Goal: Task Accomplishment & Management: Manage account settings

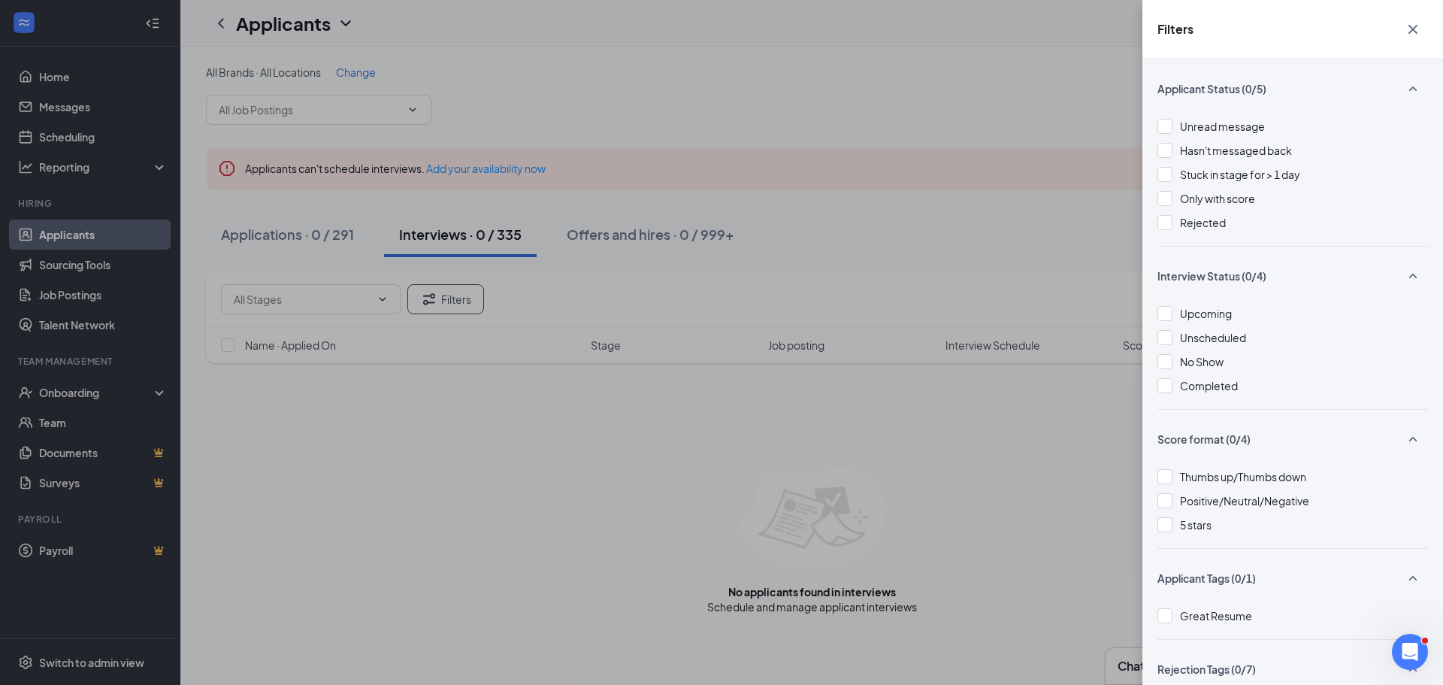
click at [1009, 128] on div "Filters Applicant Status (0/5) Unread message Hasn't messaged back Stuck in sta…" at bounding box center [721, 342] width 1443 height 685
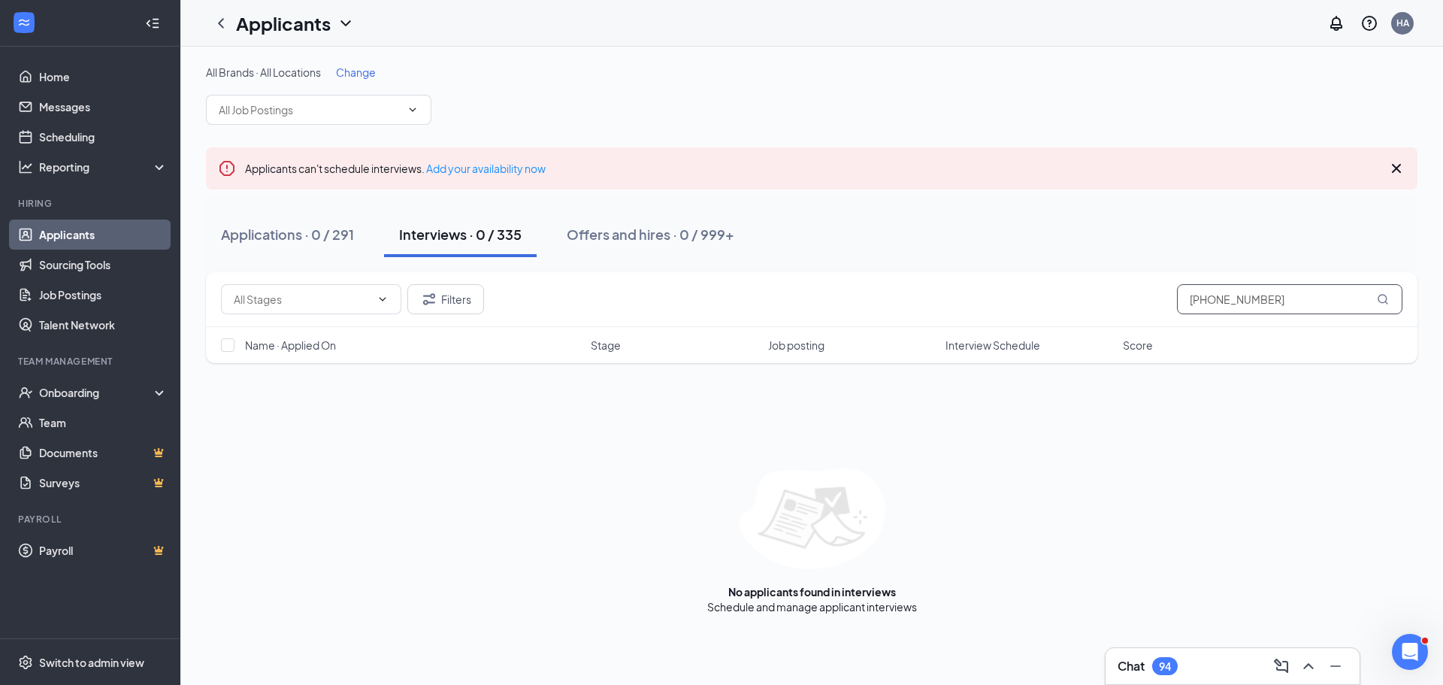
drag, startPoint x: 1281, startPoint y: 303, endPoint x: 926, endPoint y: 310, distance: 354.7
click at [926, 310] on div "Filters (505) 450-4557" at bounding box center [811, 299] width 1181 height 30
paste input "Jennifer Michael"
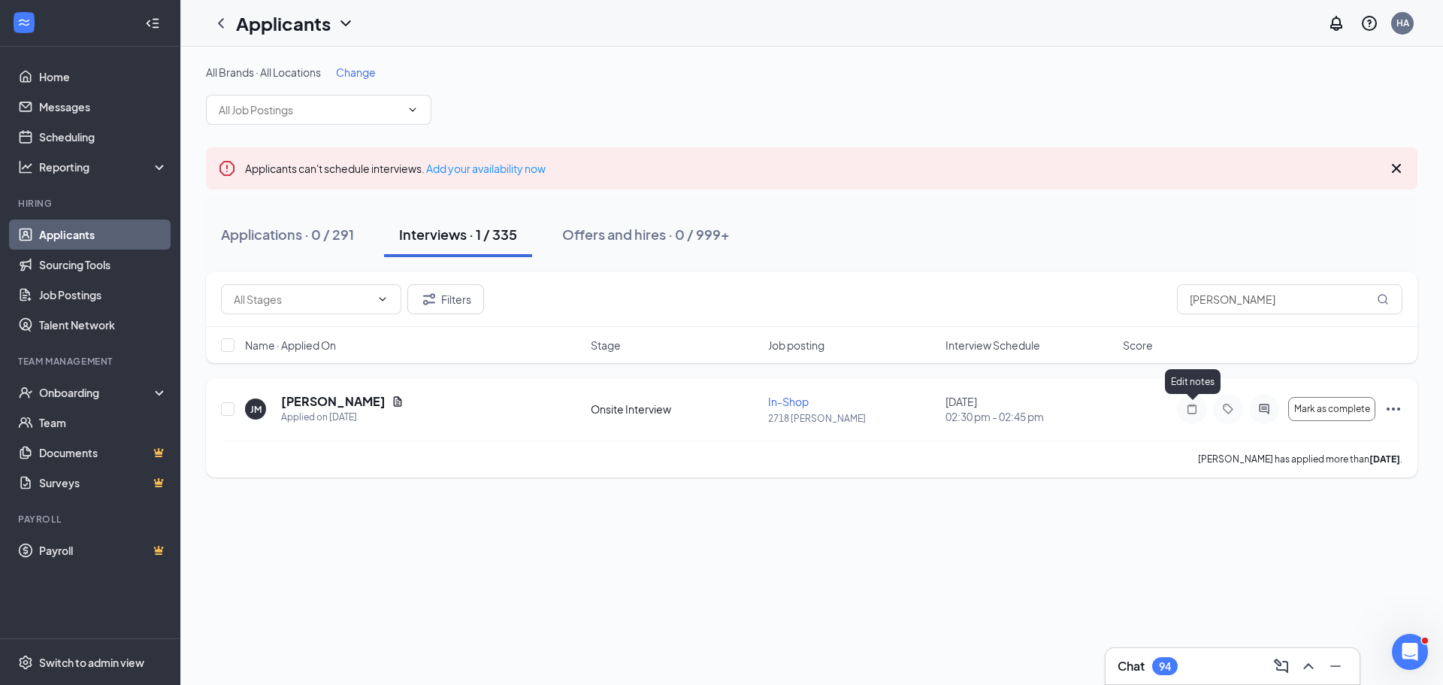
click at [1190, 408] on icon "Note" at bounding box center [1192, 409] width 18 height 12
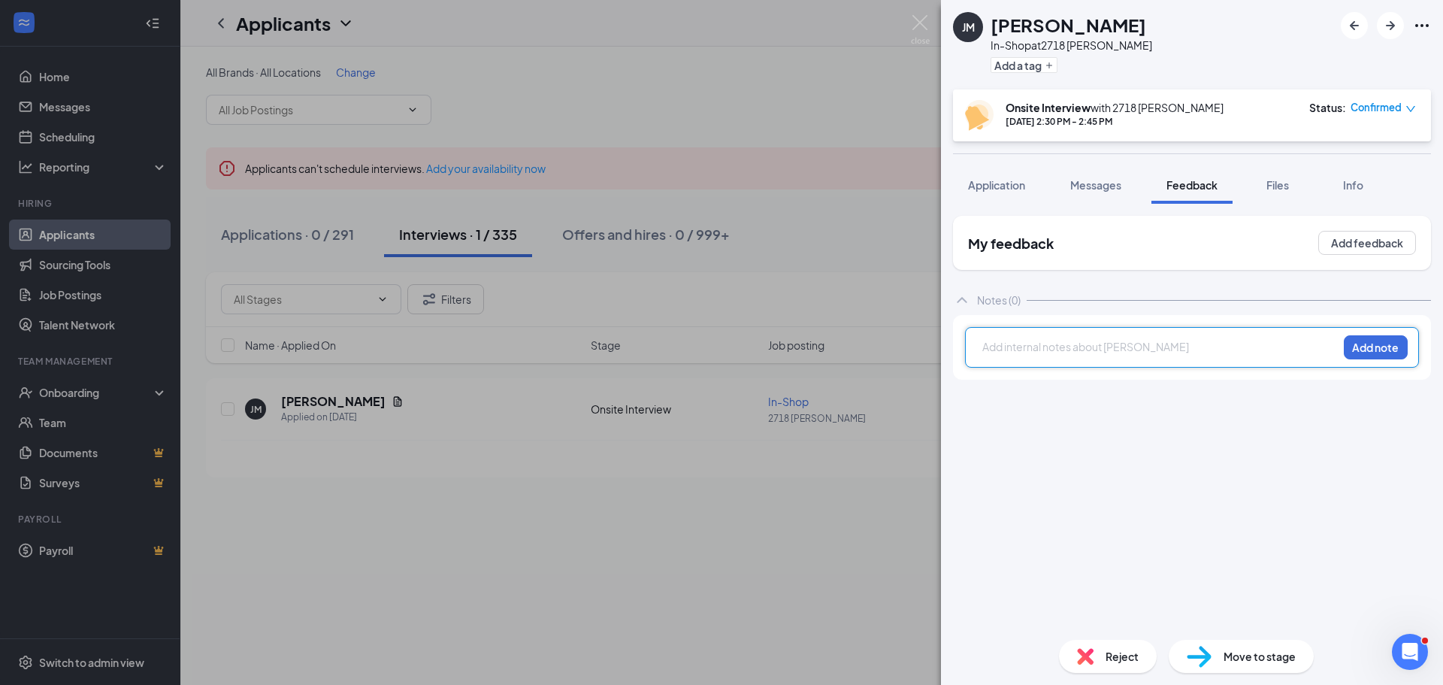
click at [1020, 349] on div at bounding box center [1160, 347] width 354 height 16
click at [1221, 350] on div "Would hire immediately, but I don't have room Recommend, but keep in holding" at bounding box center [1160, 355] width 354 height 32
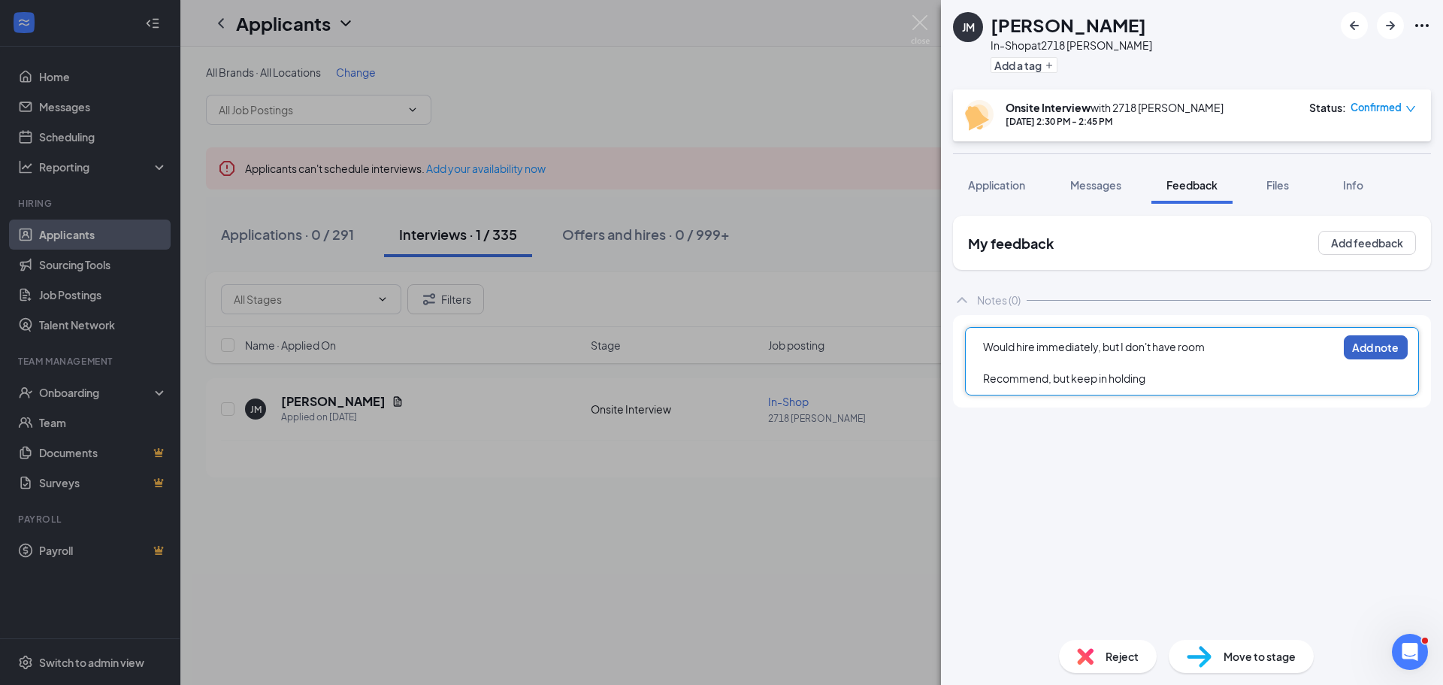
click at [1358, 342] on button "Add note" at bounding box center [1375, 347] width 64 height 24
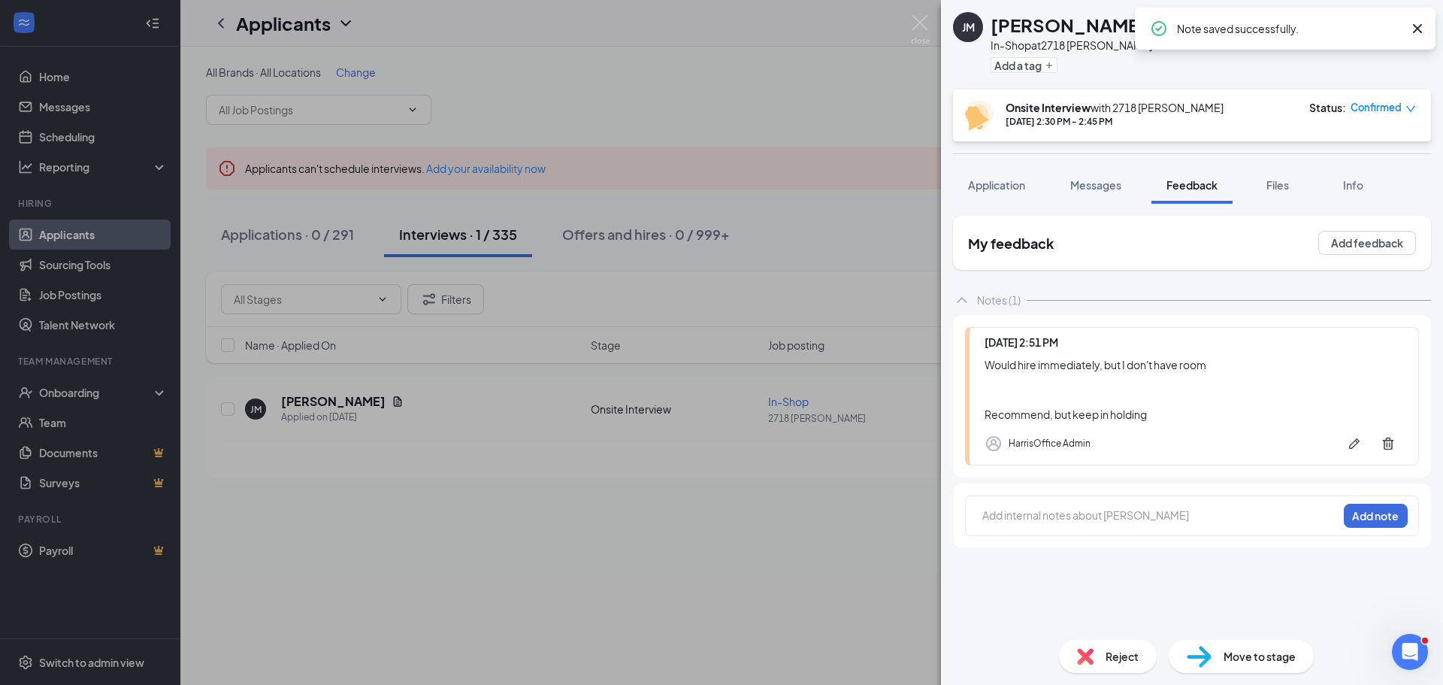
click at [1389, 106] on span "Confirmed" at bounding box center [1375, 107] width 51 height 15
click at [1330, 176] on span "Mark complete" at bounding box center [1338, 176] width 75 height 17
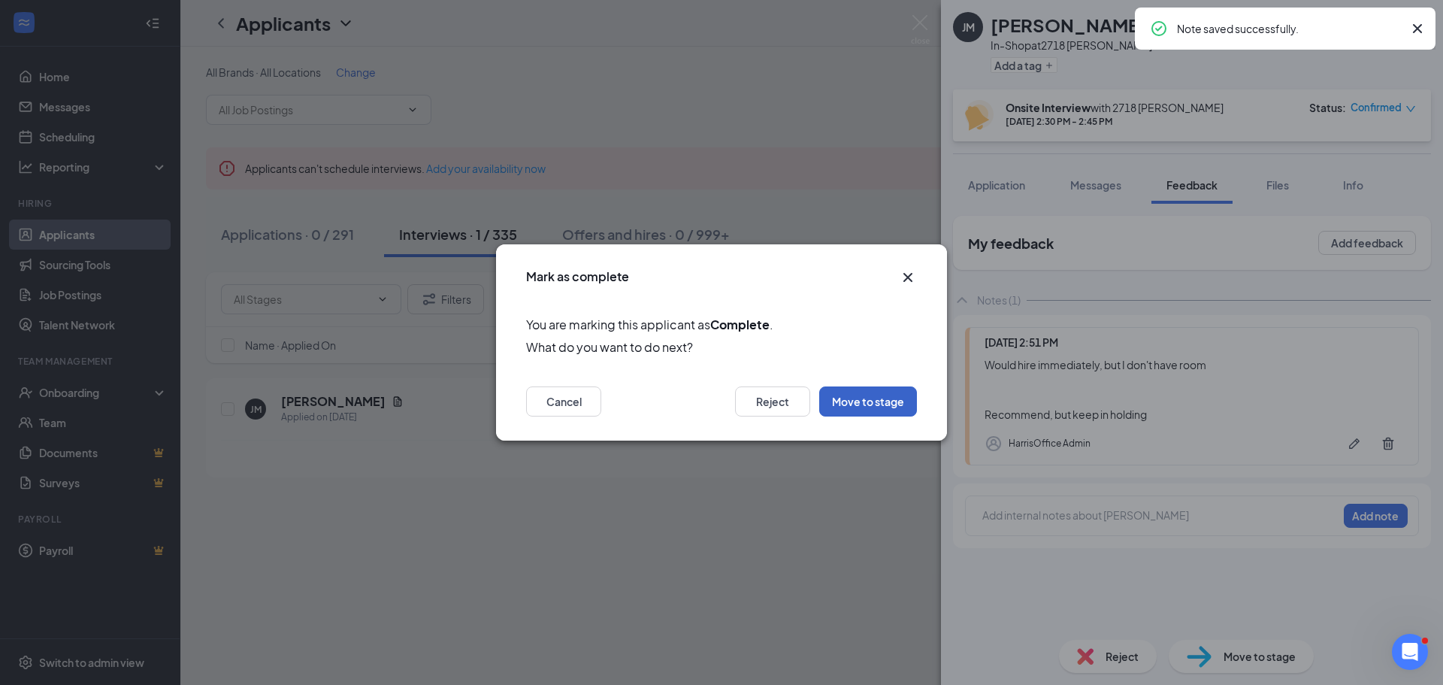
click at [851, 401] on button "Move to stage" at bounding box center [868, 401] width 98 height 30
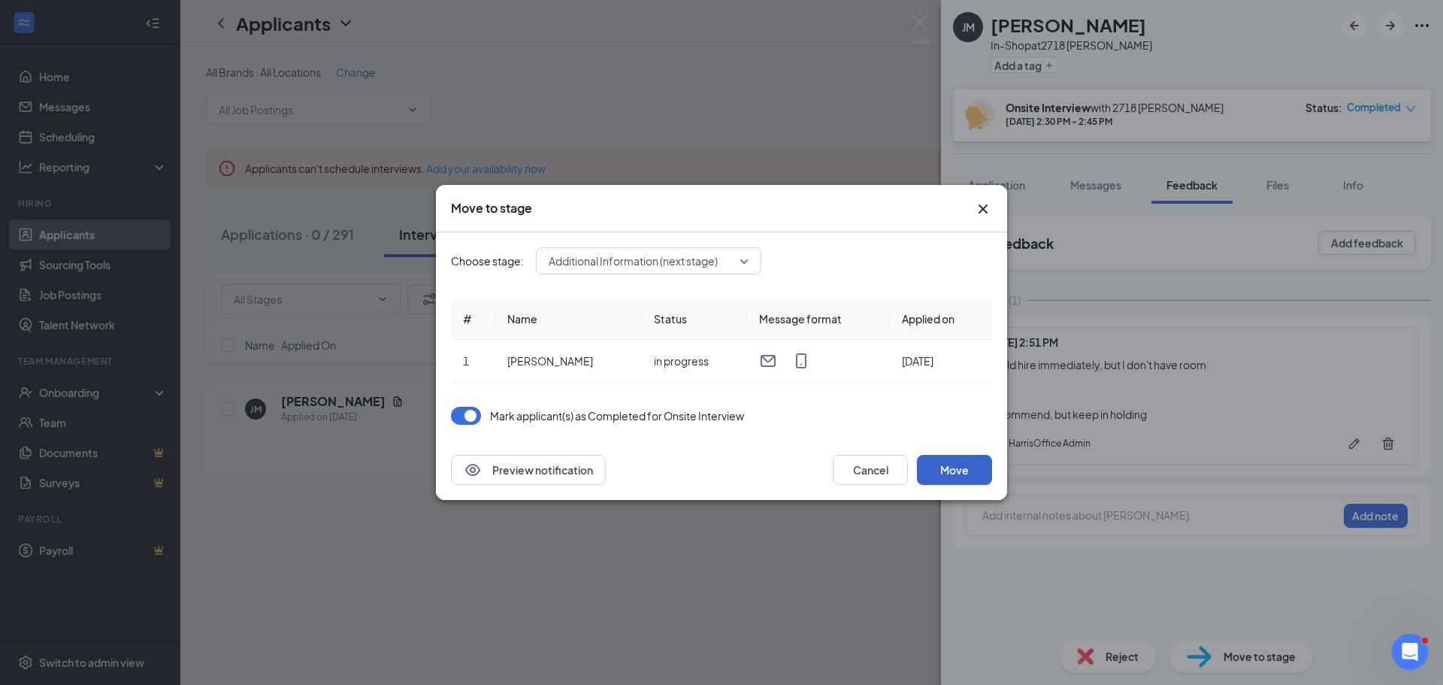
click at [945, 473] on button "Move" at bounding box center [954, 470] width 75 height 30
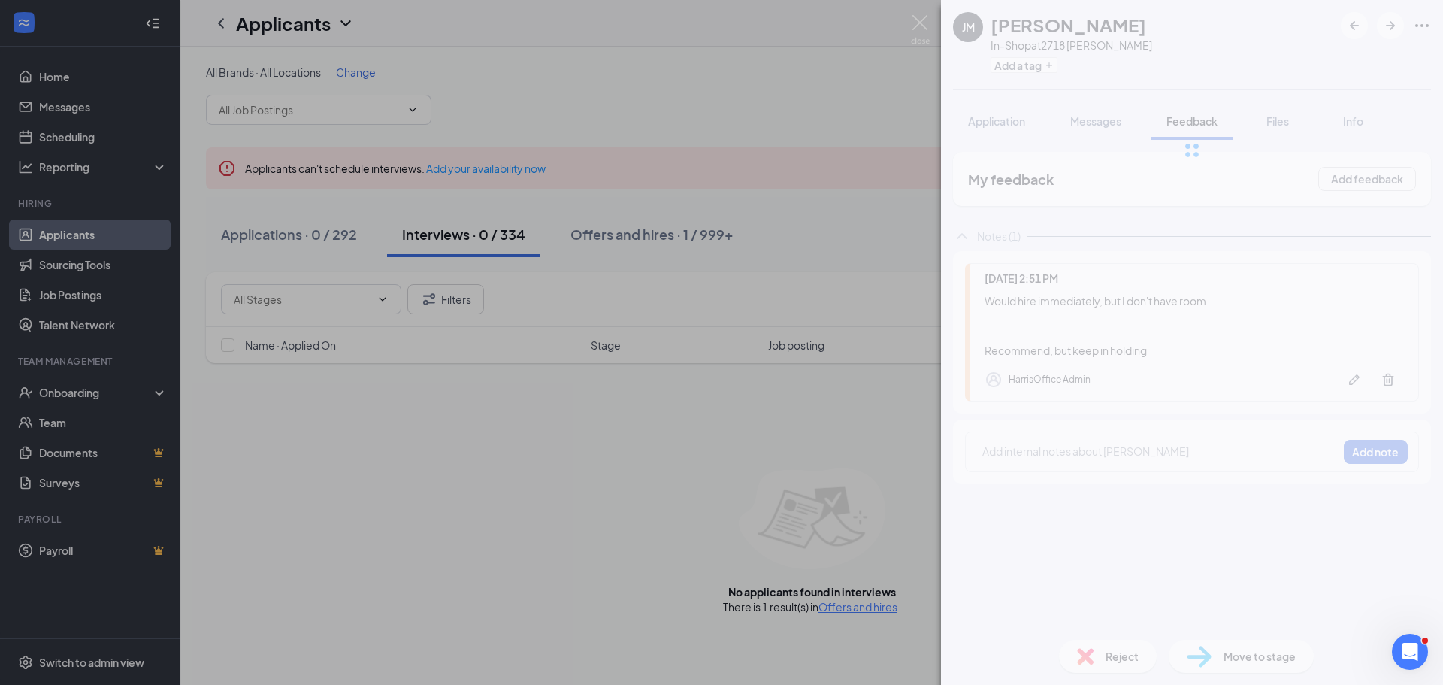
click at [868, 138] on div "JM Jennifer Michael In-Shop at 2718 Anderson Add a tag Application Messages Fee…" at bounding box center [721, 342] width 1443 height 685
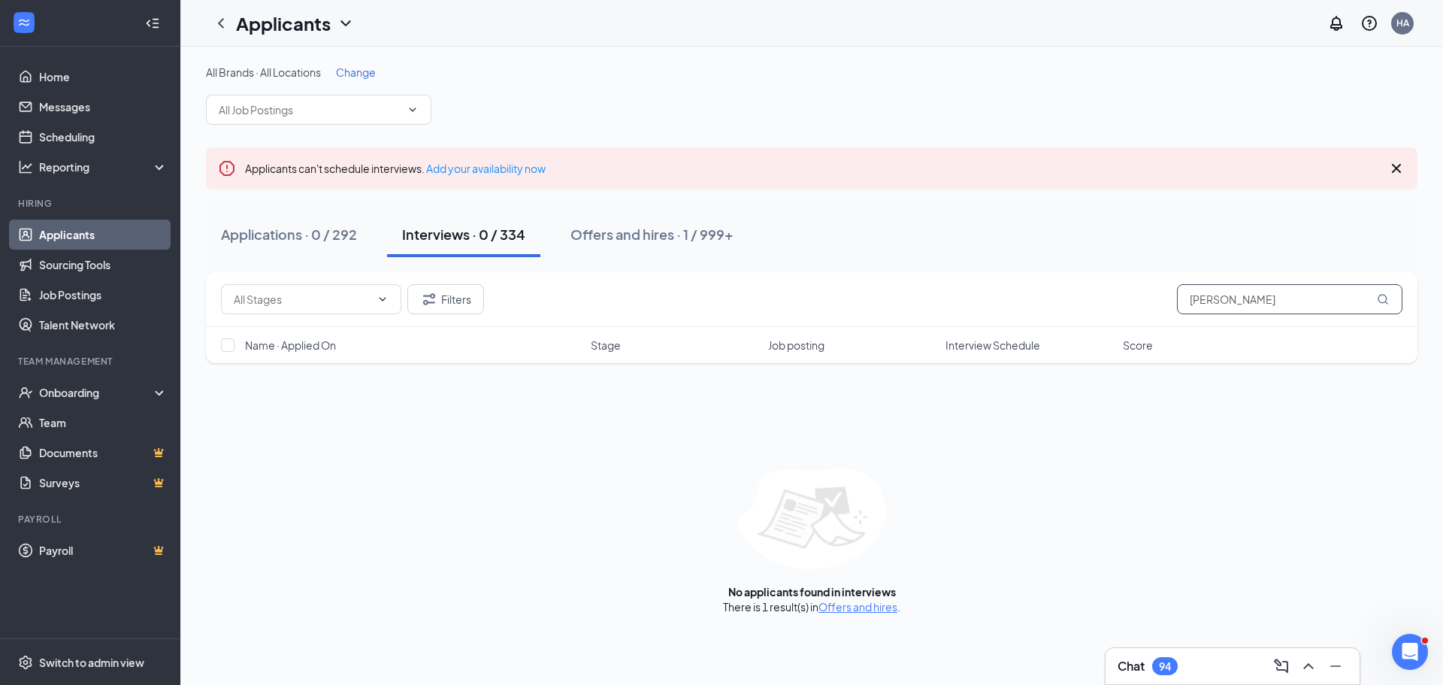
drag, startPoint x: 1287, startPoint y: 302, endPoint x: 257, endPoint y: 339, distance: 1030.8
click at [343, 318] on div "Filters Jennifer Michael" at bounding box center [811, 299] width 1211 height 55
type input "charles wood"
click at [651, 235] on div "Offers and hires · 1 / 999+" at bounding box center [651, 234] width 163 height 19
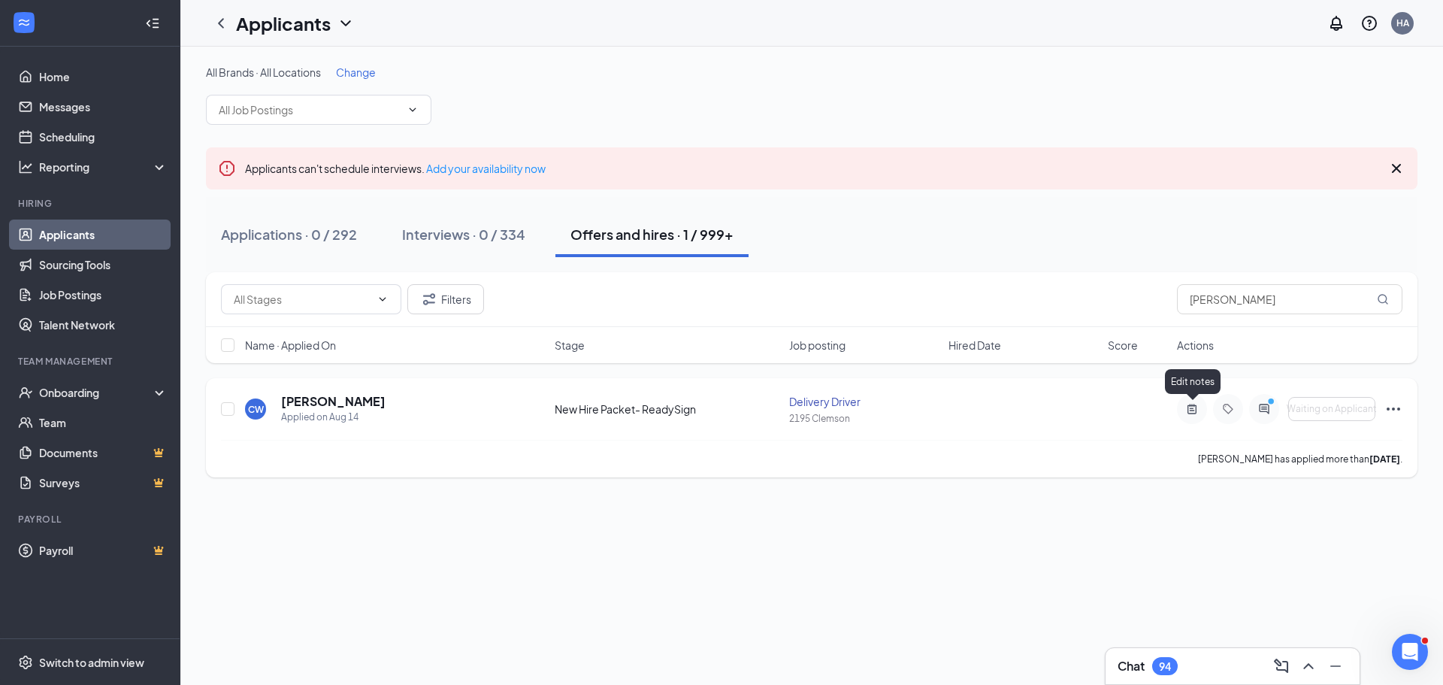
click at [1189, 412] on icon "ActiveNote" at bounding box center [1192, 409] width 18 height 12
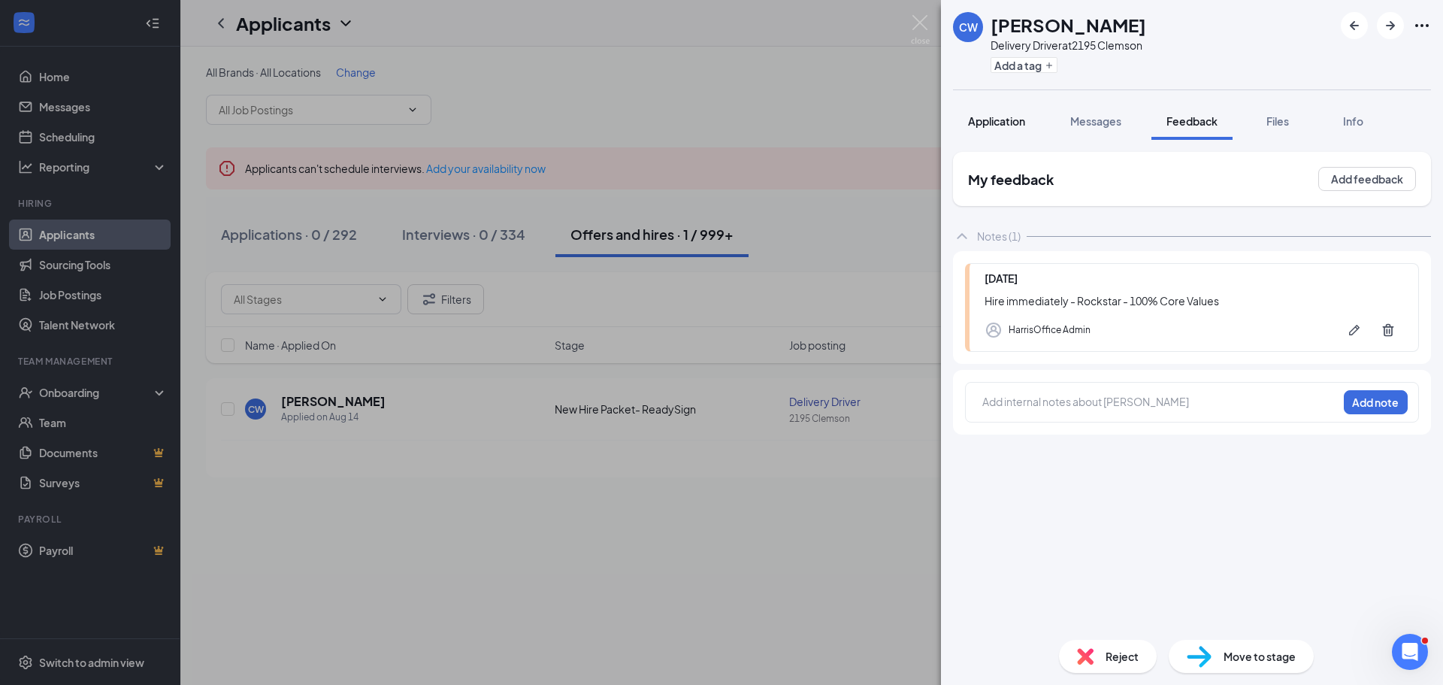
click at [993, 119] on span "Application" at bounding box center [996, 121] width 57 height 14
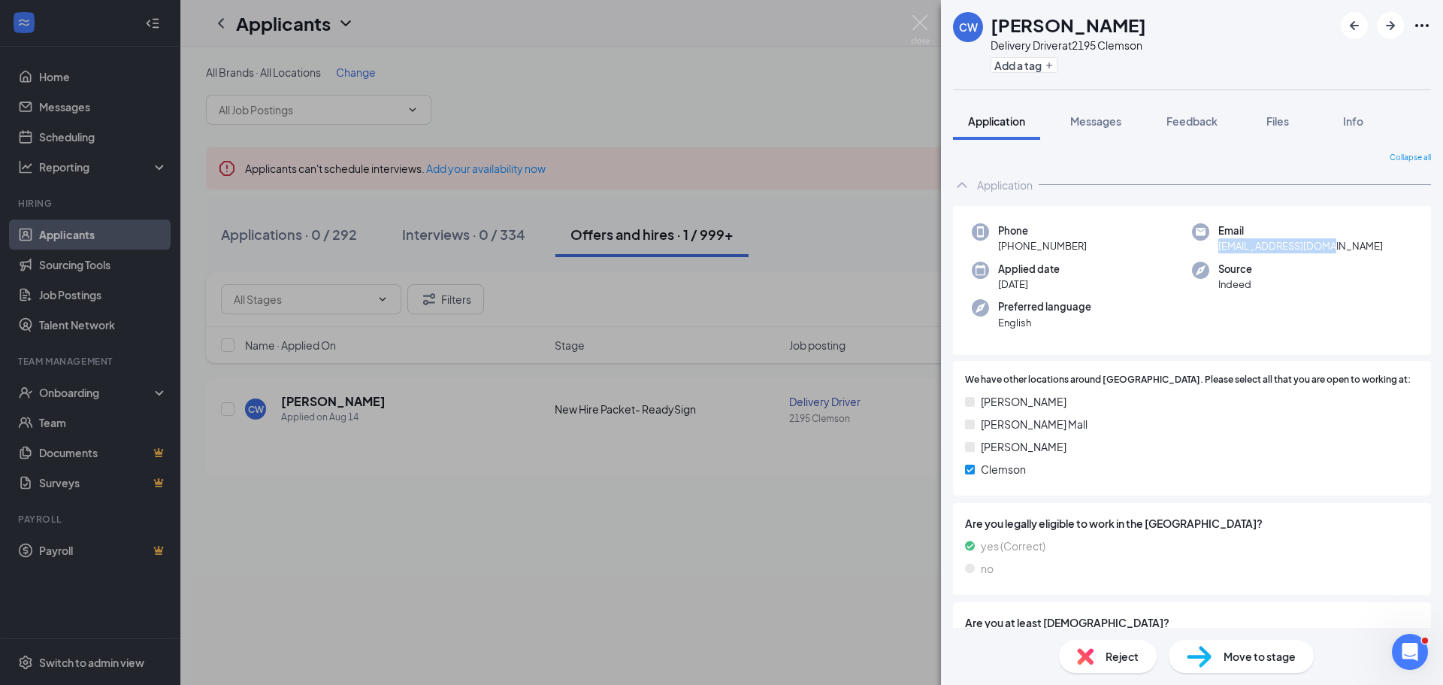
drag, startPoint x: 1328, startPoint y: 249, endPoint x: 1210, endPoint y: 256, distance: 118.9
click at [1210, 256] on div "Phone +1 (864) 784-6497 Email bakastiles@gmail.com Applied date Aug 14 Source I…" at bounding box center [1192, 281] width 478 height 150
copy span "bakastiles@gmail.com"
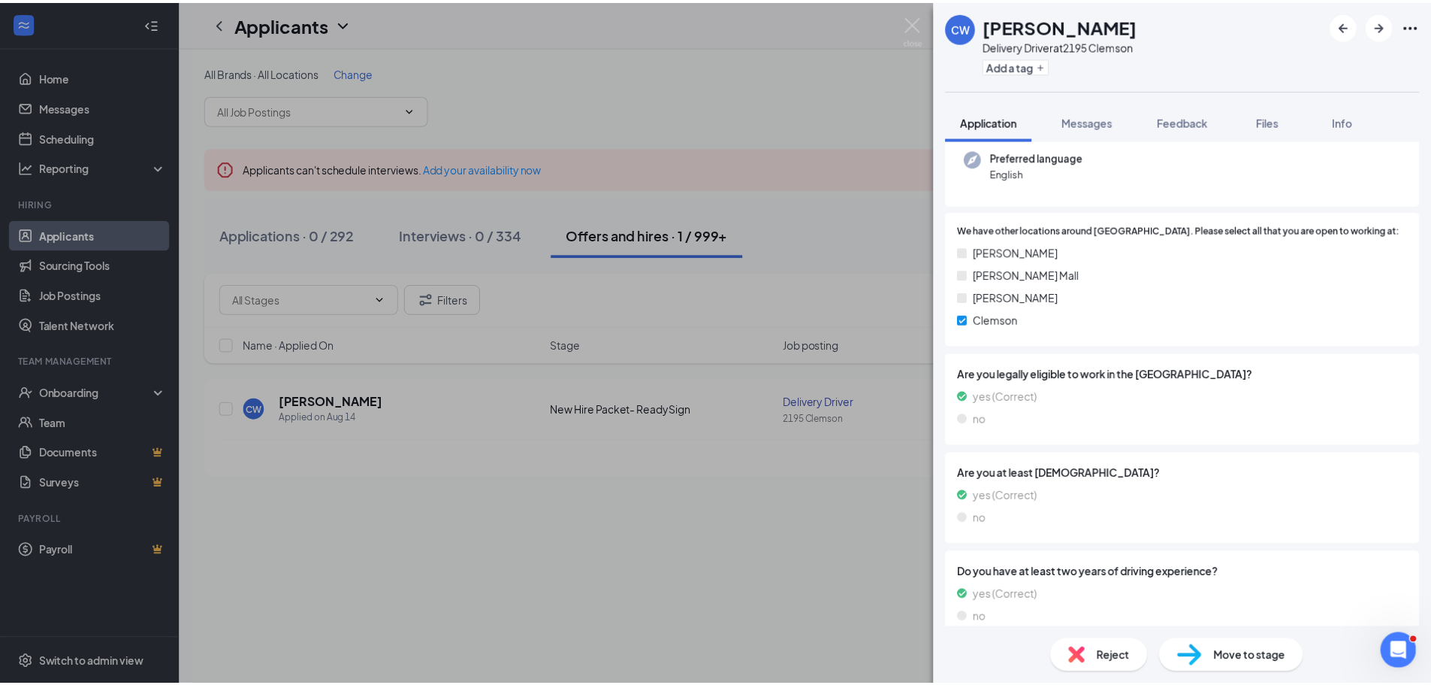
scroll to position [150, 0]
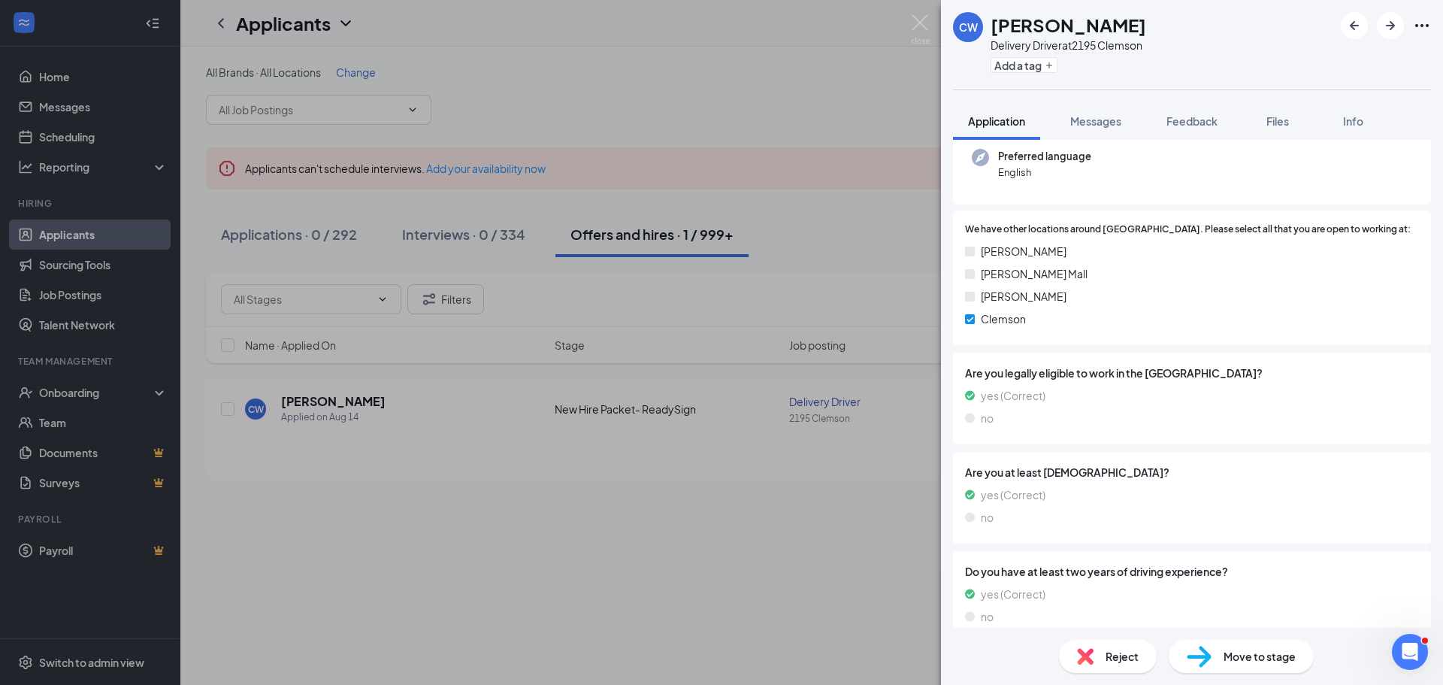
click at [806, 98] on div "CW Charles Wood Delivery Driver at 2195 Clemson Add a tag Application Messages …" at bounding box center [721, 342] width 1443 height 685
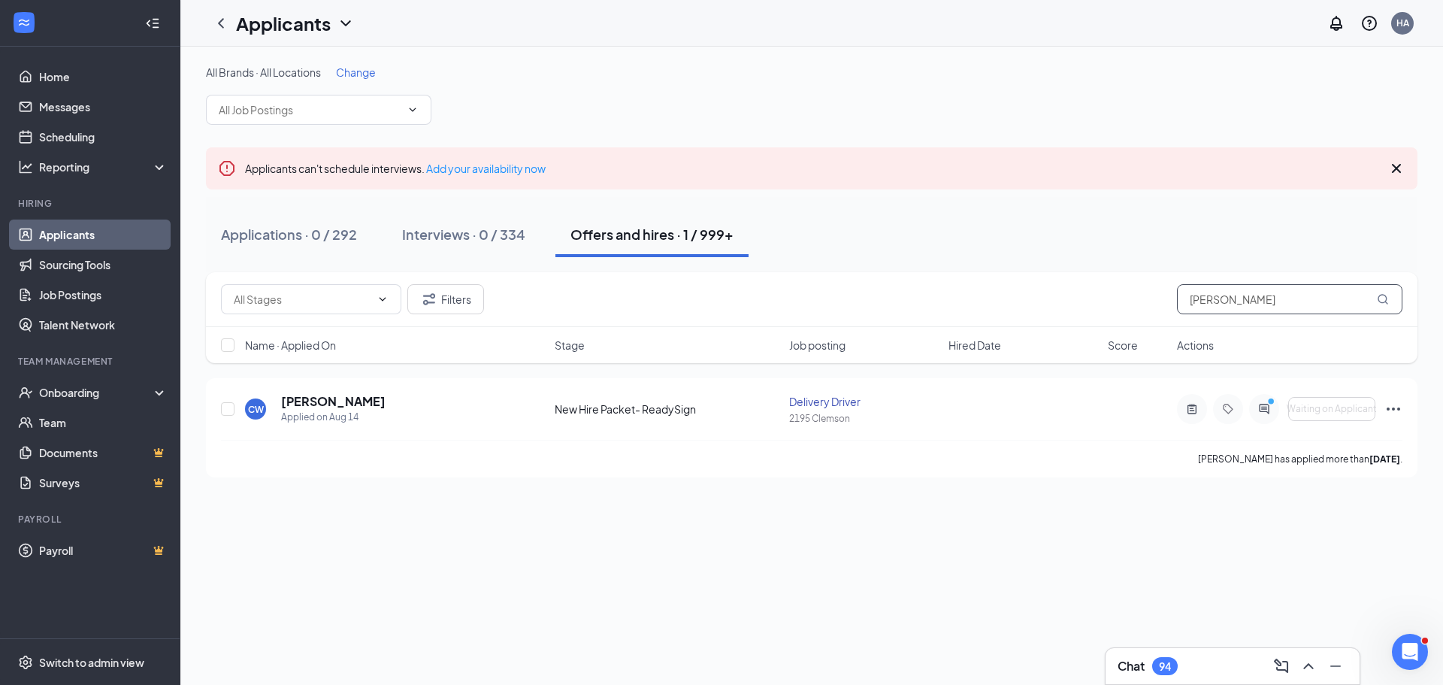
drag, startPoint x: 1278, startPoint y: 304, endPoint x: 603, endPoint y: 284, distance: 675.0
click at [616, 285] on div "Filters charles wood" at bounding box center [811, 299] width 1181 height 30
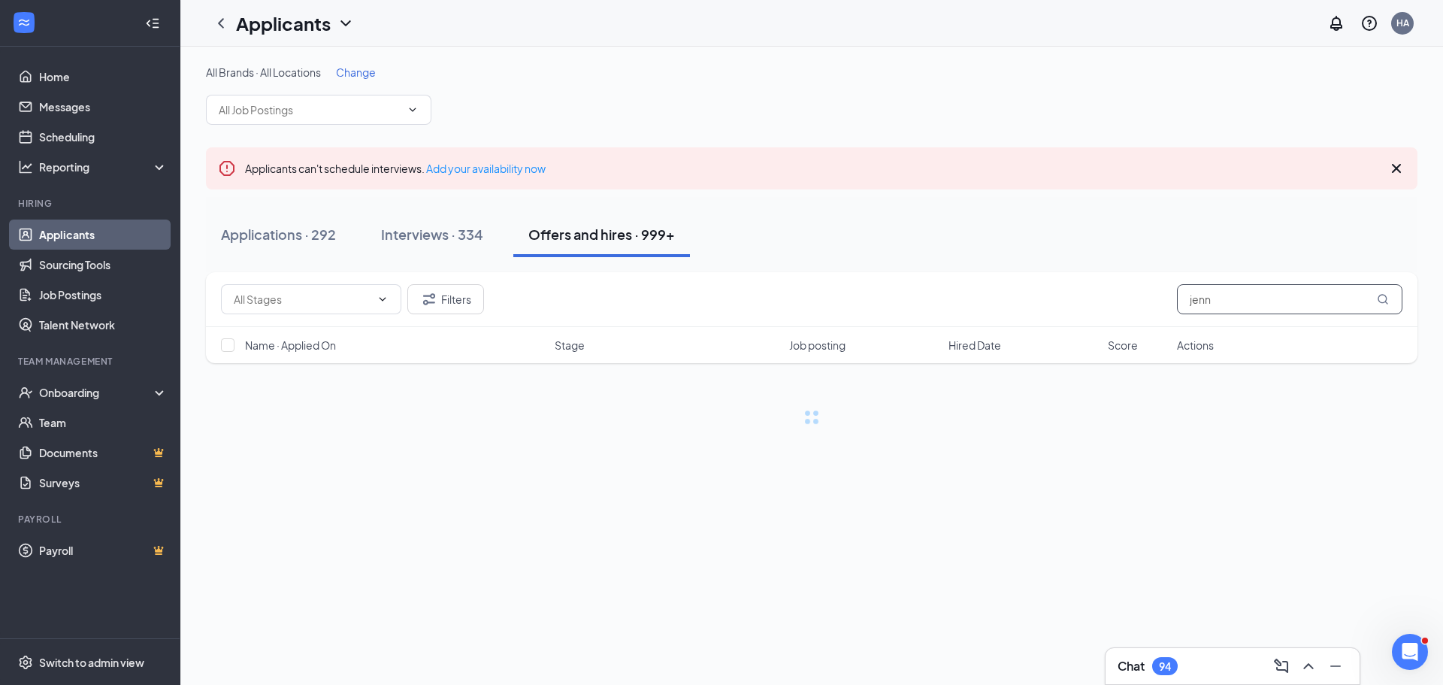
drag, startPoint x: 1289, startPoint y: 310, endPoint x: 905, endPoint y: 278, distance: 385.3
click at [913, 278] on div "Filters jenn" at bounding box center [811, 299] width 1211 height 55
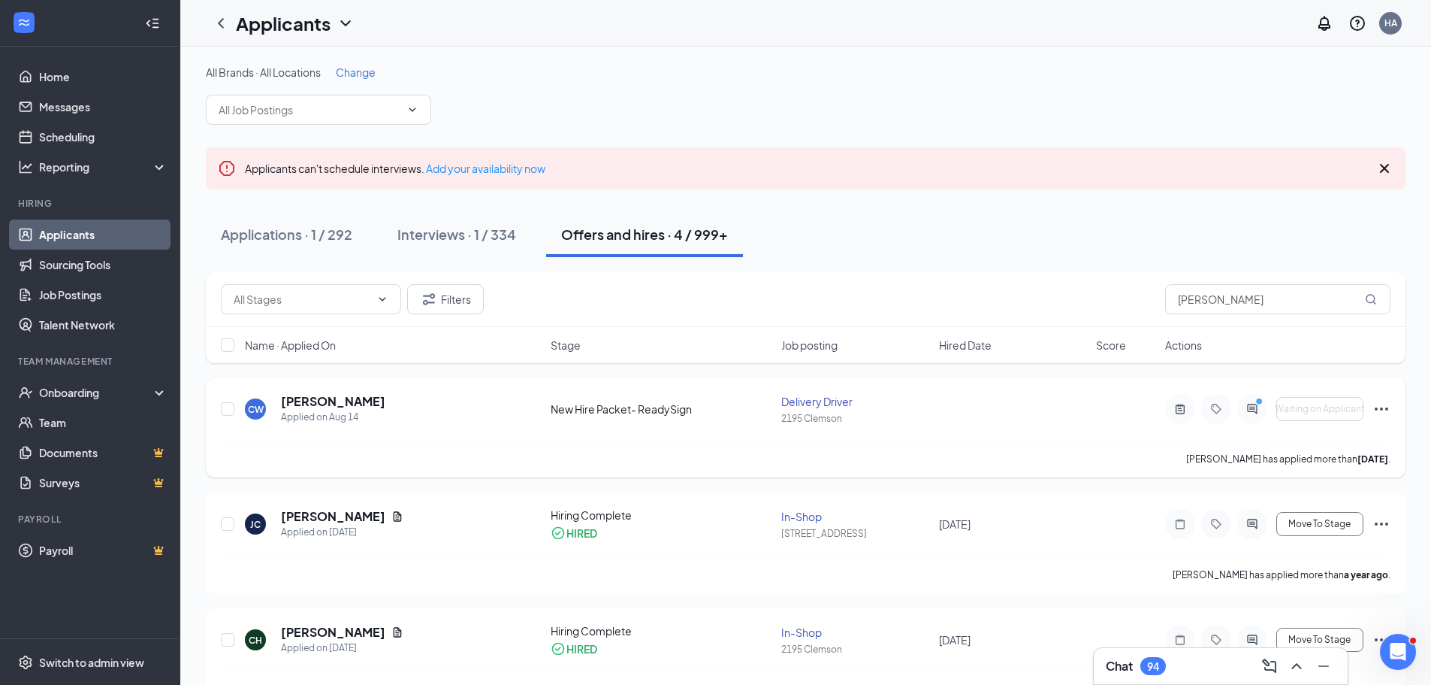
click at [1388, 411] on icon "Ellipses" at bounding box center [1382, 409] width 18 height 18
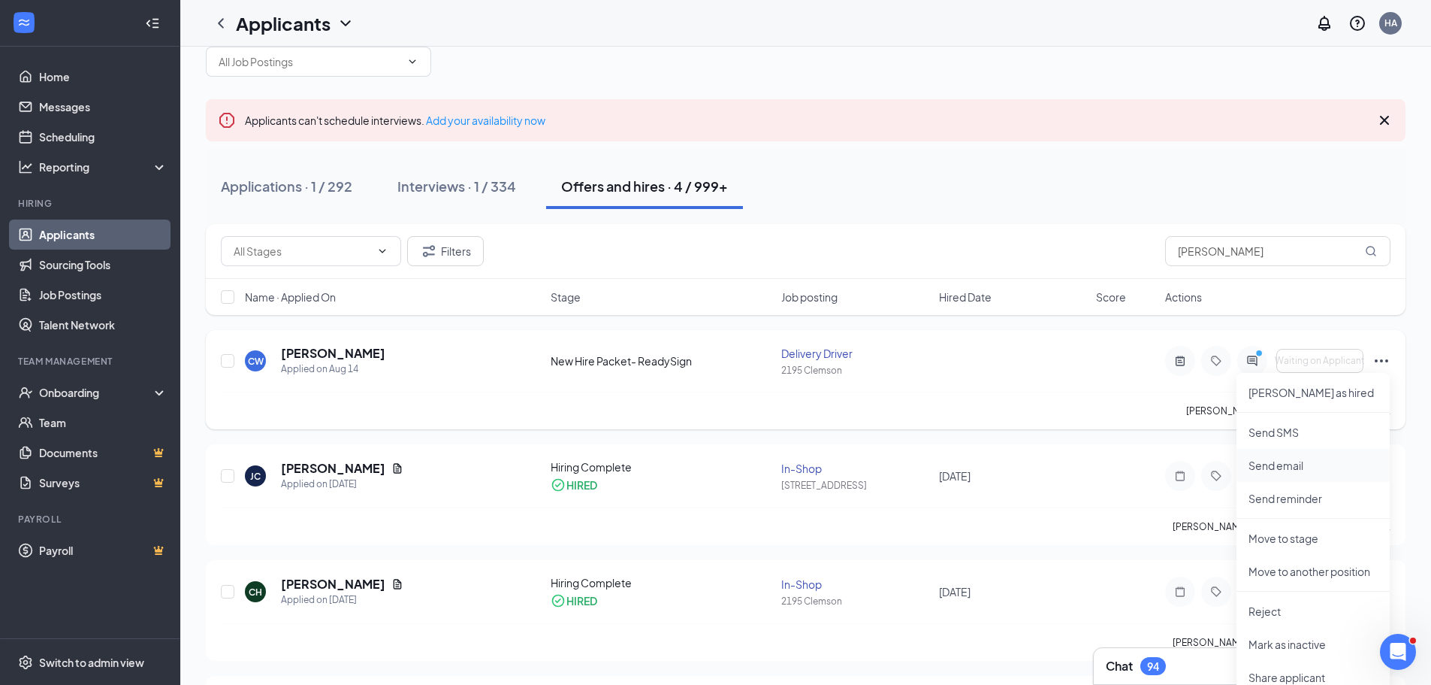
scroll to position [75, 0]
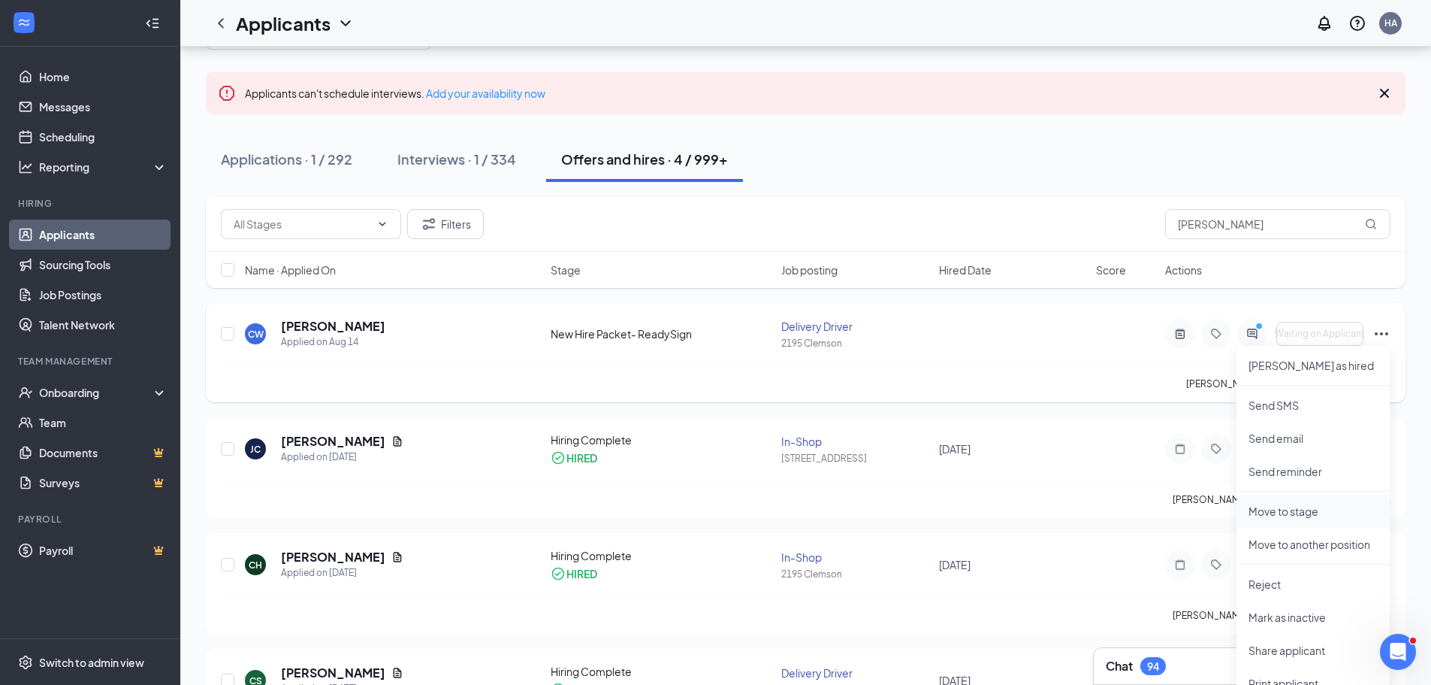
click at [1289, 510] on p "Move to stage" at bounding box center [1313, 510] width 129 height 15
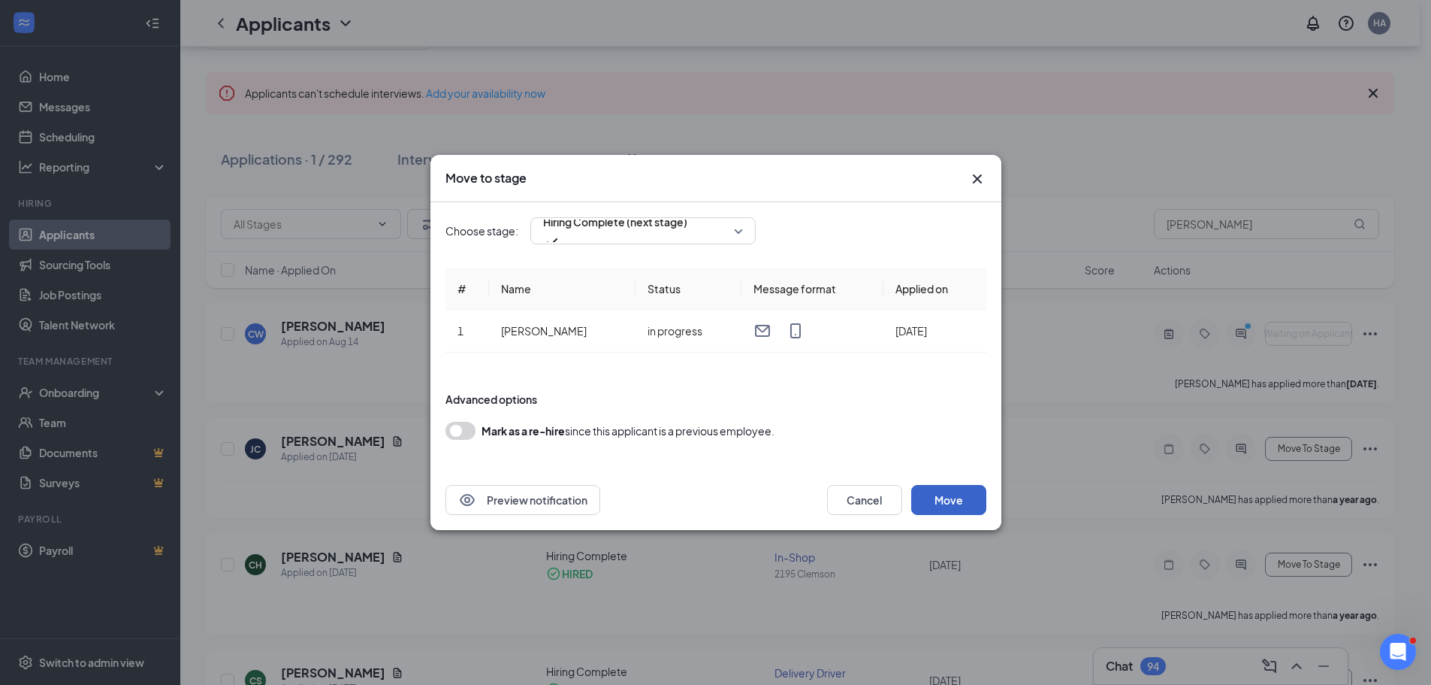
click at [953, 500] on button "Move" at bounding box center [948, 500] width 75 height 30
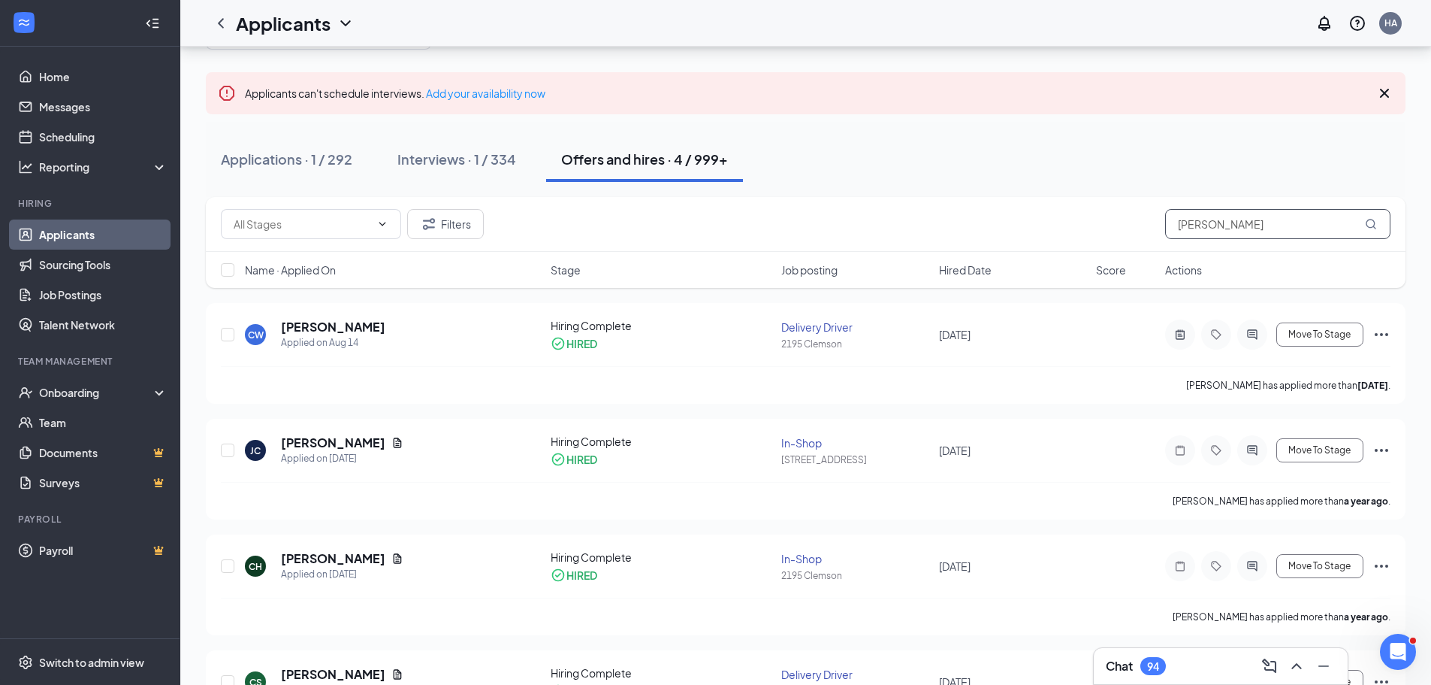
drag, startPoint x: 1247, startPoint y: 231, endPoint x: 1023, endPoint y: 247, distance: 224.5
click at [1032, 243] on div "Filters charles" at bounding box center [806, 224] width 1200 height 55
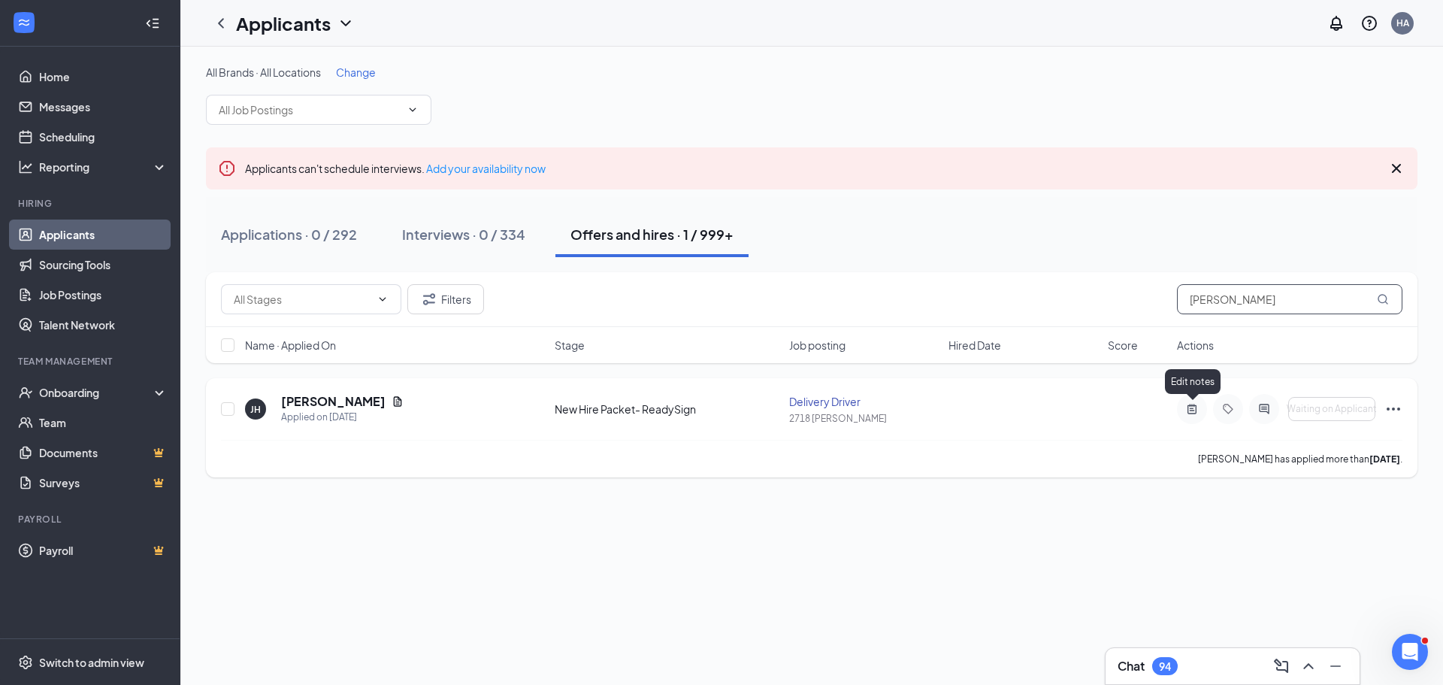
type input "jenna"
click at [1188, 407] on icon "ActiveNote" at bounding box center [1191, 408] width 9 height 10
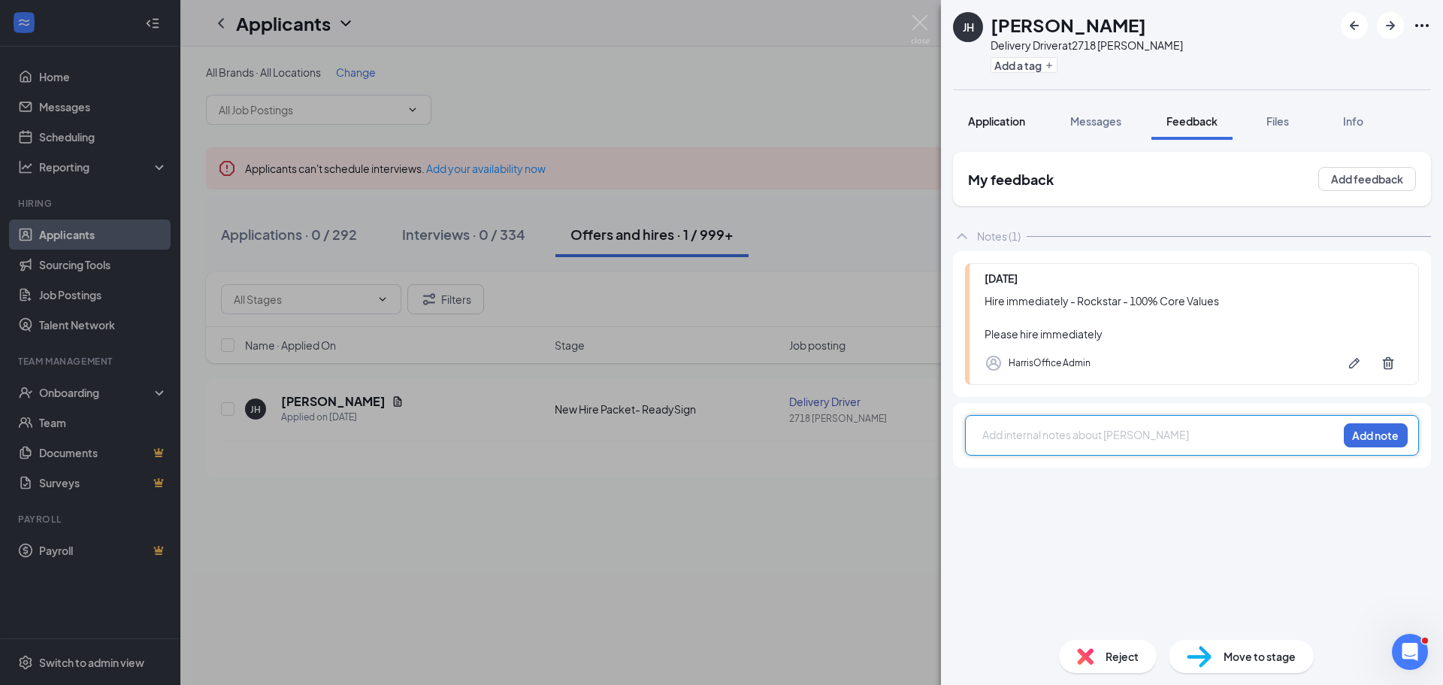
click at [990, 125] on span "Application" at bounding box center [996, 121] width 57 height 14
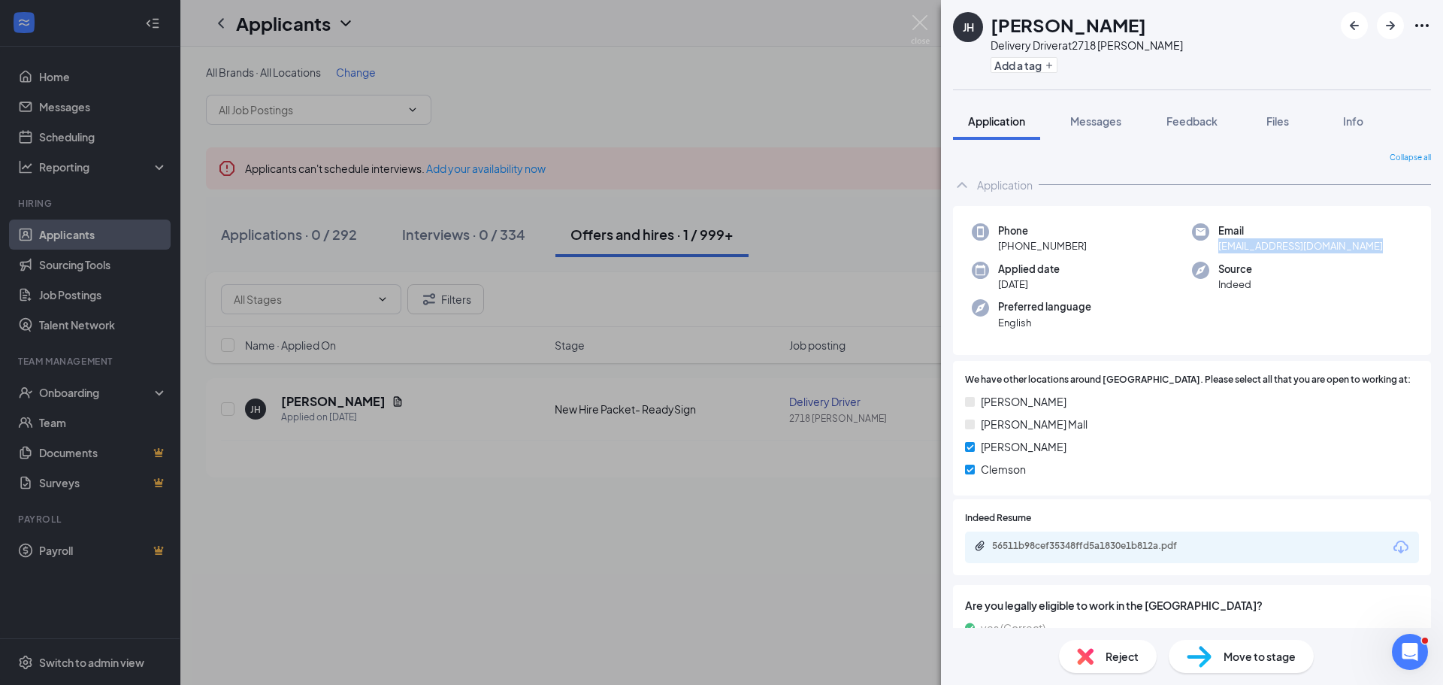
drag, startPoint x: 1369, startPoint y: 245, endPoint x: 1206, endPoint y: 251, distance: 163.2
click at [1206, 251] on div "Email jennahernandez0223@gmail.com" at bounding box center [1302, 238] width 220 height 31
copy span "jennahernandez0223@gmail.com"
click at [767, 498] on div "JH Jenna Hernandez Delivery Driver at 2718 Anderson Add a tag Application Messa…" at bounding box center [721, 342] width 1443 height 685
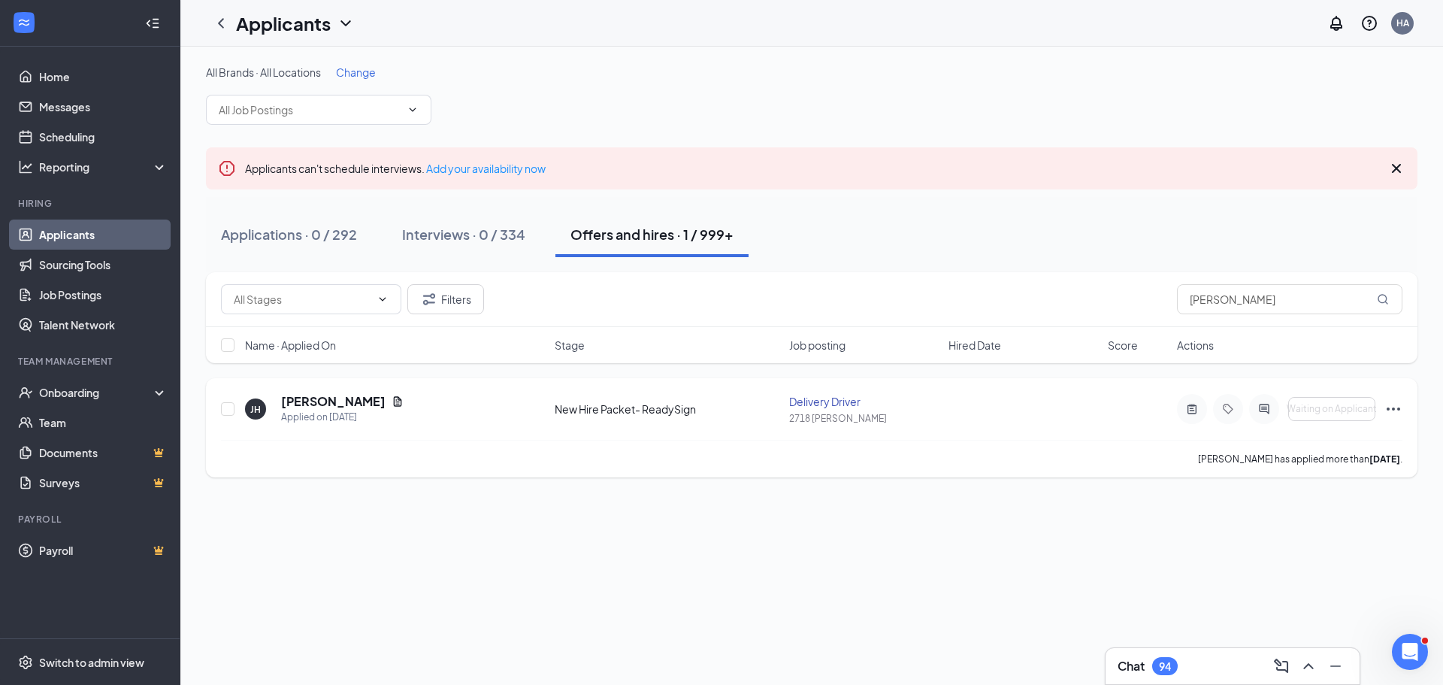
click at [1397, 411] on icon "Ellipses" at bounding box center [1393, 409] width 18 height 18
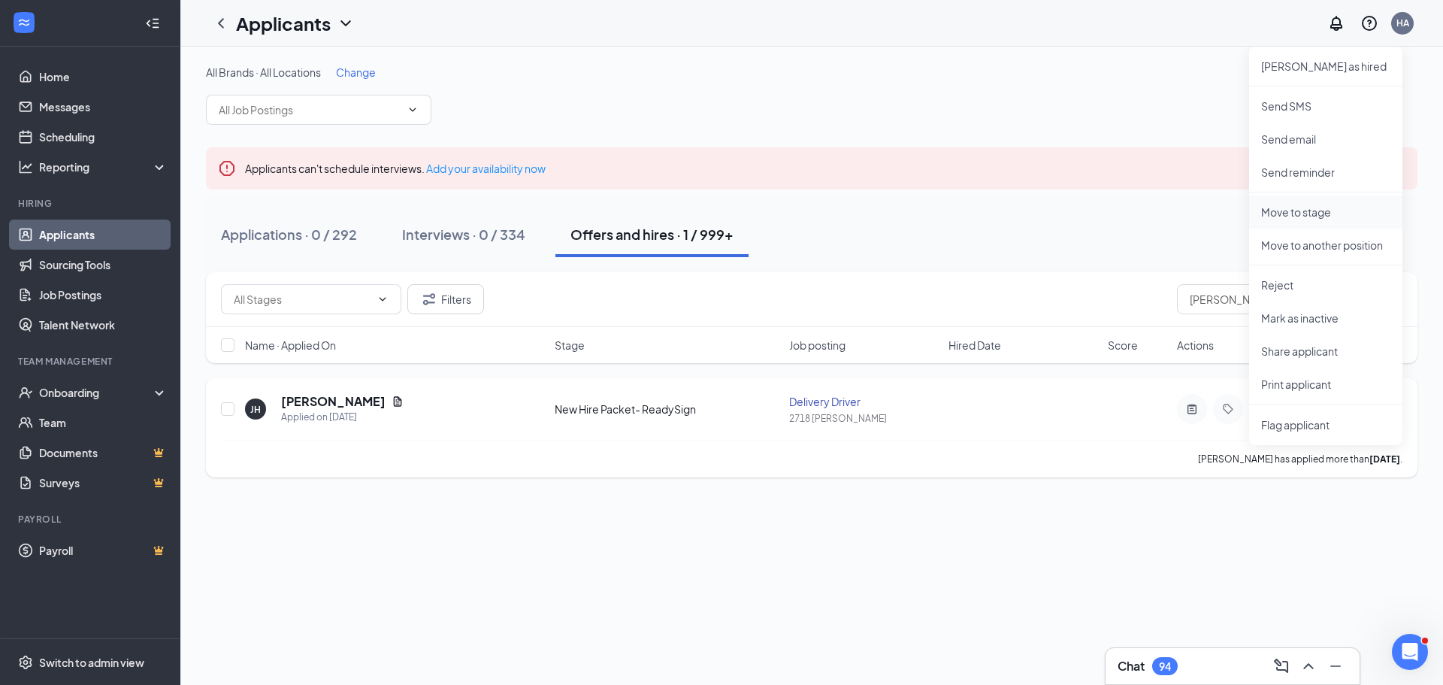
click at [1279, 213] on p "Move to stage" at bounding box center [1325, 211] width 129 height 15
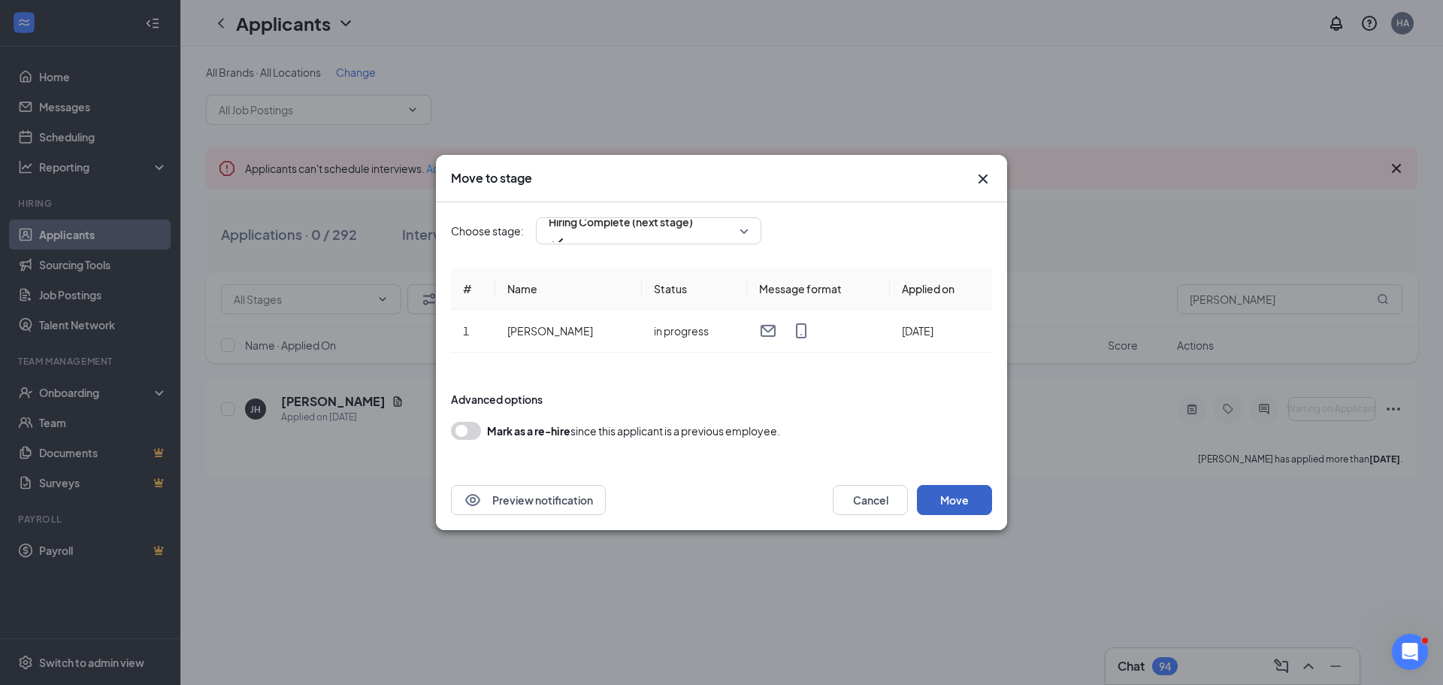
click at [944, 497] on button "Move" at bounding box center [954, 500] width 75 height 30
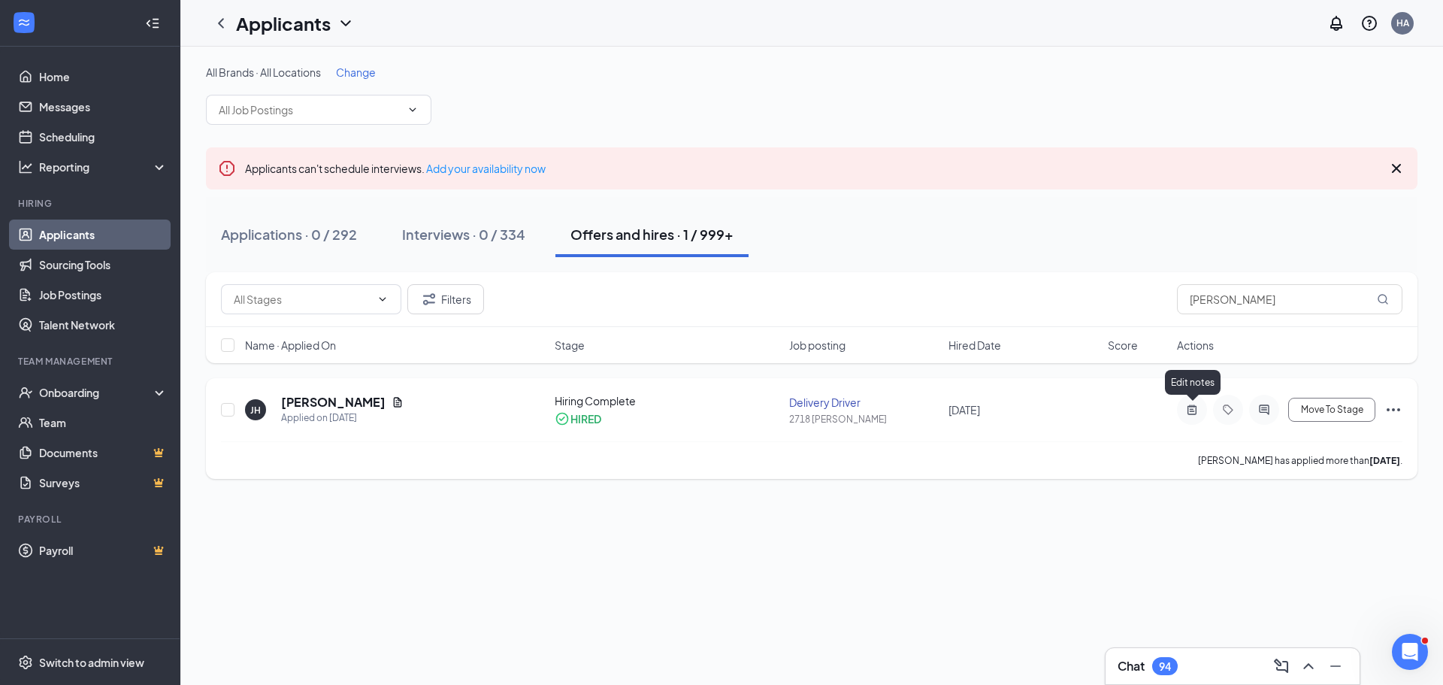
click at [1192, 403] on icon "ActiveNote" at bounding box center [1192, 409] width 18 height 12
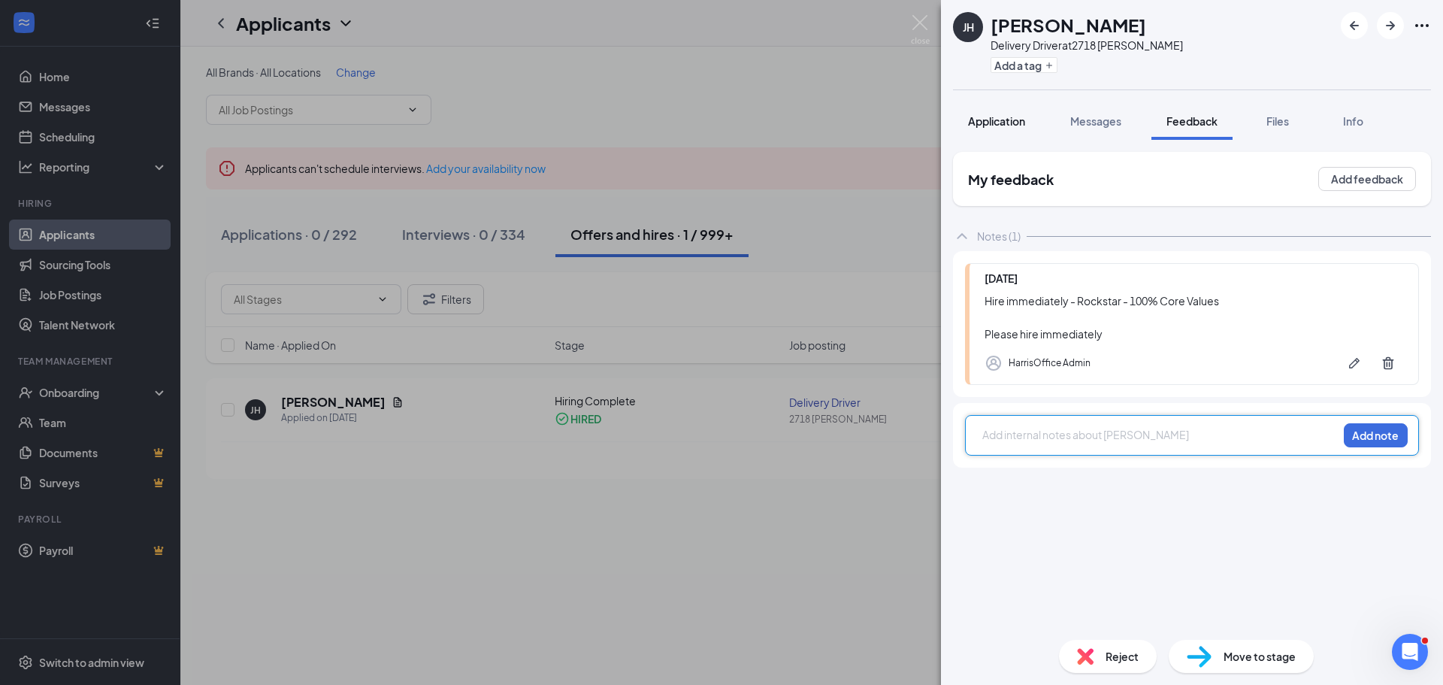
drag, startPoint x: 1000, startPoint y: 128, endPoint x: 1008, endPoint y: 138, distance: 12.2
click at [1000, 128] on button "Application" at bounding box center [996, 121] width 87 height 38
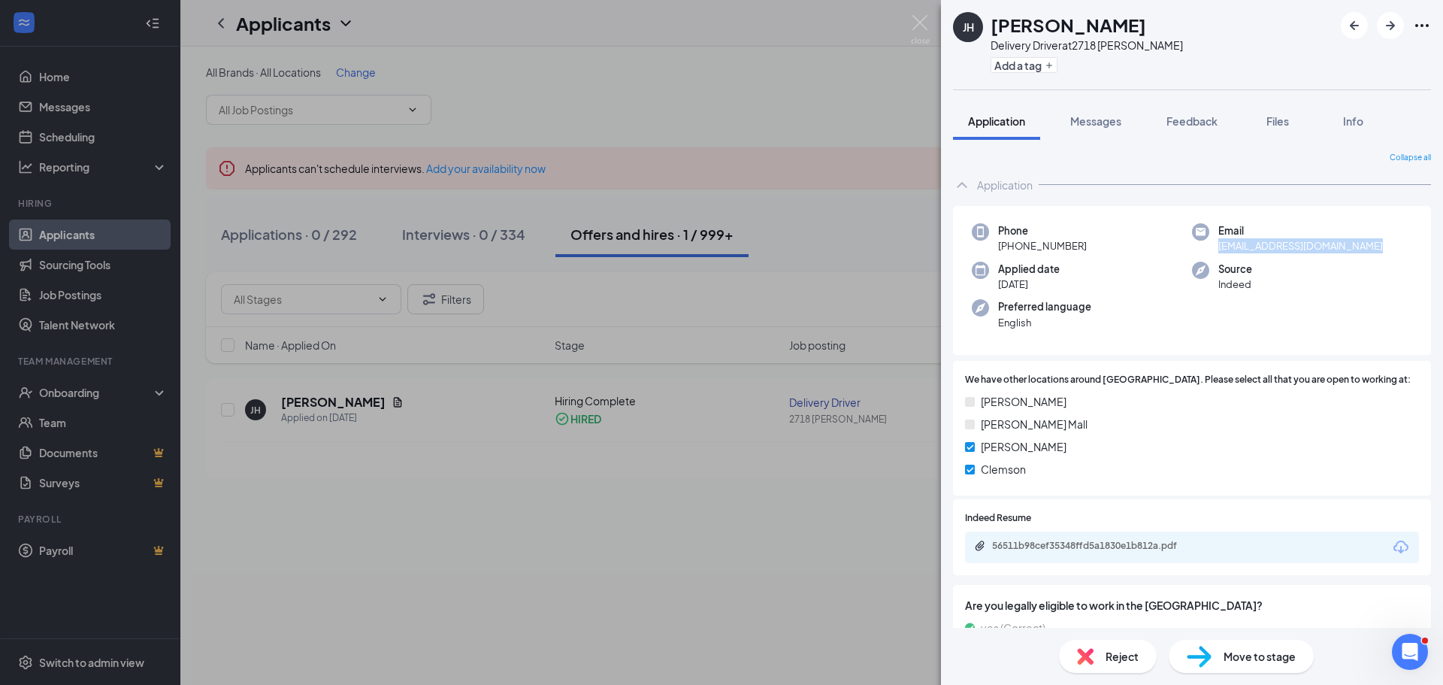
drag, startPoint x: 1373, startPoint y: 245, endPoint x: 1211, endPoint y: 250, distance: 161.6
click at [1211, 250] on div "Email jennahernandez0223@gmail.com" at bounding box center [1302, 238] width 220 height 31
copy span "jennahernandez0223@gmail.com"
click at [1101, 116] on span "Messages" at bounding box center [1095, 121] width 51 height 14
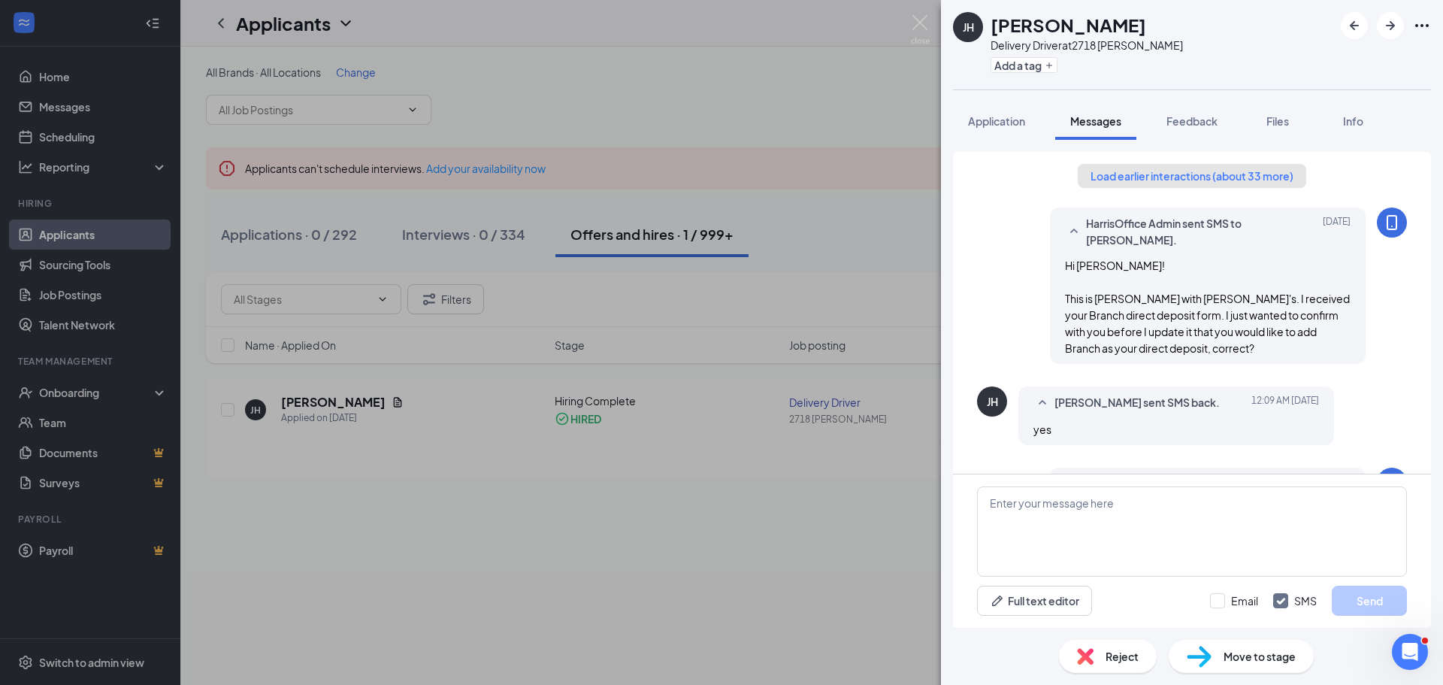
click at [1077, 176] on button "Load earlier interactions (about 33 more)" at bounding box center [1191, 176] width 228 height 24
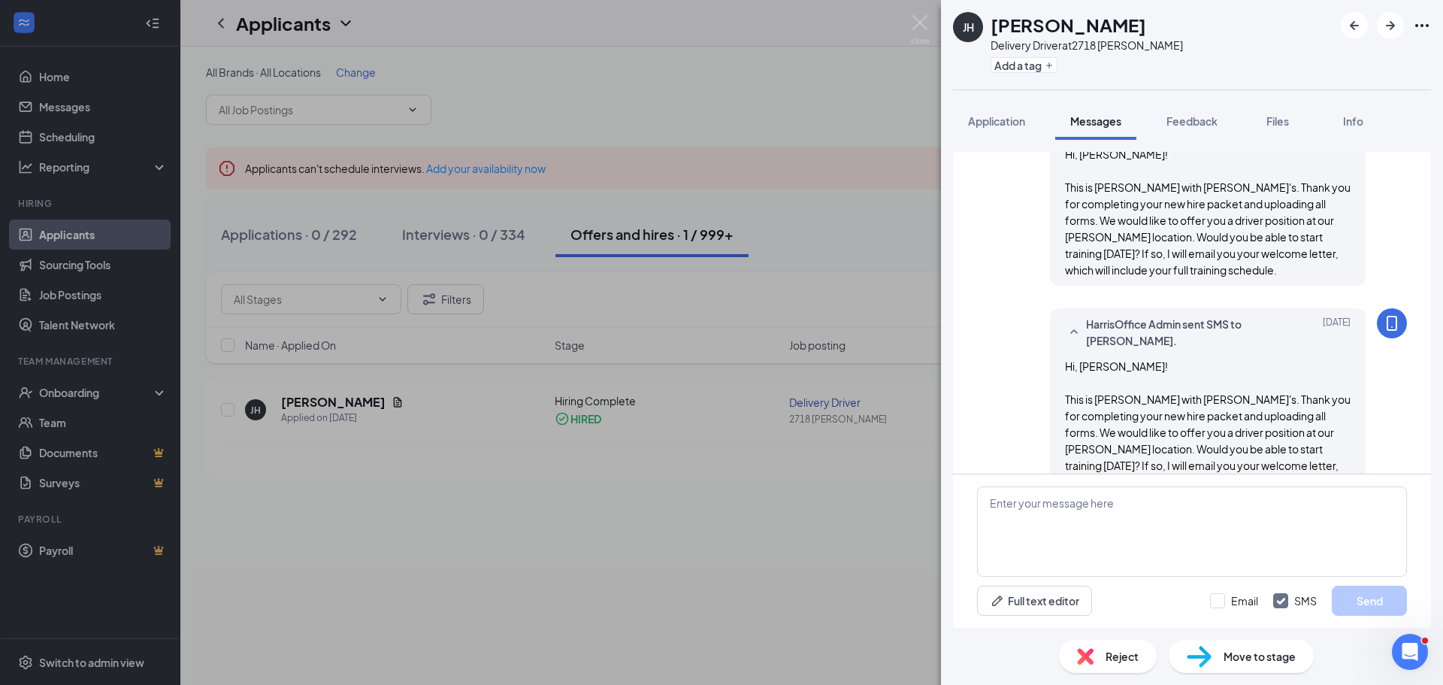
scroll to position [1352, 0]
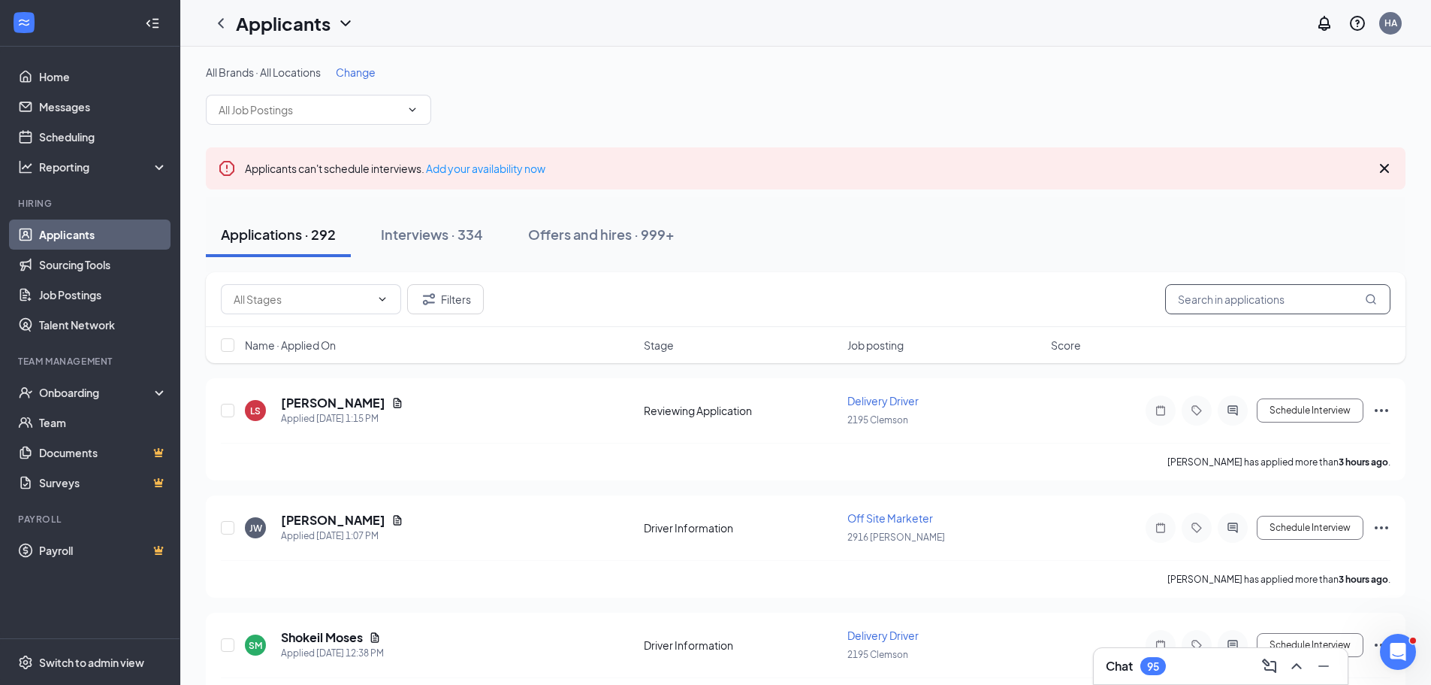
paste input "[PERSON_NAME]"
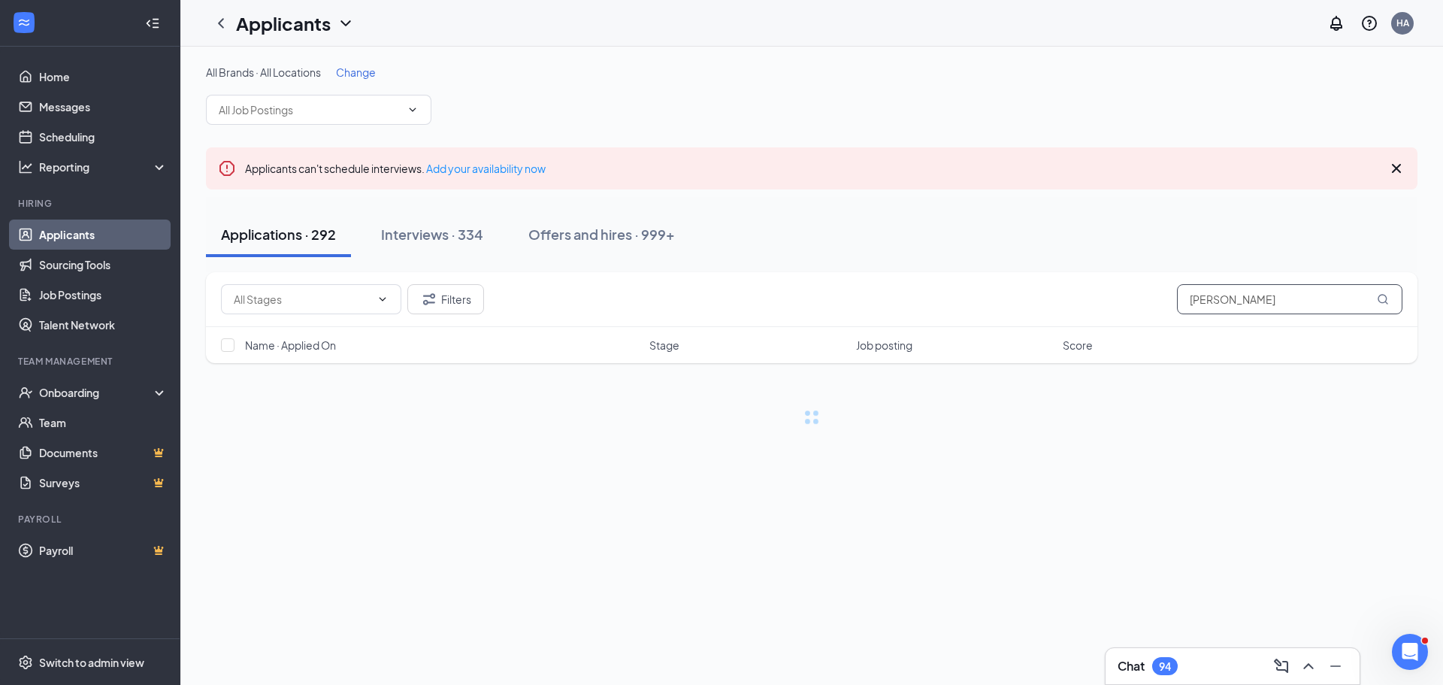
type input "[PERSON_NAME]"
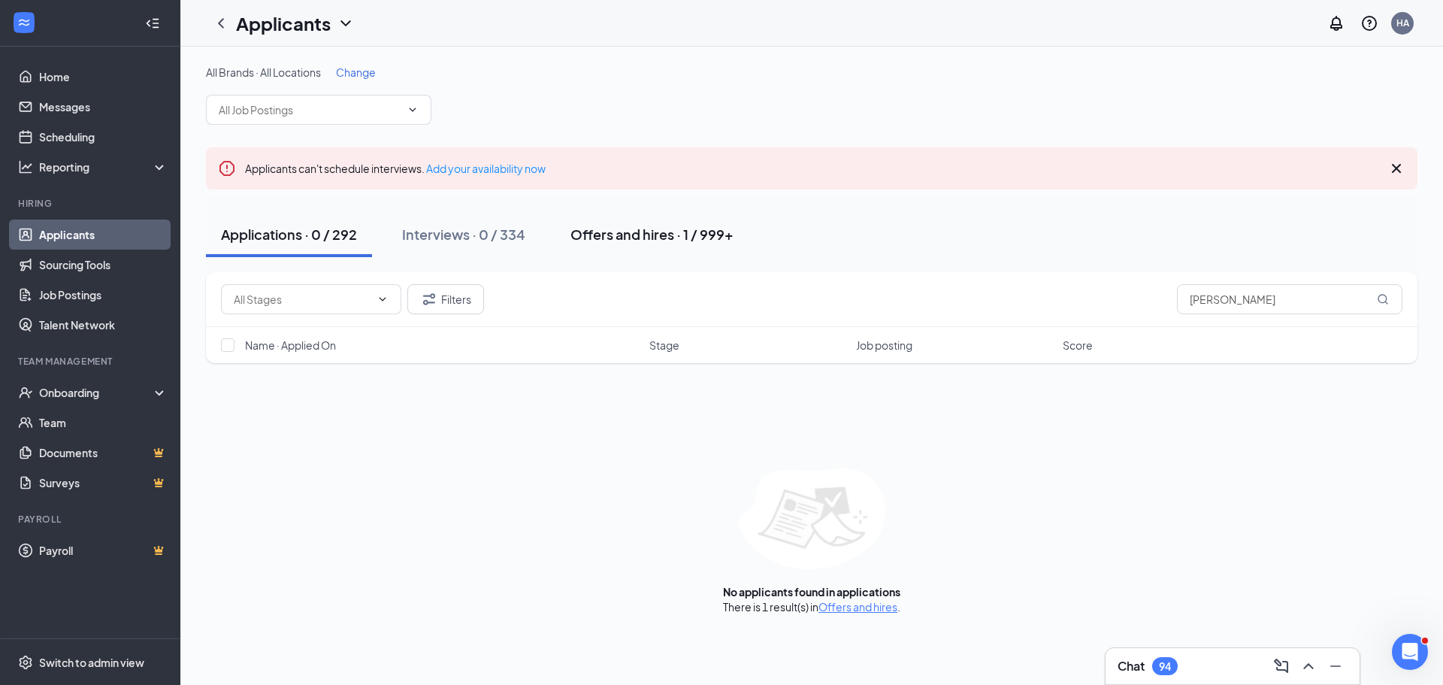
click at [630, 239] on div "Offers and hires · 1 / 999+" at bounding box center [651, 234] width 163 height 19
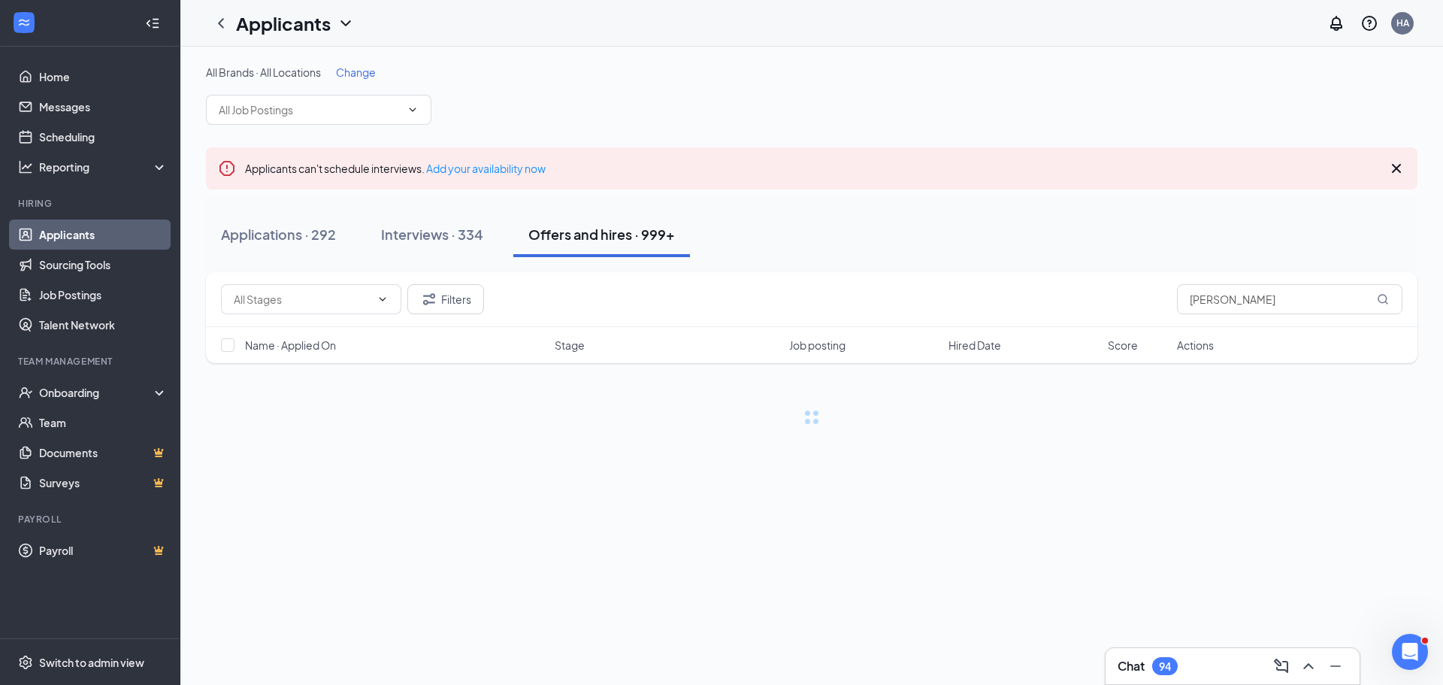
click at [633, 236] on div "Offers and hires · 999+" at bounding box center [601, 234] width 147 height 19
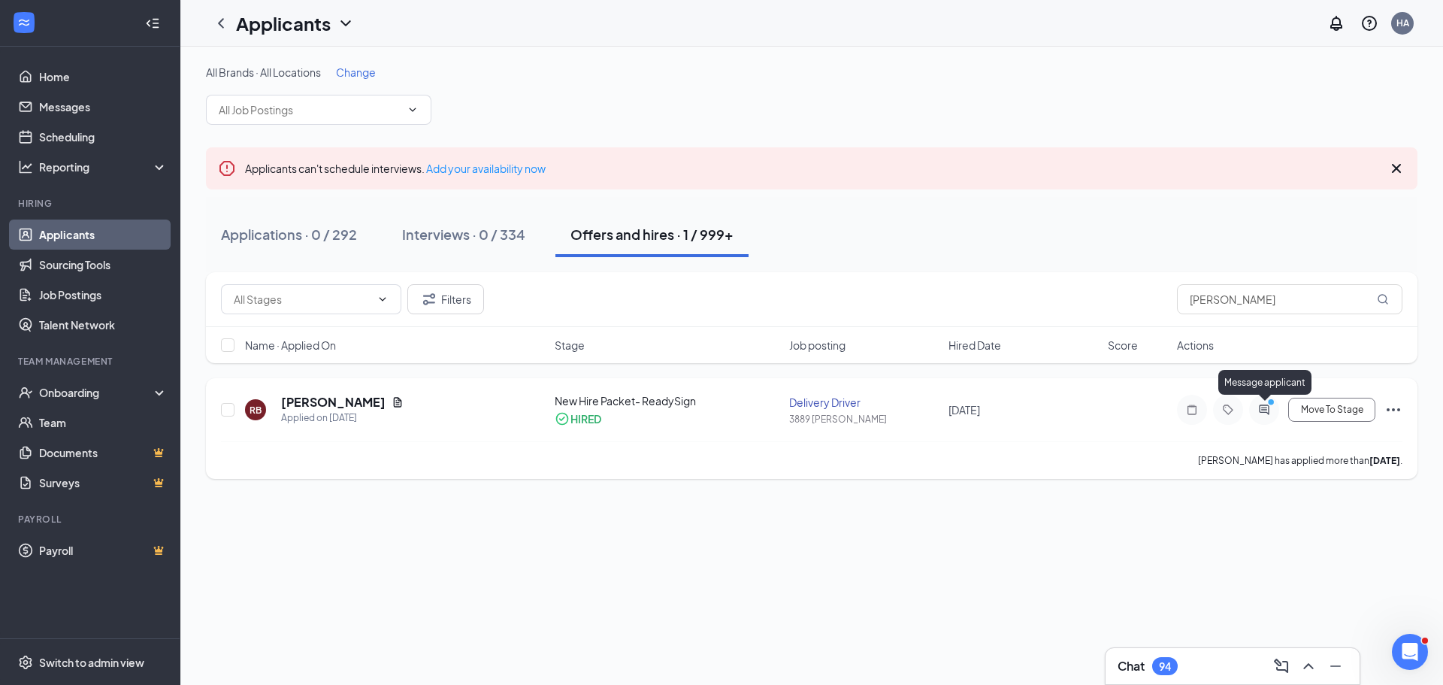
click at [1269, 408] on icon "PrimaryDot" at bounding box center [1273, 403] width 18 height 12
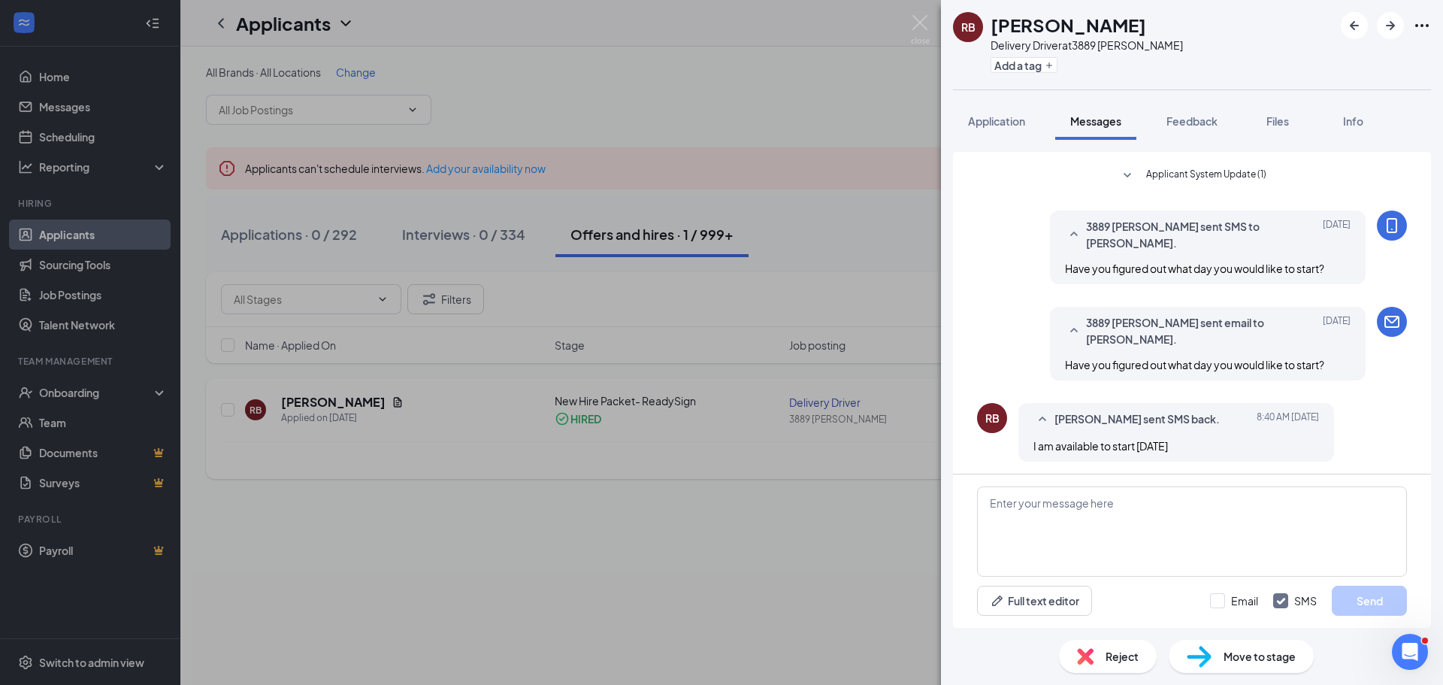
scroll to position [787, 0]
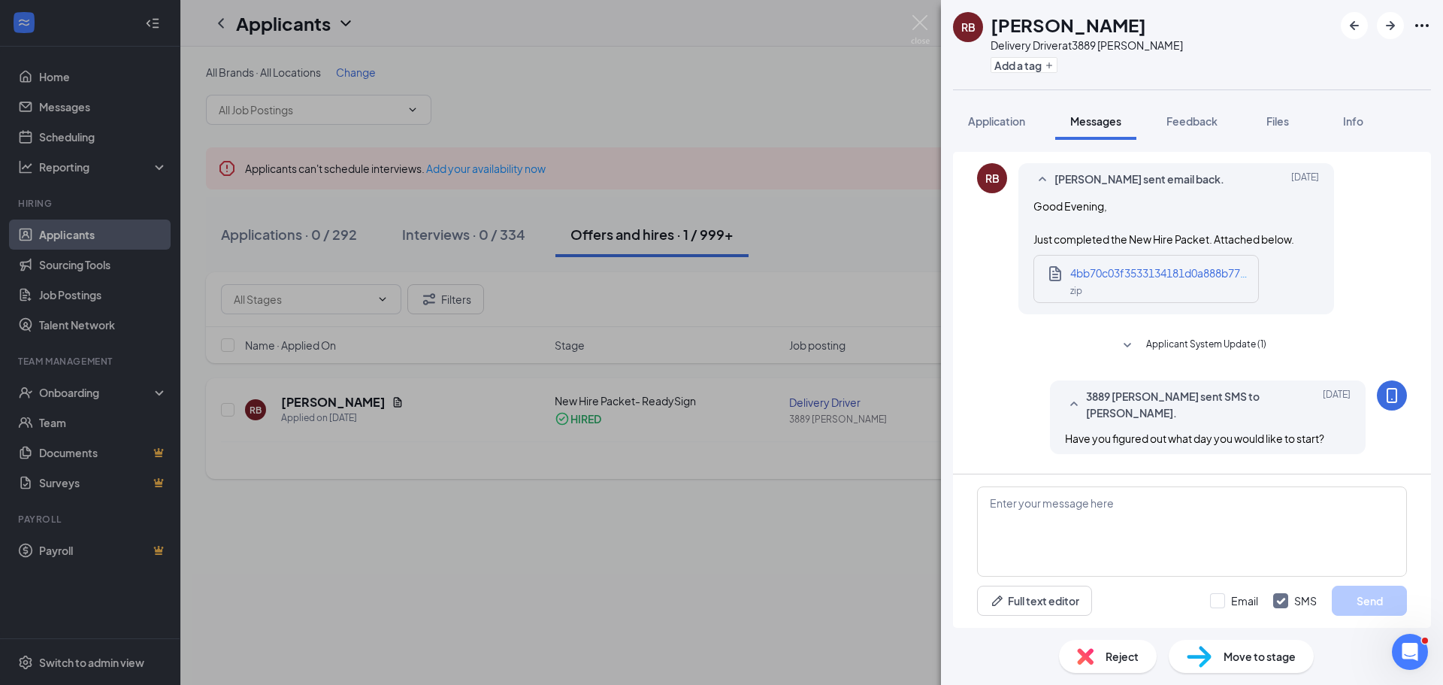
scroll to position [562, 0]
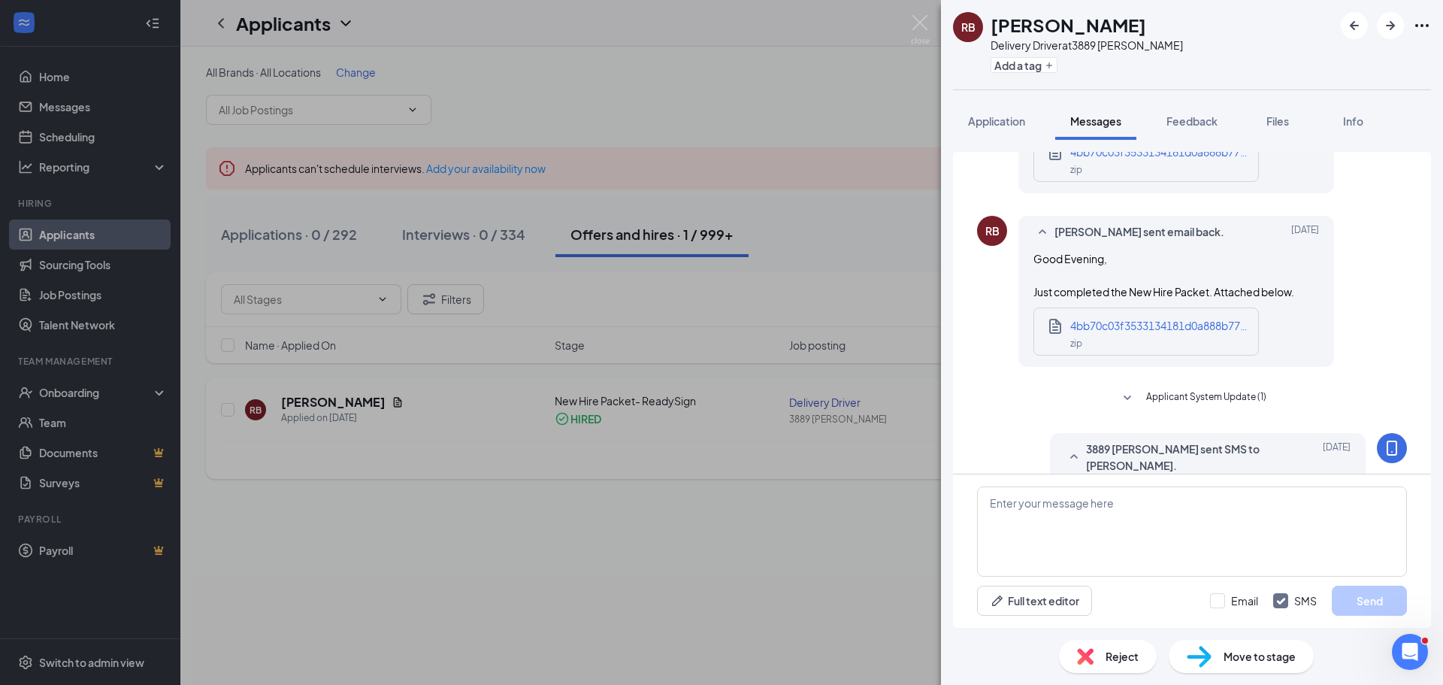
click at [812, 227] on div "RB Regina Barber Delivery Driver at 3889 Wilson Add a tag Application Messages …" at bounding box center [721, 342] width 1443 height 685
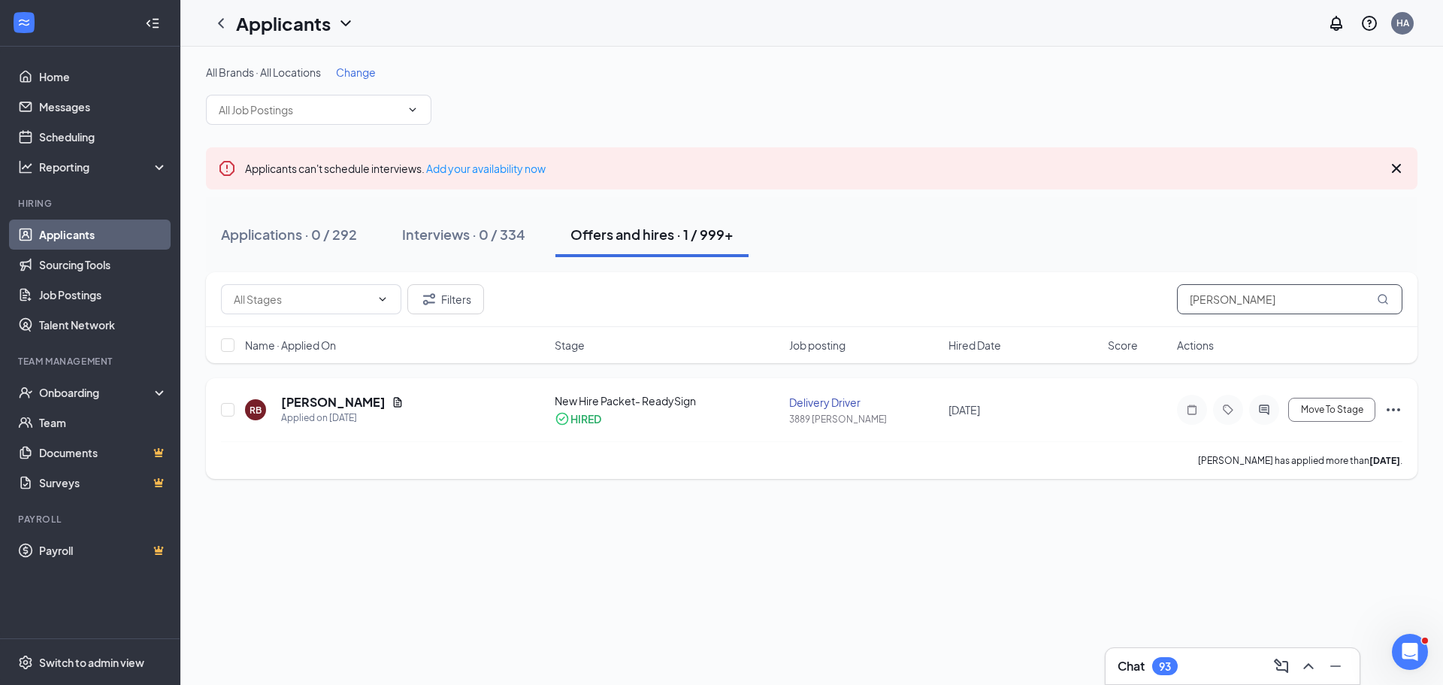
drag, startPoint x: 1256, startPoint y: 301, endPoint x: 994, endPoint y: 304, distance: 262.3
click at [994, 304] on div "Filters Regina Barber" at bounding box center [811, 299] width 1181 height 30
paste input "yan Vance"
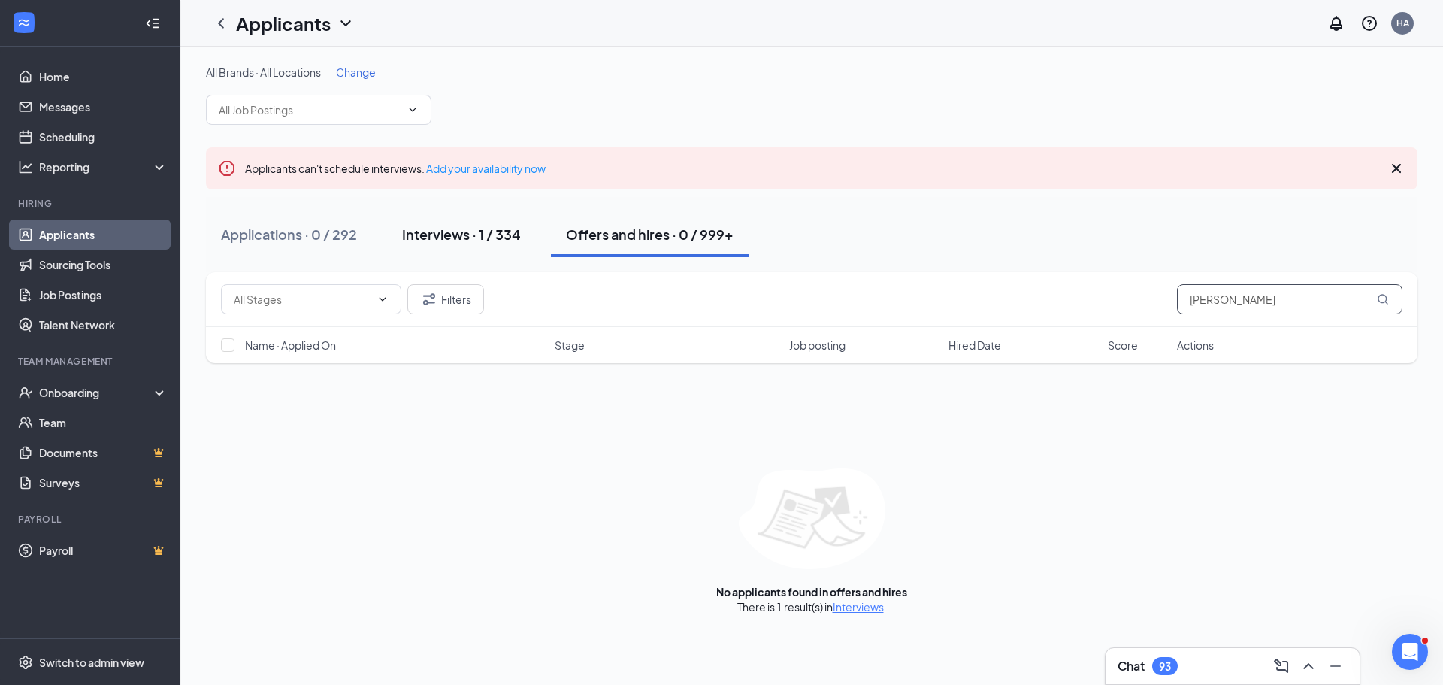
type input "Ryan Vance"
click at [477, 233] on div "Interviews · 1 / 334" at bounding box center [461, 234] width 119 height 19
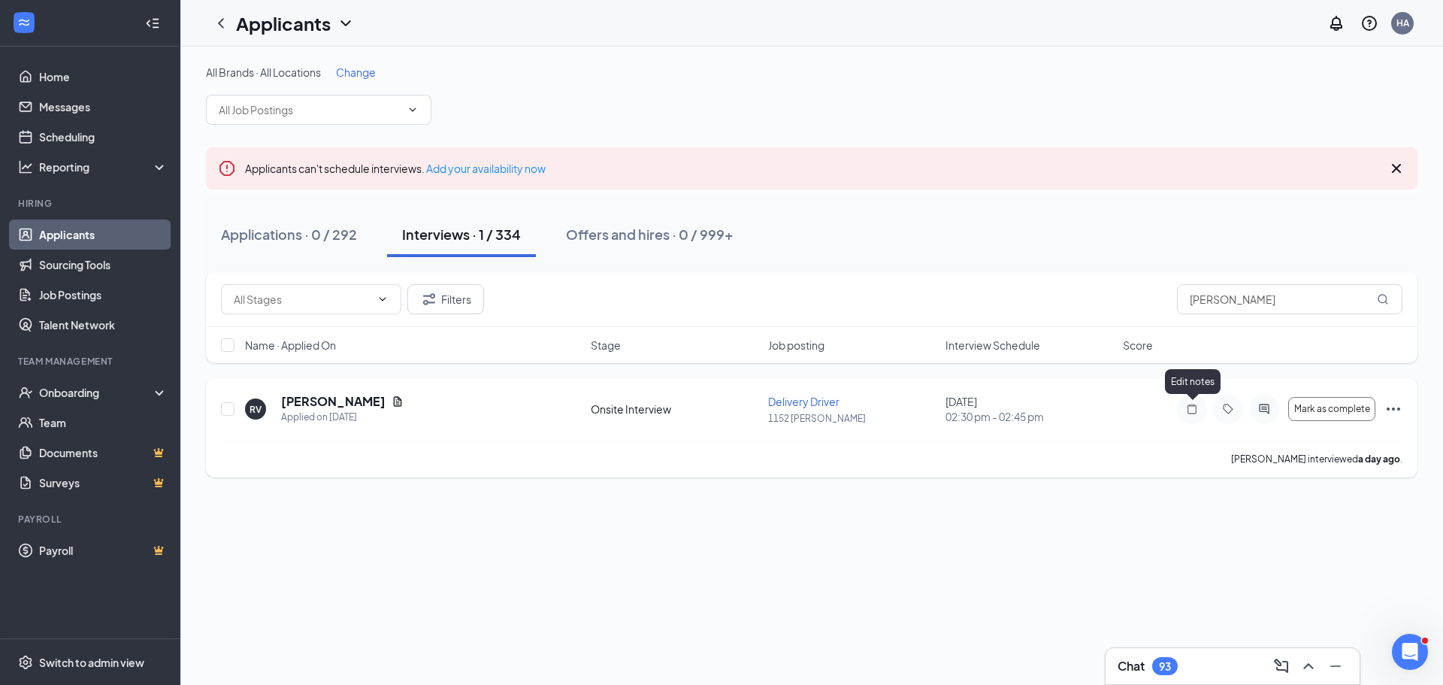
click at [1192, 406] on icon "Note" at bounding box center [1192, 409] width 18 height 12
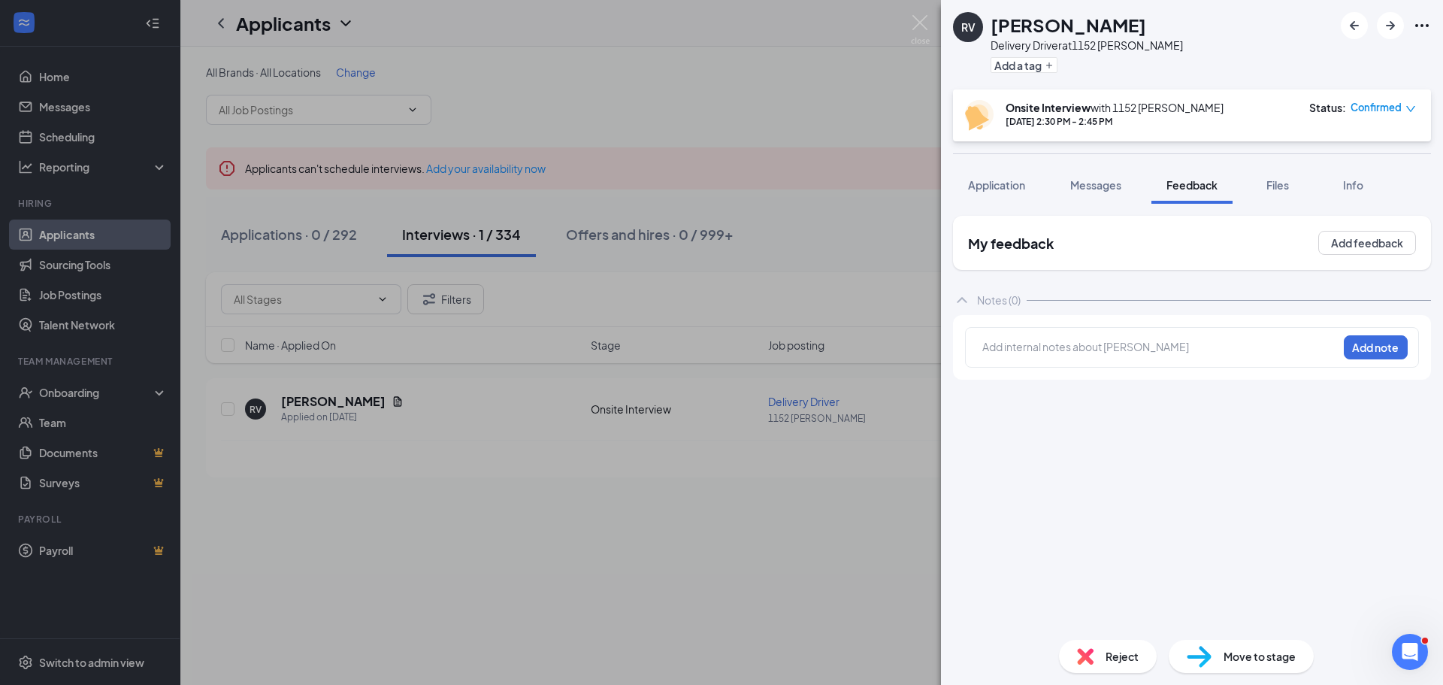
click at [1002, 348] on div at bounding box center [1160, 347] width 354 height 16
click at [1377, 344] on button "Add note" at bounding box center [1375, 347] width 64 height 24
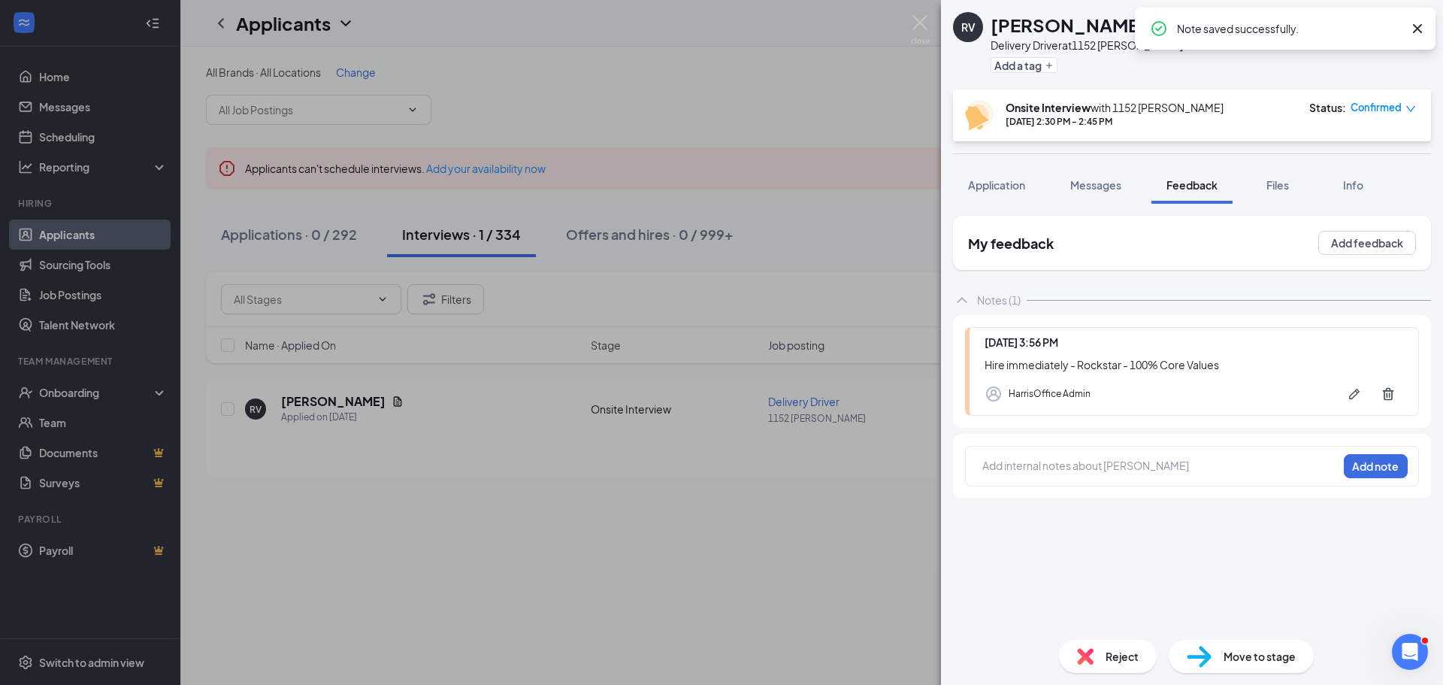
click at [1387, 106] on span "Confirmed" at bounding box center [1375, 107] width 51 height 15
click at [1343, 177] on span "Mark complete" at bounding box center [1338, 176] width 75 height 17
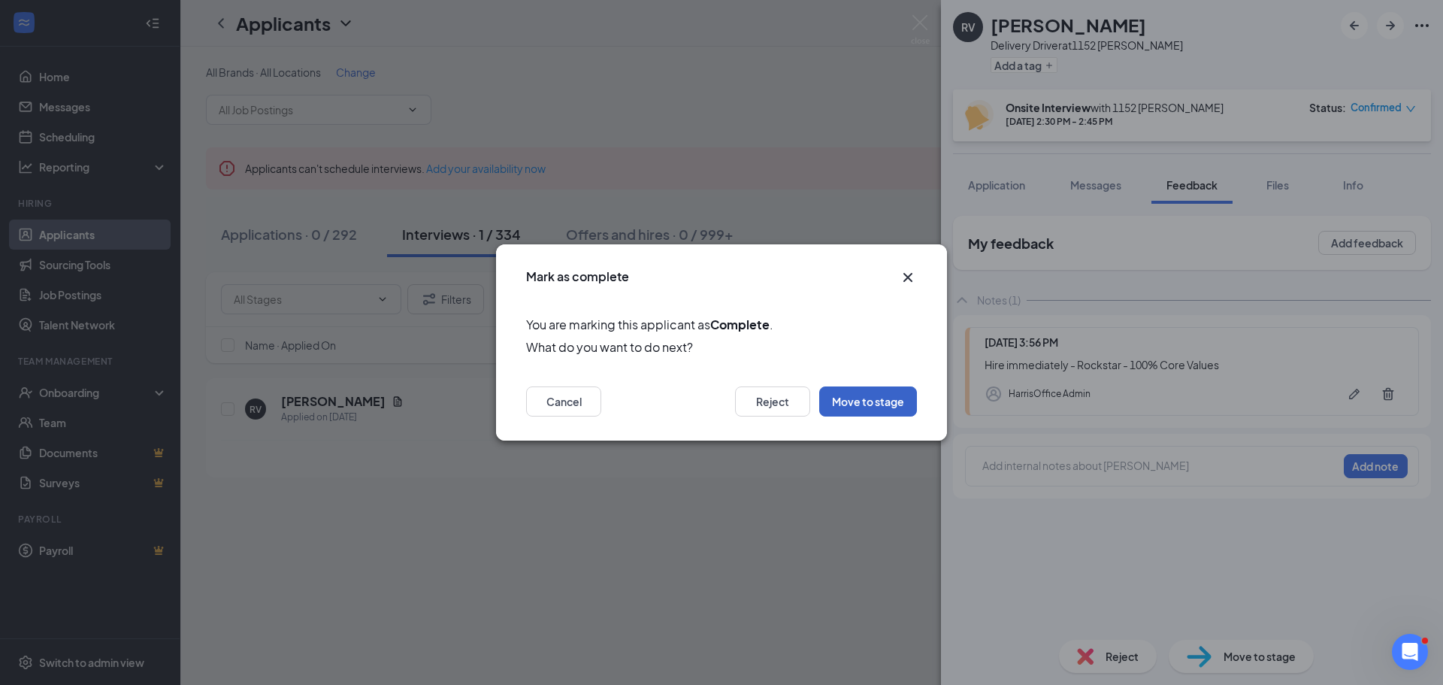
click at [895, 400] on button "Move to stage" at bounding box center [868, 401] width 98 height 30
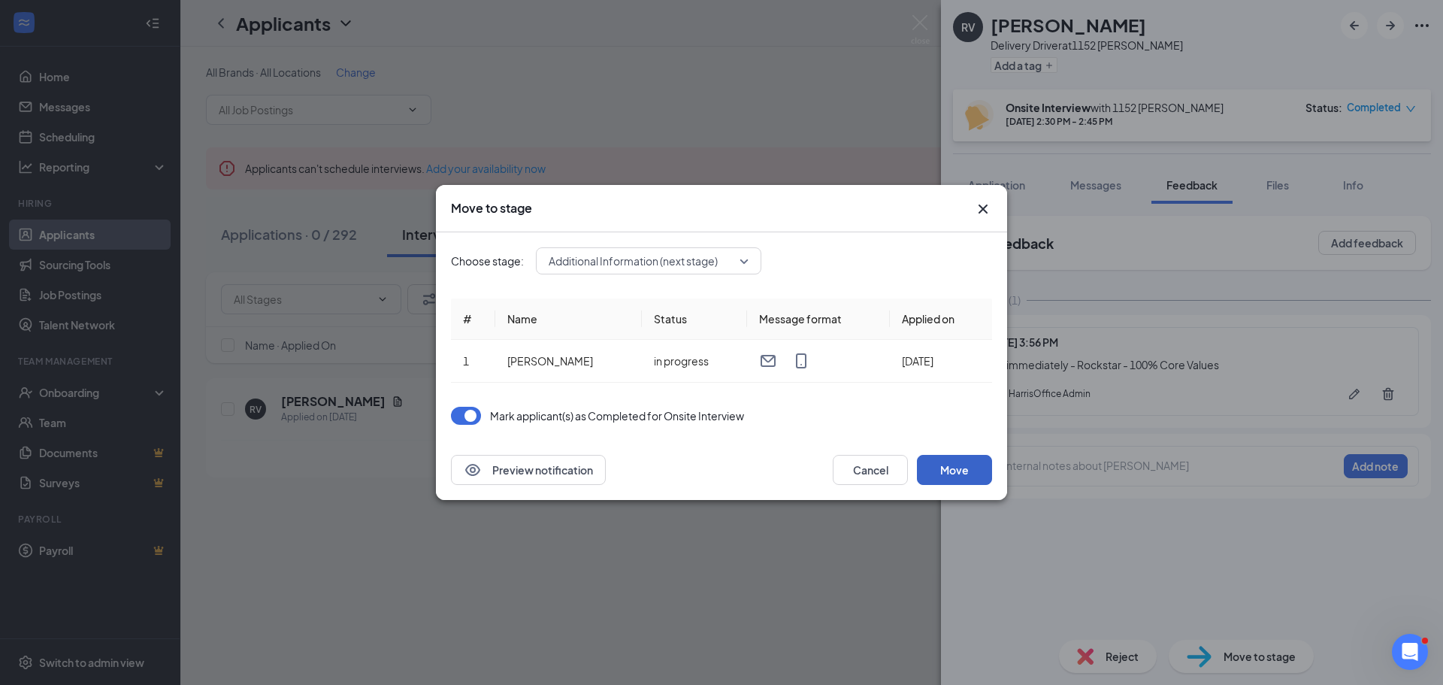
click at [969, 463] on button "Move" at bounding box center [954, 470] width 75 height 30
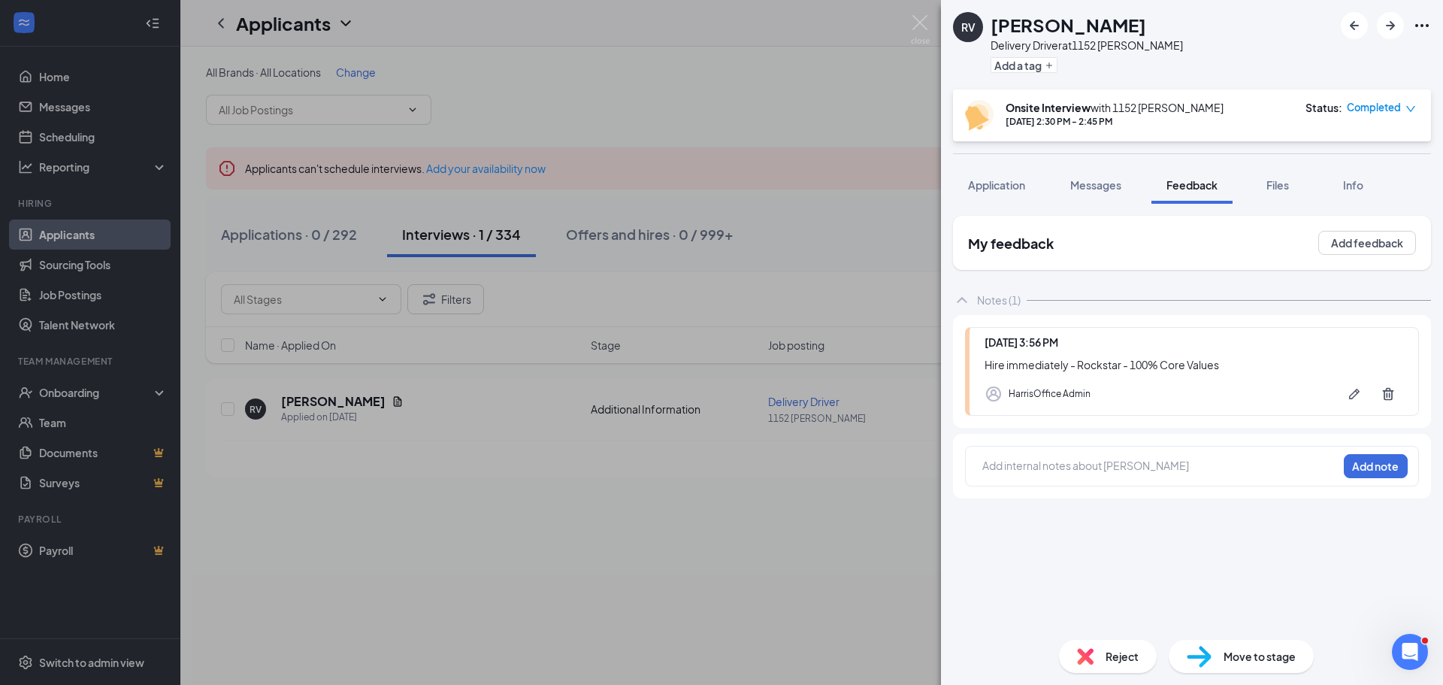
drag, startPoint x: 736, startPoint y: 125, endPoint x: 817, endPoint y: 140, distance: 82.4
click at [737, 125] on div "RV Ryan Vance Delivery Driver at 1152 Moye Add a tag Onsite Interview with 1152…" at bounding box center [721, 342] width 1443 height 685
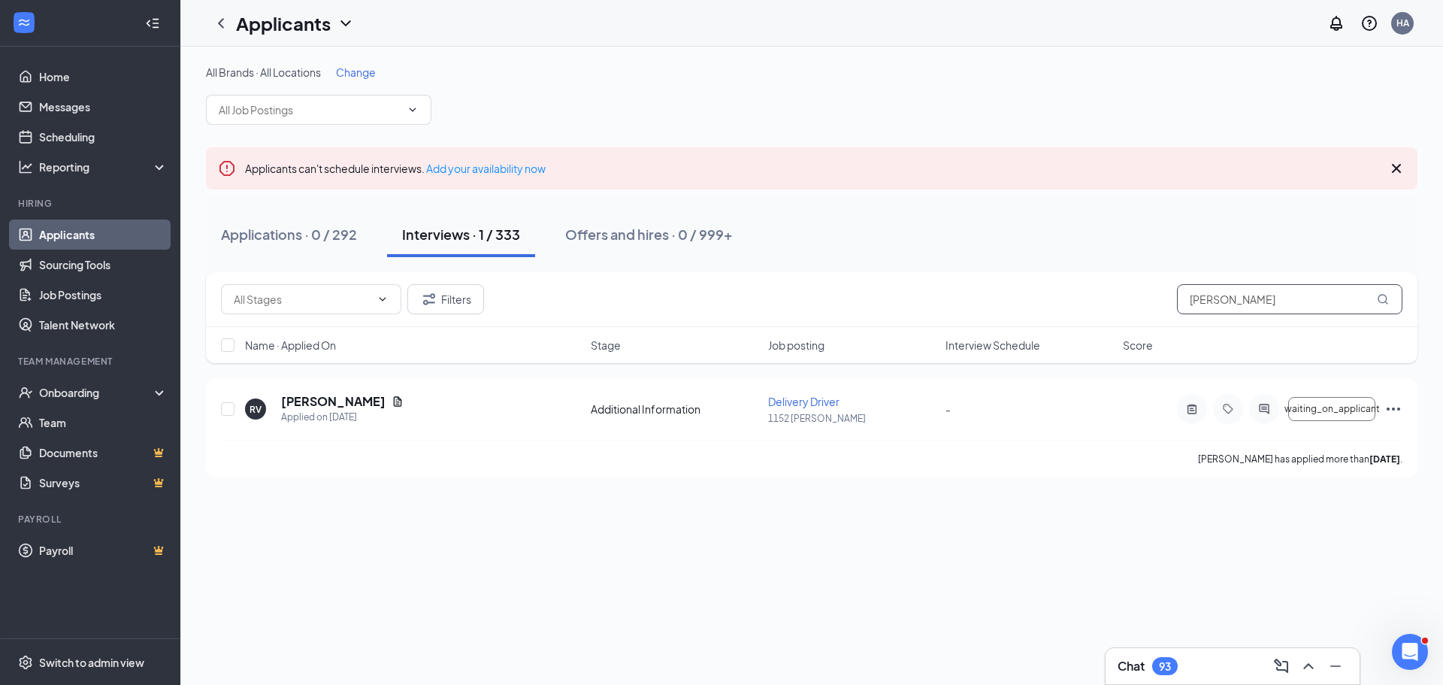
drag, startPoint x: 1248, startPoint y: 304, endPoint x: 1124, endPoint y: 298, distance: 124.1
click at [1124, 298] on div "Filters Ryan Vance" at bounding box center [811, 299] width 1181 height 30
paste input "Tucker Lacey"
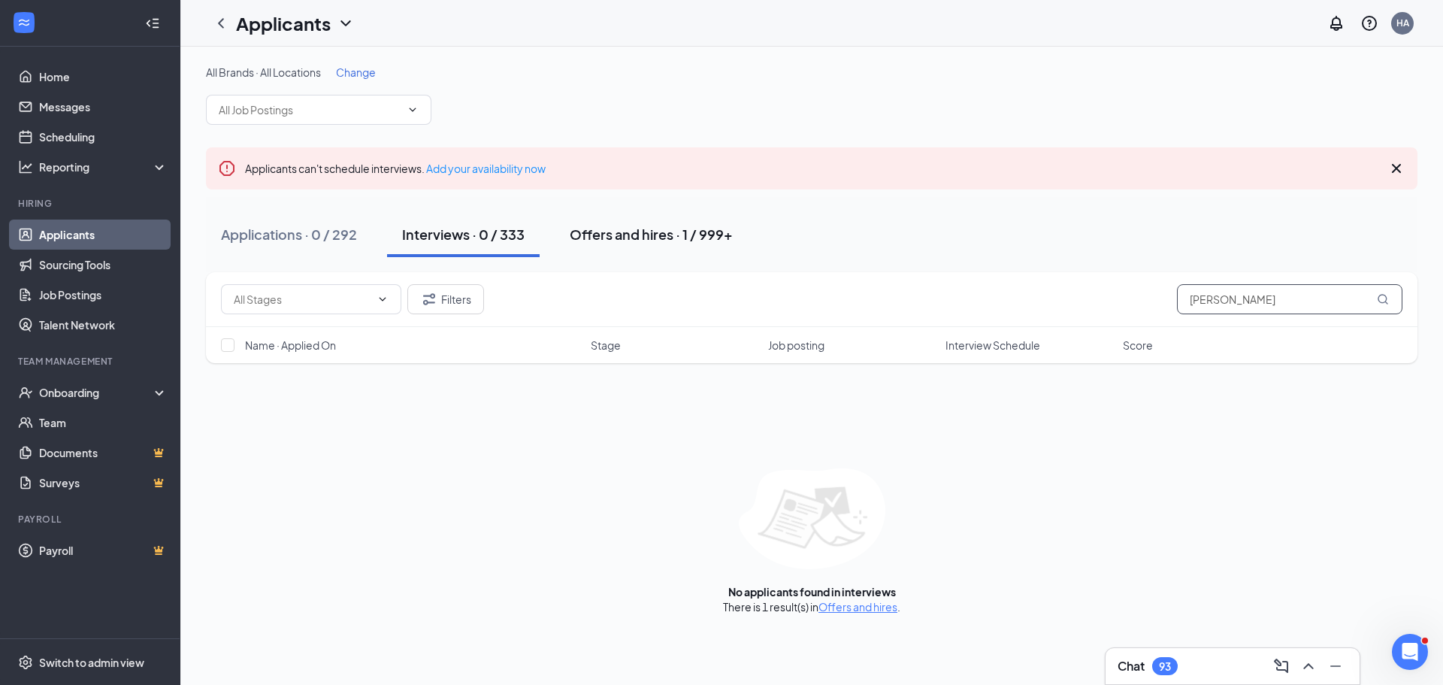
type input "Tucker Lacey"
click at [685, 234] on div "Offers and hires · 1 / 999+" at bounding box center [651, 234] width 163 height 19
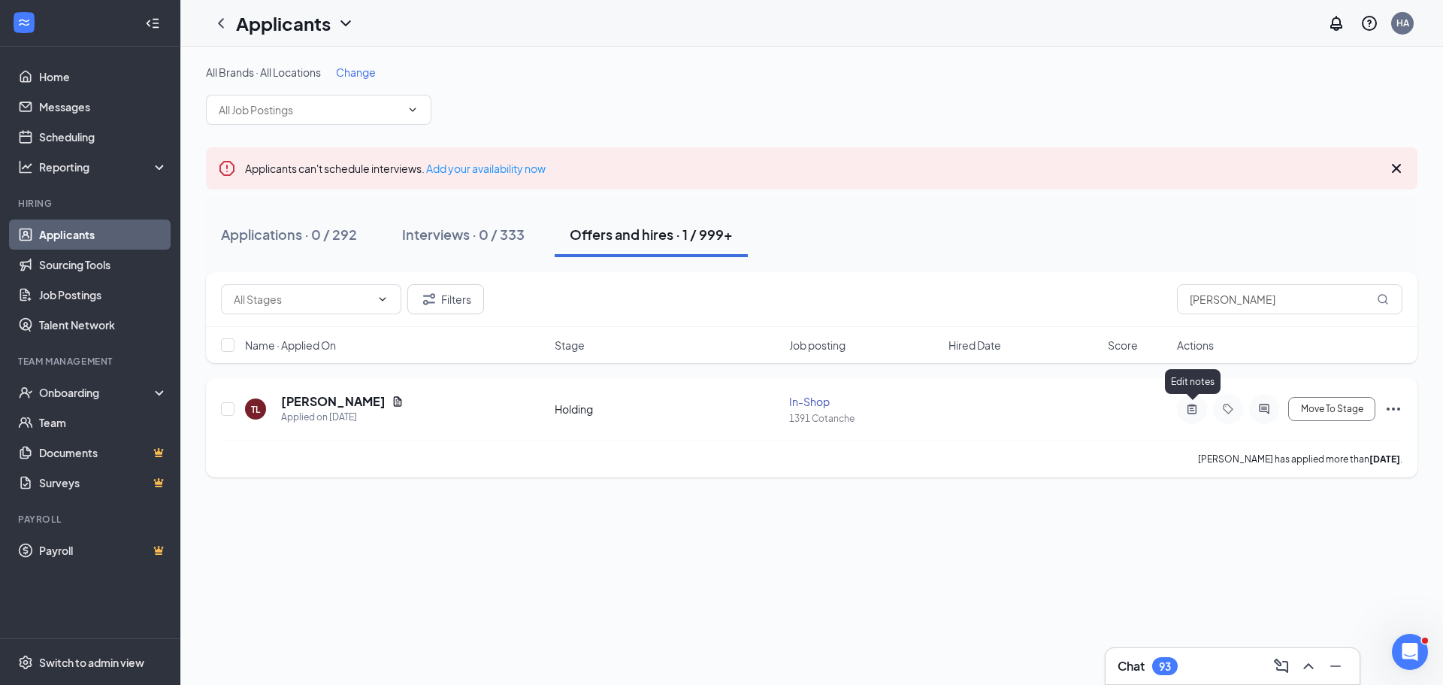
click at [1195, 406] on icon "ActiveNote" at bounding box center [1192, 409] width 18 height 12
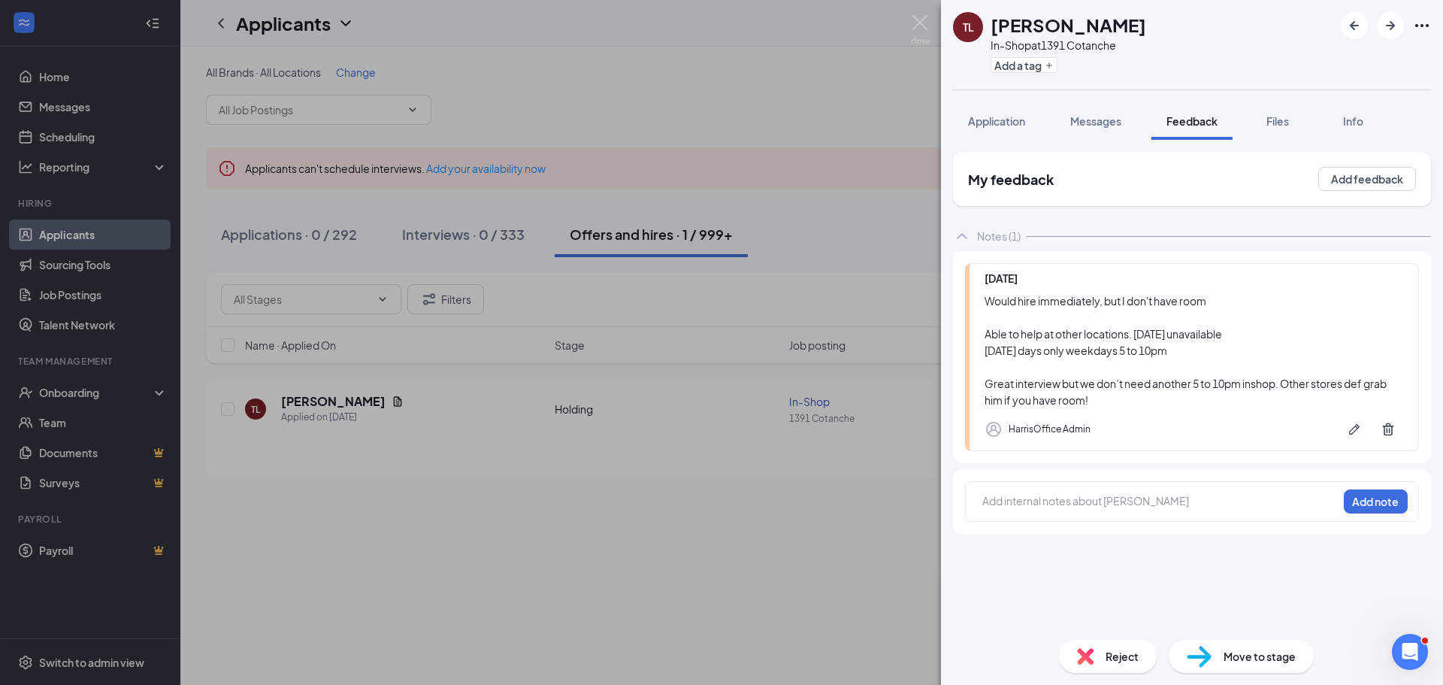
drag, startPoint x: 836, startPoint y: 231, endPoint x: 885, endPoint y: 231, distance: 48.8
click at [836, 231] on div "TL Tucker Lacey In-Shop at 1391 Cotanche Add a tag Application Messages Feedbac…" at bounding box center [721, 342] width 1443 height 685
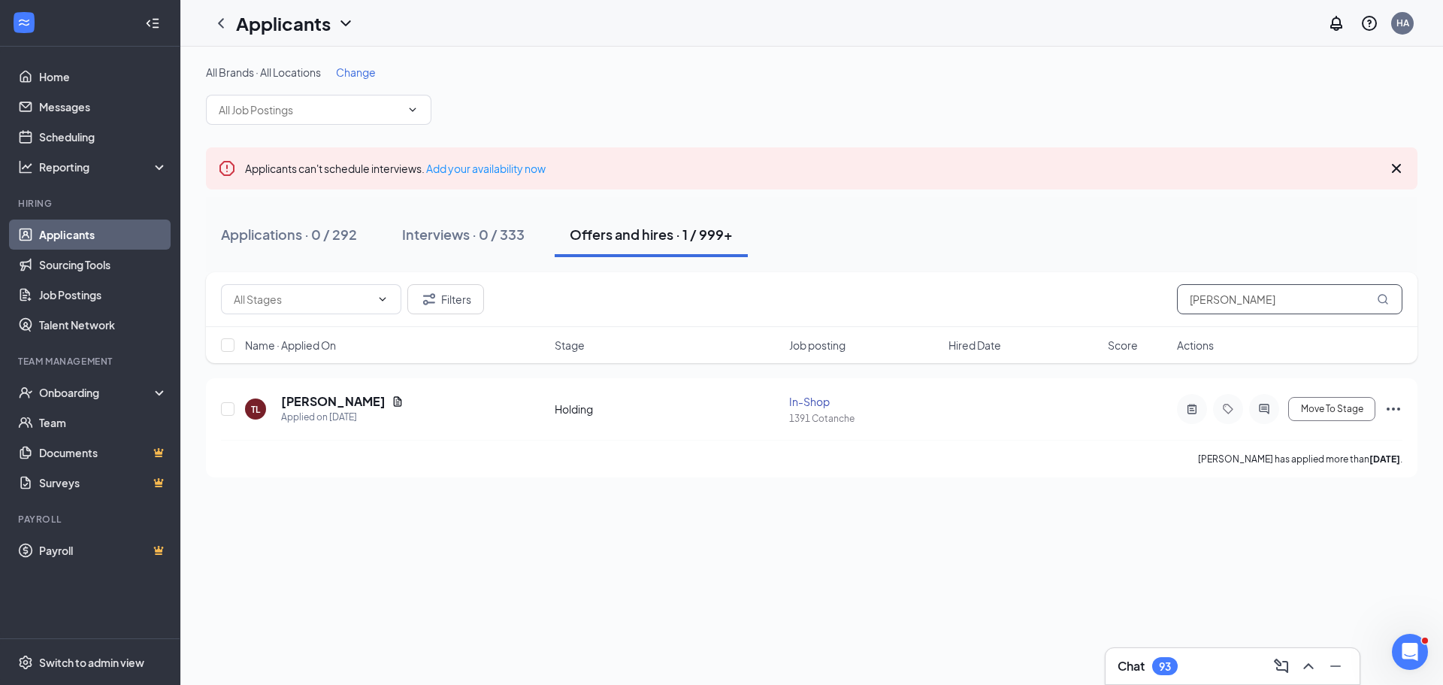
drag, startPoint x: 1250, startPoint y: 315, endPoint x: 1070, endPoint y: 323, distance: 179.8
click at [1070, 323] on div "Filters Tucker Lacey" at bounding box center [811, 299] width 1211 height 55
type input "v"
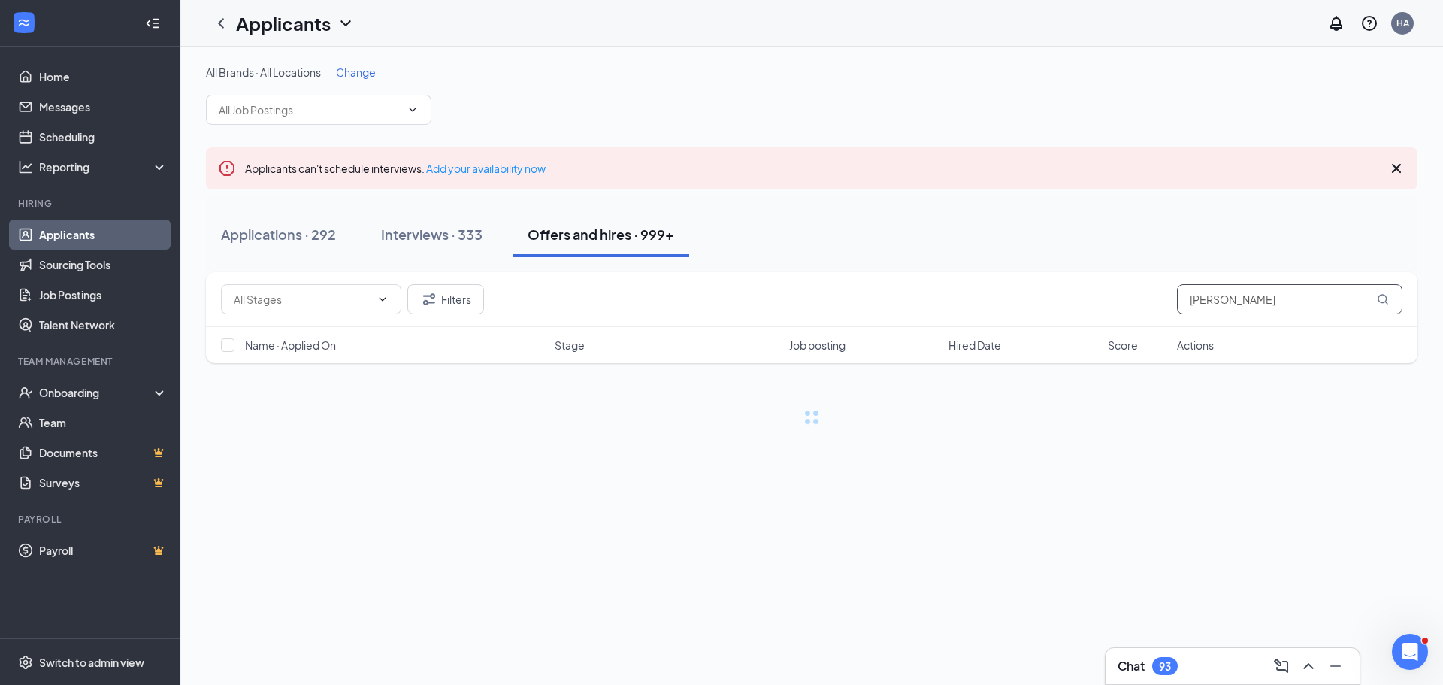
click at [1203, 301] on input "Javion Barfield" at bounding box center [1289, 299] width 225 height 30
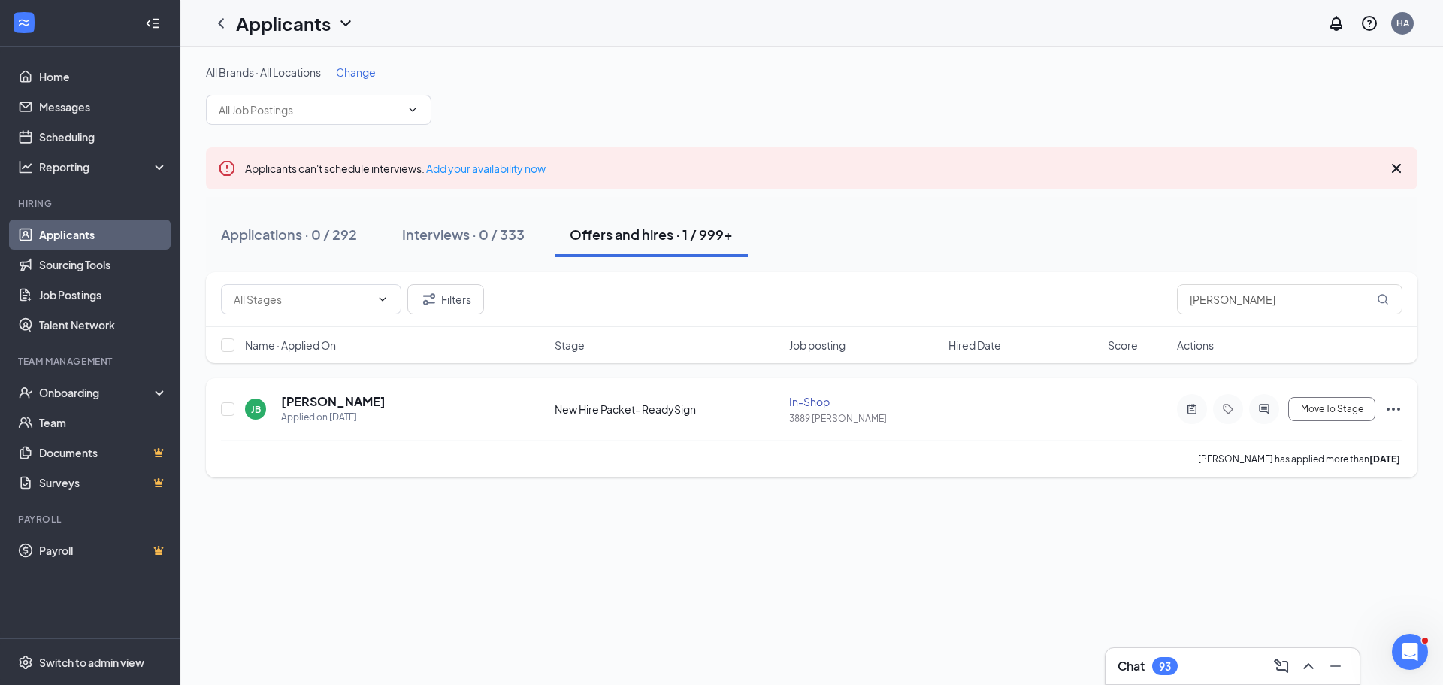
click at [1189, 413] on icon "ActiveNote" at bounding box center [1192, 409] width 18 height 12
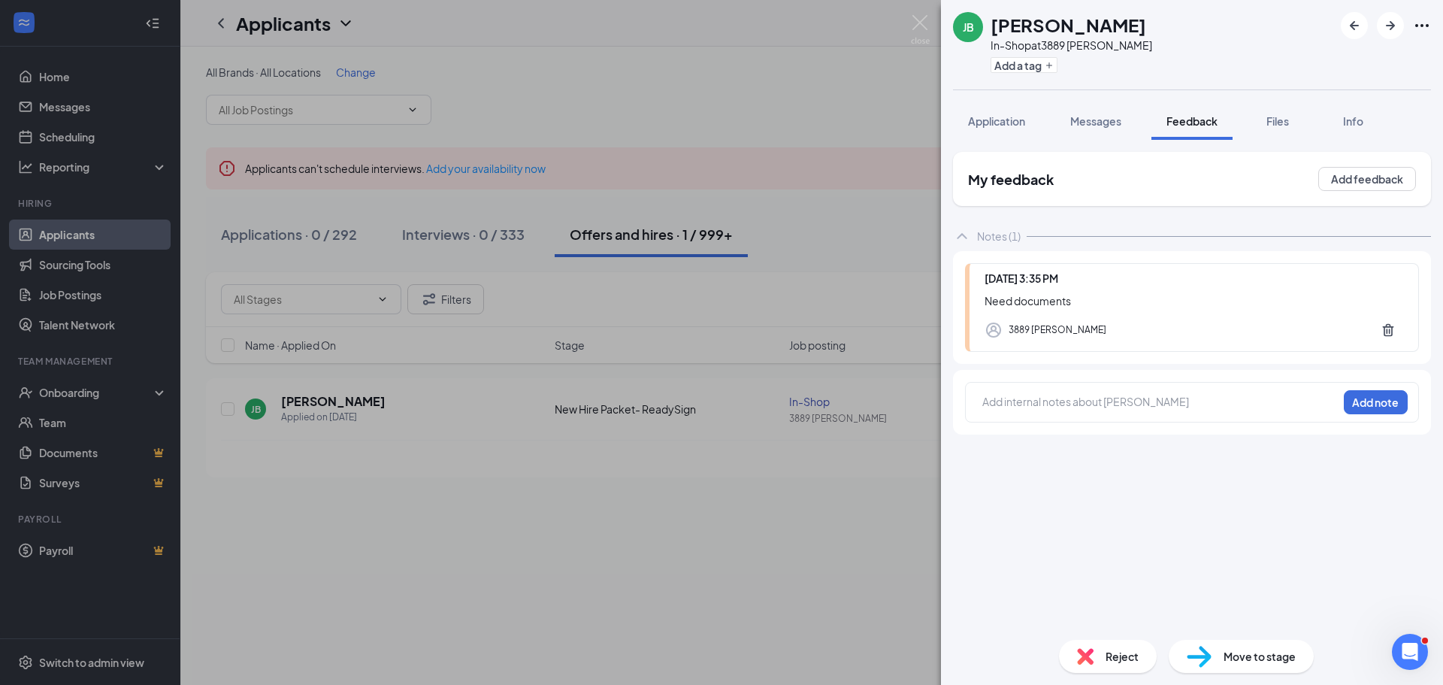
click at [1056, 387] on div "Add internal notes about Javion Barfield Add note" at bounding box center [1192, 402] width 454 height 41
click at [1056, 403] on div at bounding box center [1160, 402] width 354 height 16
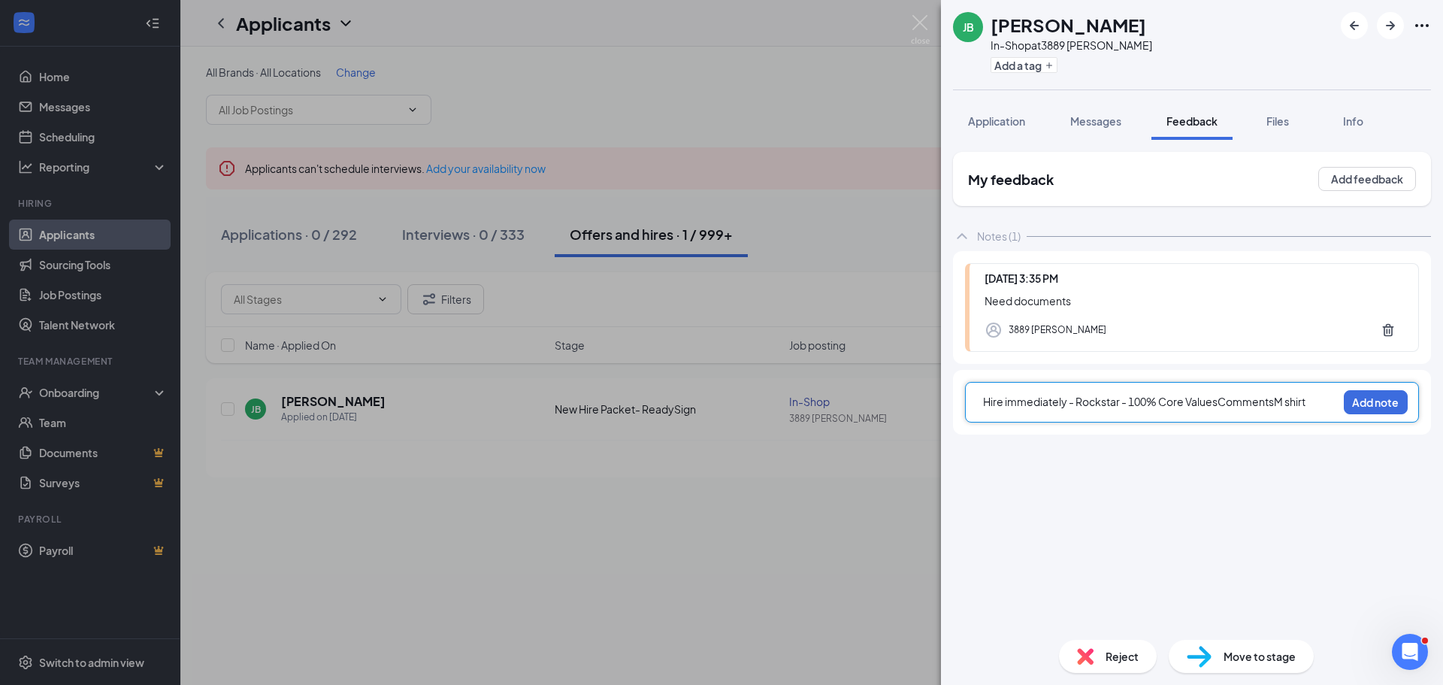
click at [1217, 403] on span "Hire immediately - Rockstar - 100% Core ValuesCommentsM shirt" at bounding box center [1144, 401] width 322 height 14
drag, startPoint x: 1222, startPoint y: 403, endPoint x: 1277, endPoint y: 402, distance: 54.1
click at [1277, 402] on span "Hire immediately - Rockstar - 100% Core ValuesCommentsM shirt" at bounding box center [1144, 401] width 322 height 14
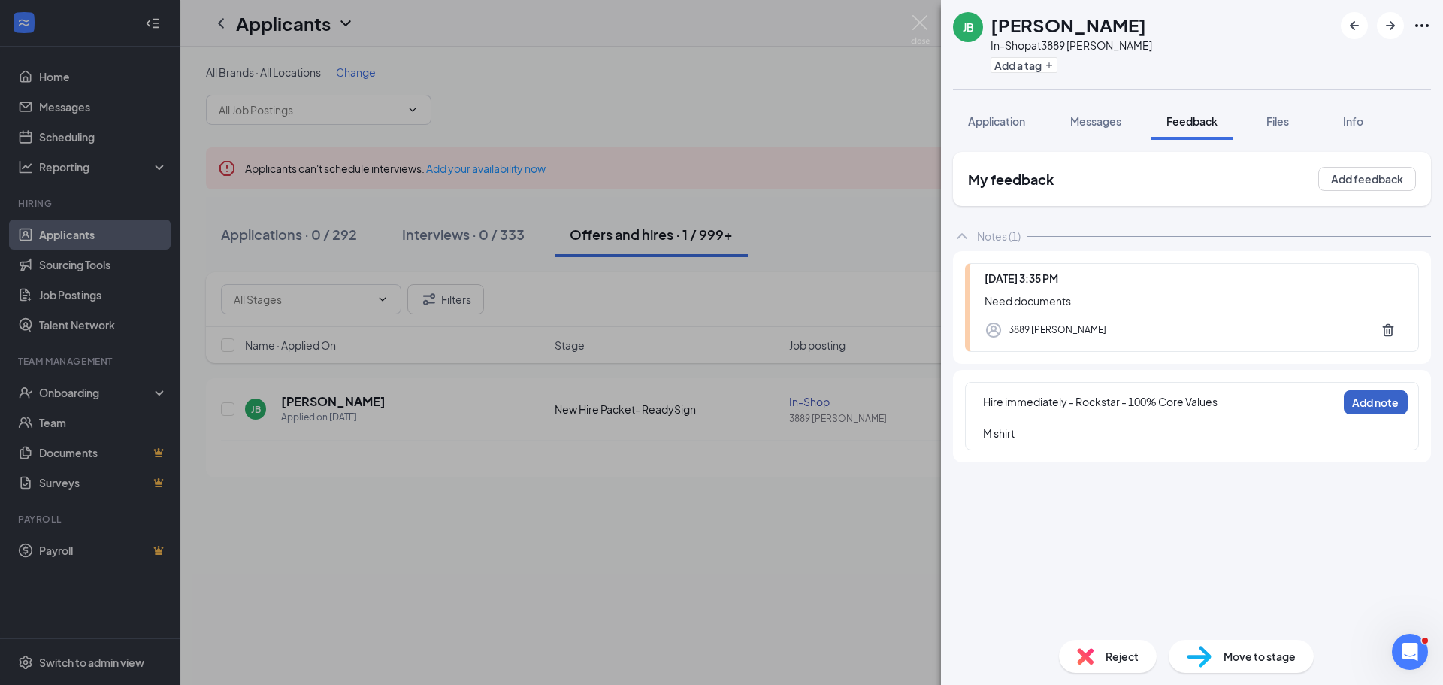
click at [1365, 408] on button "Add note" at bounding box center [1375, 402] width 64 height 24
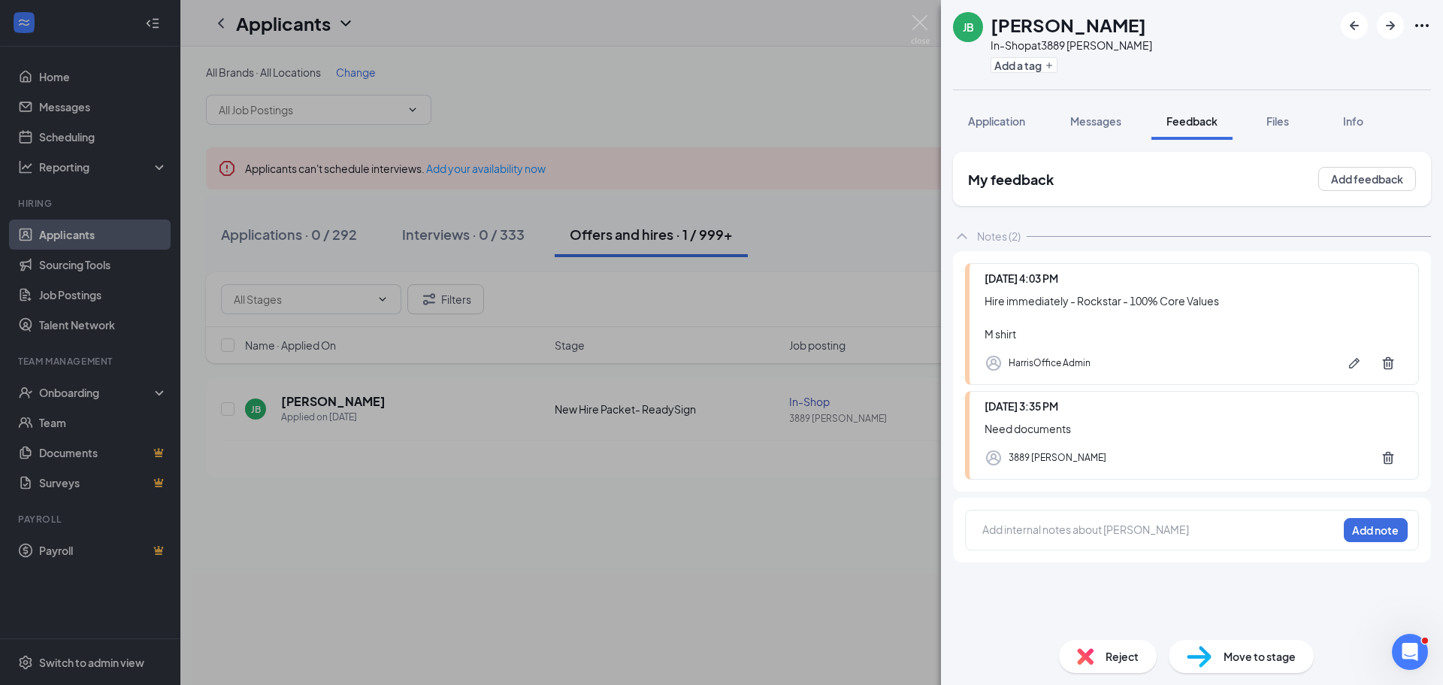
click at [1222, 660] on div "Move to stage" at bounding box center [1240, 655] width 145 height 33
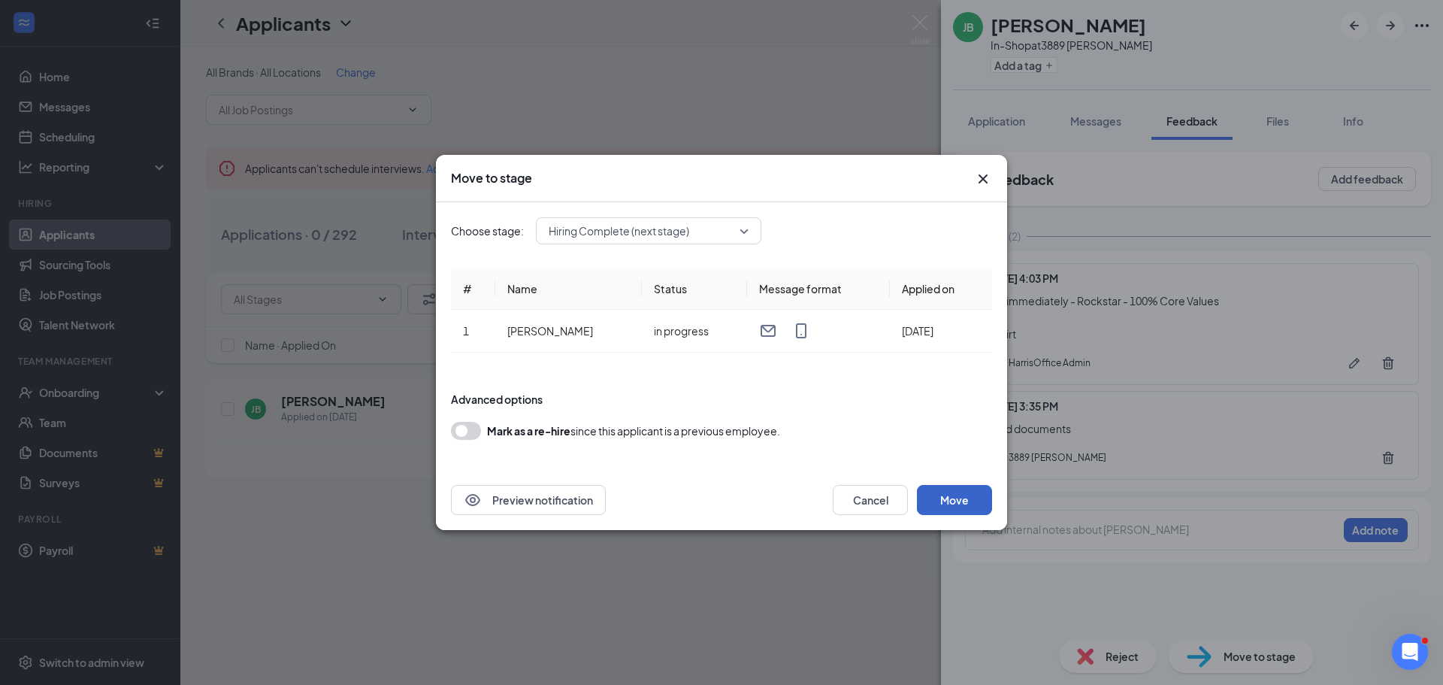
drag, startPoint x: 941, startPoint y: 498, endPoint x: 941, endPoint y: 510, distance: 12.0
click at [941, 510] on button "Move" at bounding box center [954, 500] width 75 height 30
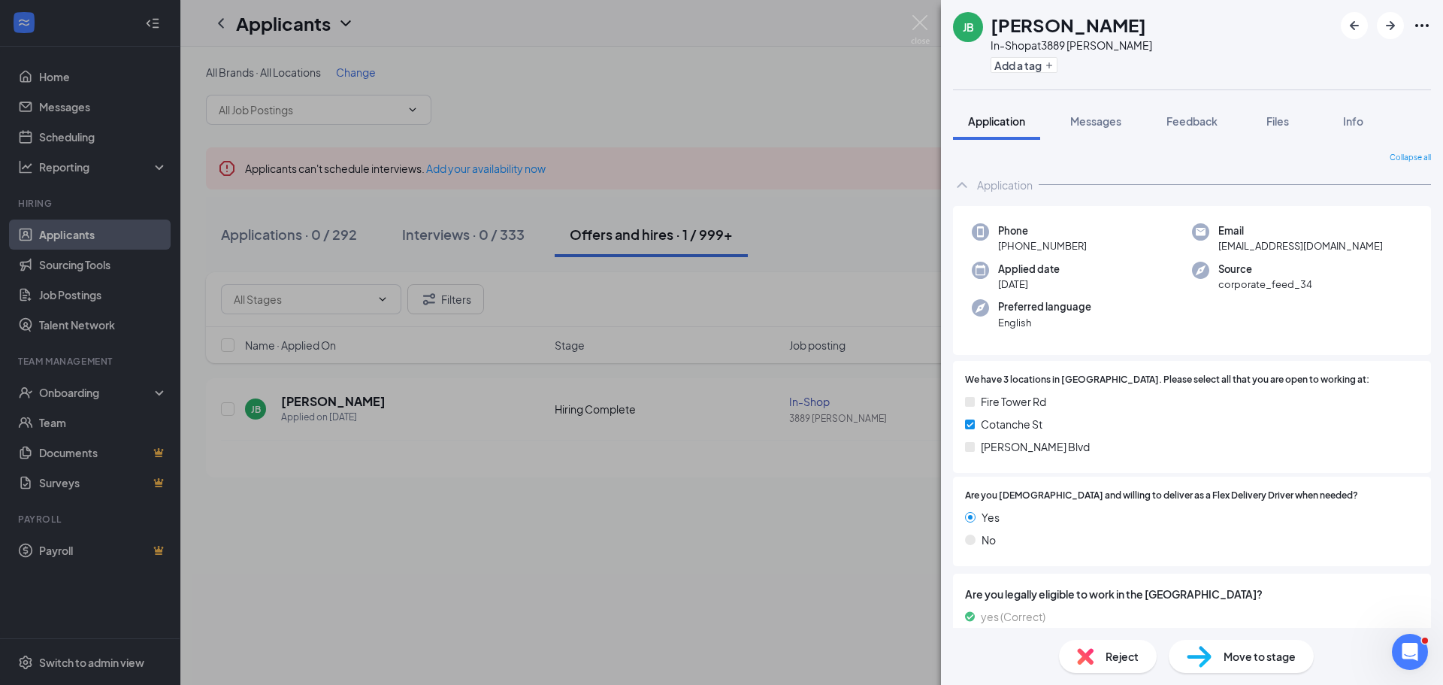
click at [833, 267] on div "JB Javion Barfield In-Shop at 3889 Wilson Add a tag Application Messages Feedba…" at bounding box center [721, 342] width 1443 height 685
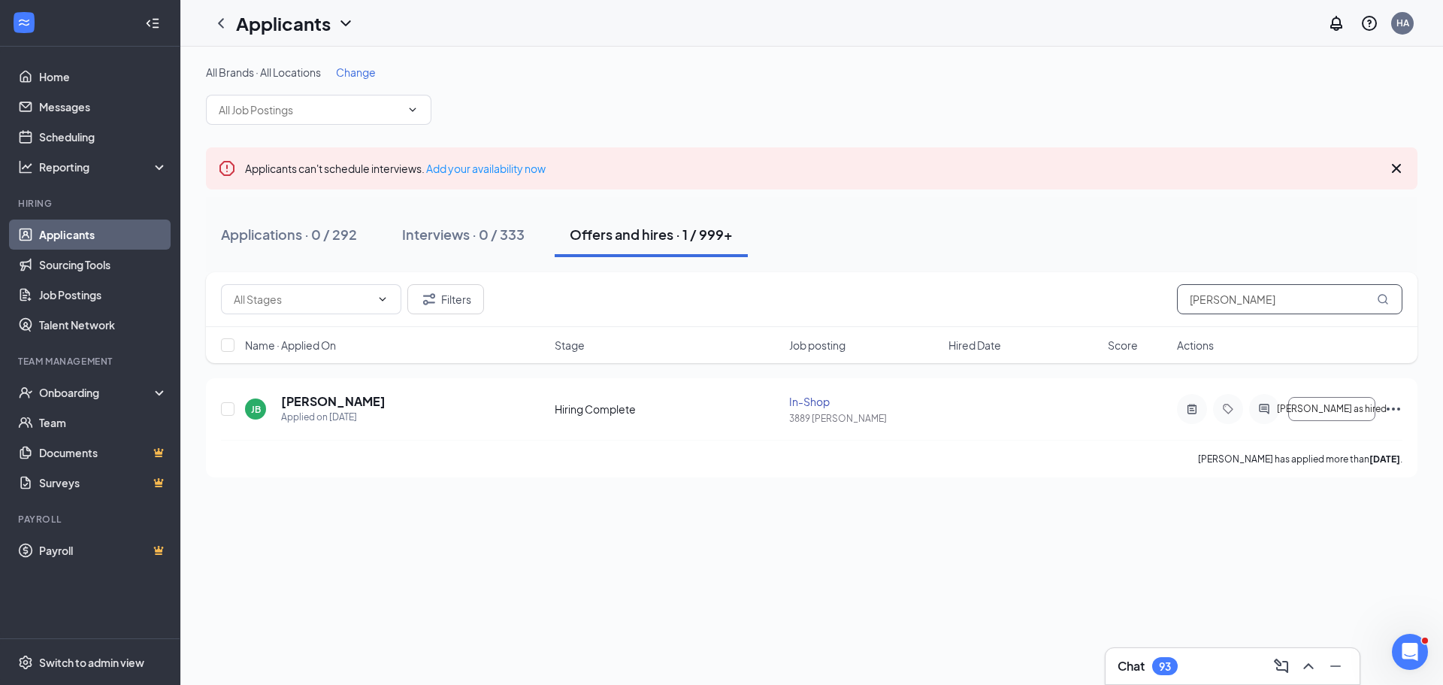
drag, startPoint x: 1283, startPoint y: 303, endPoint x: 1024, endPoint y: 296, distance: 259.3
click at [1026, 298] on div "Filters Javion Barfield" at bounding box center [811, 299] width 1181 height 30
paste input "Ja’Marrion Taylor"
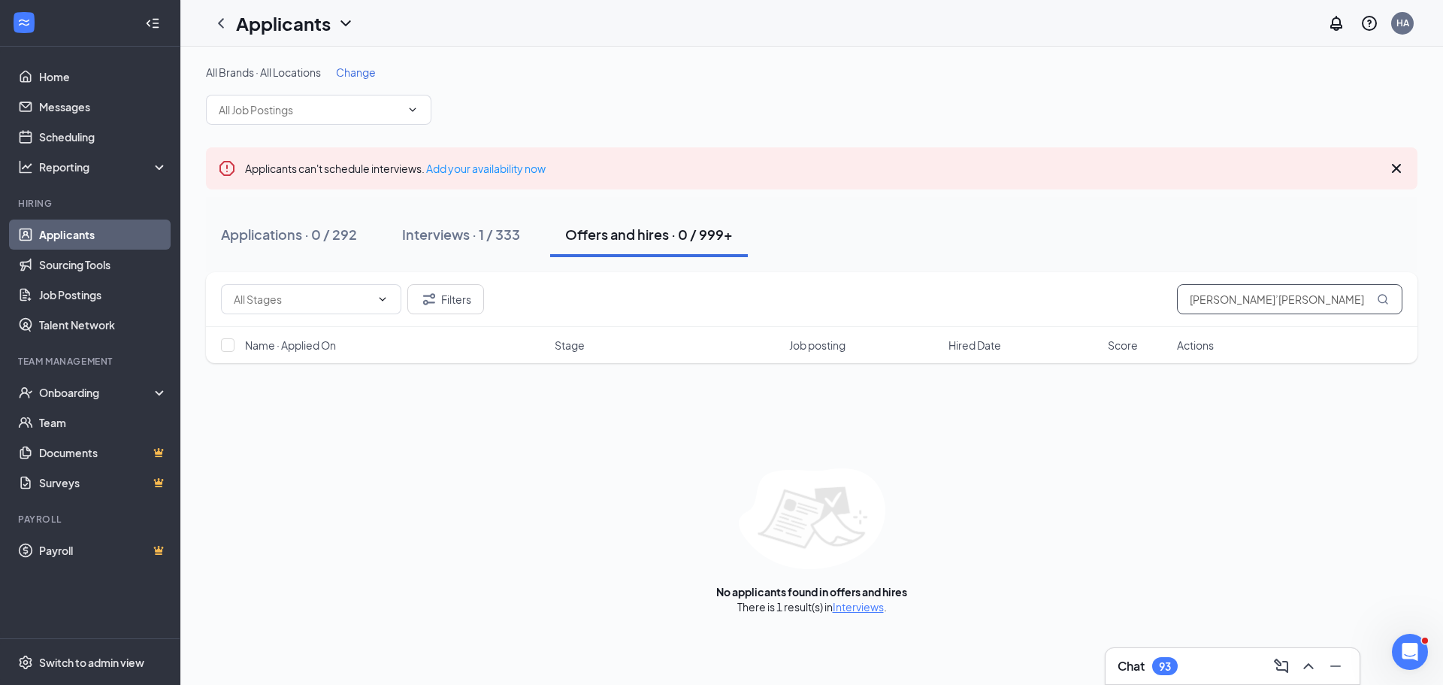
click at [1204, 302] on input "Ja’Marrion Taylor" at bounding box center [1289, 299] width 225 height 30
type input "Ja’Marrion Taylor"
click at [483, 221] on button "Interviews · 1 / 333" at bounding box center [461, 234] width 148 height 45
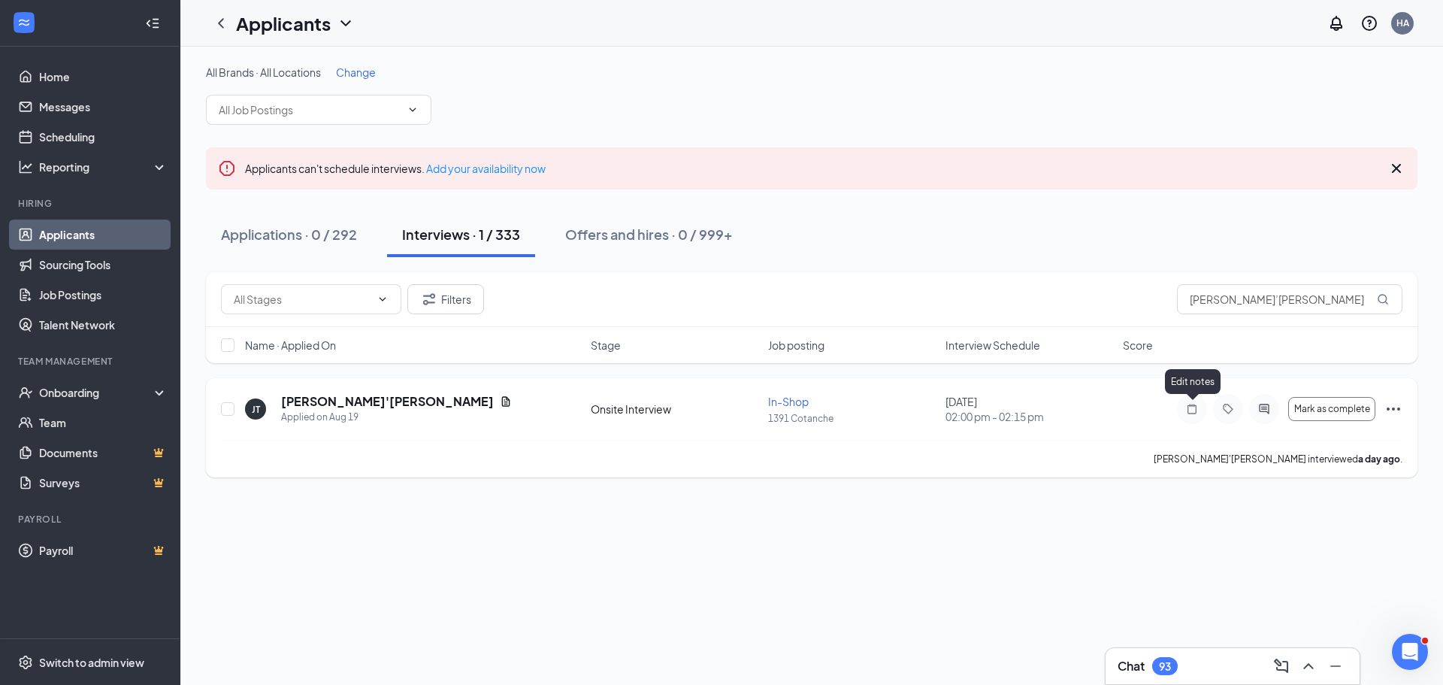
click at [1183, 409] on icon "Note" at bounding box center [1192, 409] width 18 height 12
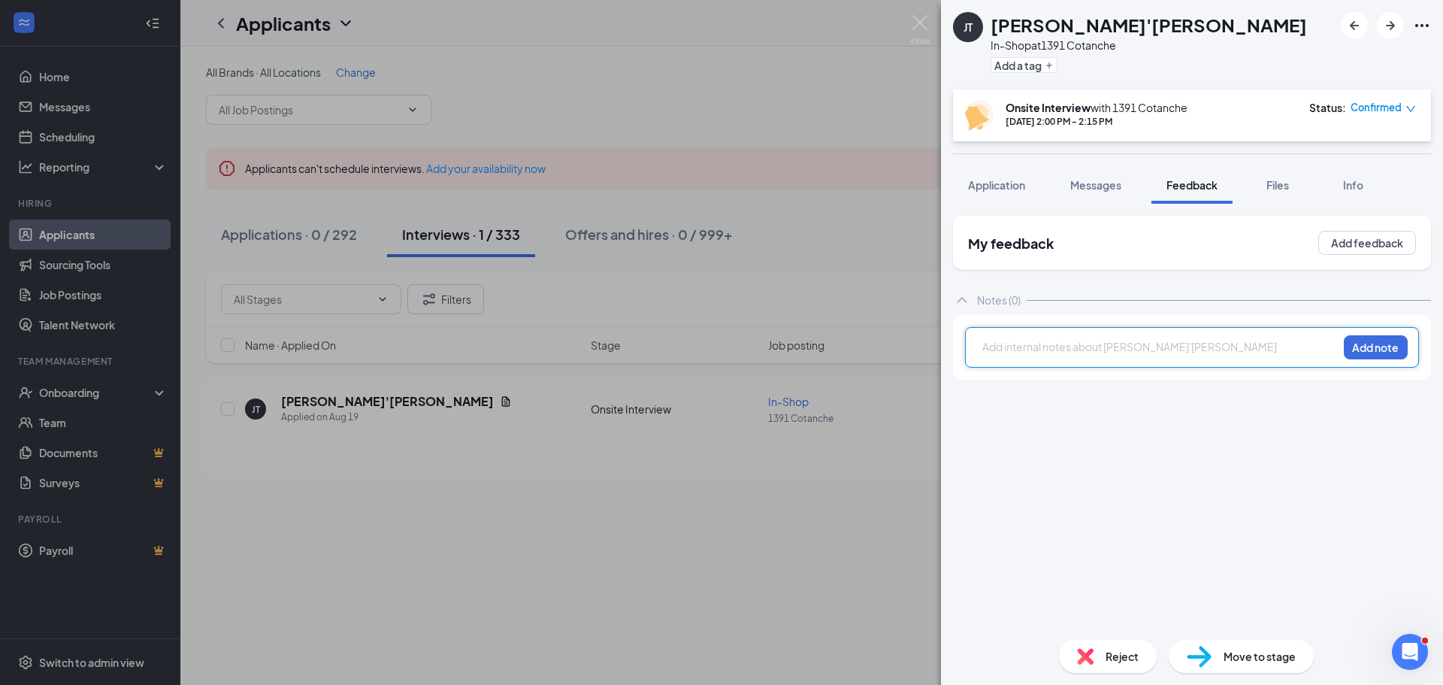
click at [1020, 353] on div at bounding box center [1160, 347] width 354 height 16
drag, startPoint x: 1147, startPoint y: 346, endPoint x: 1192, endPoint y: 351, distance: 45.3
click at [1200, 351] on span "Recommend, but keep in holdingCommentsNo class Friday. After 5pm every other da…" at bounding box center [1157, 354] width 348 height 29
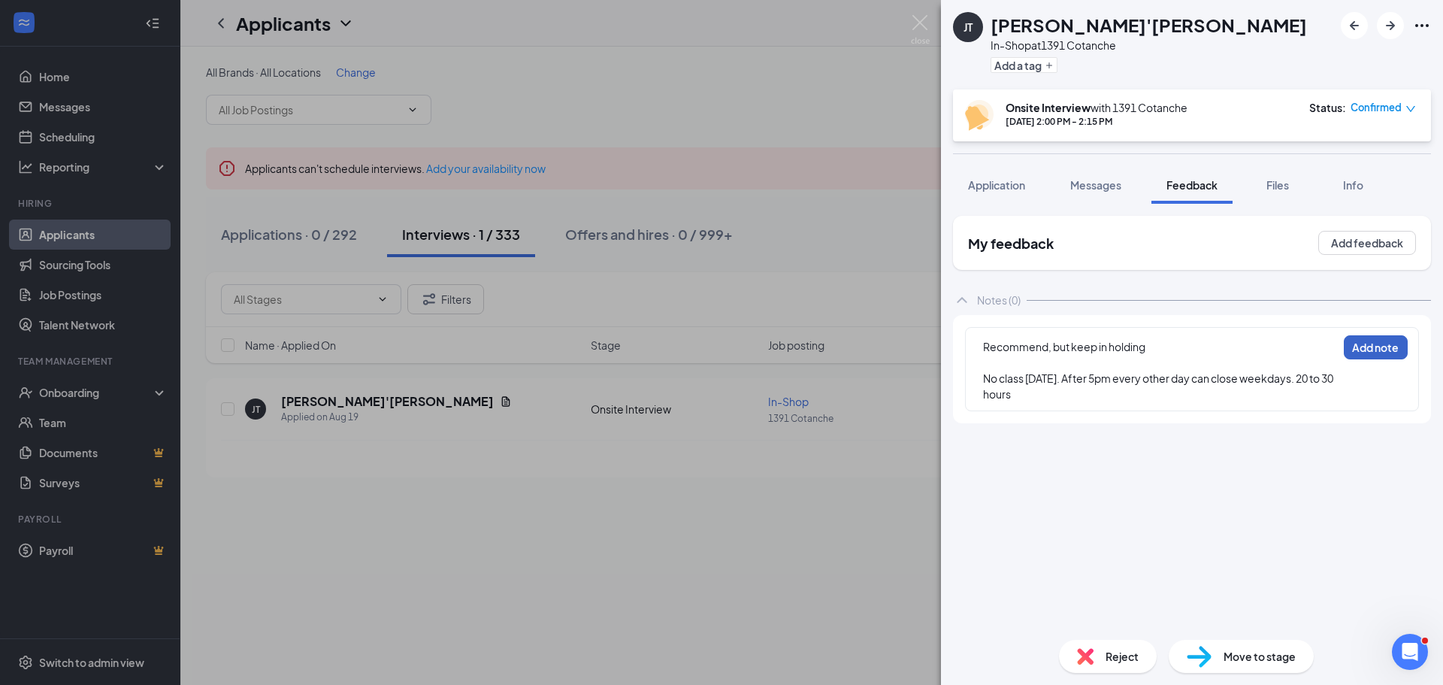
click at [1367, 347] on button "Add note" at bounding box center [1375, 347] width 64 height 24
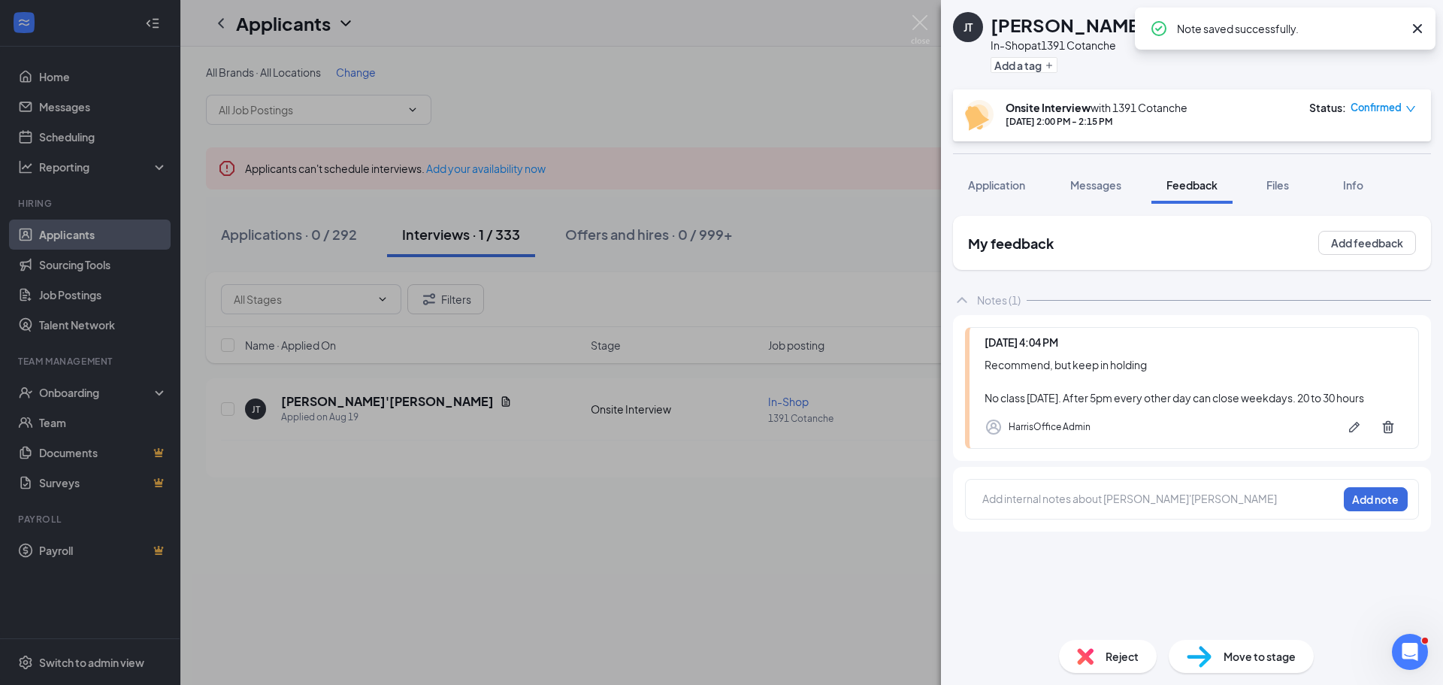
click at [1362, 110] on span "Confirmed" at bounding box center [1375, 107] width 51 height 15
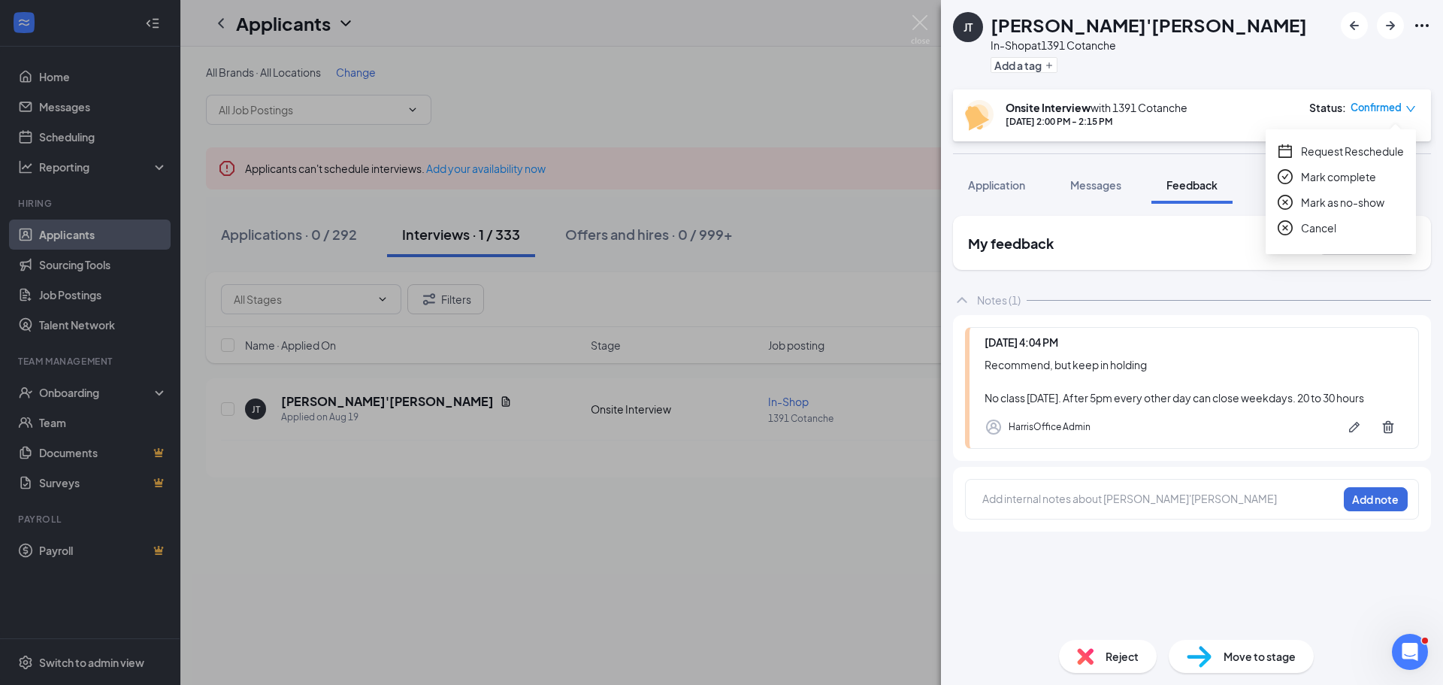
click at [1320, 178] on span "Mark complete" at bounding box center [1338, 176] width 75 height 17
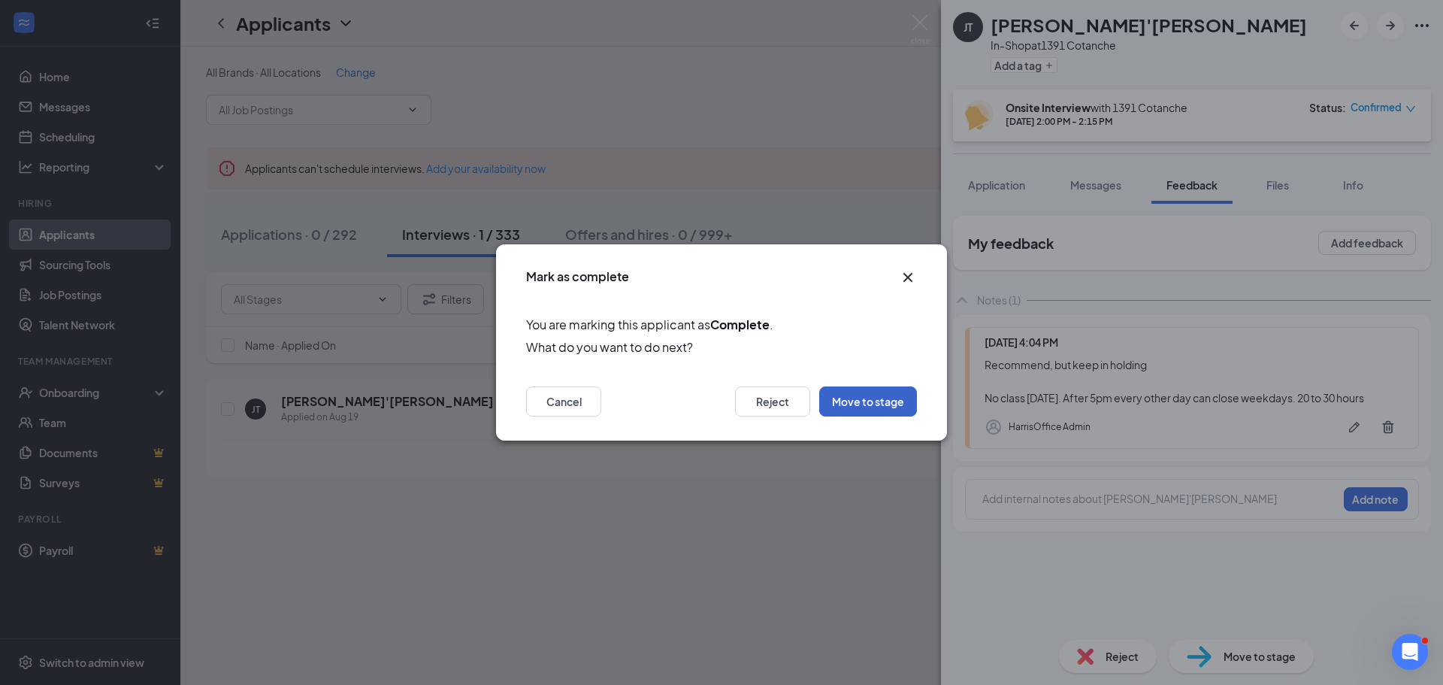
click at [848, 403] on button "Move to stage" at bounding box center [868, 401] width 98 height 30
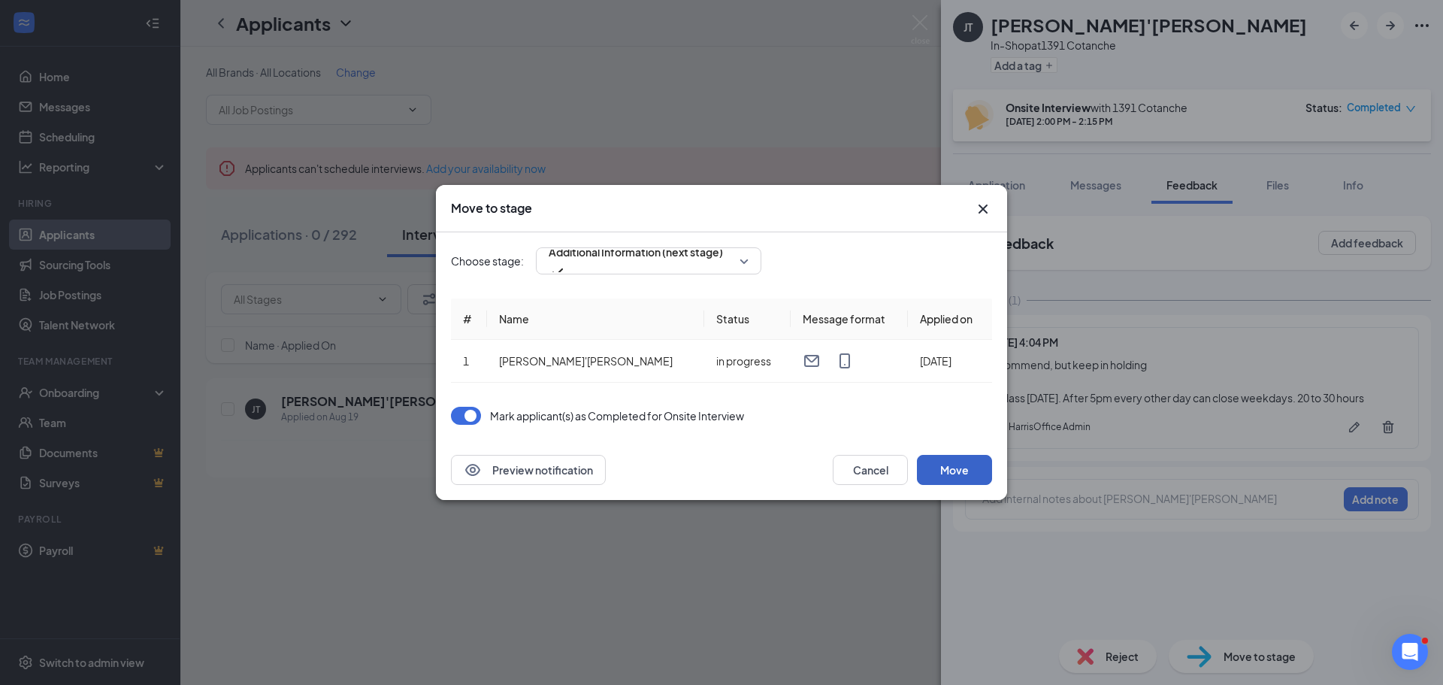
click at [955, 458] on button "Move" at bounding box center [954, 470] width 75 height 30
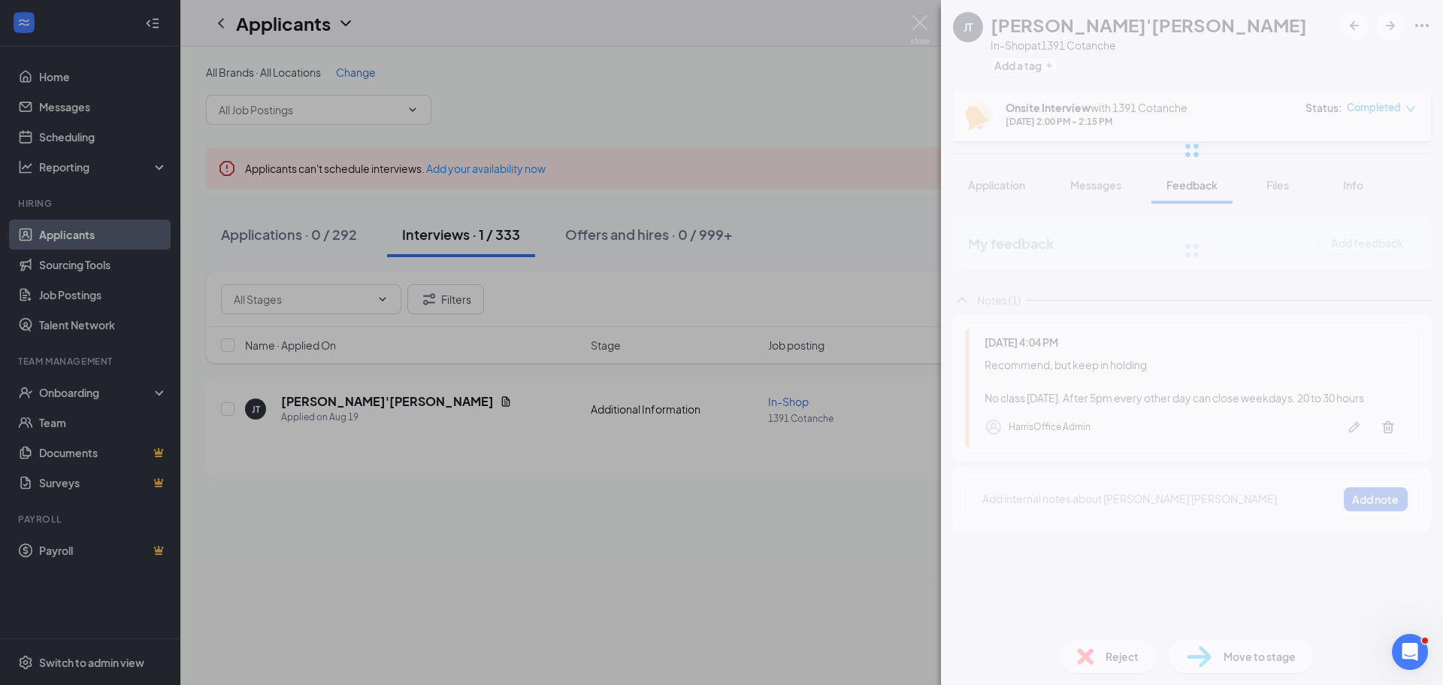
click at [867, 274] on div "JT Ja'Marrion Taylor In-Shop at 1391 Cotanche Add a tag Onsite Interview with 1…" at bounding box center [721, 342] width 1443 height 685
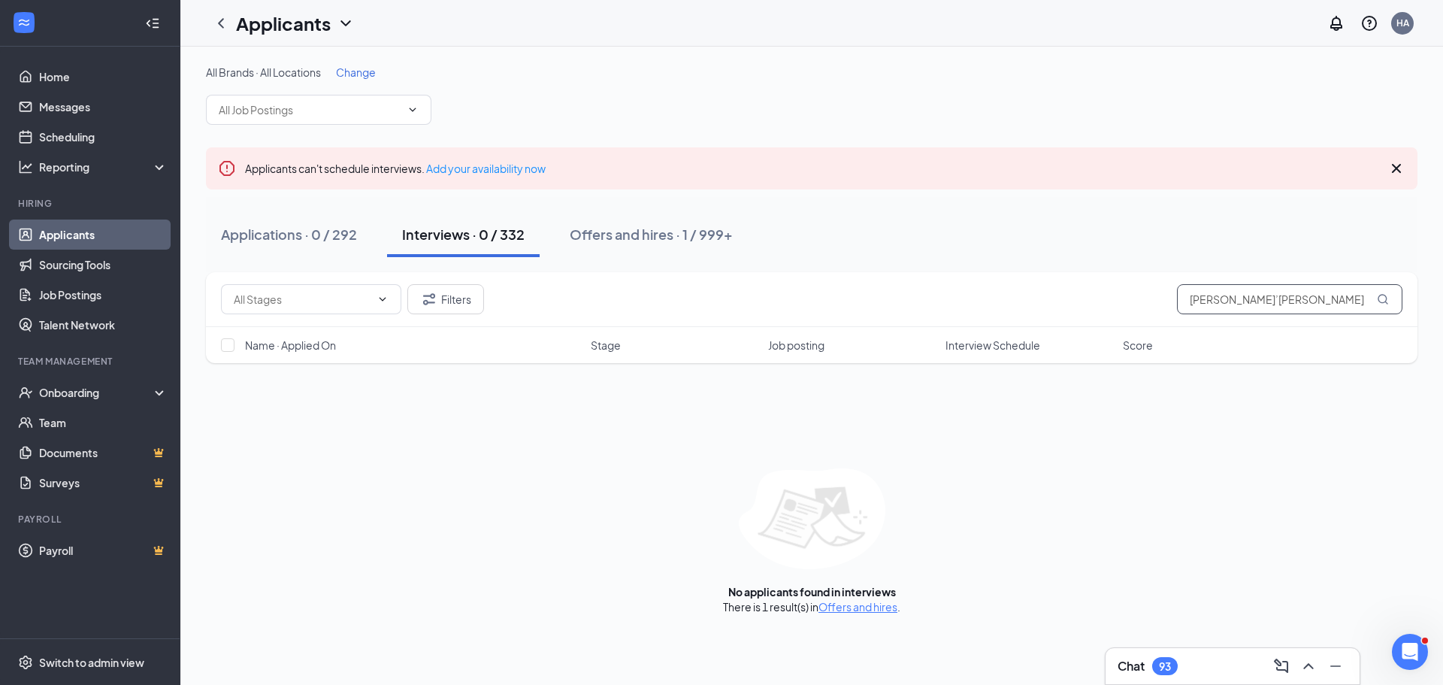
drag, startPoint x: 1322, startPoint y: 301, endPoint x: 1039, endPoint y: 307, distance: 283.3
click at [1039, 307] on div "Filters Ja’Marrion Taylor" at bounding box center [811, 299] width 1181 height 30
paste input "Tom Padilla"
drag, startPoint x: 1273, startPoint y: 307, endPoint x: 1062, endPoint y: 312, distance: 211.2
click at [1062, 312] on div "Filters Tom Padilla" at bounding box center [811, 299] width 1181 height 30
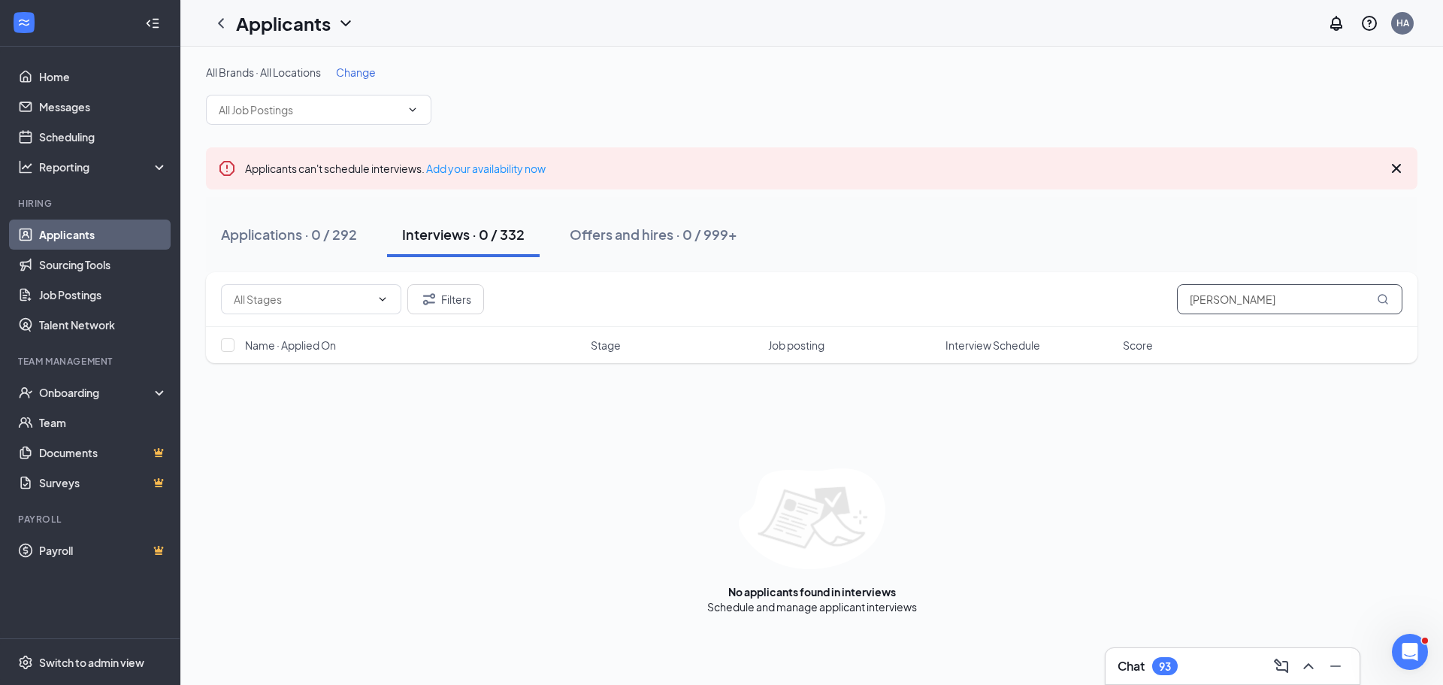
paste input "Nasir Peters"
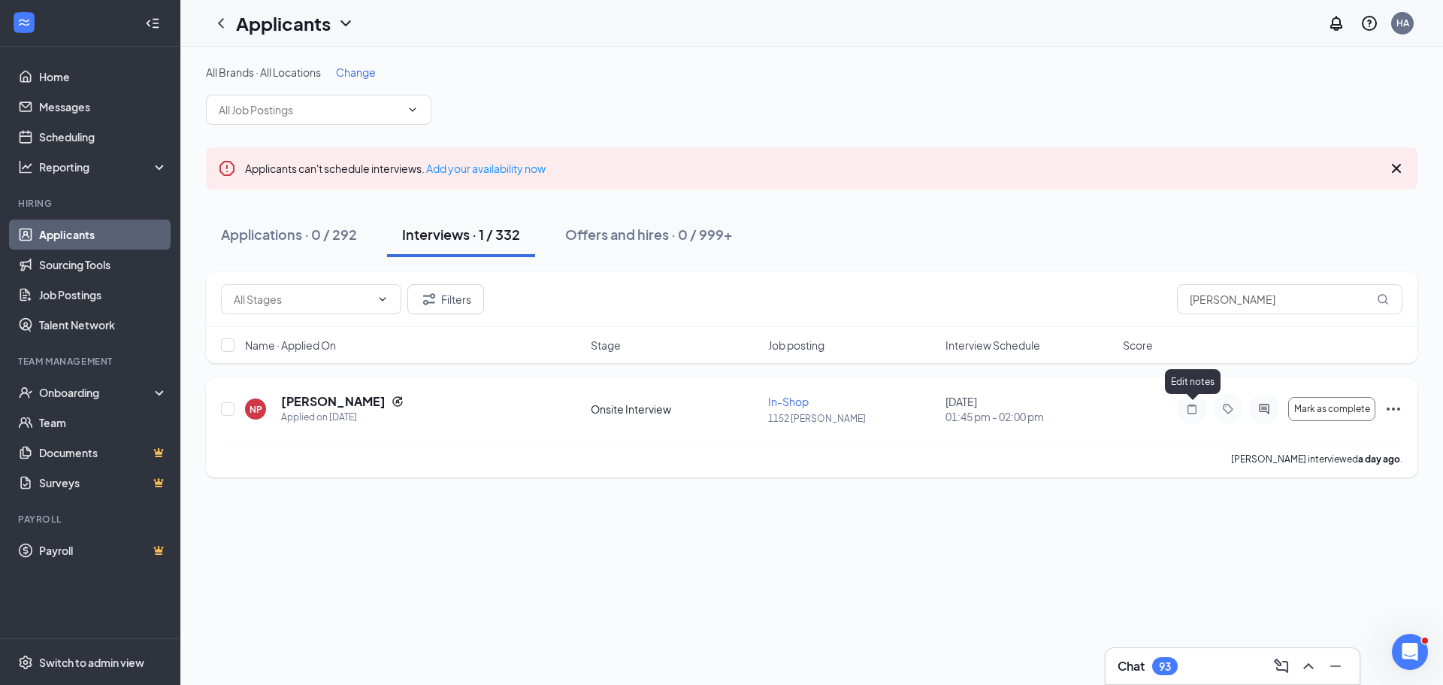
click at [1187, 412] on icon "Note" at bounding box center [1192, 409] width 18 height 12
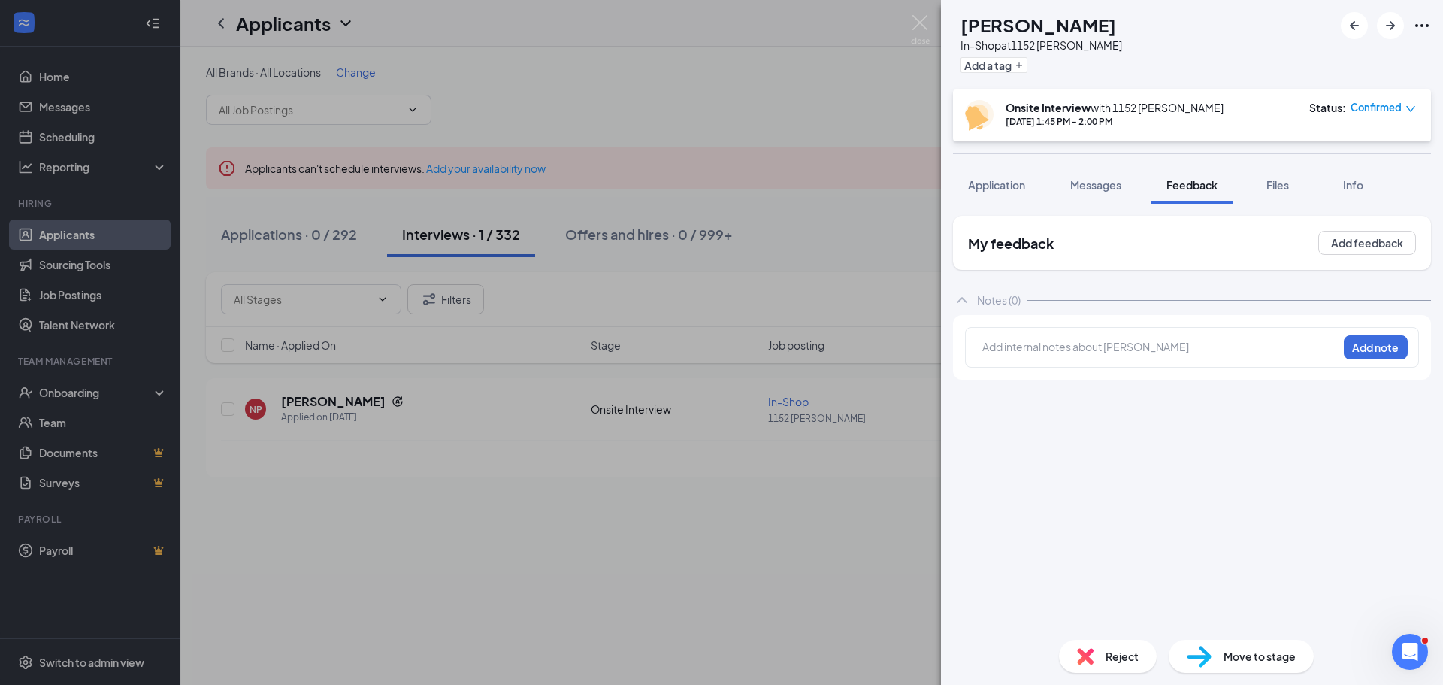
click at [1035, 352] on div at bounding box center [1160, 347] width 354 height 16
click at [1380, 348] on button "Add note" at bounding box center [1375, 347] width 64 height 24
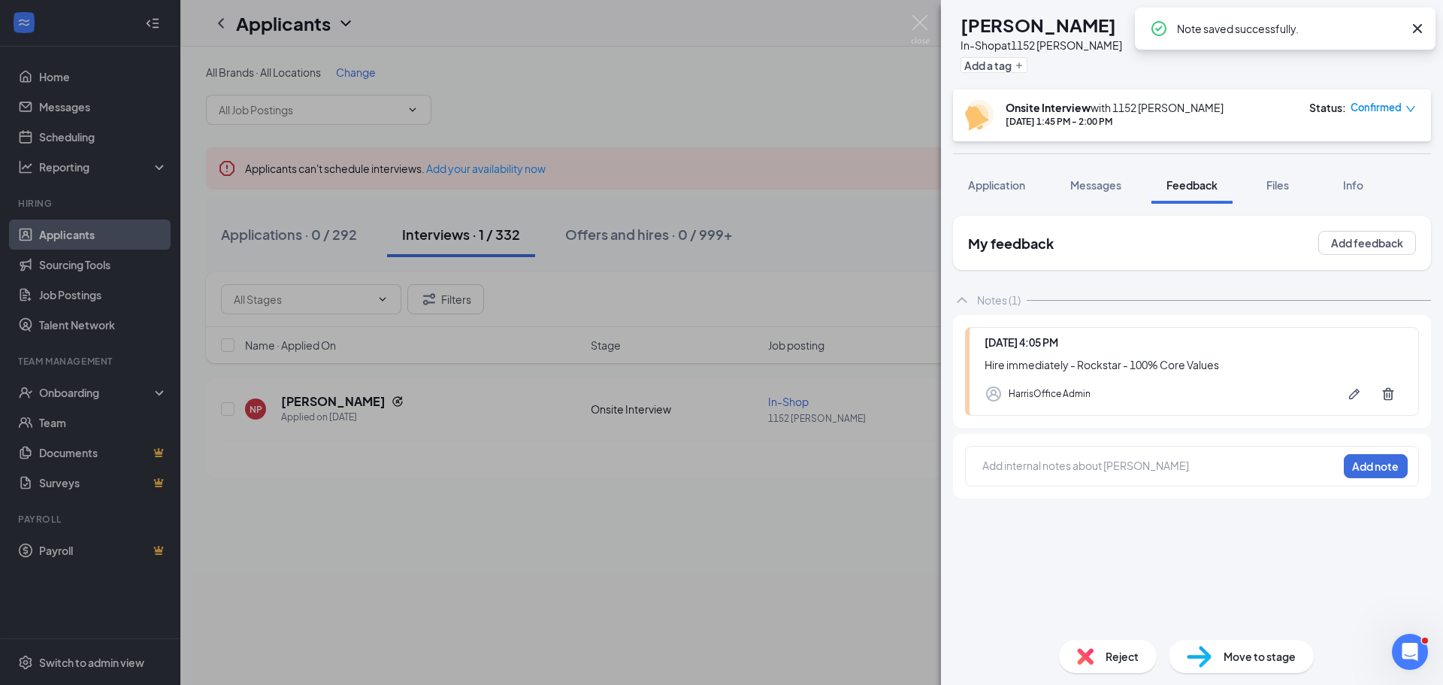
click at [1389, 101] on span "Confirmed" at bounding box center [1375, 107] width 51 height 15
click at [1322, 181] on span "Mark complete" at bounding box center [1338, 176] width 75 height 17
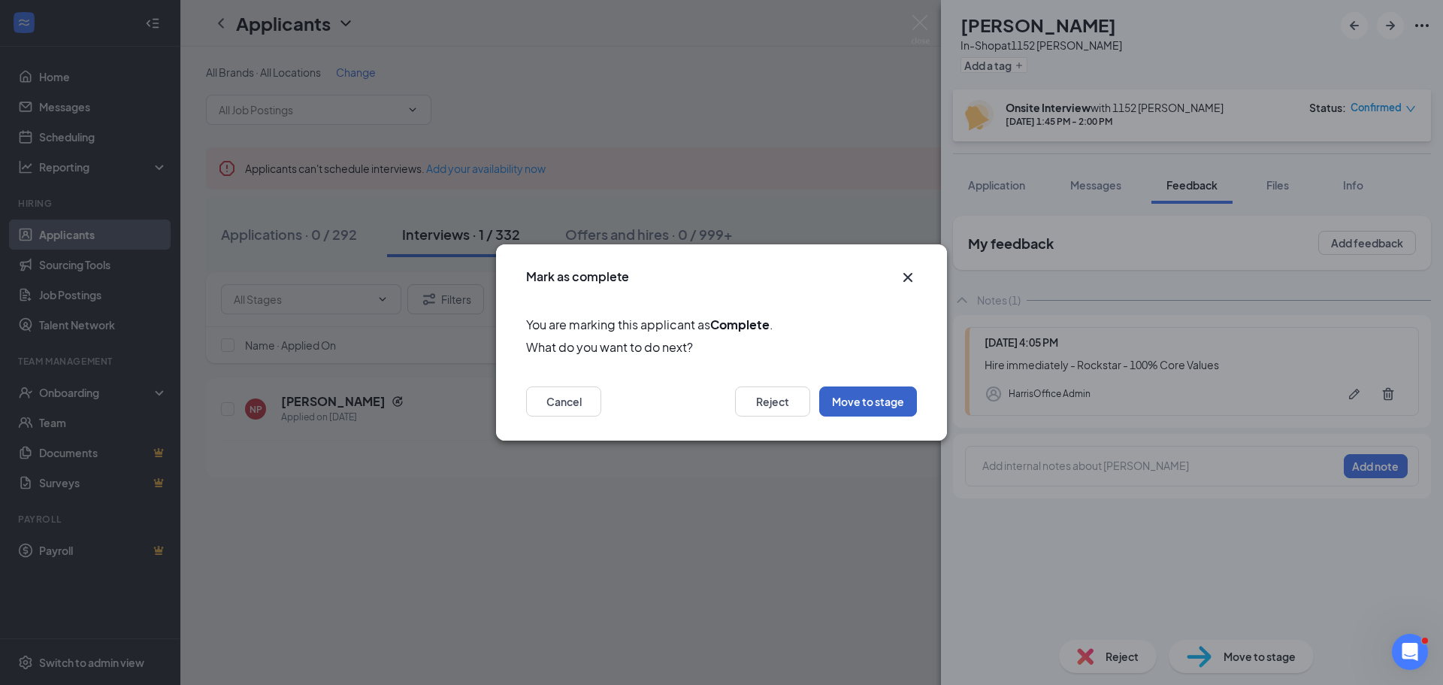
click at [867, 402] on button "Move to stage" at bounding box center [868, 401] width 98 height 30
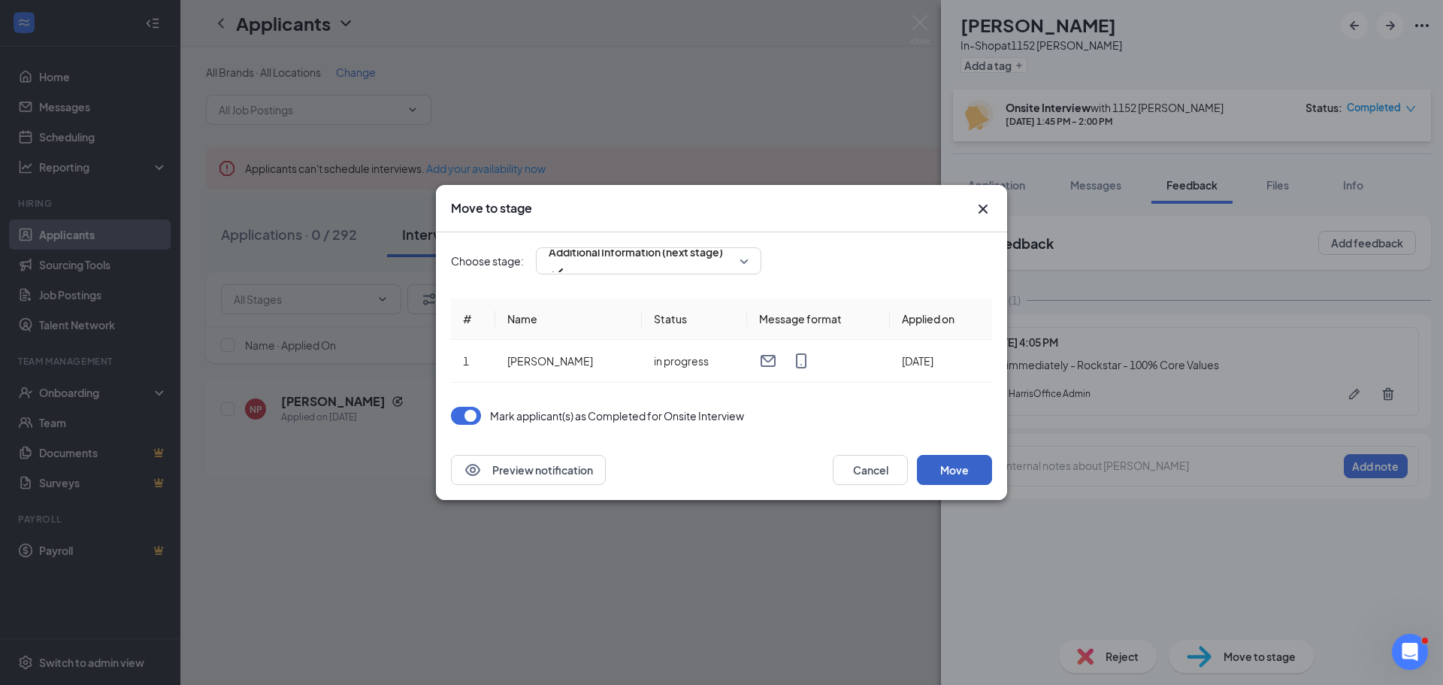
click at [940, 467] on button "Move" at bounding box center [954, 470] width 75 height 30
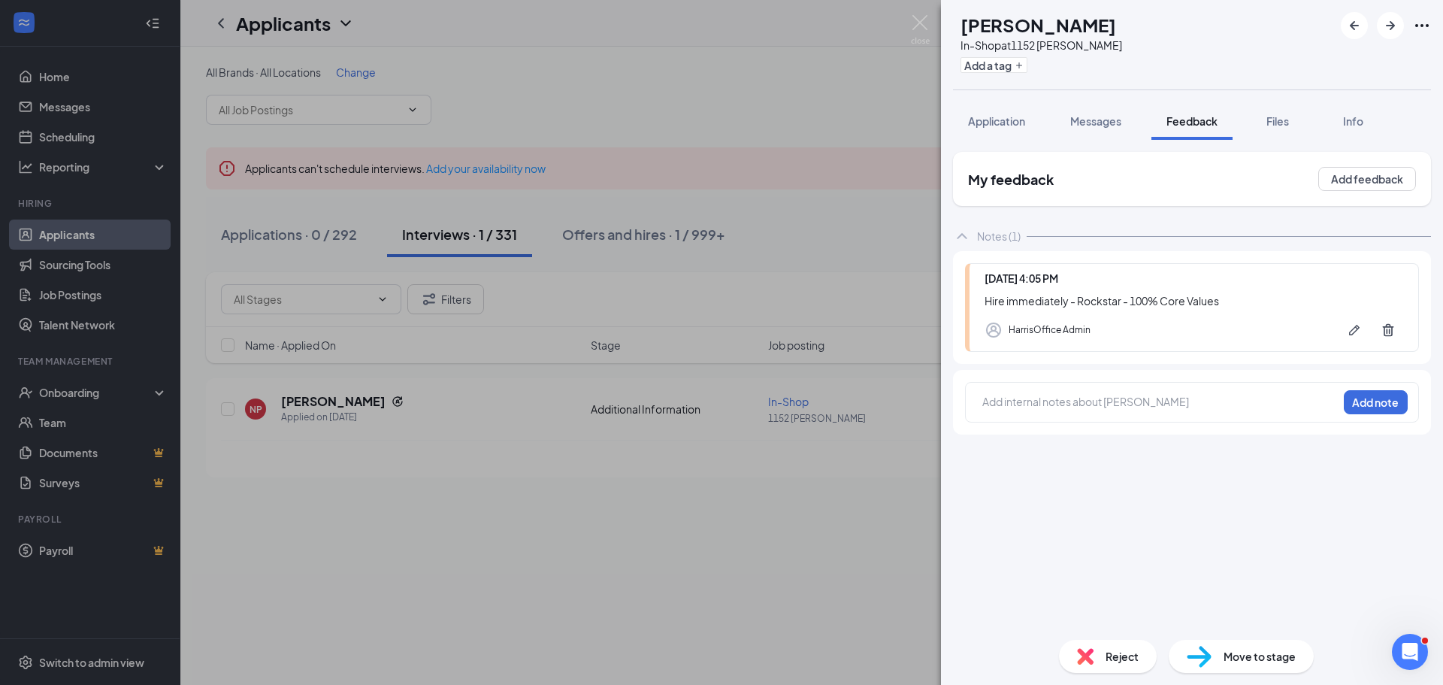
click at [808, 117] on div "NP Nasir Peters In-Shop at 1152 Moye Add a tag Application Messages Feedback Fi…" at bounding box center [721, 342] width 1443 height 685
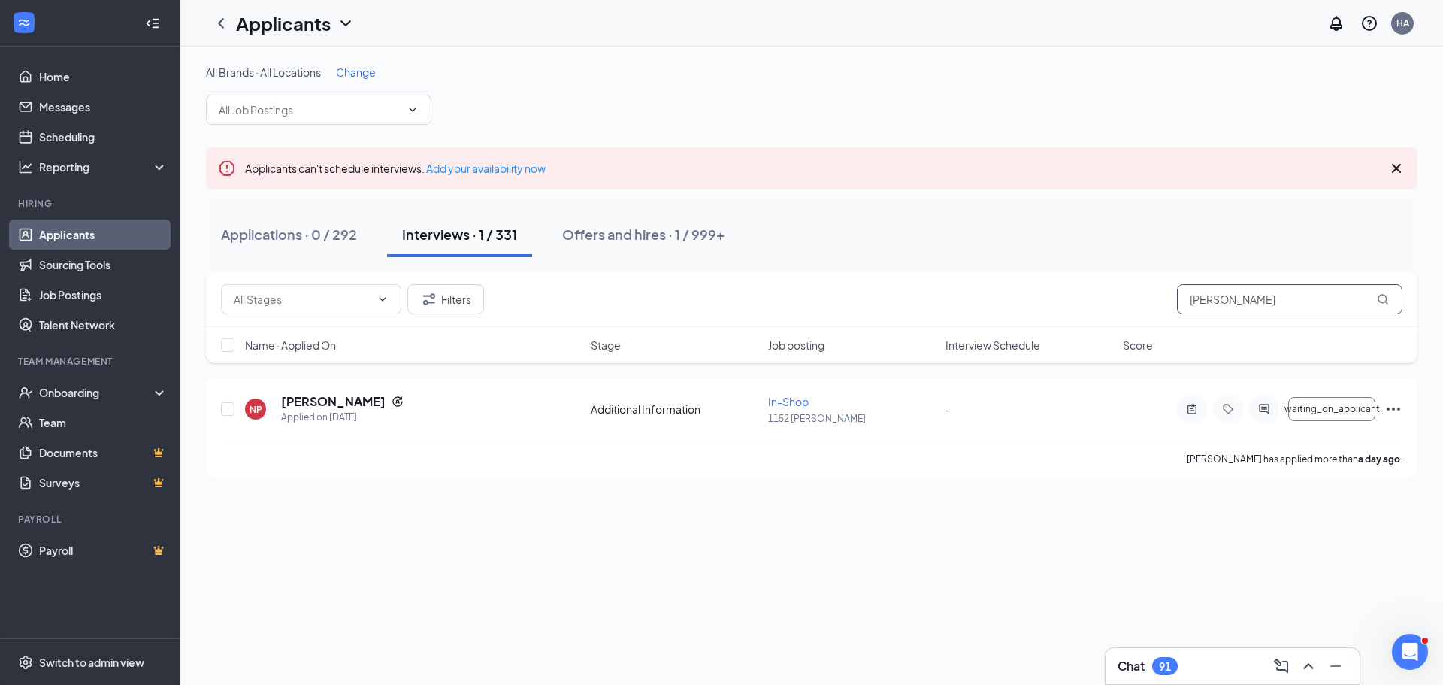
drag, startPoint x: 1273, startPoint y: 301, endPoint x: 1049, endPoint y: 296, distance: 224.0
click at [1049, 296] on div "Filters Nasir Peters" at bounding box center [811, 299] width 1181 height 30
type input "anthony"
click at [638, 228] on div "Offers and hires · 8 / 999+" at bounding box center [645, 234] width 166 height 19
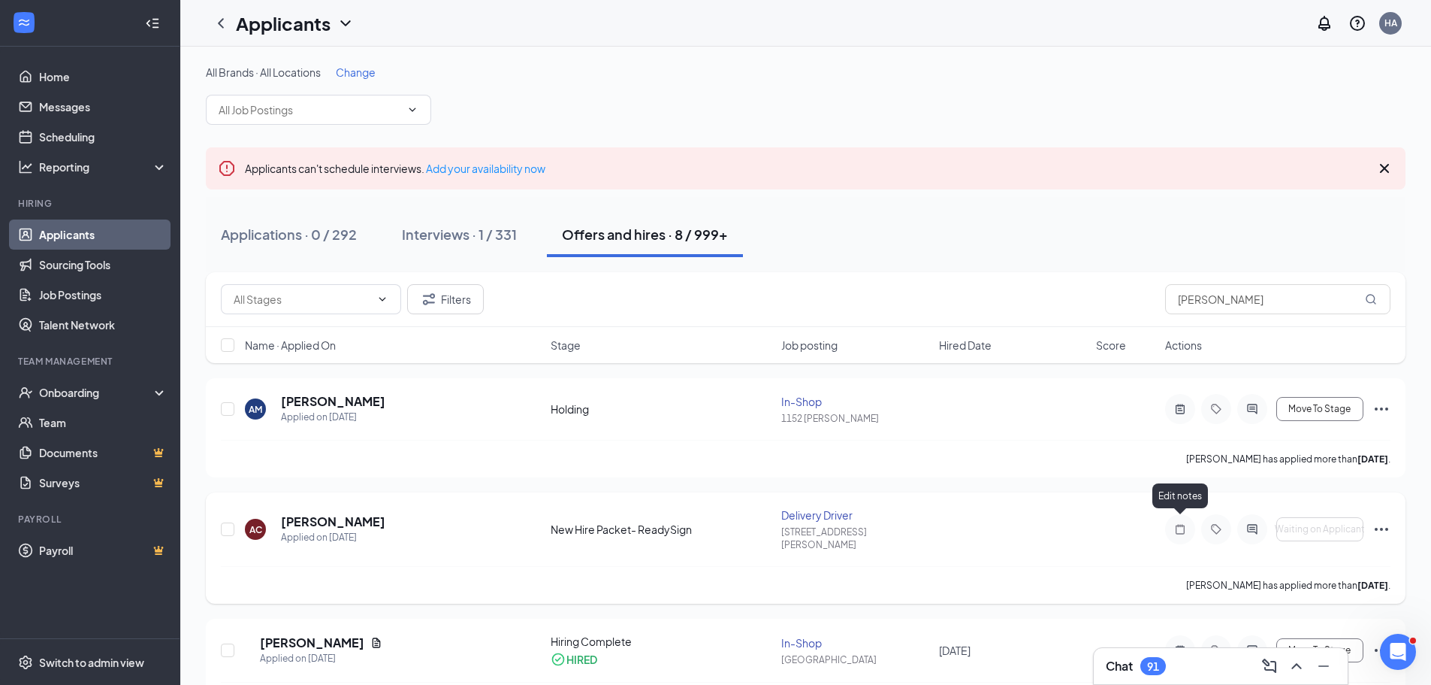
click at [1181, 524] on icon "Note" at bounding box center [1180, 529] width 18 height 12
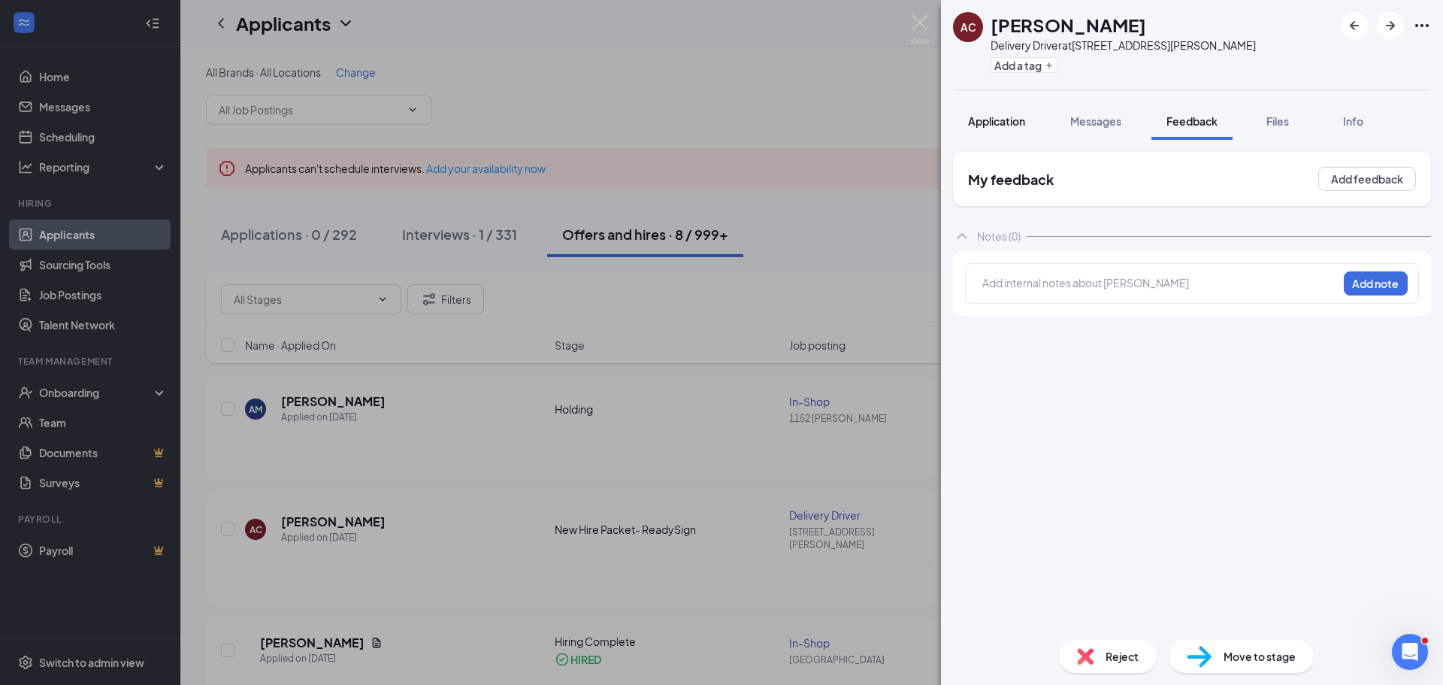
click at [990, 125] on span "Application" at bounding box center [996, 121] width 57 height 14
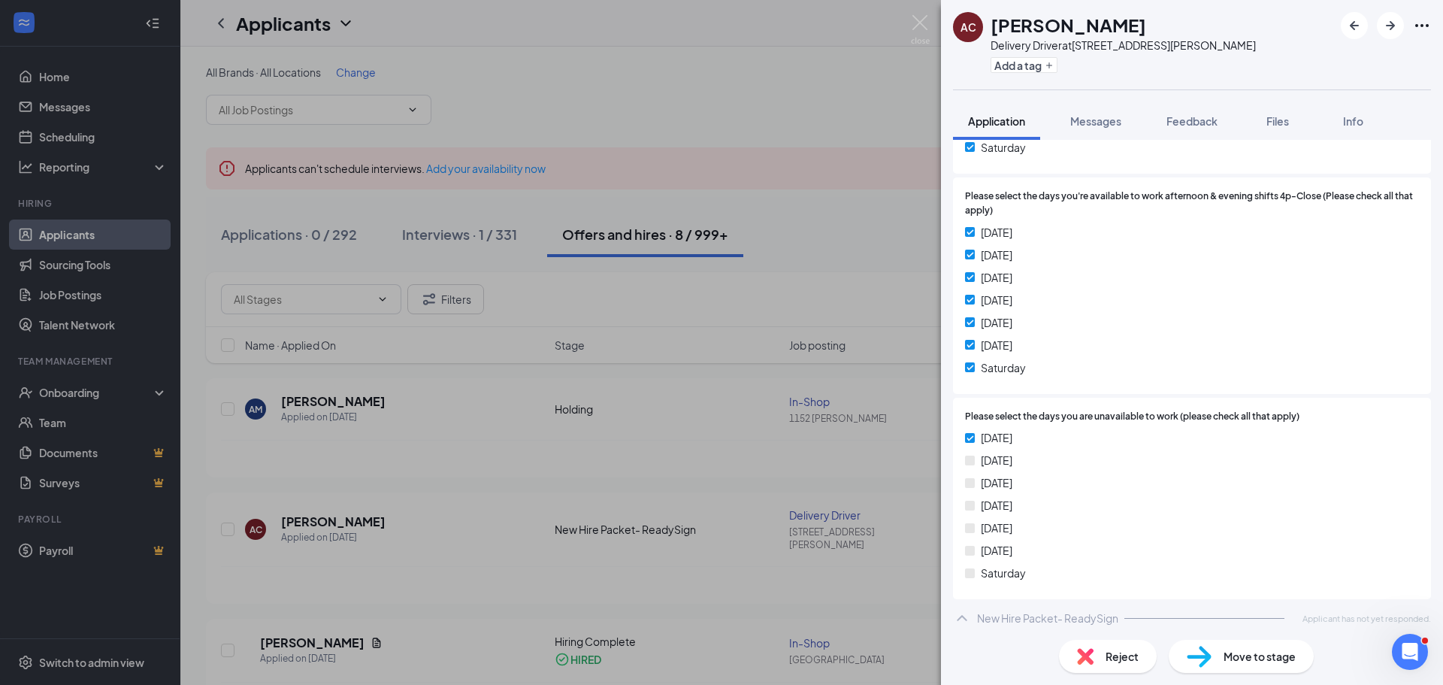
scroll to position [1883, 0]
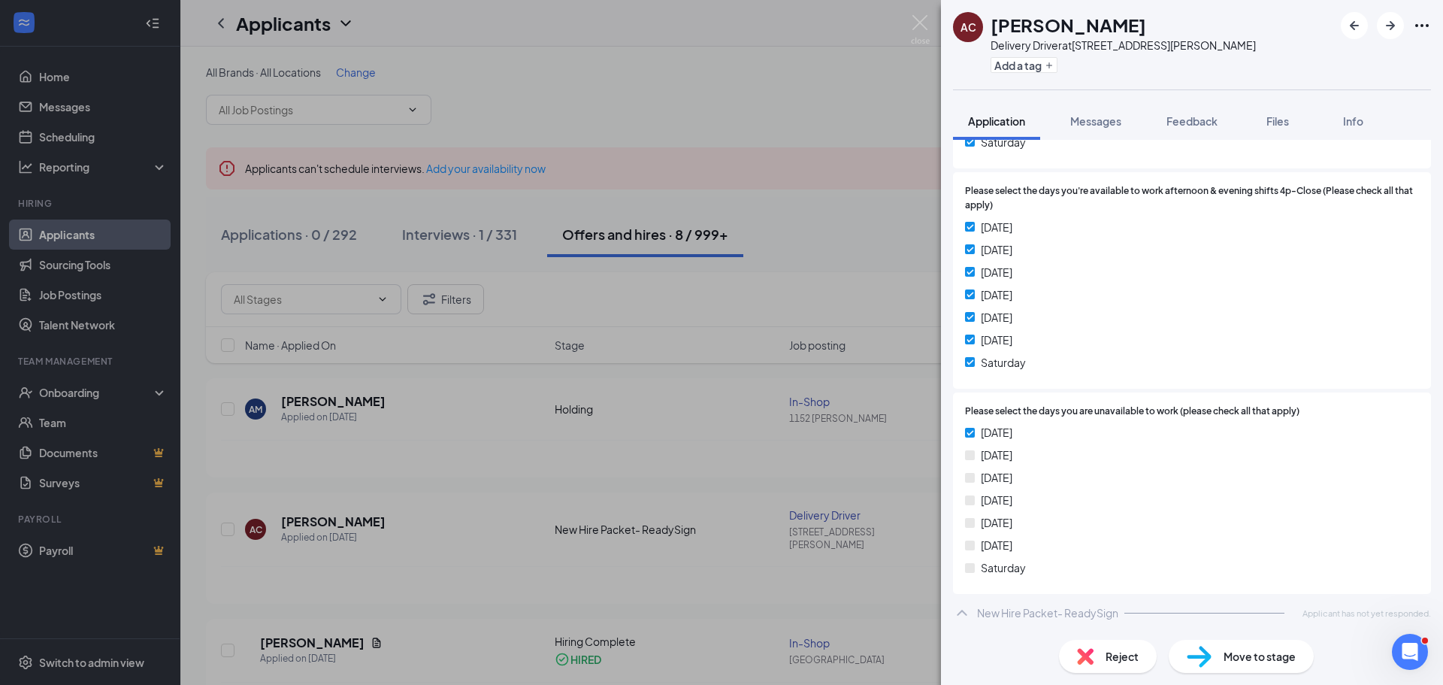
drag, startPoint x: 763, startPoint y: 162, endPoint x: 958, endPoint y: 171, distance: 195.5
click at [763, 162] on div "AC Anthony Carlton Delivery Driver at 1423 Haywood Mall Add a tag Application M…" at bounding box center [721, 342] width 1443 height 685
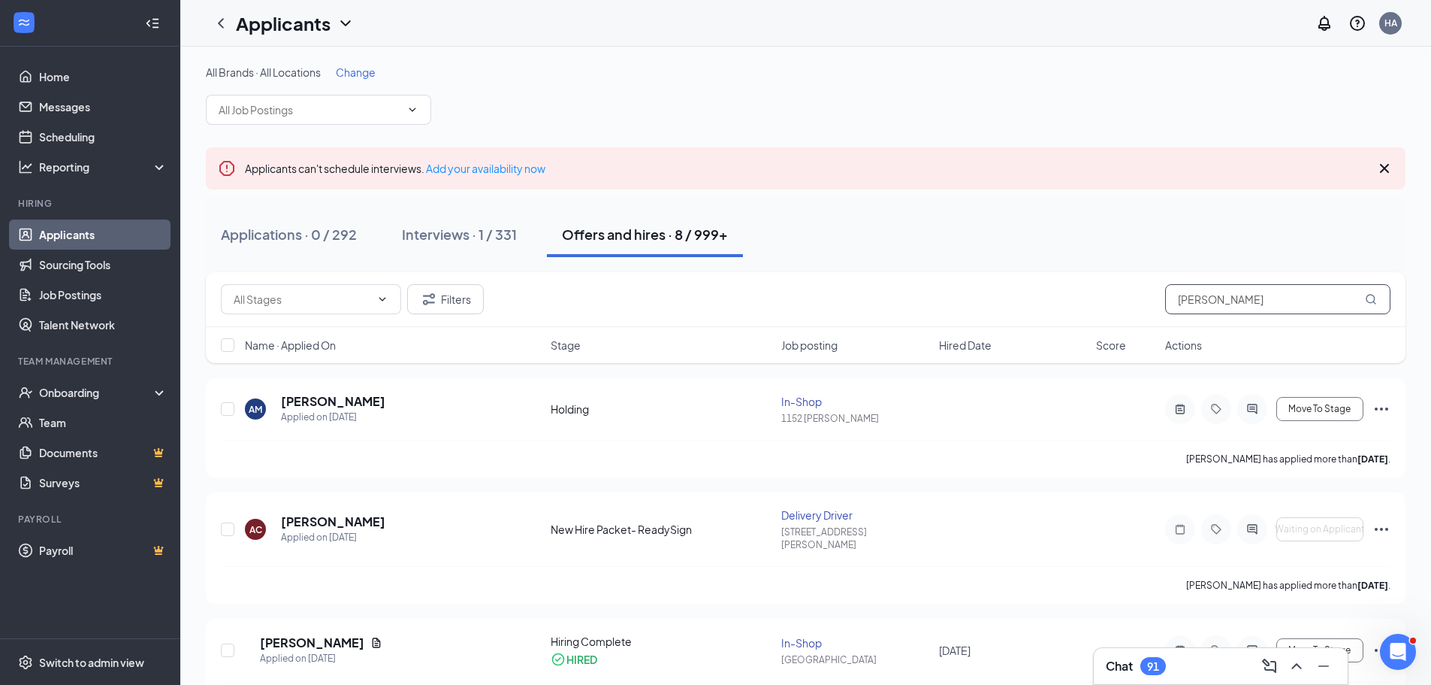
drag, startPoint x: 1281, startPoint y: 309, endPoint x: 1087, endPoint y: 300, distance: 194.1
click at [1087, 300] on div "Filters anthony" at bounding box center [806, 299] width 1170 height 30
paste input "Arik James"
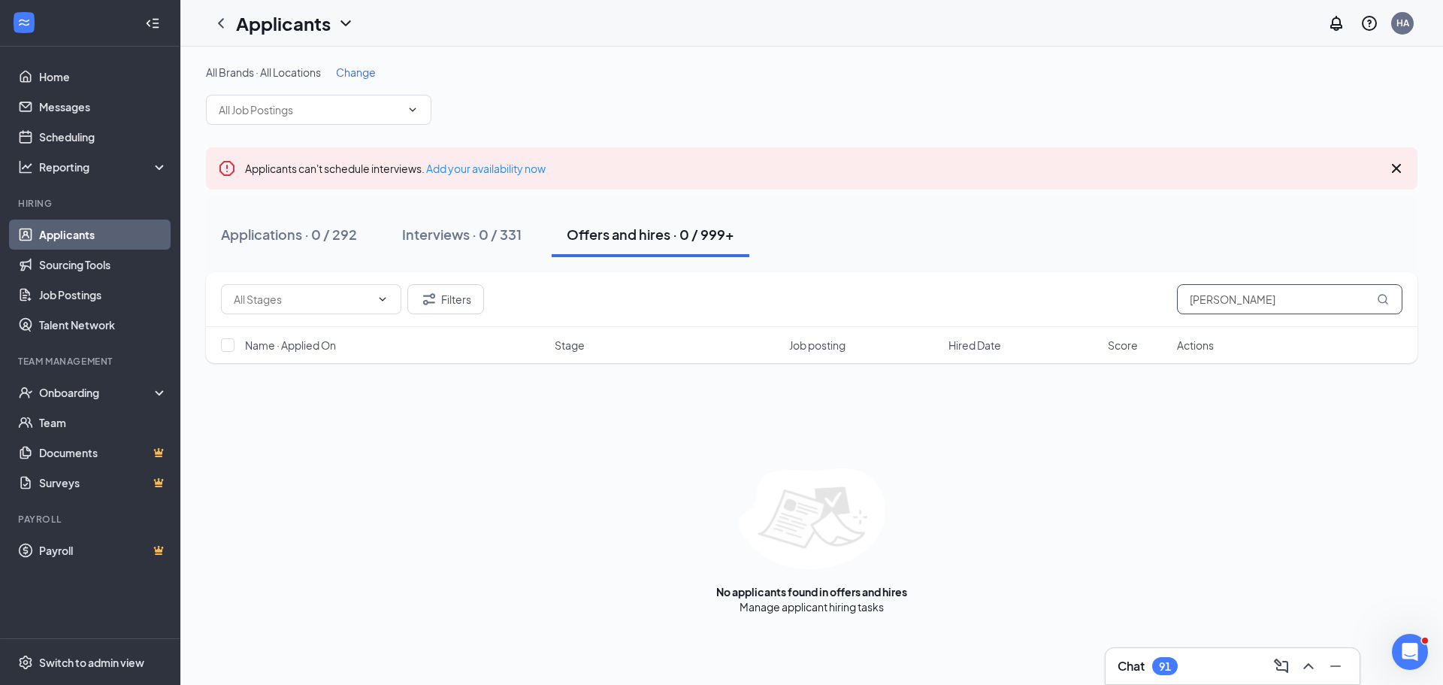
type input "Arik James"
click at [87, 328] on link "Talent Network" at bounding box center [103, 325] width 128 height 30
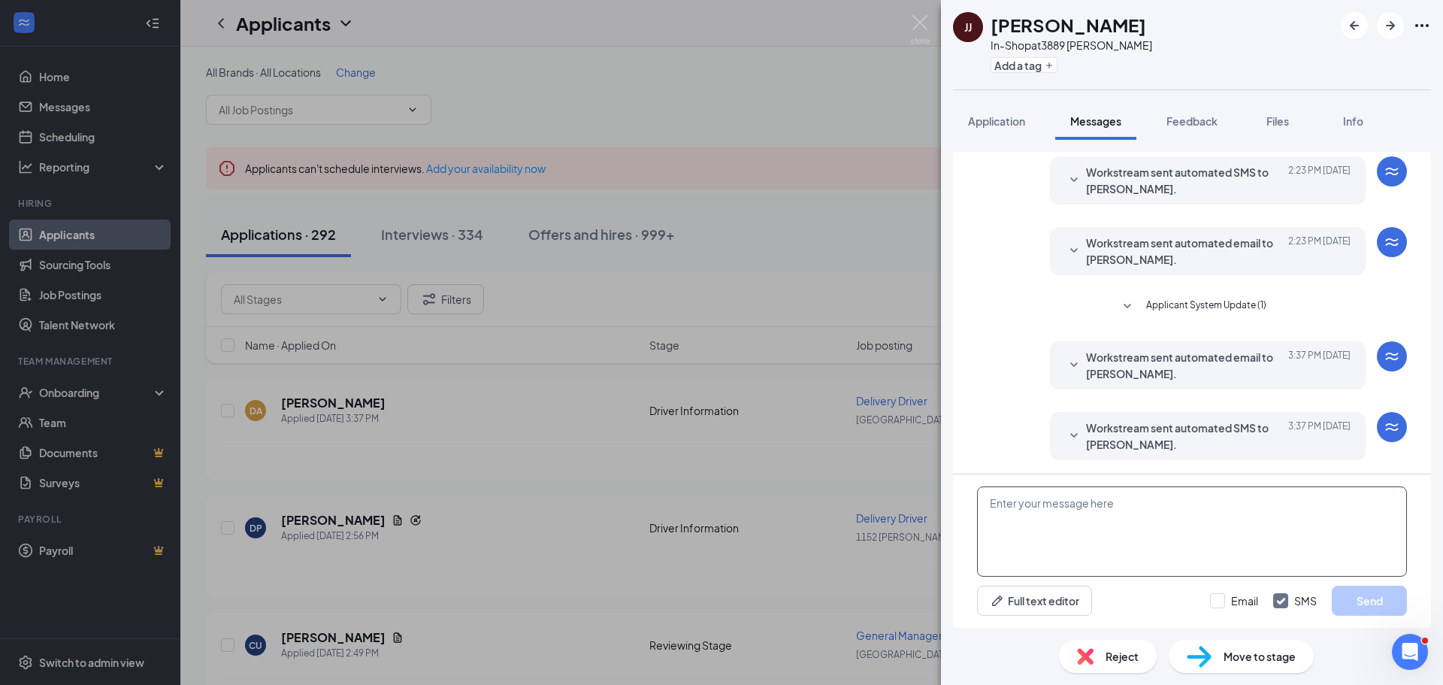
scroll to position [308, 0]
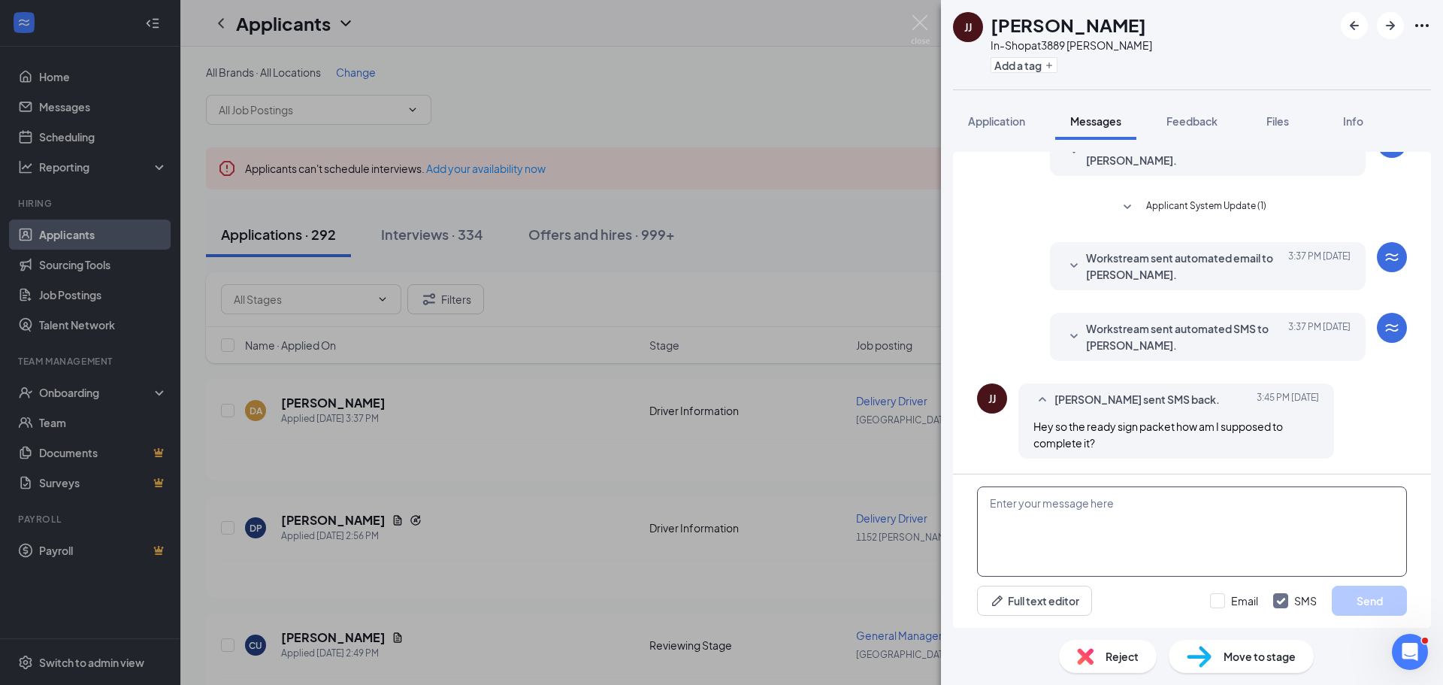
click at [1063, 537] on textarea at bounding box center [1192, 531] width 430 height 90
click at [992, 503] on textarea "You will receive a link." at bounding box center [1192, 531] width 430 height 90
type textarea "If hired, you will receive a link."
click at [1222, 601] on input "Email" at bounding box center [1234, 600] width 48 height 15
checkbox input "true"
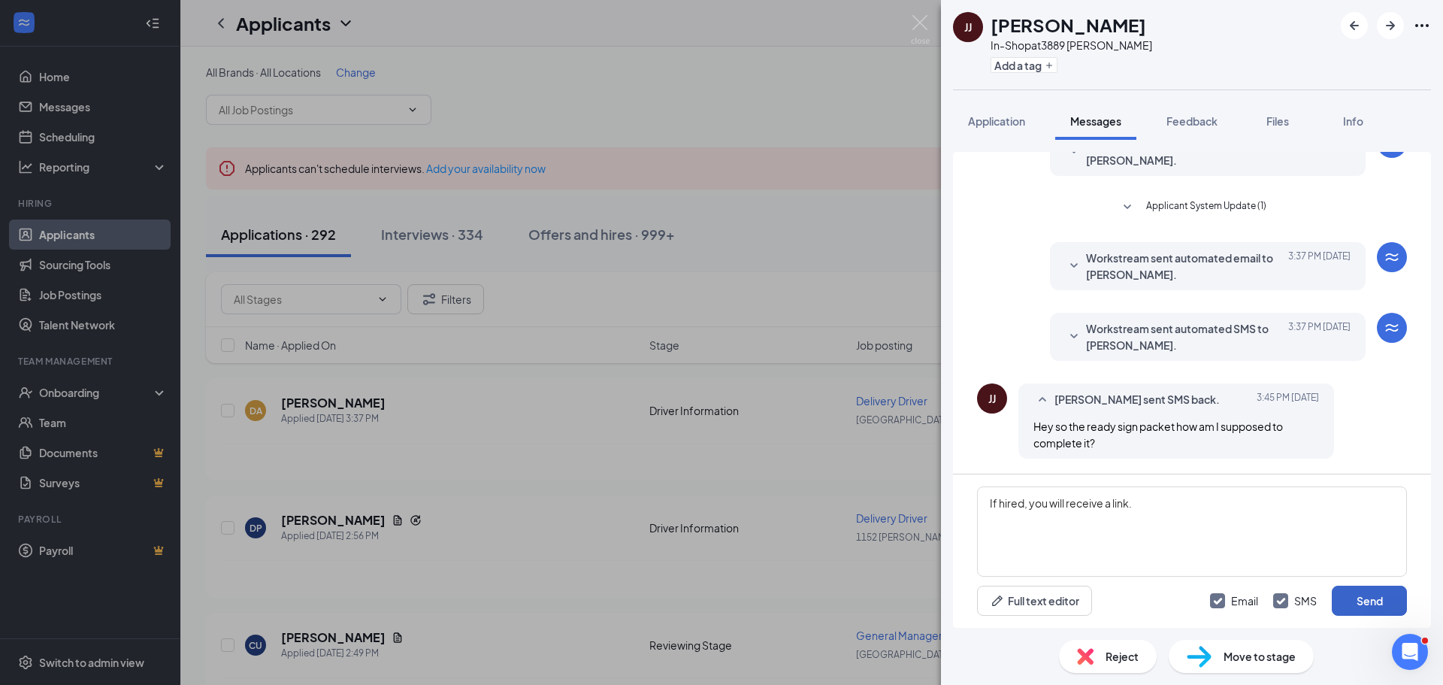
click at [1353, 595] on button "Send" at bounding box center [1368, 600] width 75 height 30
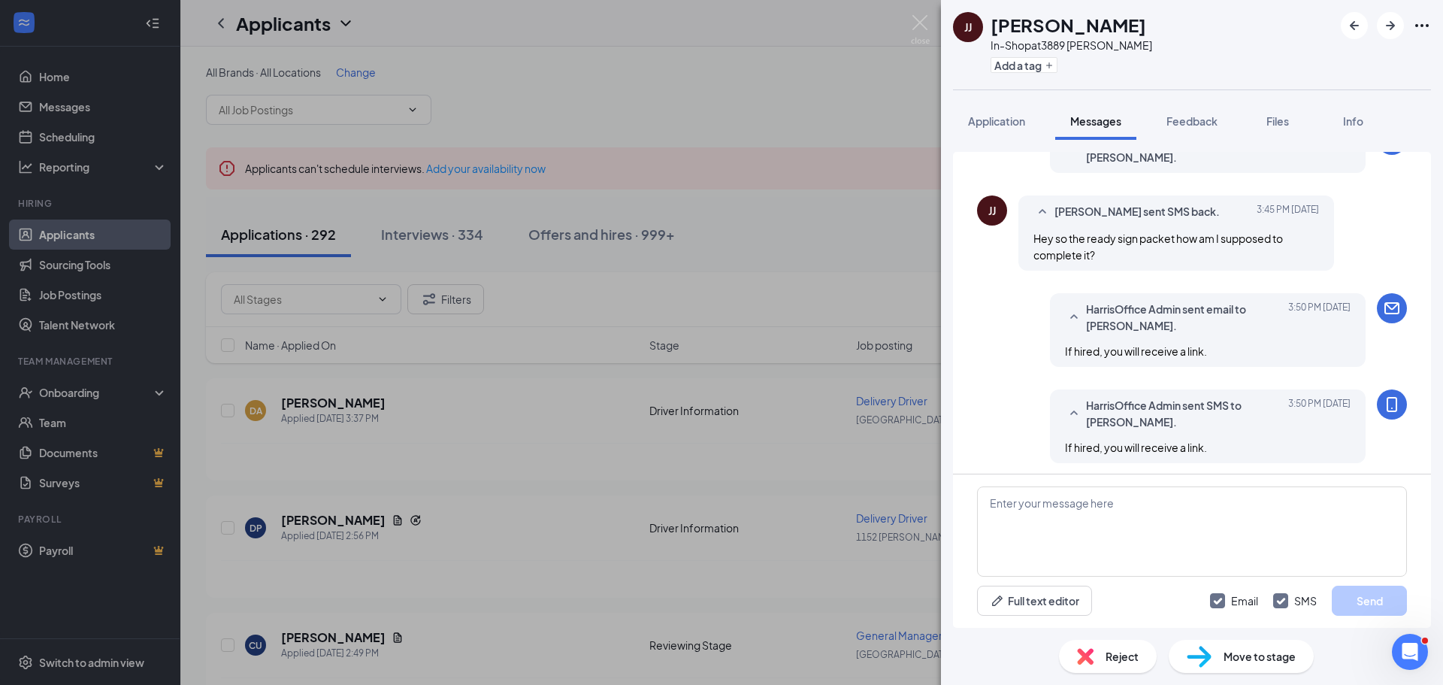
scroll to position [500, 0]
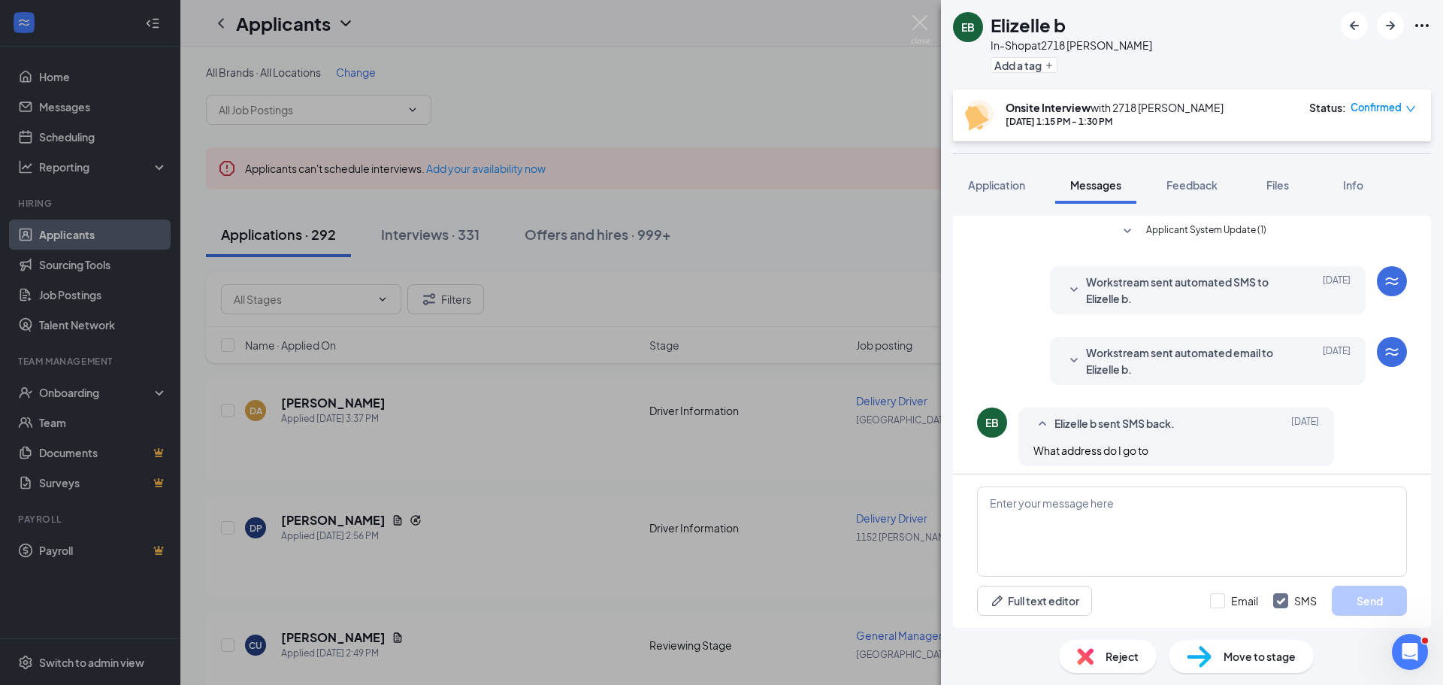
scroll to position [334, 0]
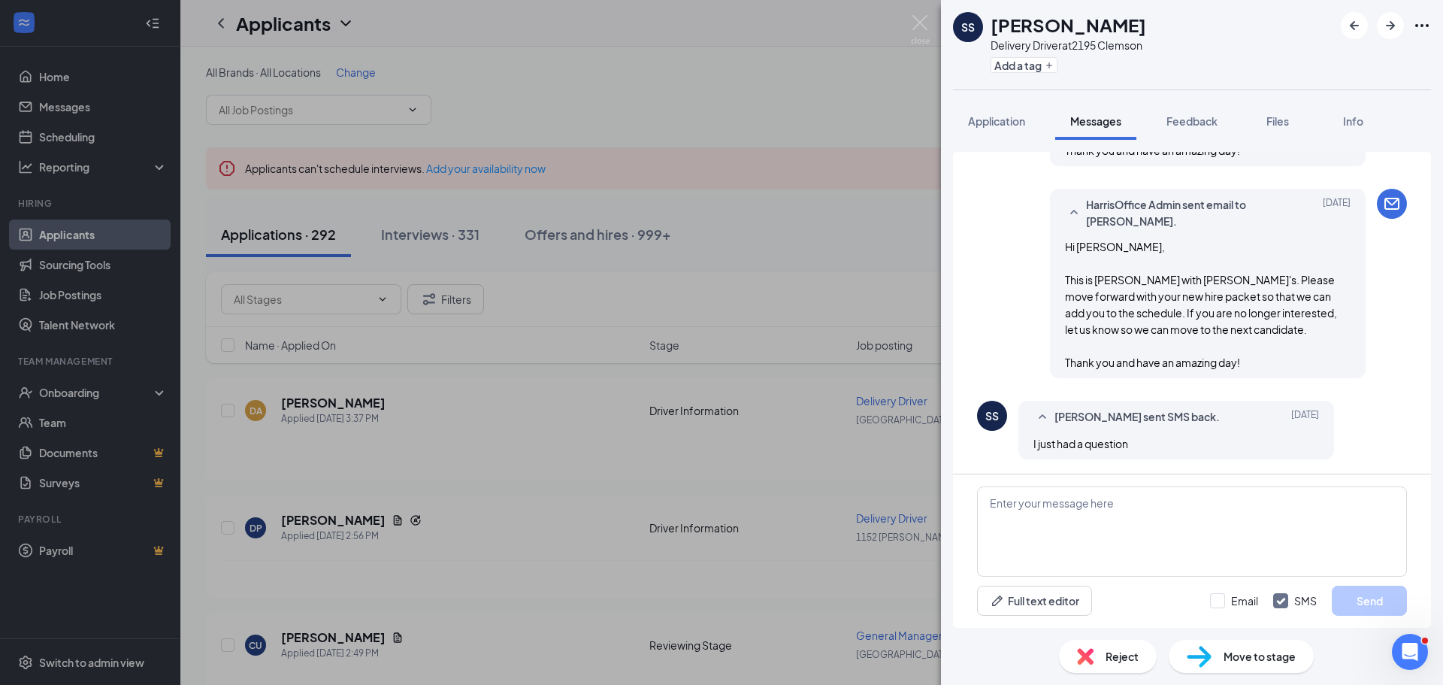
scroll to position [530, 0]
click at [1111, 521] on textarea at bounding box center [1192, 531] width 430 height 90
click at [1008, 503] on textarea "Yes? Sorry for the delay." at bounding box center [1192, 531] width 430 height 90
type textarea "Yes, what is your question? Sorry for the delay."
click at [1222, 597] on input "Email" at bounding box center [1234, 600] width 48 height 15
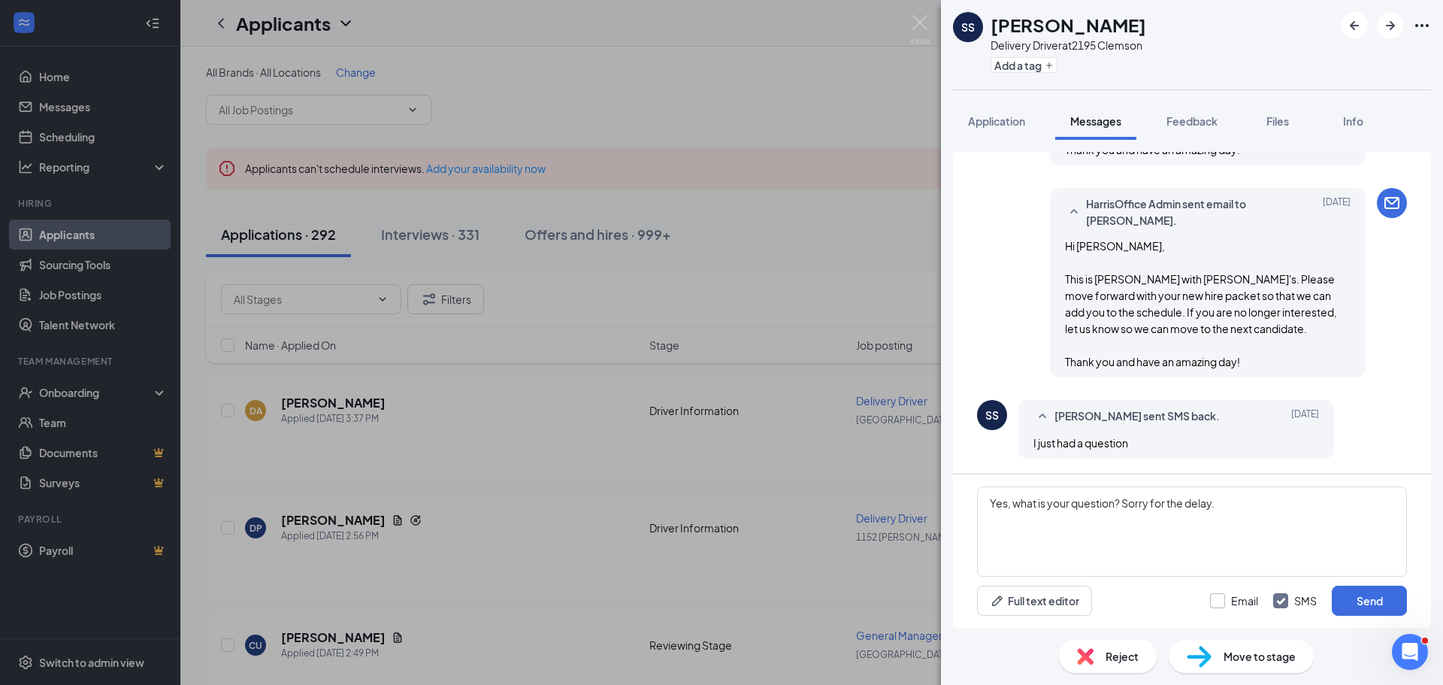
checkbox input "true"
click at [1353, 596] on button "Send" at bounding box center [1368, 600] width 75 height 30
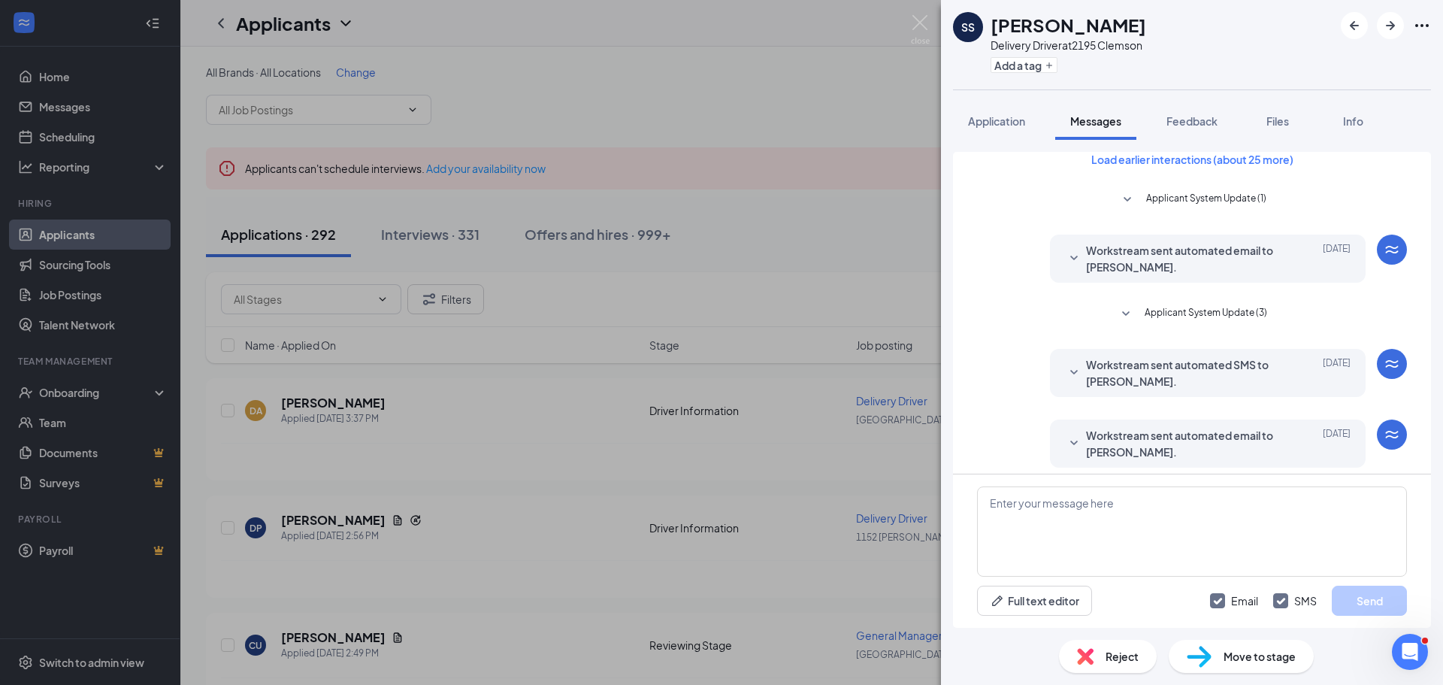
scroll to position [0, 0]
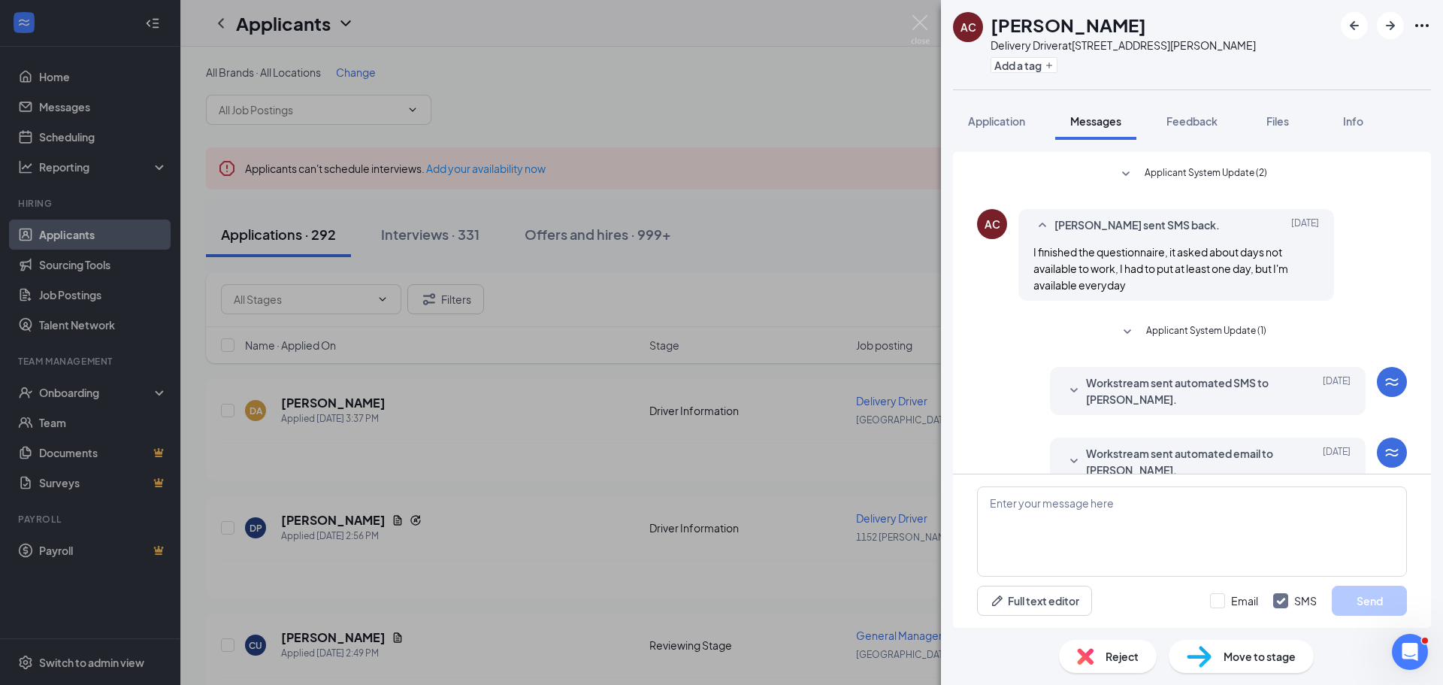
scroll to position [189, 0]
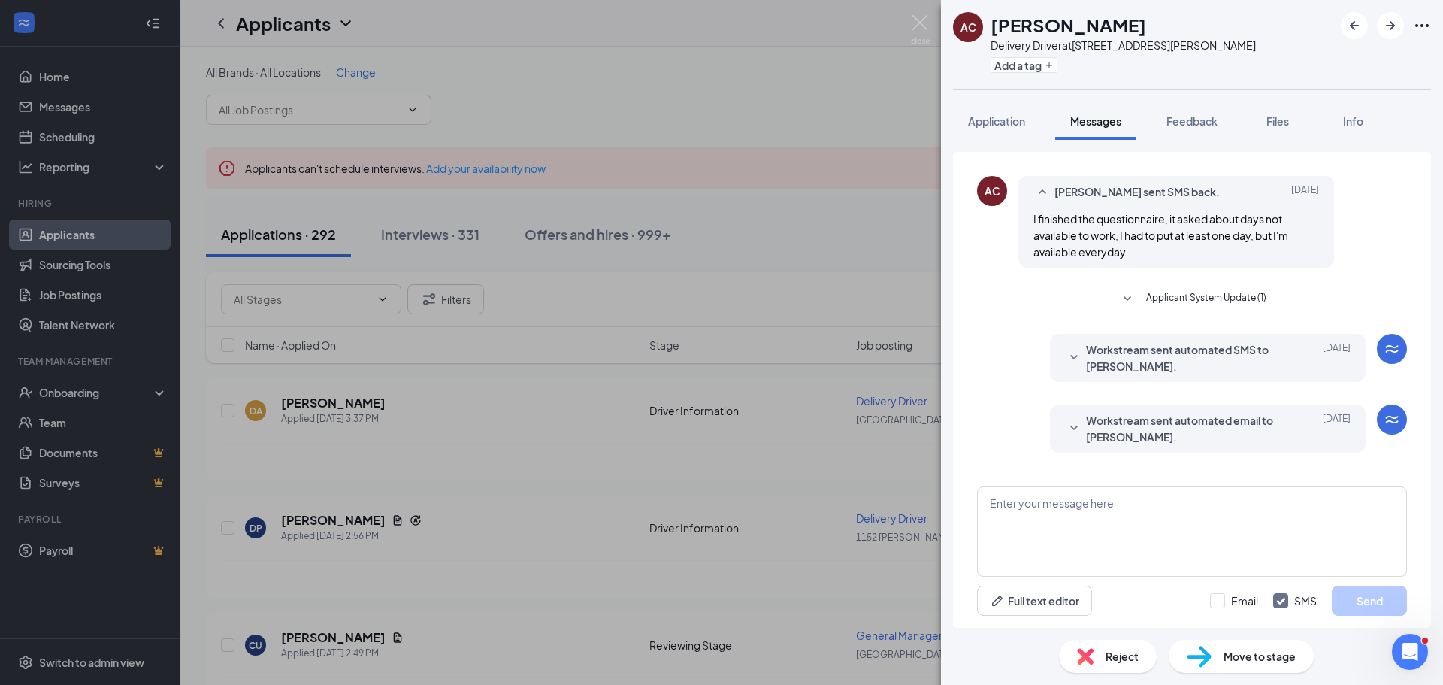
click at [1065, 355] on icon "SmallChevronDown" at bounding box center [1074, 358] width 18 height 18
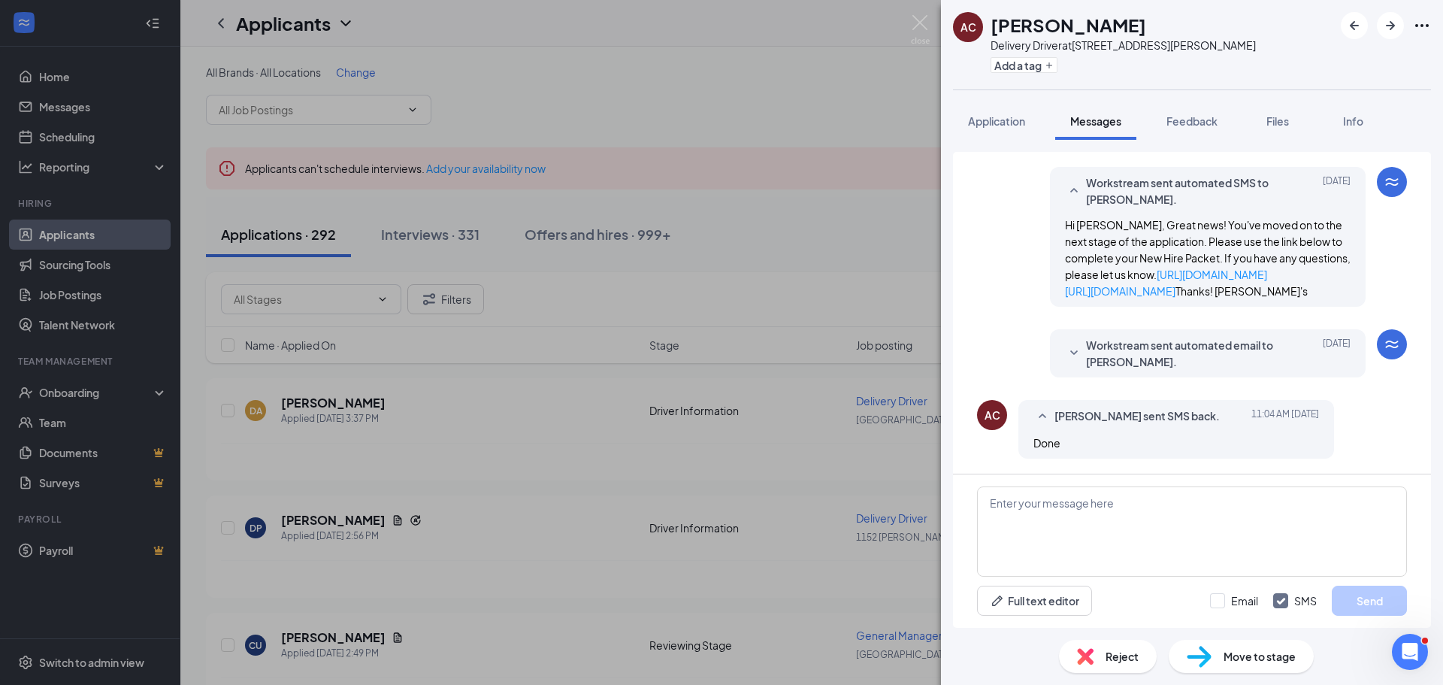
scroll to position [439, 0]
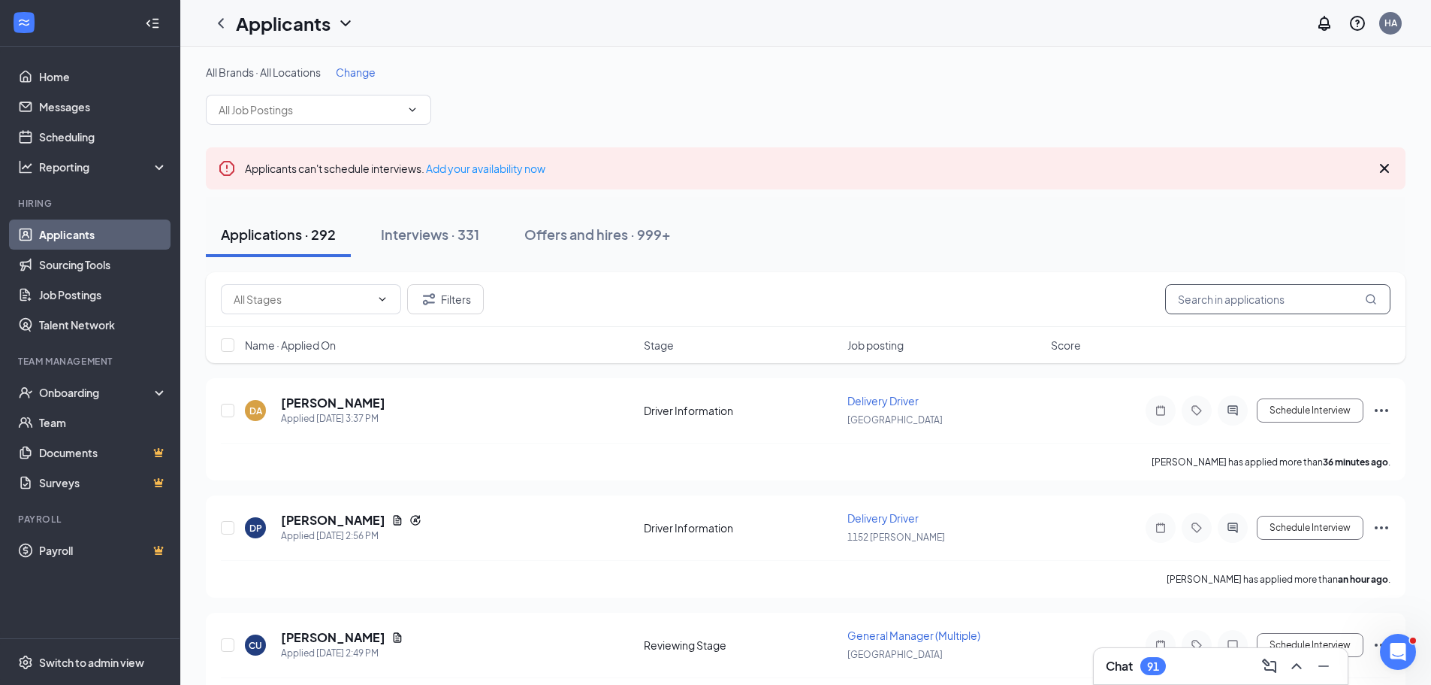
click at [1276, 299] on input "text" at bounding box center [1277, 299] width 225 height 30
paste input "[PERSON_NAME]"
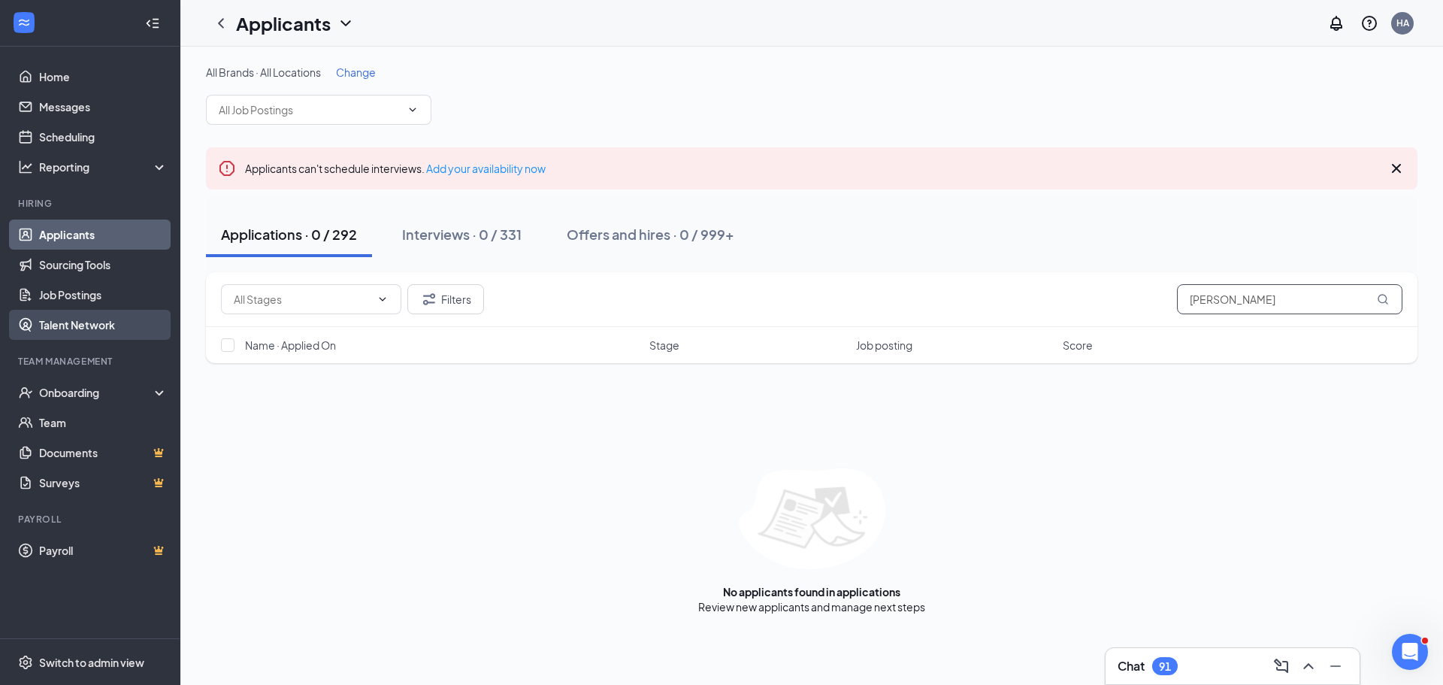
type input "[PERSON_NAME]"
click at [92, 321] on link "Talent Network" at bounding box center [103, 325] width 128 height 30
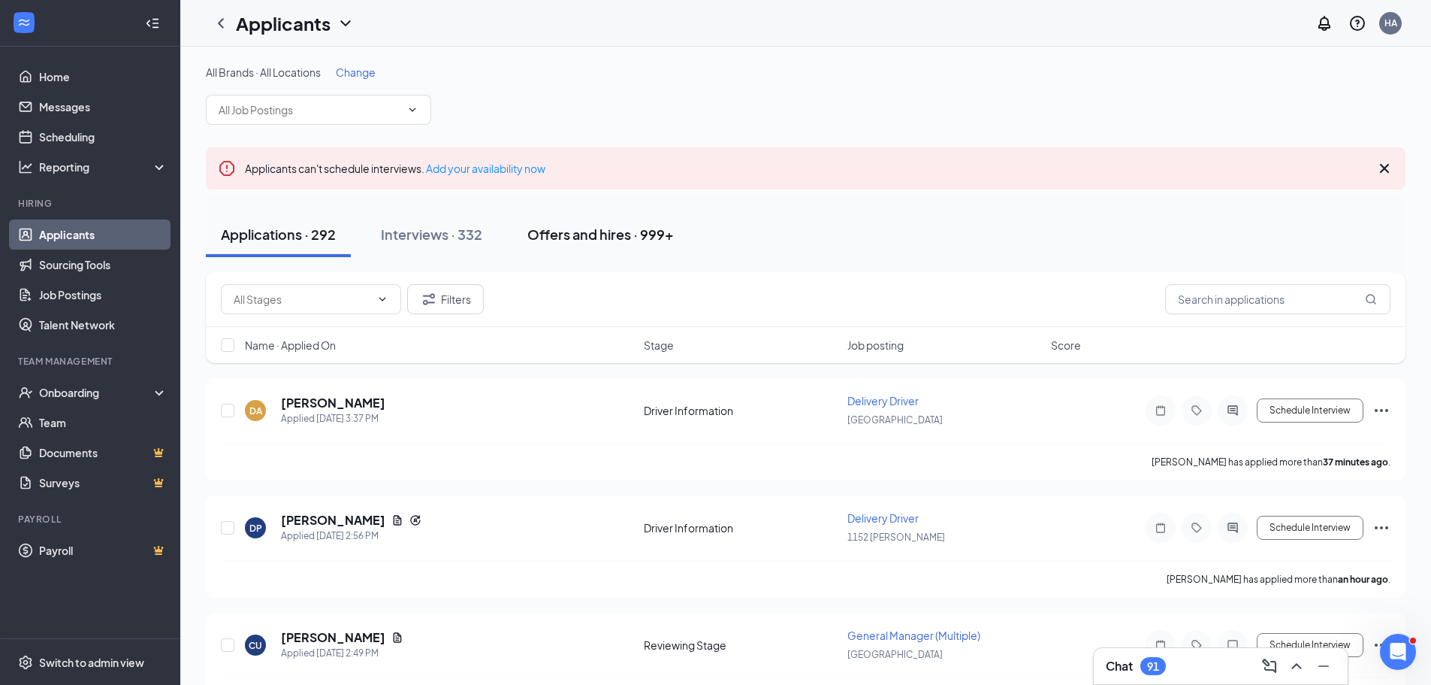
click at [585, 237] on div "Offers and hires · 999+" at bounding box center [600, 234] width 147 height 19
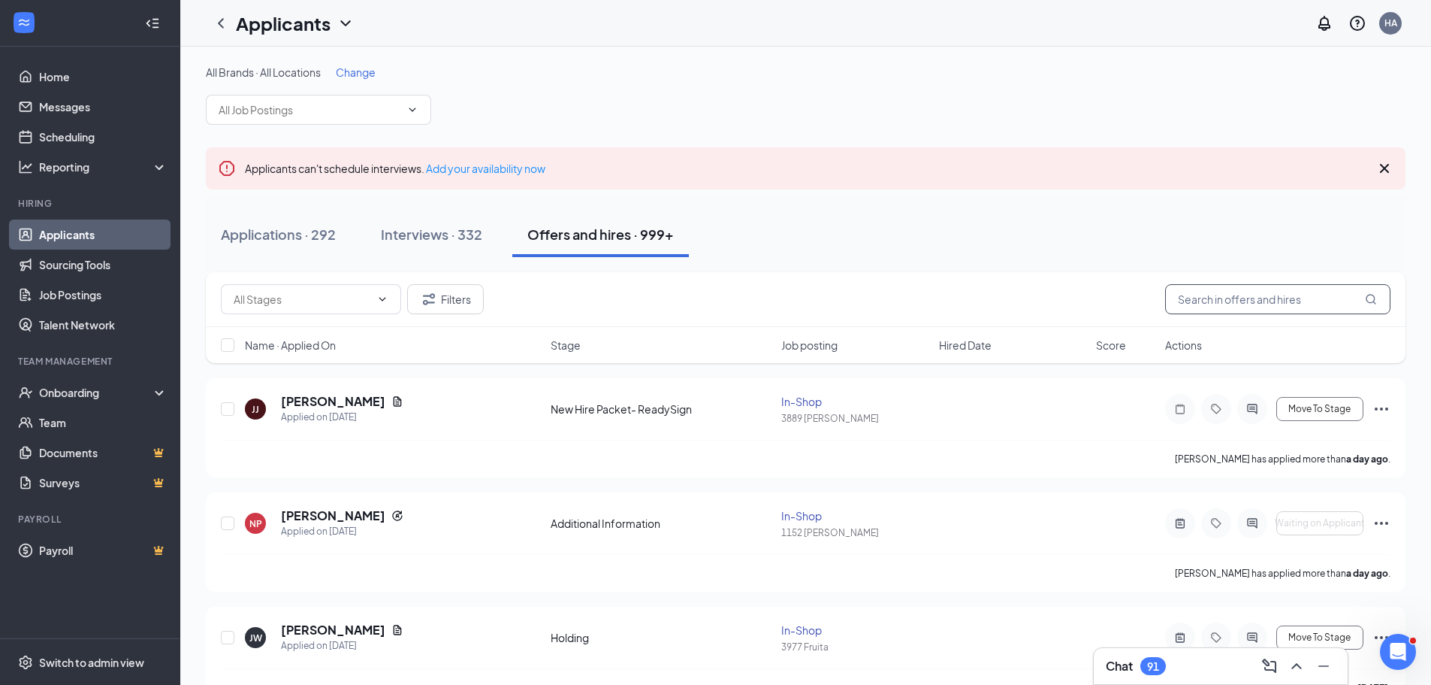
click at [1215, 296] on input "text" at bounding box center [1277, 299] width 225 height 30
paste input "McKenzie Gibson"
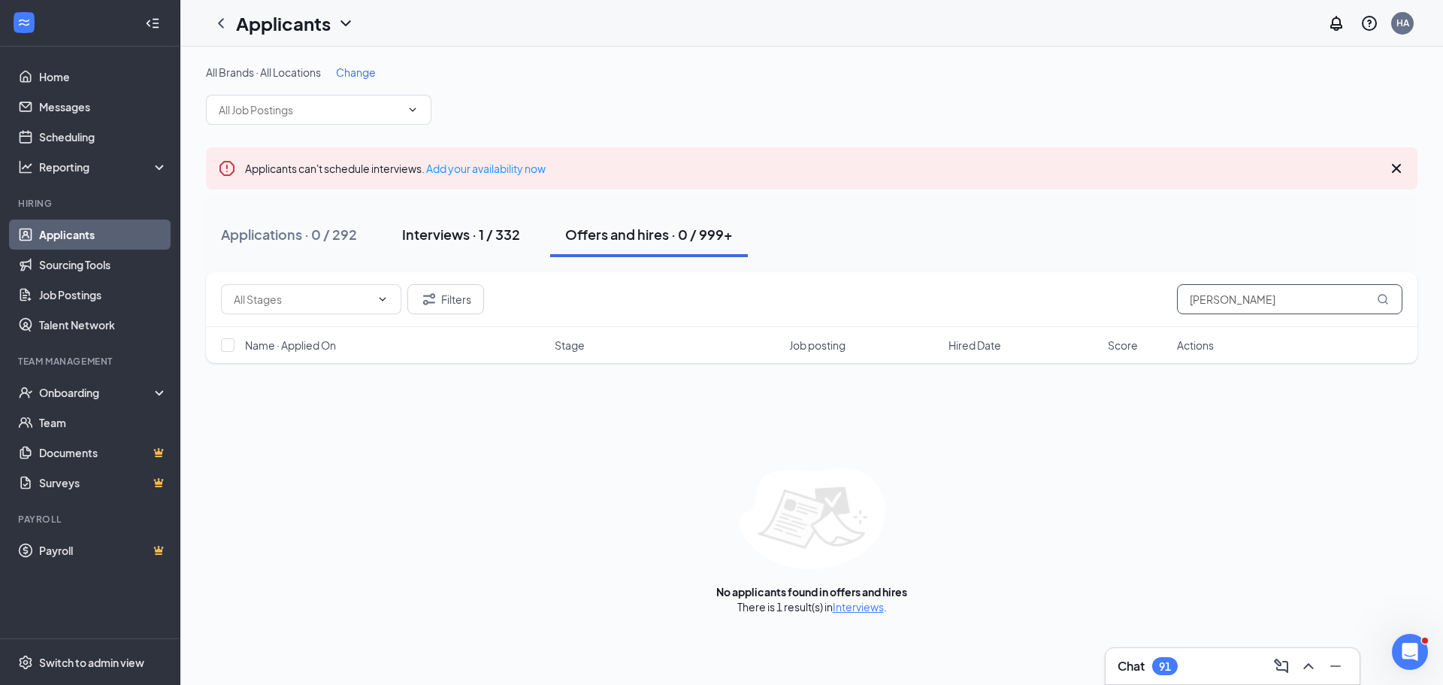
type input "McKenzie Gibson"
click at [463, 235] on div "Interviews · 1 / 332" at bounding box center [461, 234] width 118 height 19
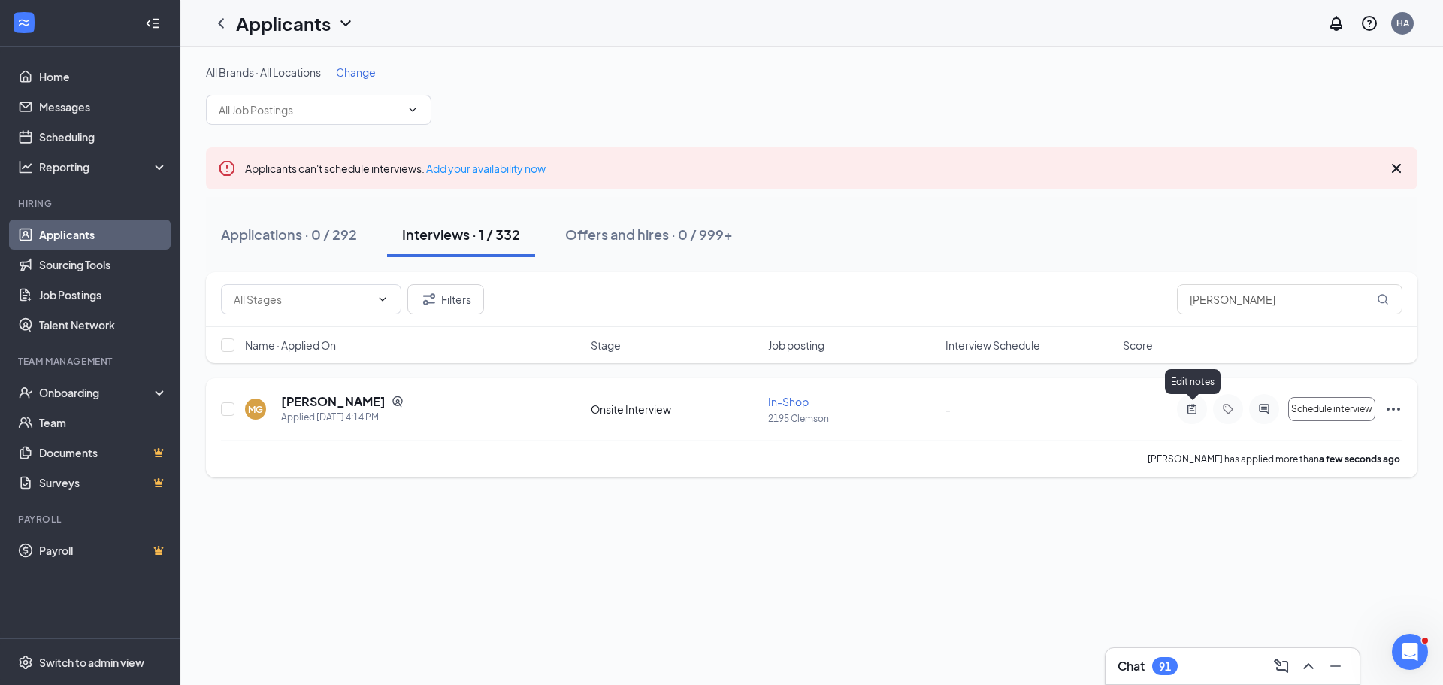
click at [1196, 407] on icon "ActiveNote" at bounding box center [1191, 408] width 9 height 10
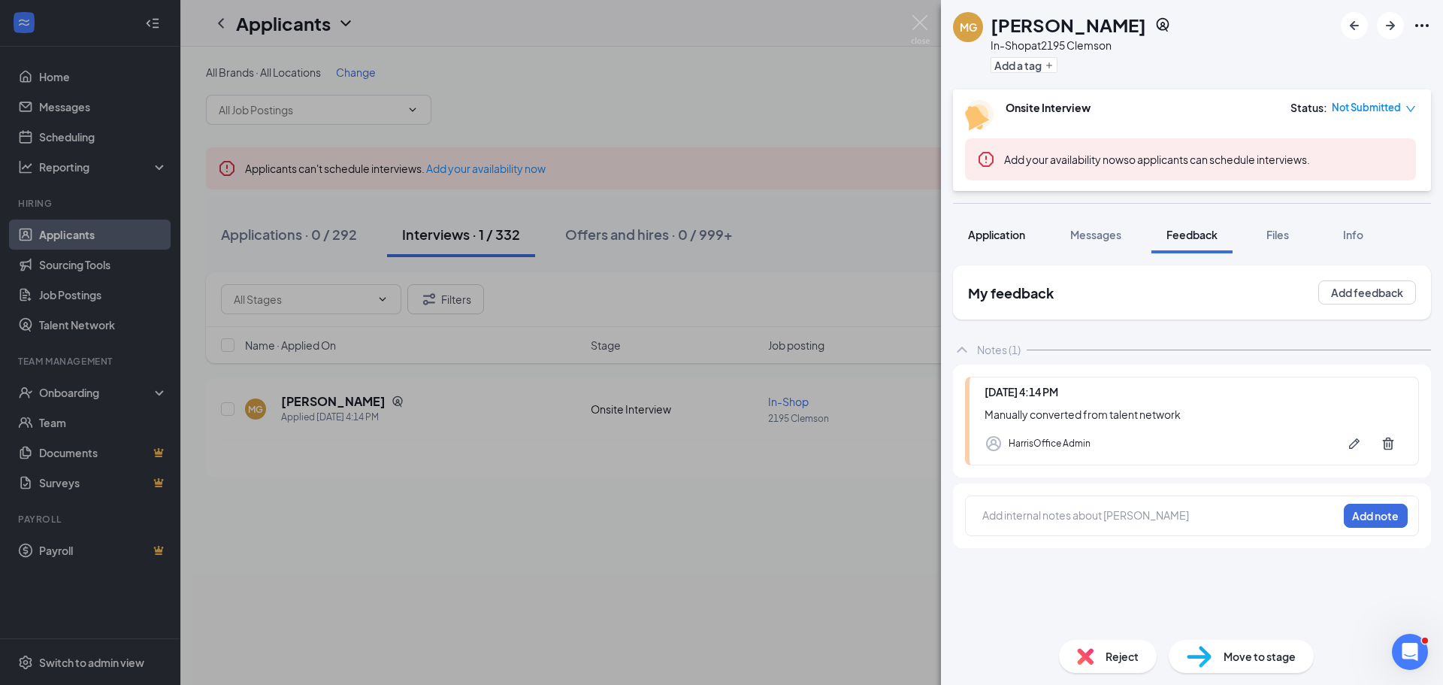
click at [999, 231] on span "Application" at bounding box center [996, 235] width 57 height 14
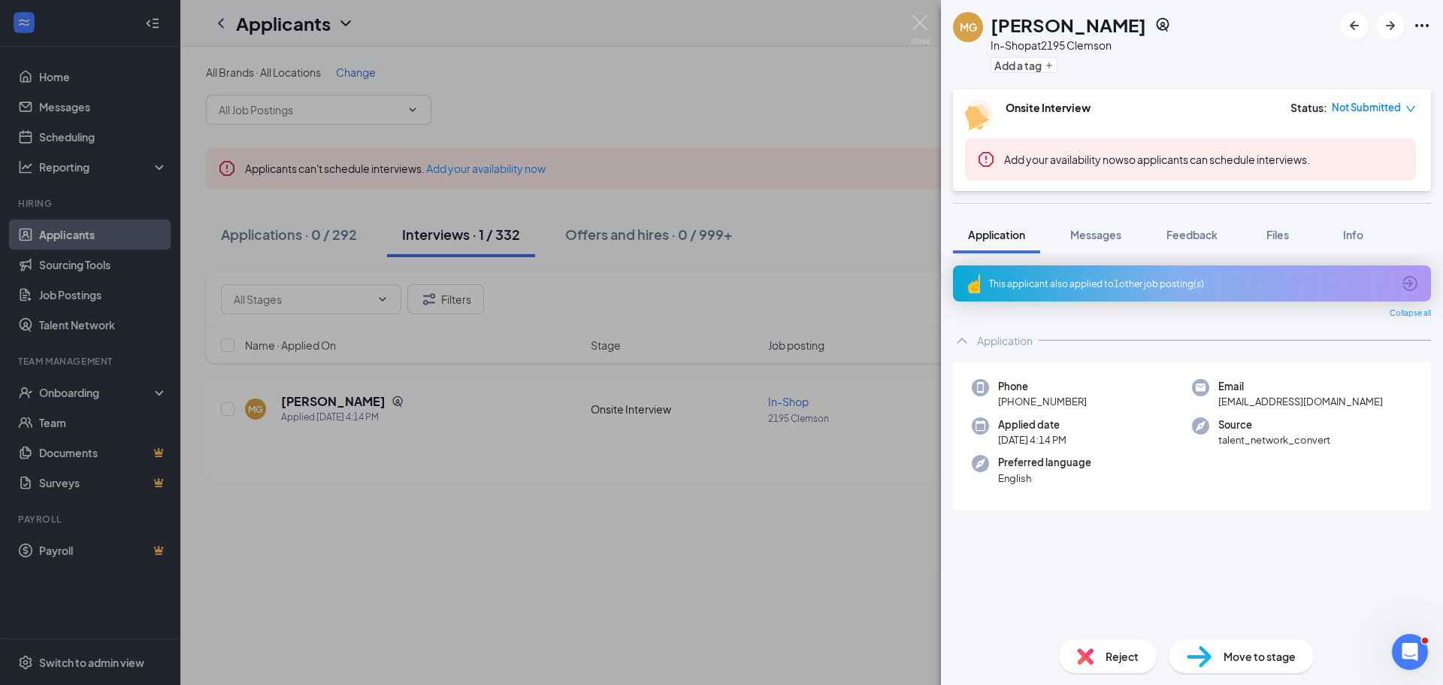
click at [1080, 653] on div "Reject" at bounding box center [1108, 655] width 98 height 33
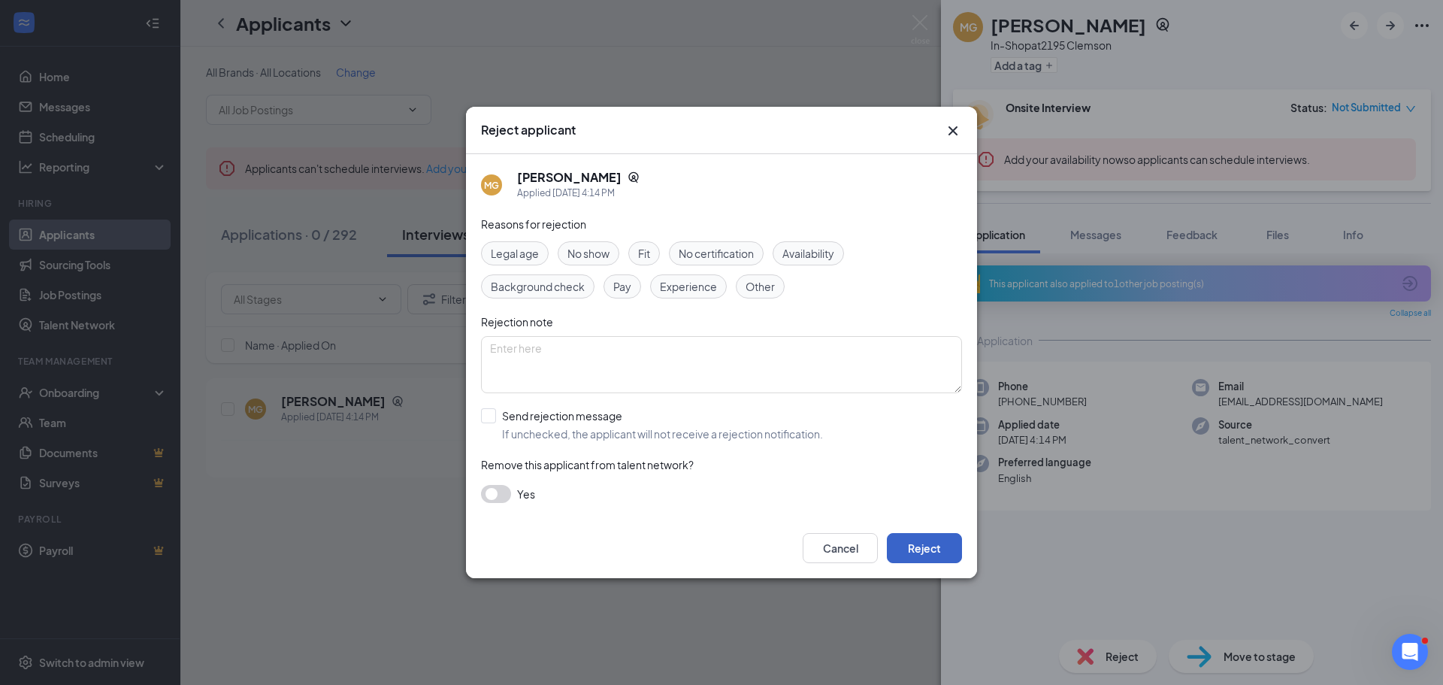
click at [924, 542] on button "Reject" at bounding box center [924, 548] width 75 height 30
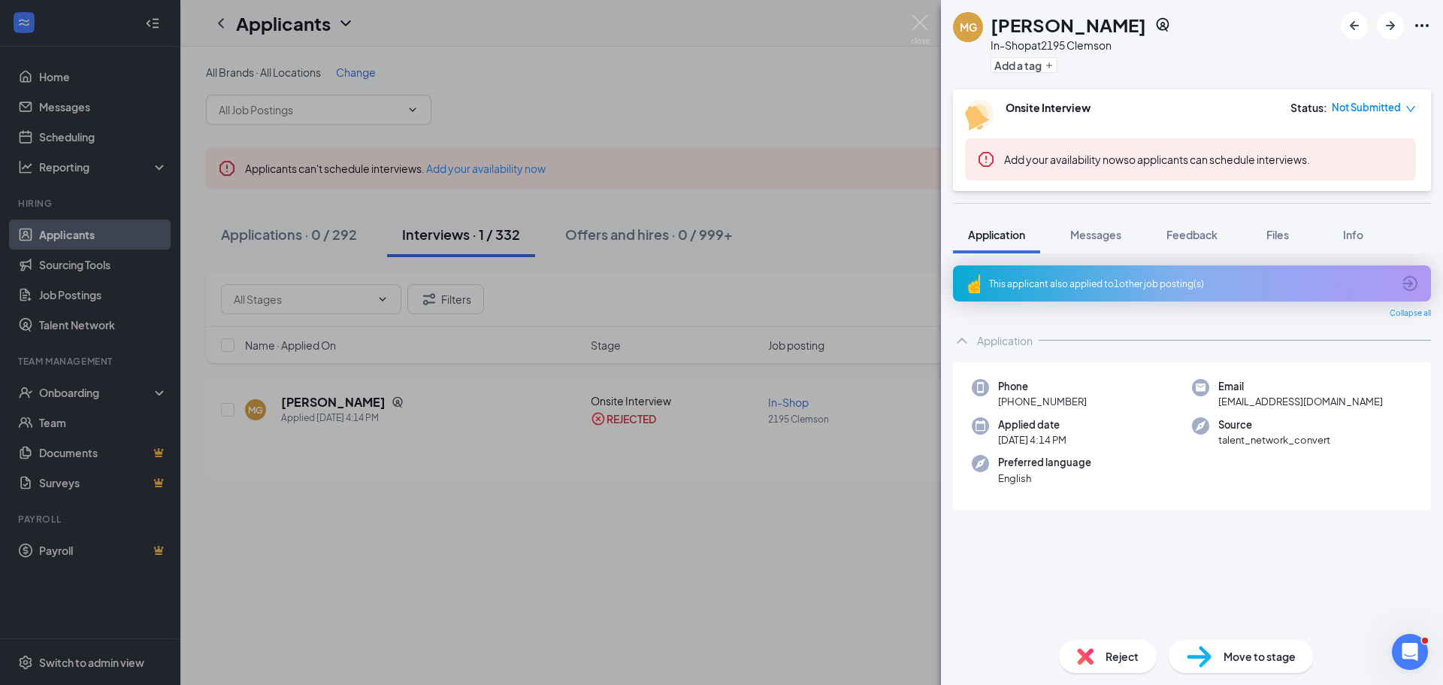
click at [718, 231] on div "MG Mckenzie Gibson In-Shop at 2195 Clemson Add a tag Onsite Interview Status : …" at bounding box center [721, 342] width 1443 height 685
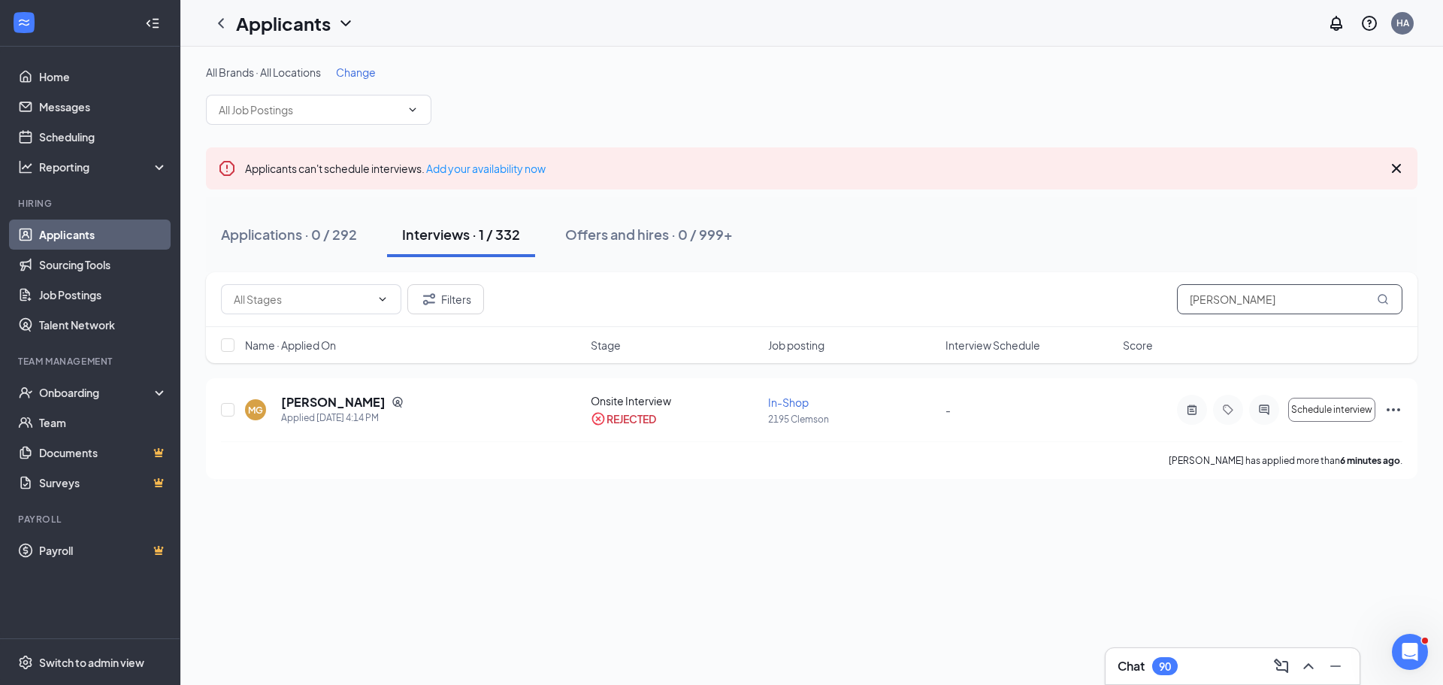
drag, startPoint x: 1058, startPoint y: 278, endPoint x: 995, endPoint y: 280, distance: 63.2
click at [995, 280] on div "Filters McKenzie Gibson" at bounding box center [811, 299] width 1211 height 55
type input "v"
click at [1186, 409] on icon "Note" at bounding box center [1192, 409] width 18 height 12
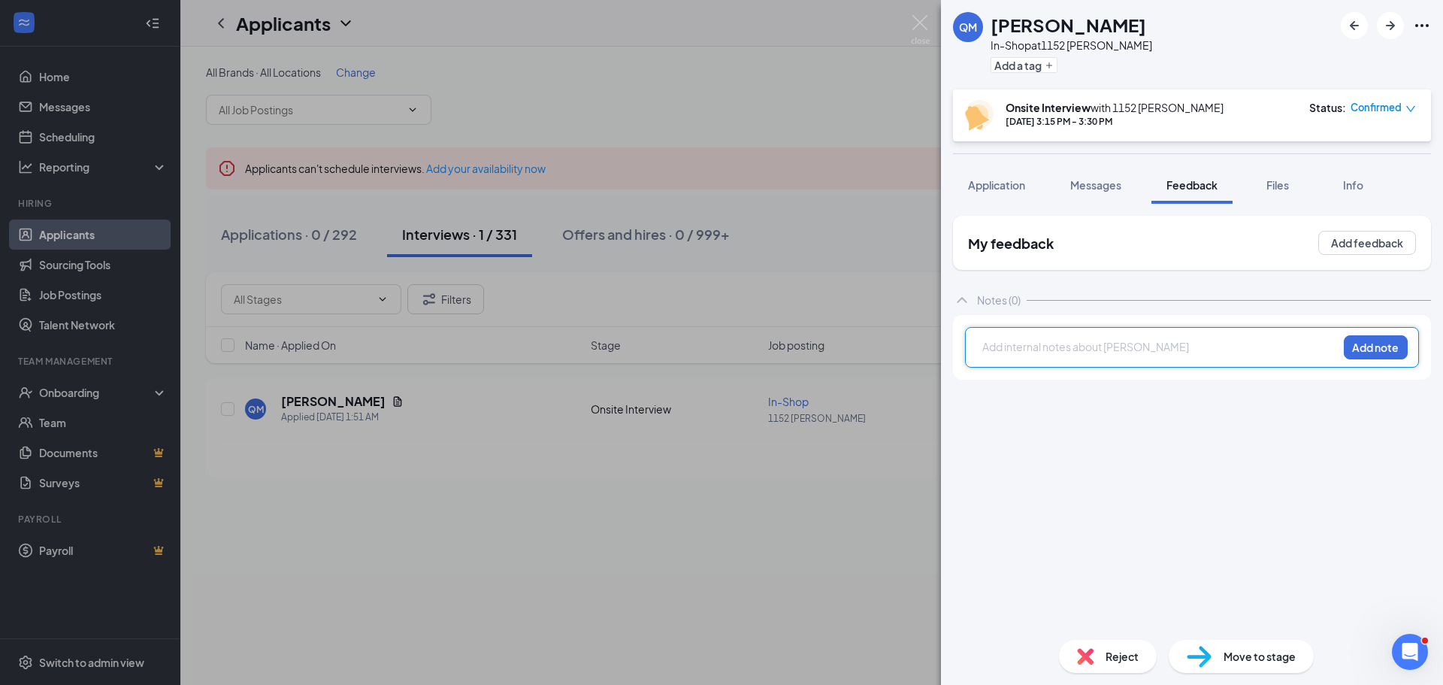
click at [1013, 349] on div at bounding box center [1160, 347] width 354 height 16
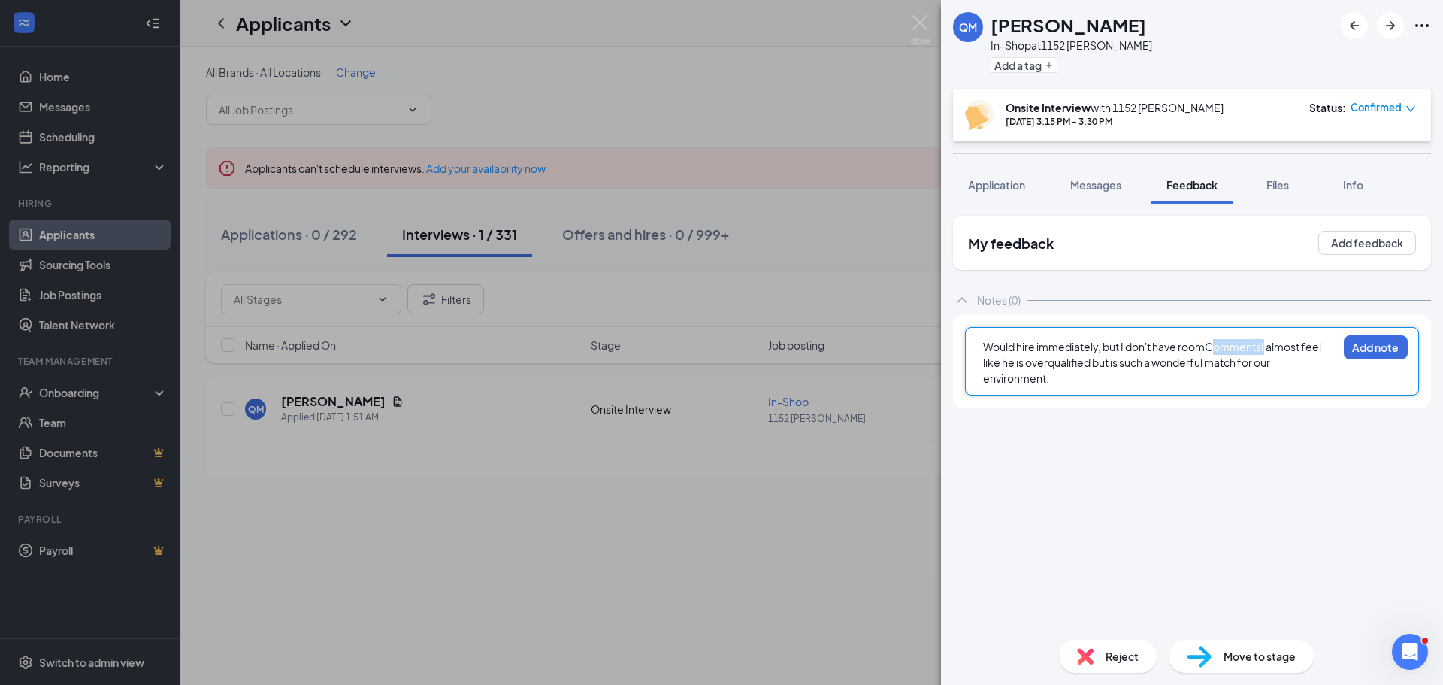
drag, startPoint x: 1210, startPoint y: 346, endPoint x: 1262, endPoint y: 350, distance: 52.0
click at [1262, 350] on span "Would hire immediately, but I don't have roomCommentsI almost feel like he is o…" at bounding box center [1153, 362] width 340 height 45
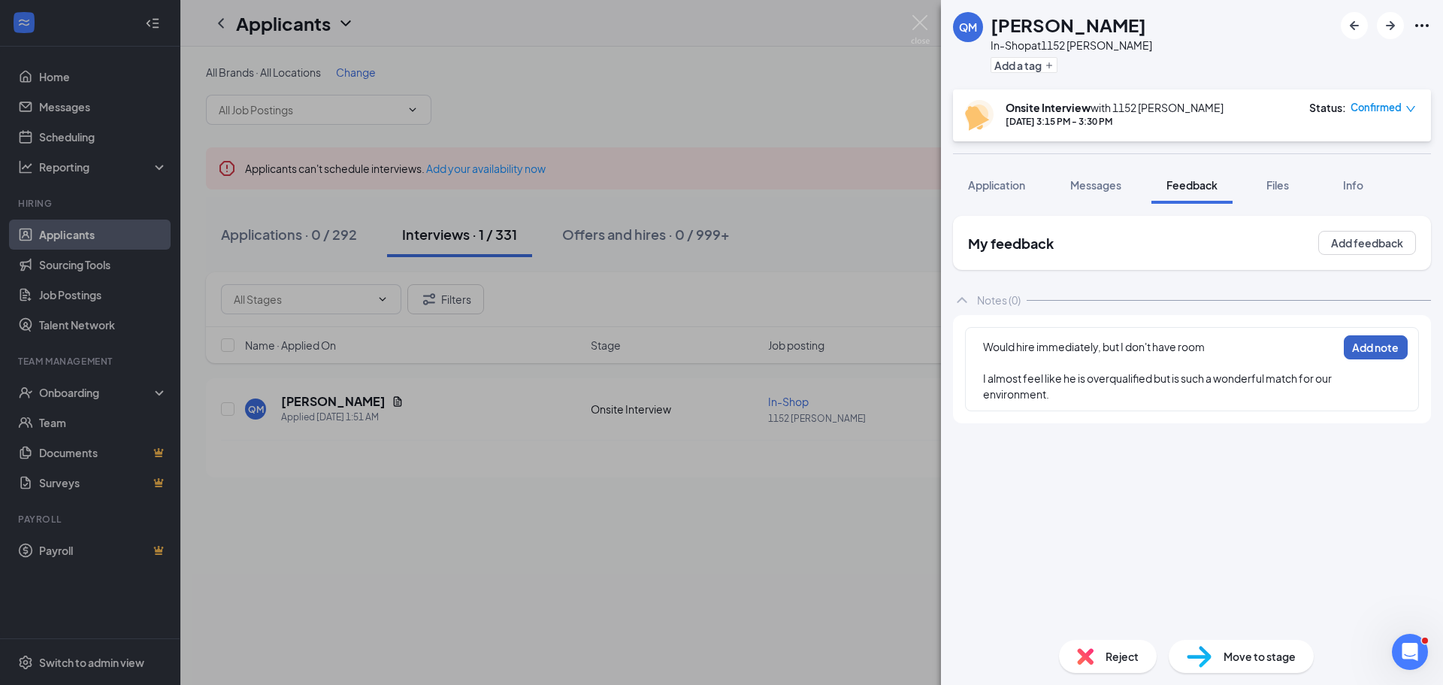
click at [1363, 346] on button "Add note" at bounding box center [1375, 347] width 64 height 24
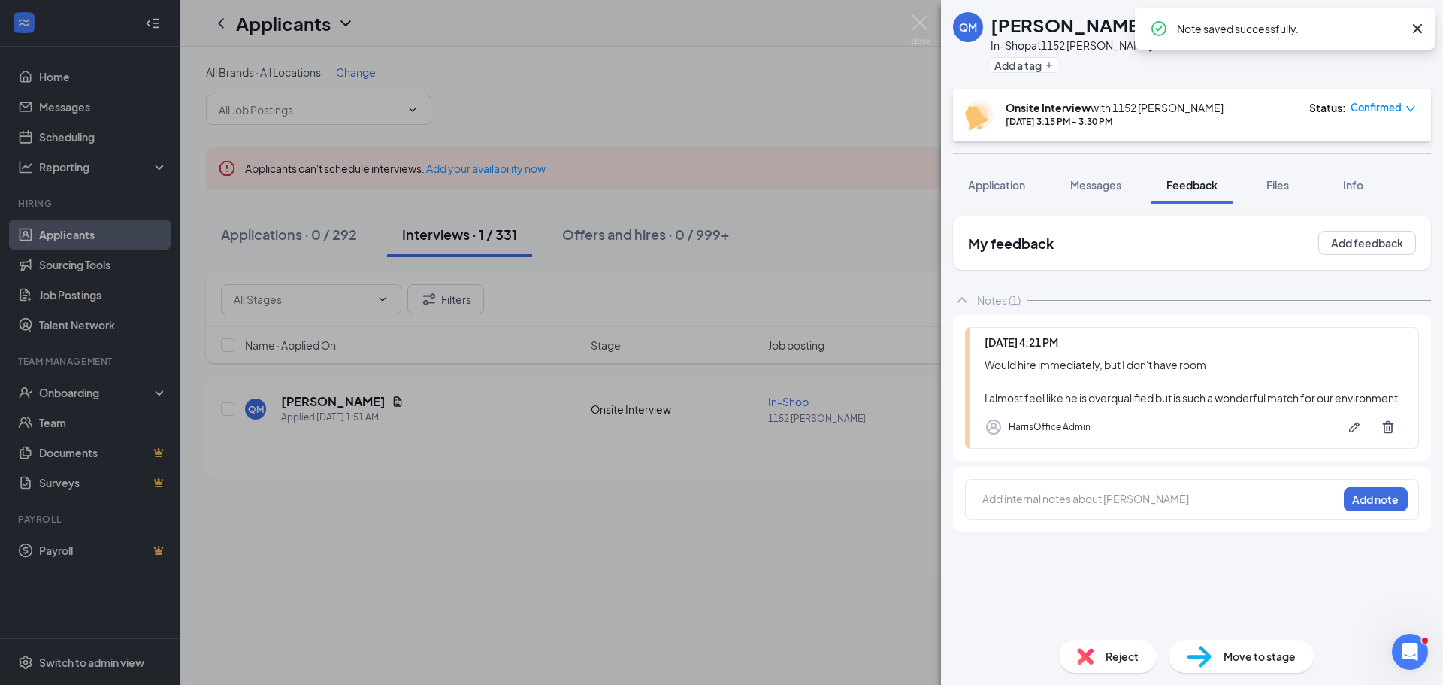
click at [1376, 113] on span "Confirmed" at bounding box center [1375, 107] width 51 height 15
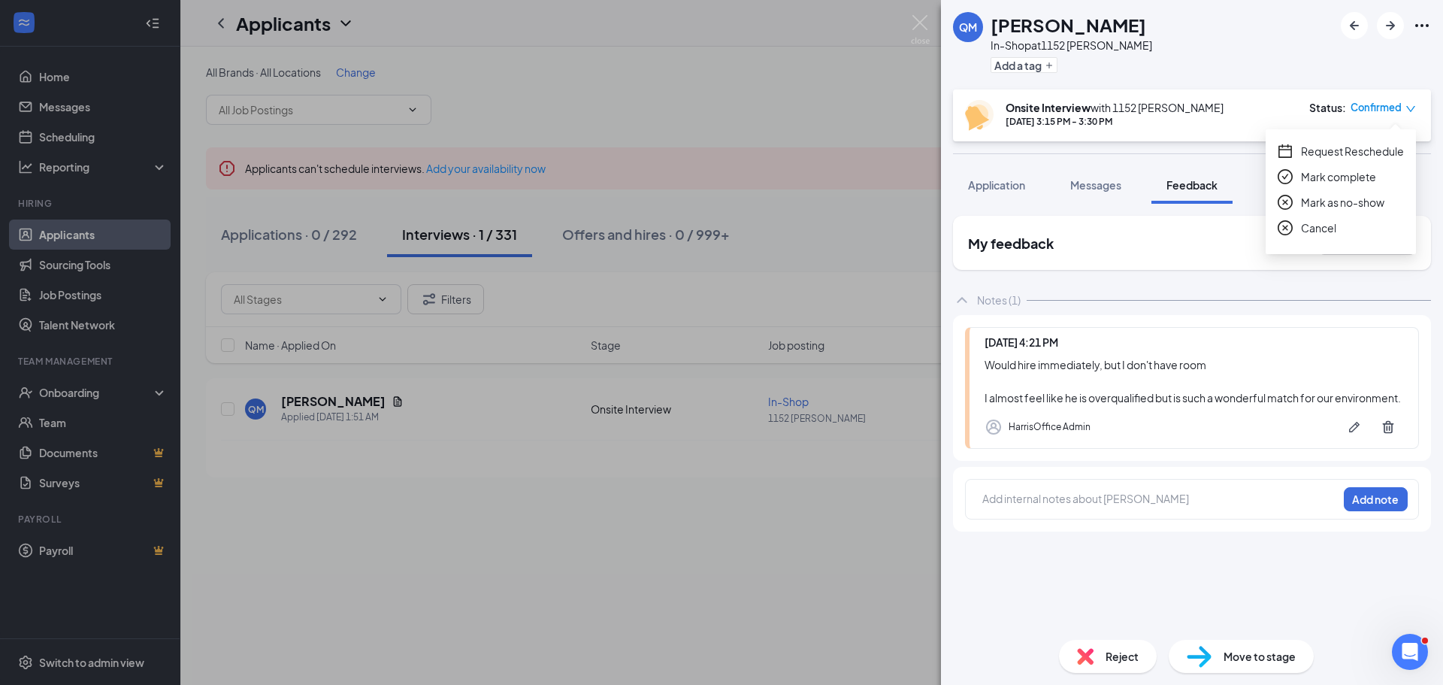
click at [1315, 183] on span "Mark complete" at bounding box center [1338, 176] width 75 height 17
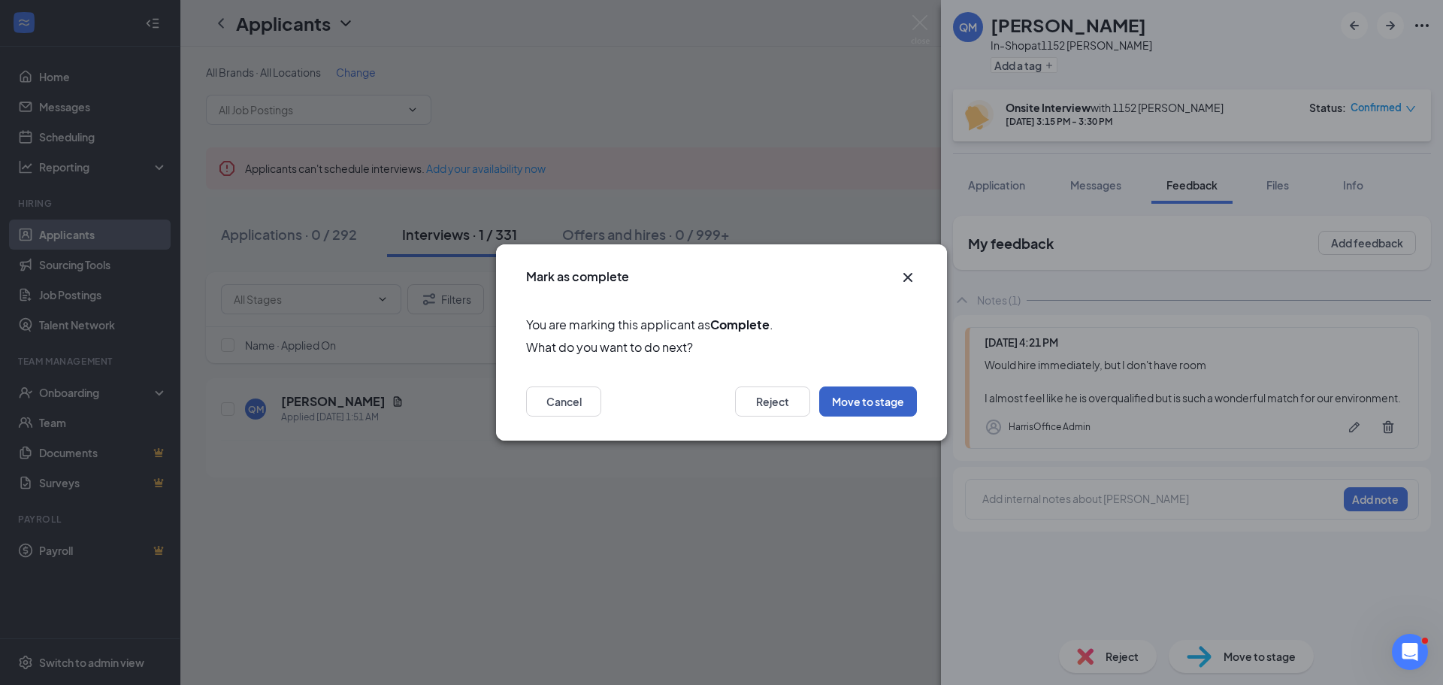
click at [872, 400] on button "Move to stage" at bounding box center [868, 401] width 98 height 30
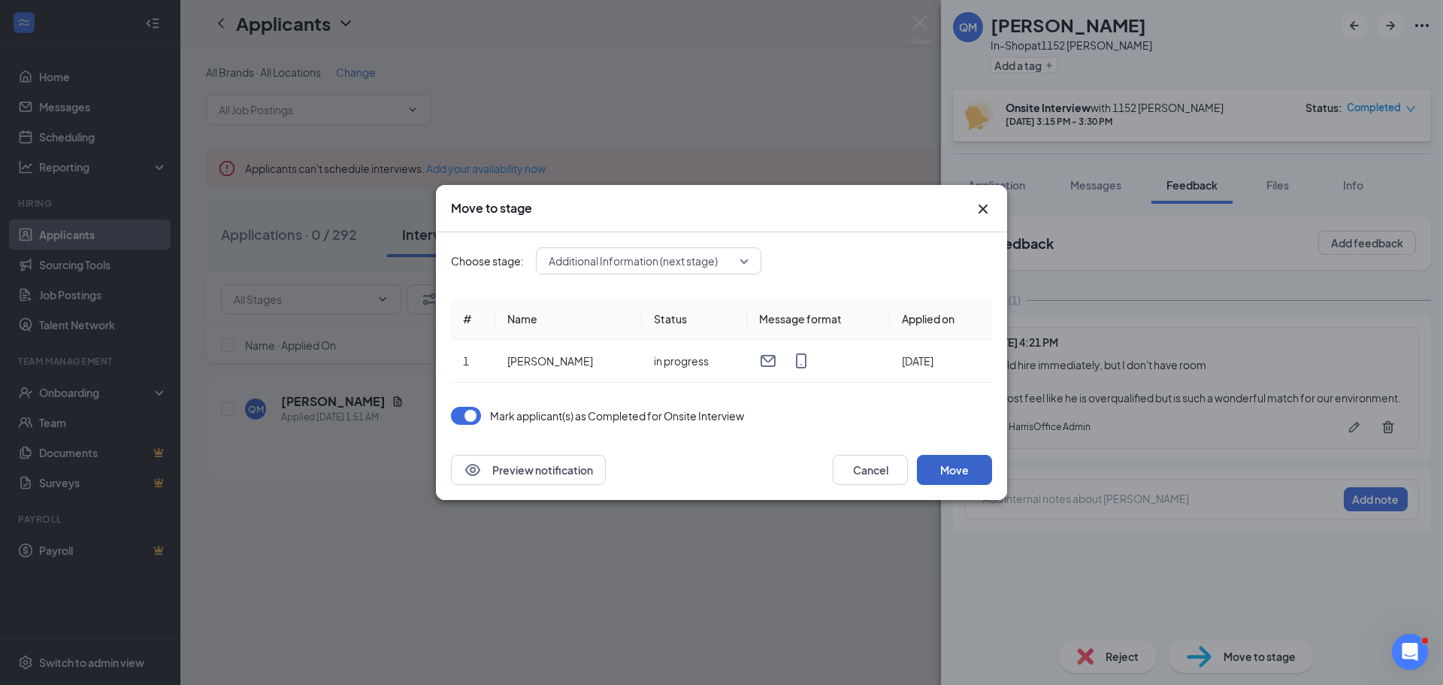
click at [954, 480] on button "Move" at bounding box center [954, 470] width 75 height 30
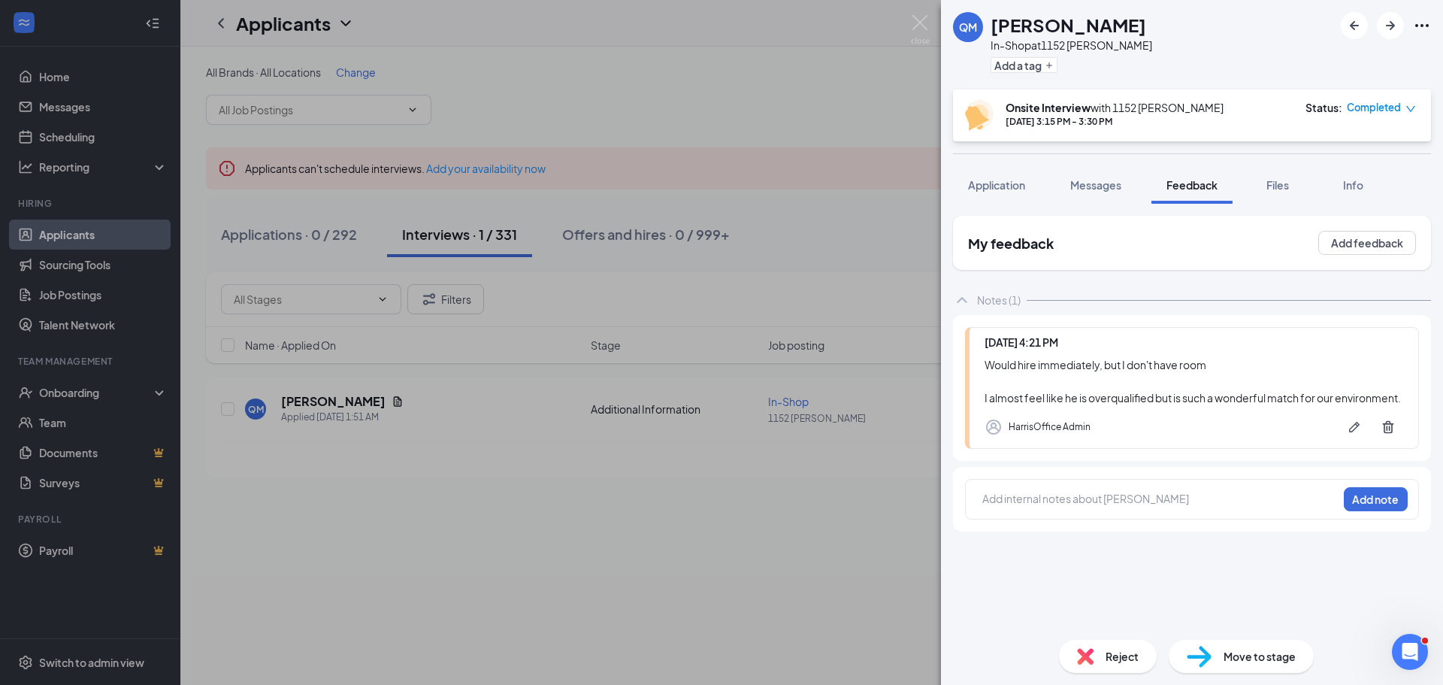
click at [833, 195] on div "QM Quincy Moore In-Shop at 1152 Moye Add a tag Onsite Interview with 1152 Moye …" at bounding box center [721, 342] width 1443 height 685
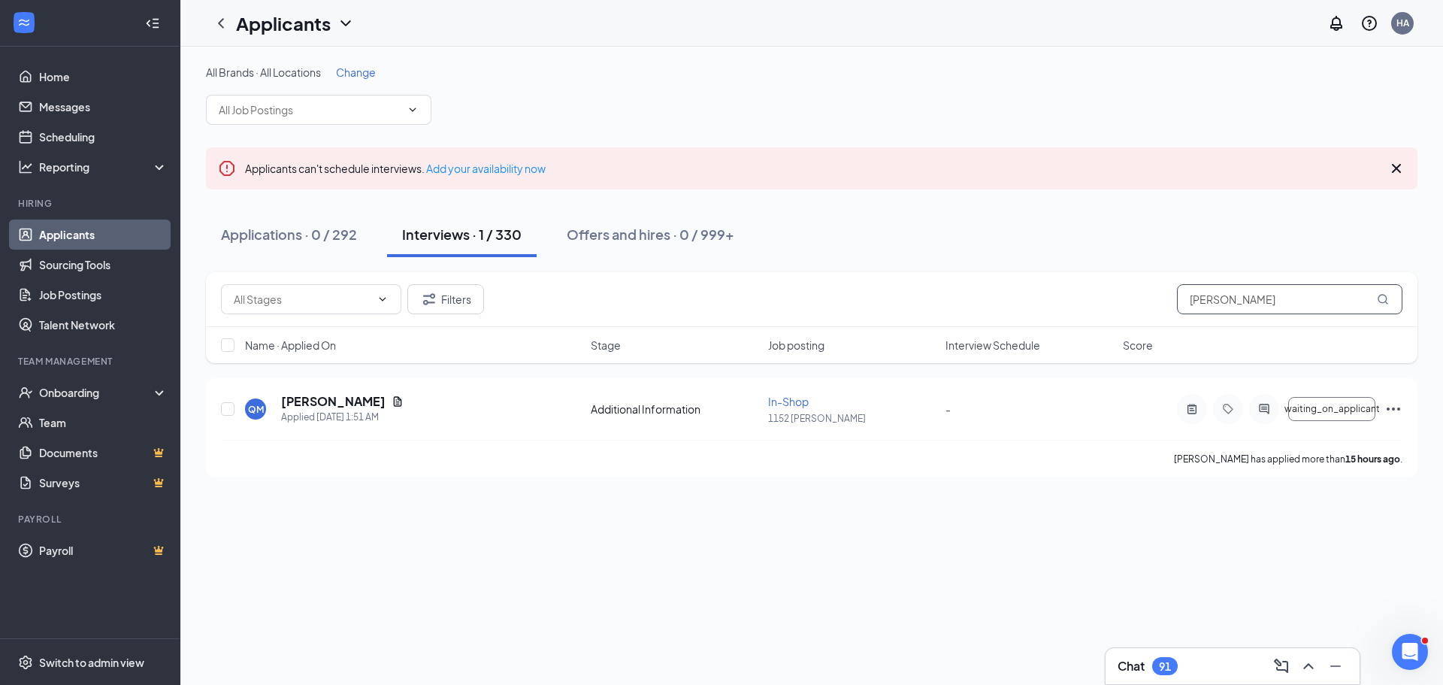
drag, startPoint x: 1286, startPoint y: 294, endPoint x: 968, endPoint y: 299, distance: 317.9
click at [968, 299] on div "Filters Quincy Moore" at bounding box center [811, 299] width 1181 height 30
paste input "Diamontae Banks"
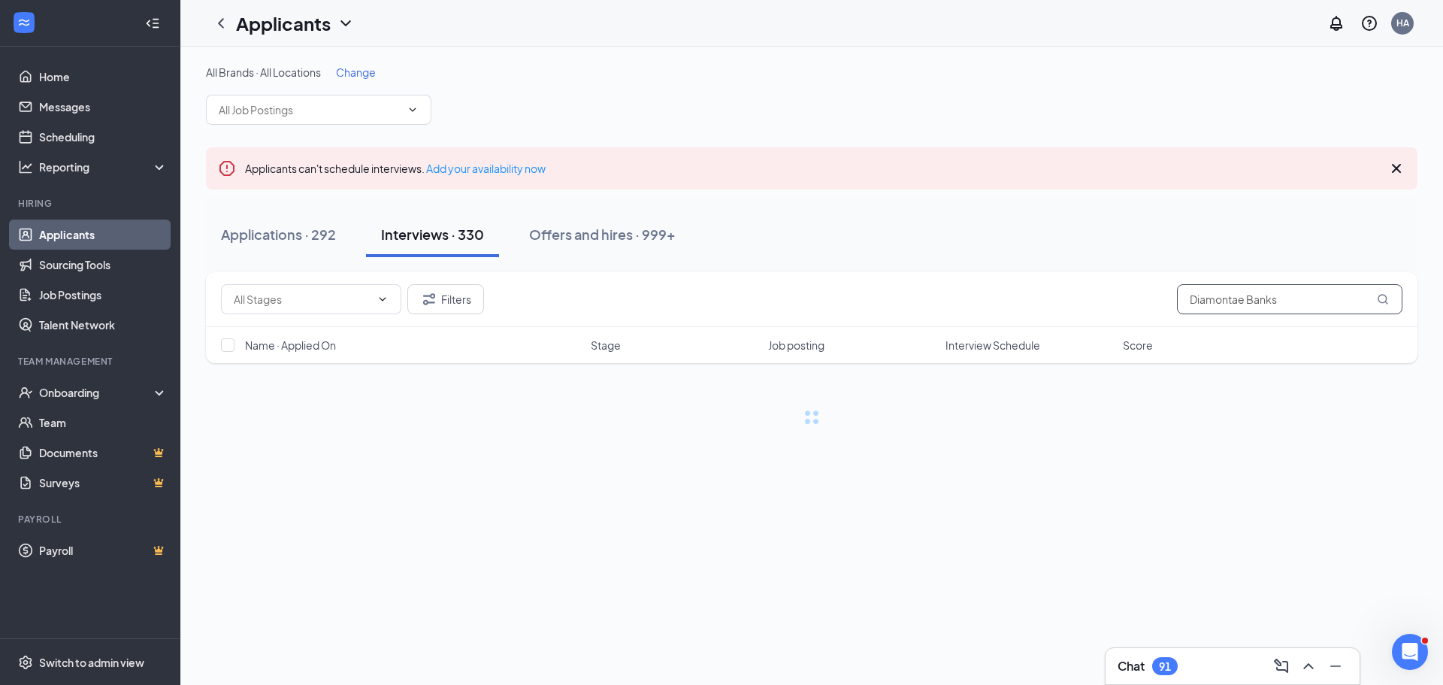
click at [1201, 304] on input "Diamontae Banks" at bounding box center [1289, 299] width 225 height 30
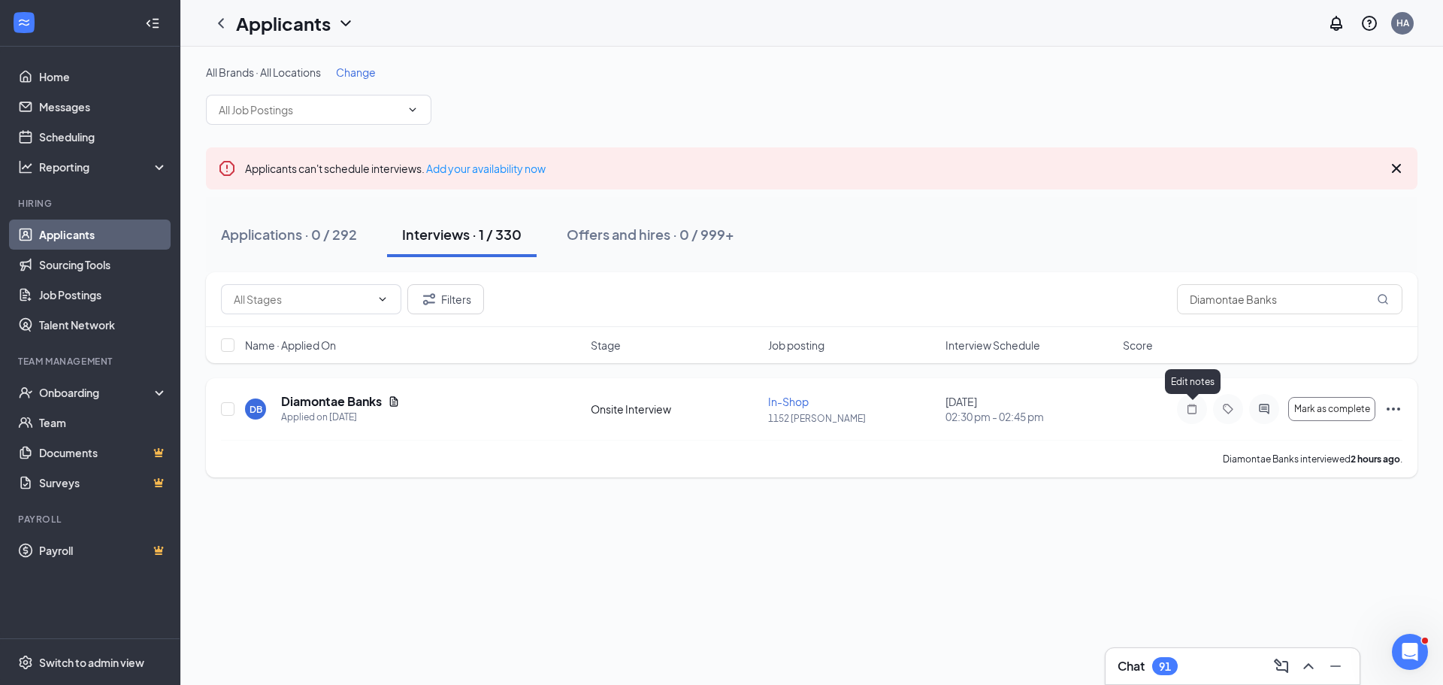
click at [1187, 409] on icon "Note" at bounding box center [1191, 408] width 9 height 10
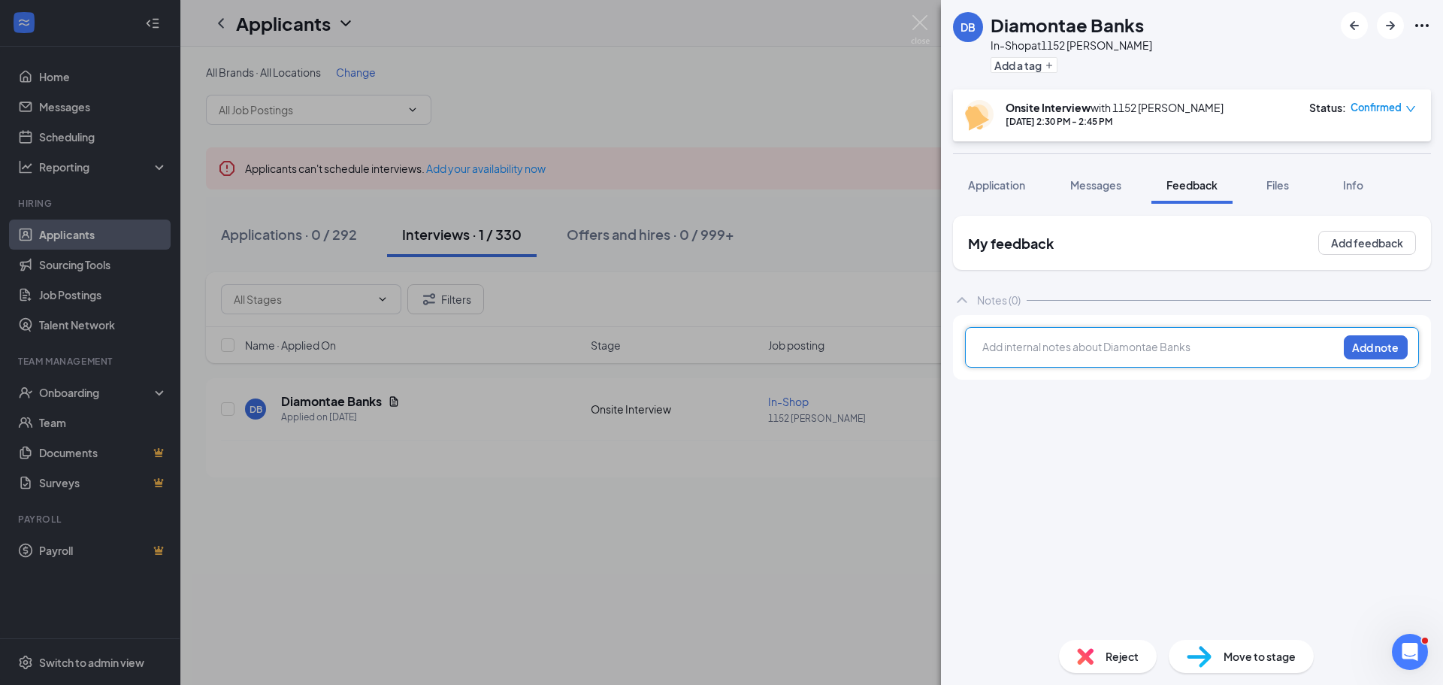
click at [1044, 343] on div at bounding box center [1160, 347] width 354 height 16
drag, startPoint x: 1363, startPoint y: 351, endPoint x: 1339, endPoint y: 352, distance: 24.1
click at [1363, 351] on button "Add note" at bounding box center [1375, 347] width 64 height 24
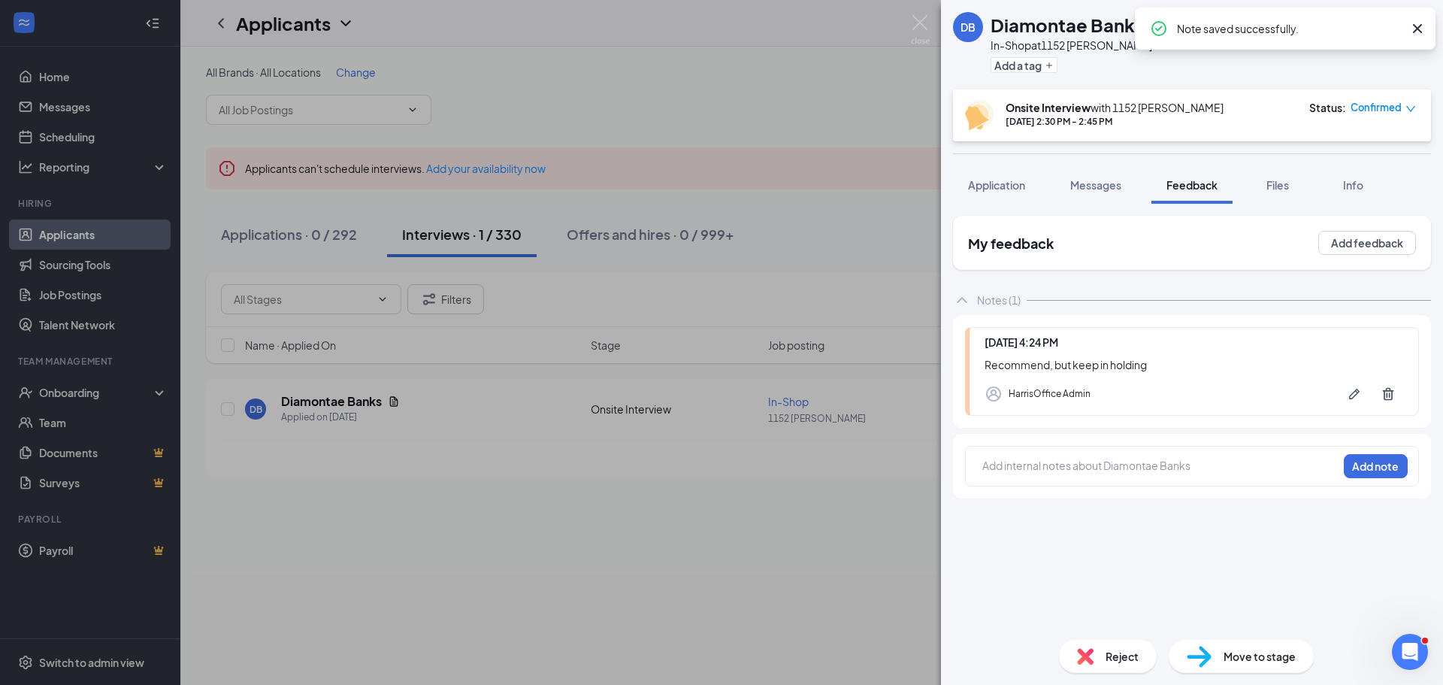
click at [1380, 110] on span "Confirmed" at bounding box center [1375, 107] width 51 height 15
click at [1323, 171] on span "Mark complete" at bounding box center [1338, 176] width 75 height 17
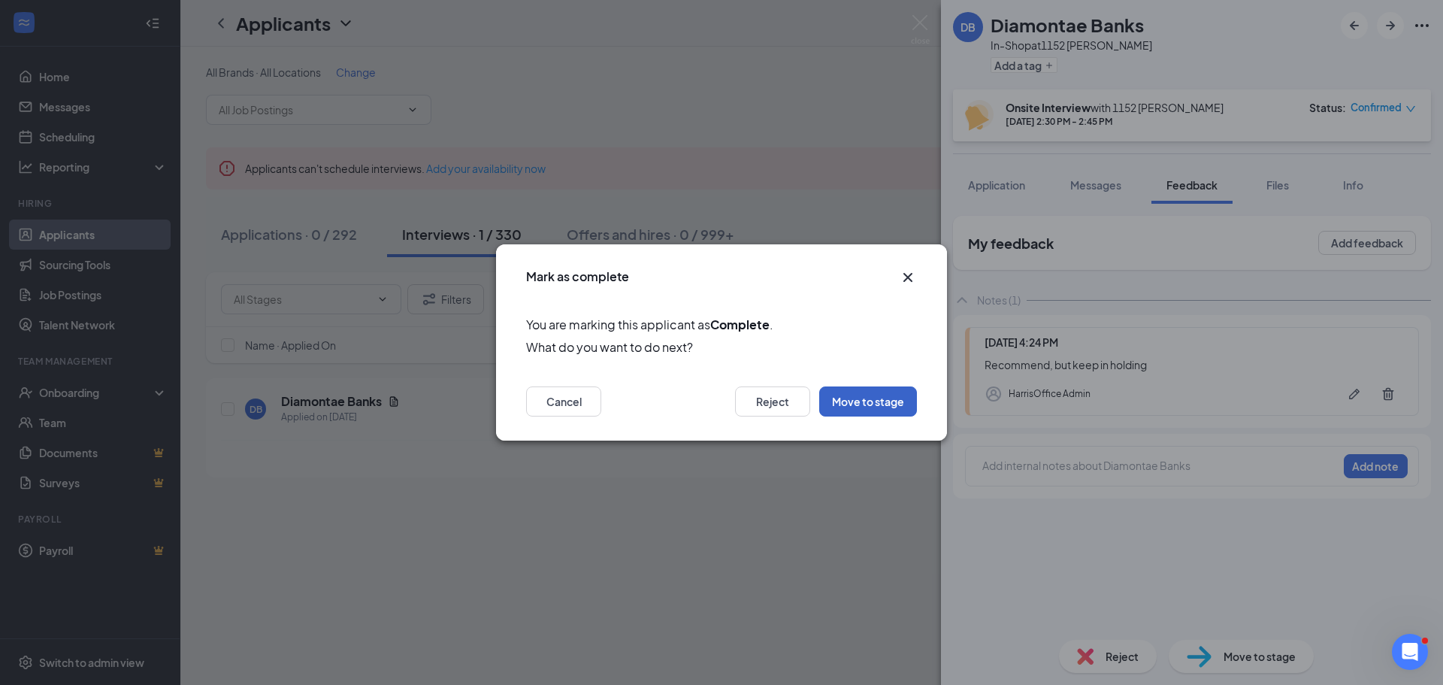
click at [887, 397] on button "Move to stage" at bounding box center [868, 401] width 98 height 30
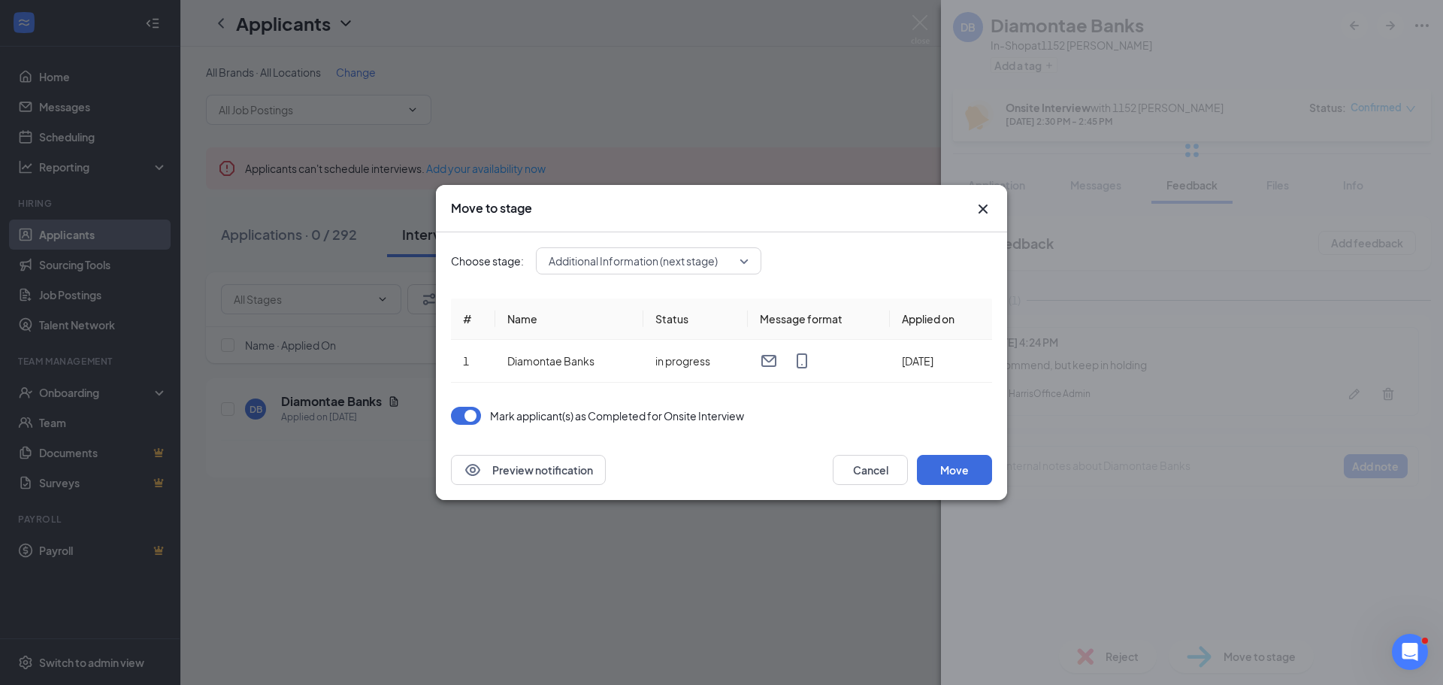
click at [957, 485] on div "Preview notification Cancel Move" at bounding box center [721, 470] width 571 height 60
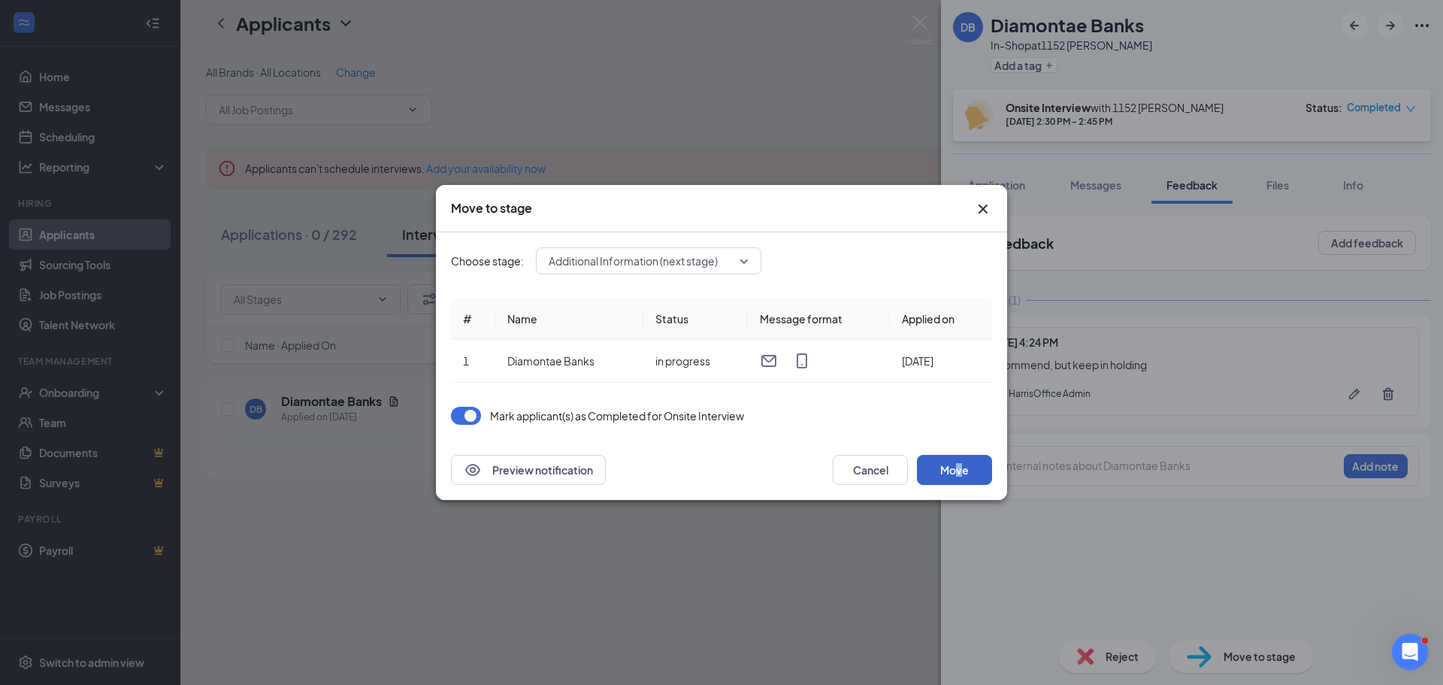
click at [959, 467] on button "Move" at bounding box center [954, 470] width 75 height 30
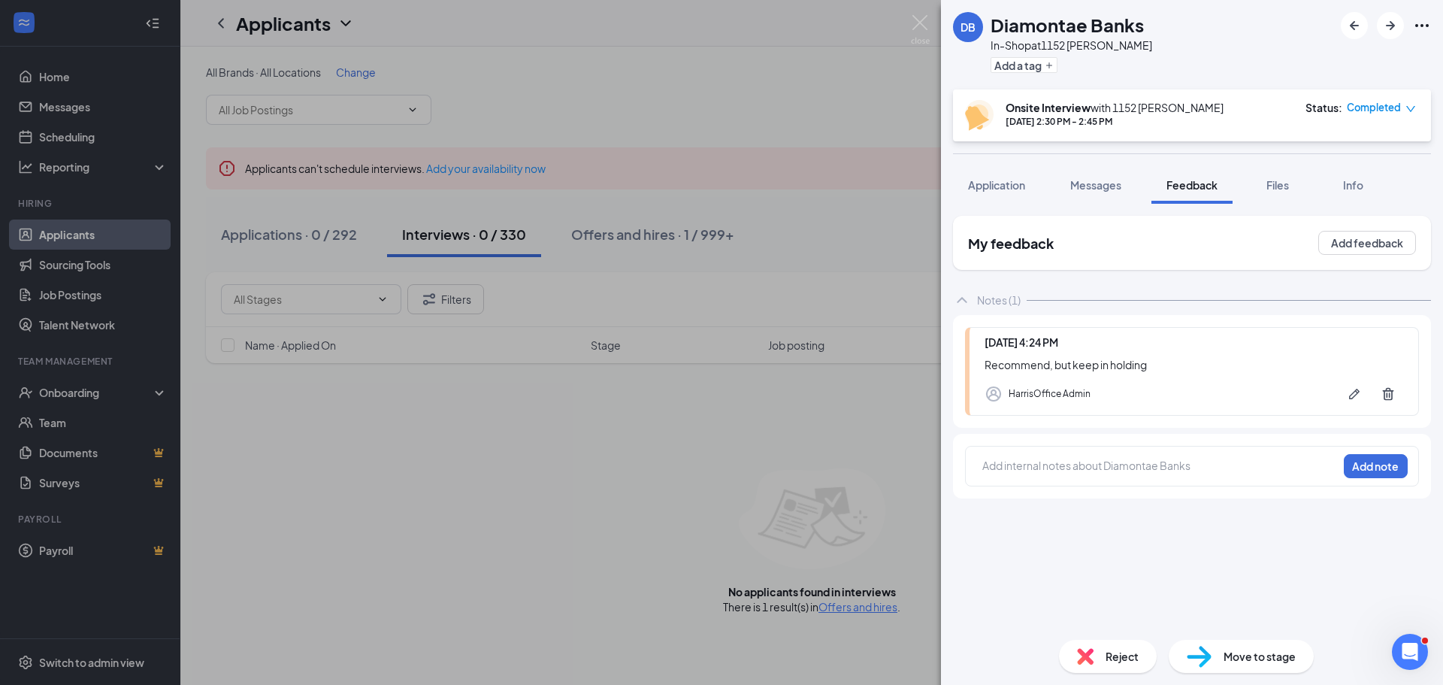
drag, startPoint x: 784, startPoint y: 262, endPoint x: 969, endPoint y: 262, distance: 184.8
click at [784, 262] on div "DB Diamontae Banks In-Shop at 1152 Moye Add a tag Onsite Interview with 1152 Mo…" at bounding box center [721, 342] width 1443 height 685
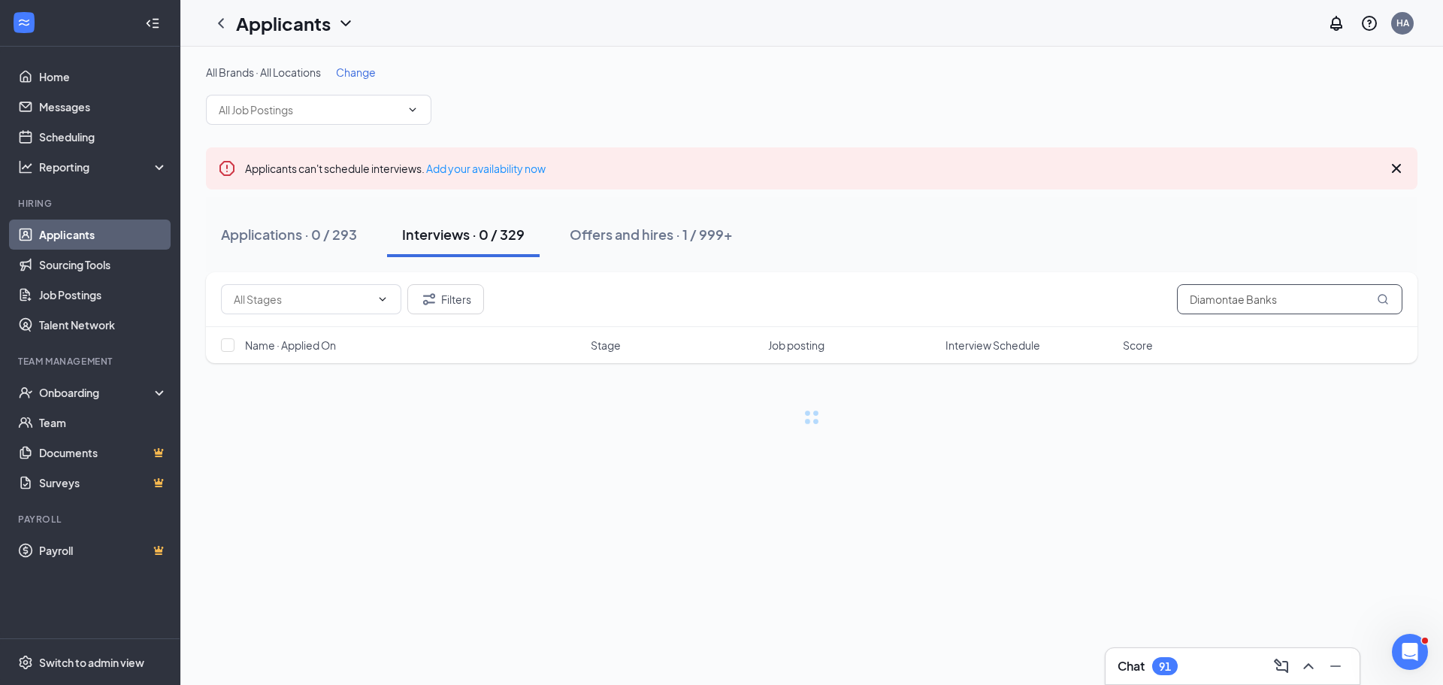
drag, startPoint x: 1306, startPoint y: 296, endPoint x: 987, endPoint y: 313, distance: 319.0
click at [987, 313] on div "Filters Diamontae Banks" at bounding box center [811, 299] width 1181 height 30
paste input "Bethany Dowi"
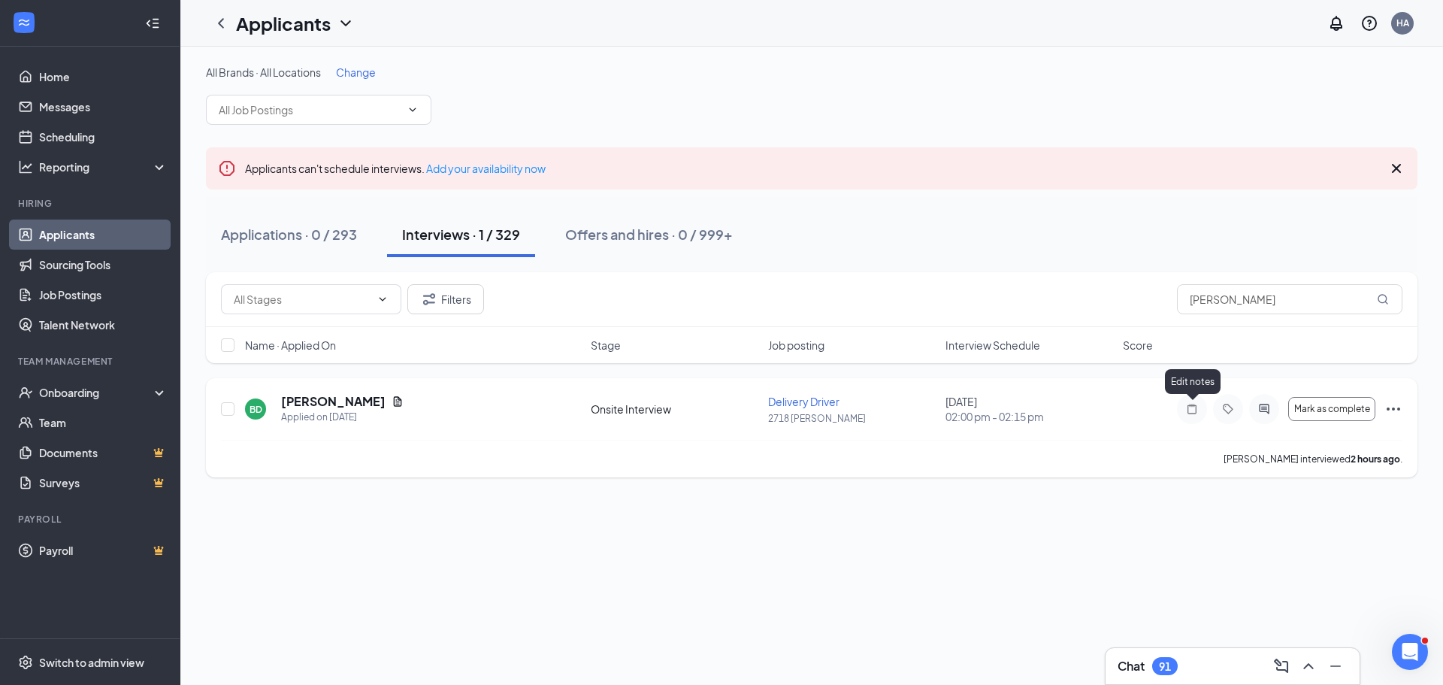
click at [1192, 406] on icon "Note" at bounding box center [1191, 408] width 9 height 10
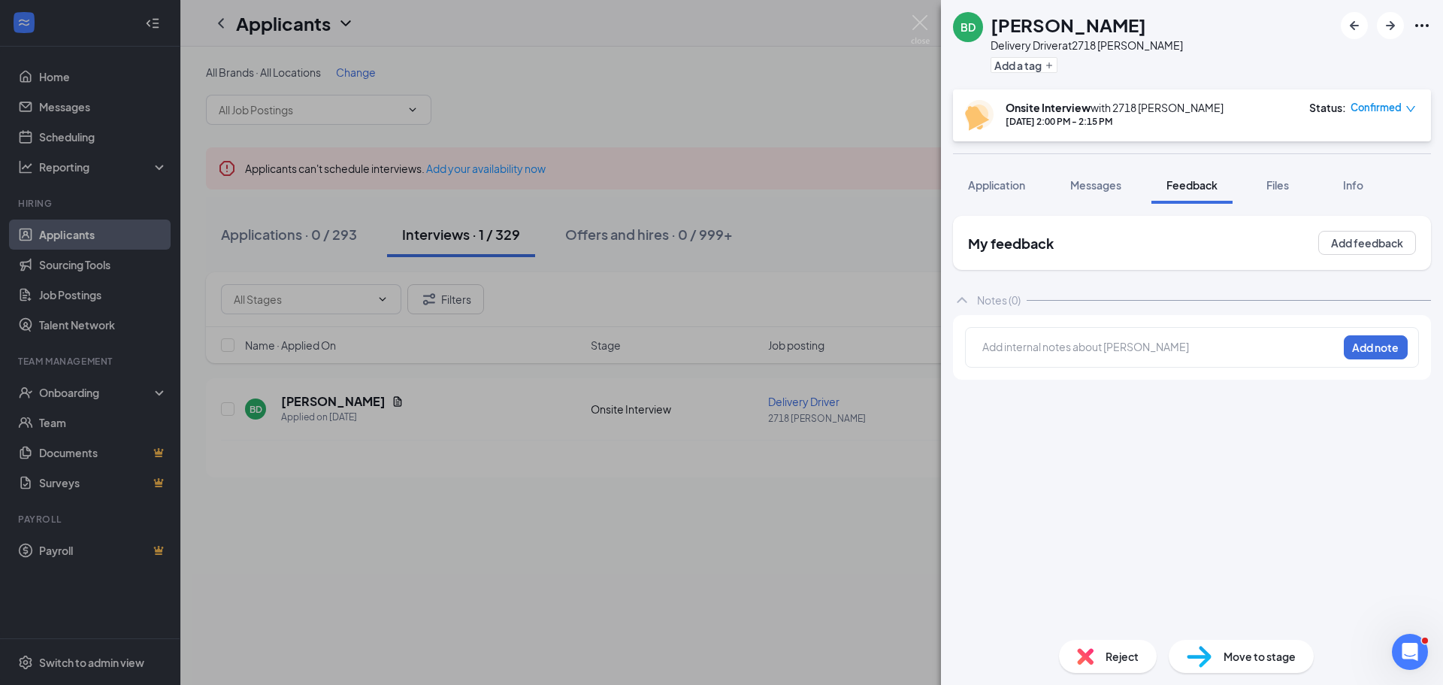
click at [1055, 349] on div at bounding box center [1160, 347] width 354 height 16
drag, startPoint x: 1220, startPoint y: 350, endPoint x: 1276, endPoint y: 350, distance: 55.6
click at [1276, 350] on span "Hire immediately - Rockstar - 100% Core ValuesCommentsPlease hire immediately" at bounding box center [1156, 354] width 346 height 29
click at [1403, 106] on div "Confirmed" at bounding box center [1382, 107] width 65 height 15
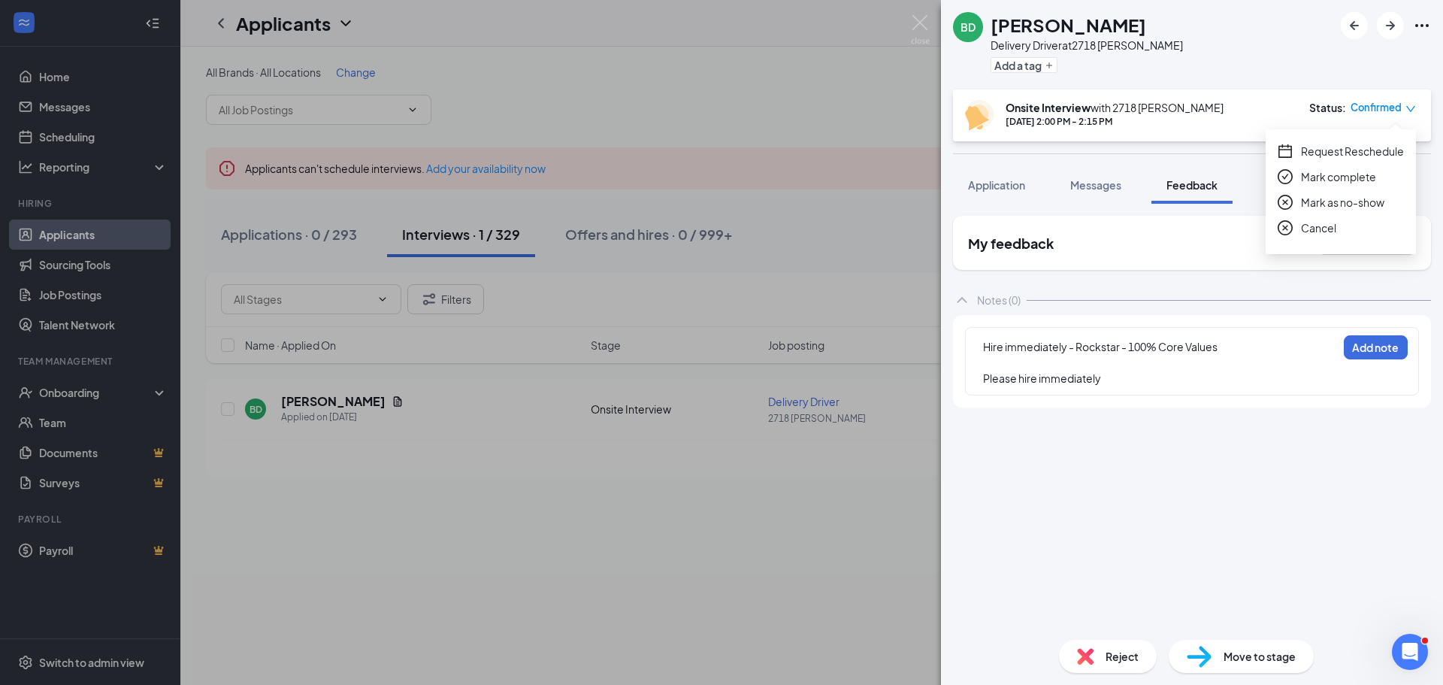
click at [1318, 178] on span "Mark complete" at bounding box center [1338, 176] width 75 height 17
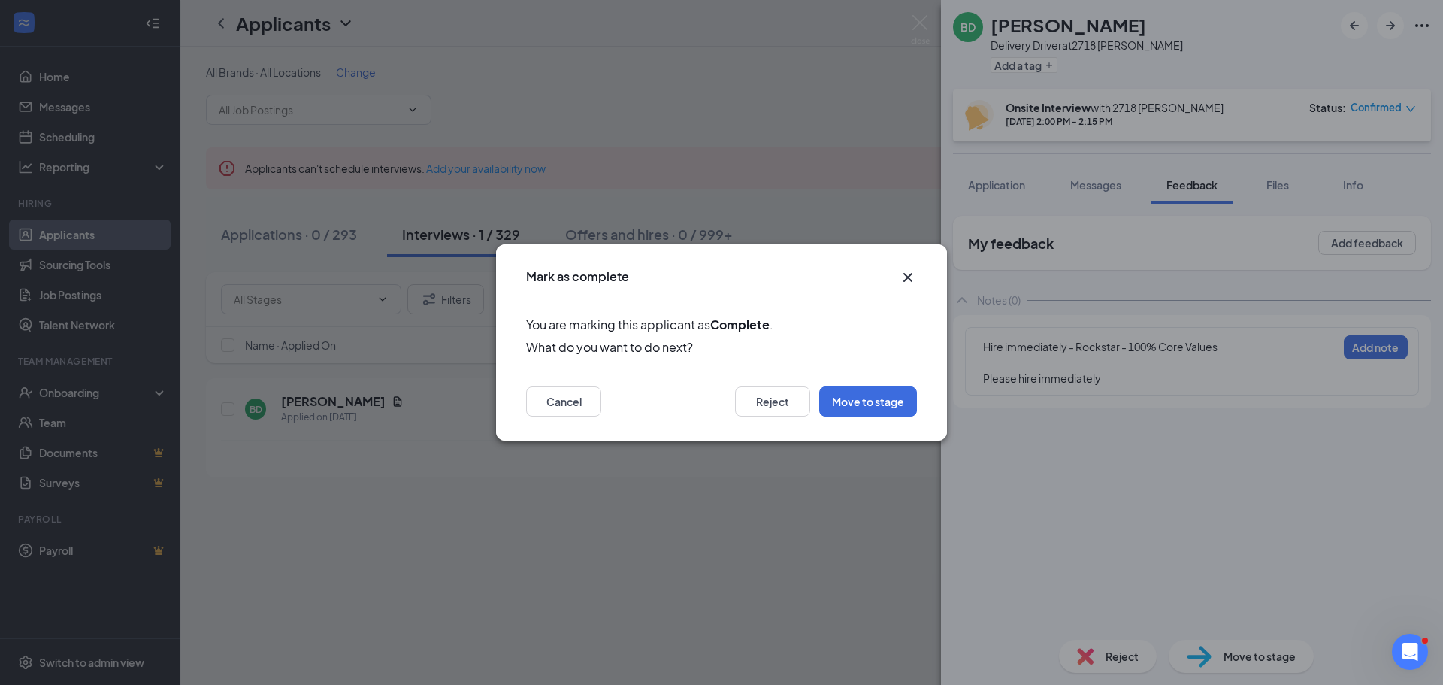
click at [1104, 419] on div "Mark as complete You are marking this applicant as Complete . What do you want …" at bounding box center [721, 342] width 1443 height 685
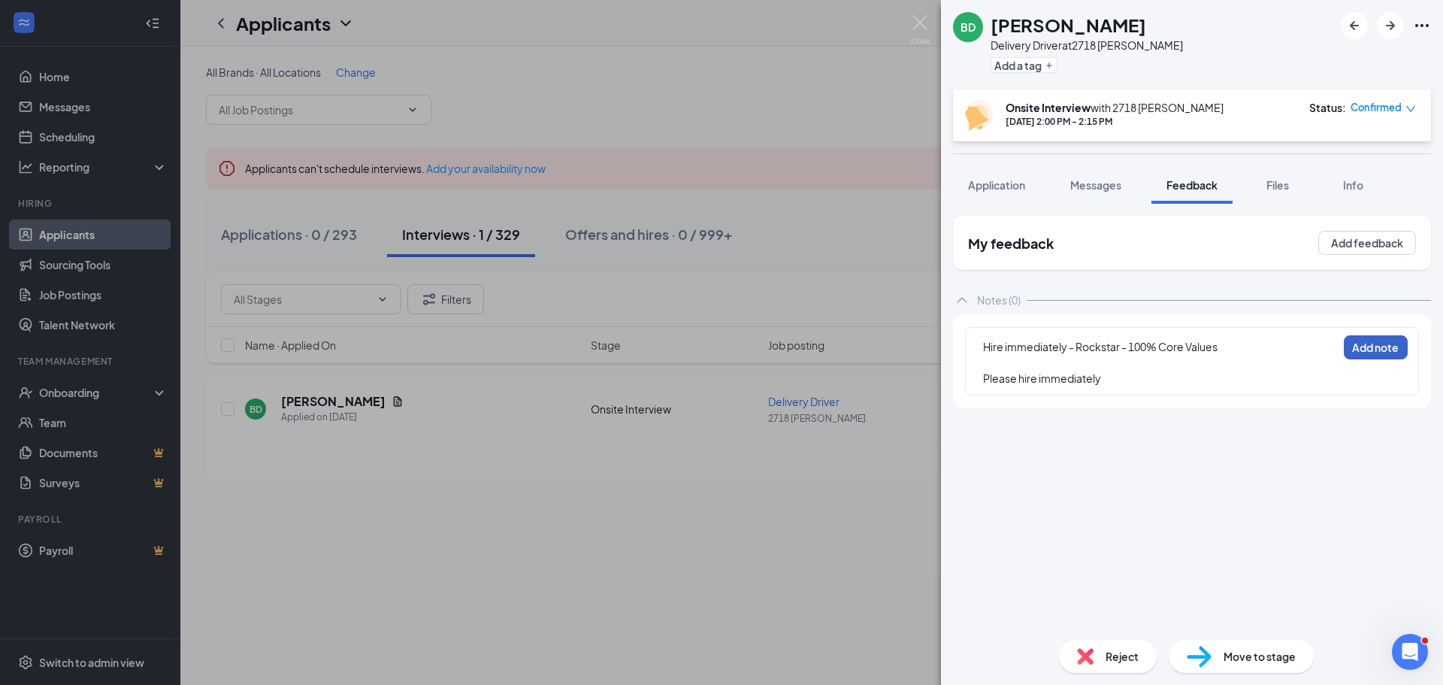
click at [1366, 348] on button "Add note" at bounding box center [1375, 347] width 64 height 24
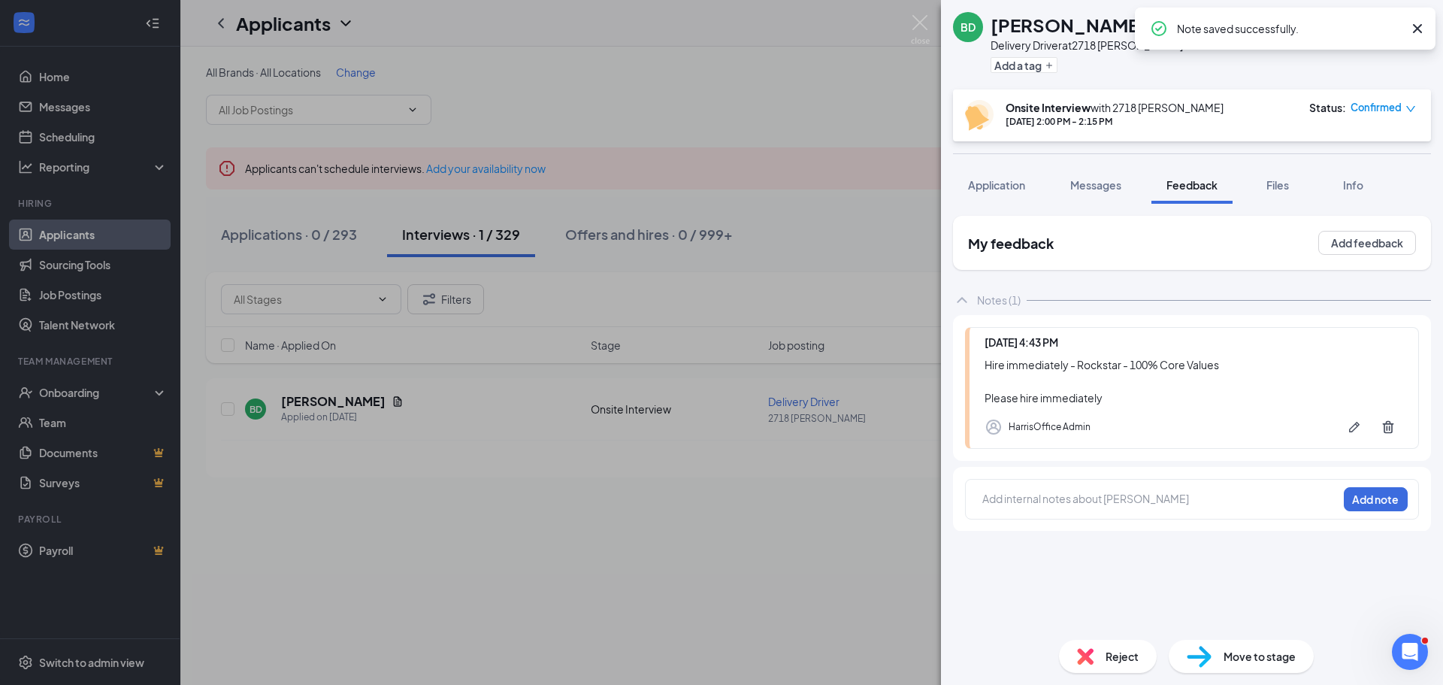
click at [1392, 108] on span "Confirmed" at bounding box center [1375, 107] width 51 height 15
click at [1332, 180] on span "Mark complete" at bounding box center [1338, 176] width 75 height 17
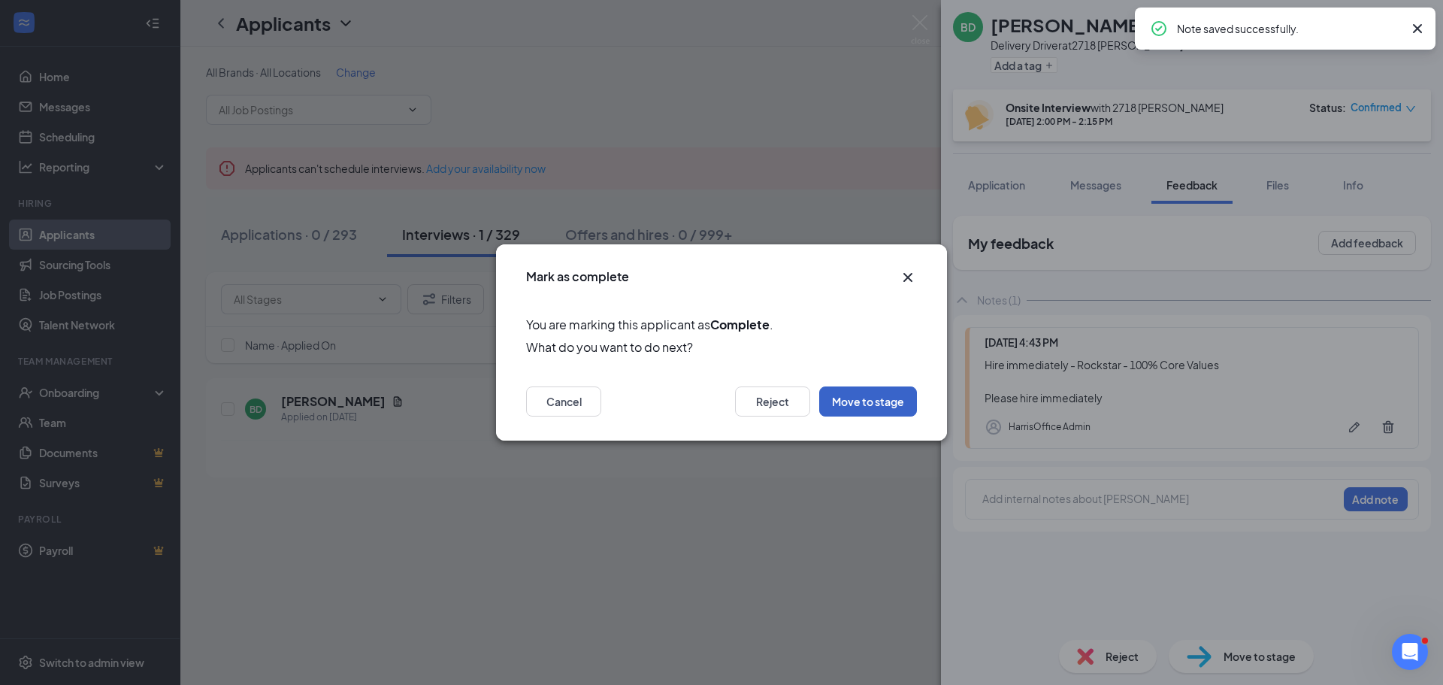
click at [883, 403] on button "Move to stage" at bounding box center [868, 401] width 98 height 30
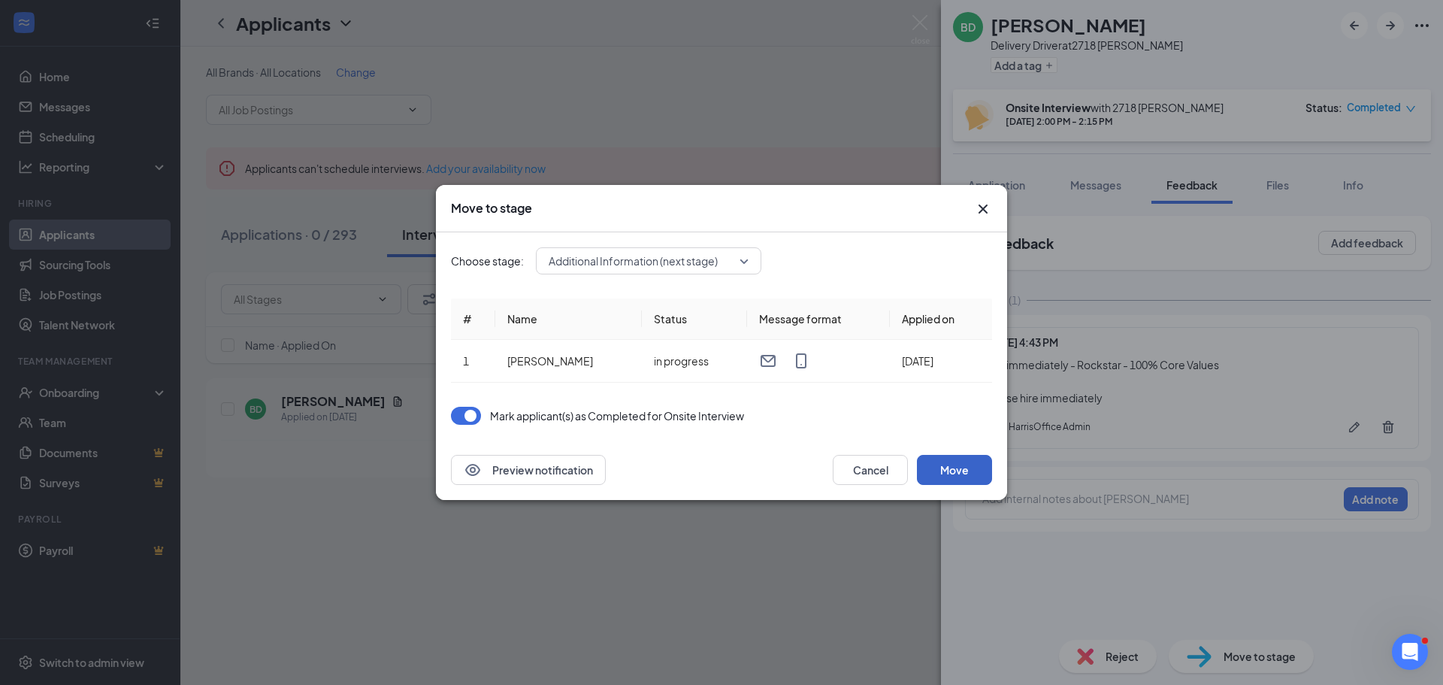
click at [953, 471] on button "Move" at bounding box center [954, 470] width 75 height 30
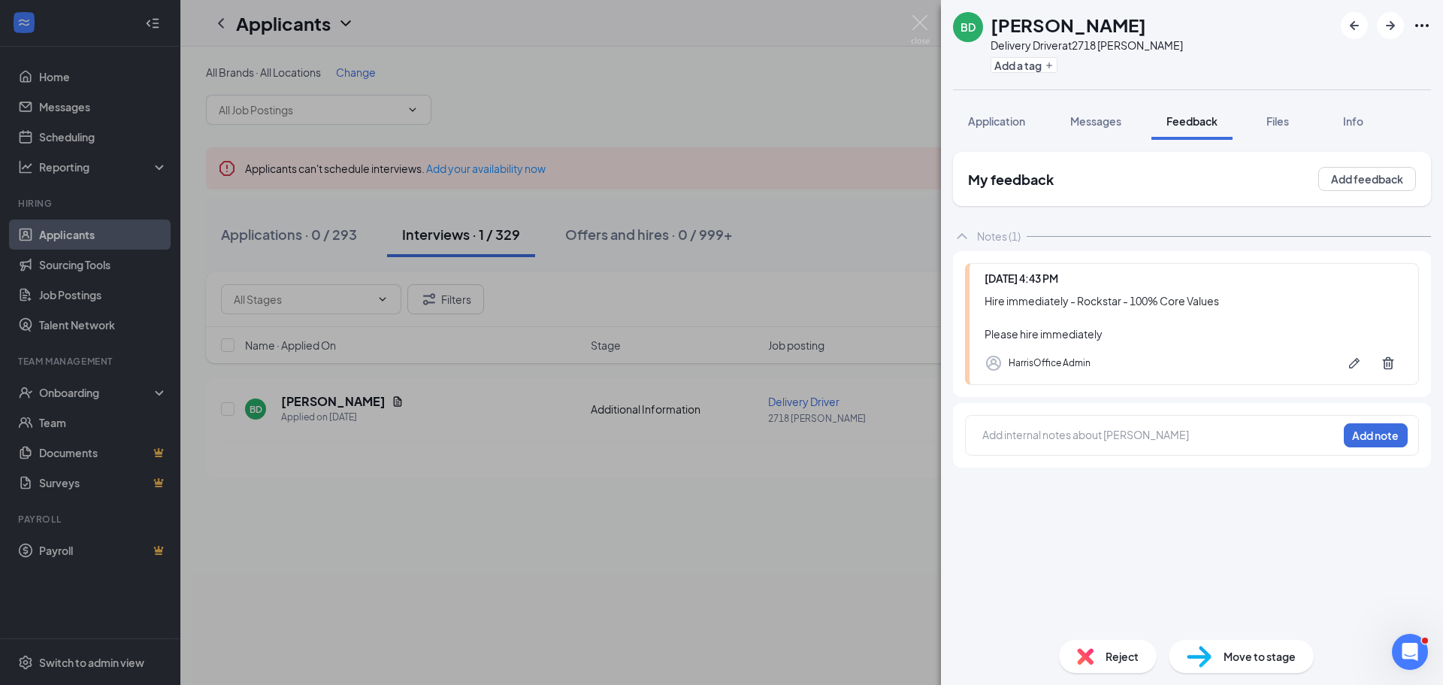
click at [836, 273] on div "BD Bethany Dowis Delivery Driver at 2718 Anderson Add a tag Application Message…" at bounding box center [721, 342] width 1443 height 685
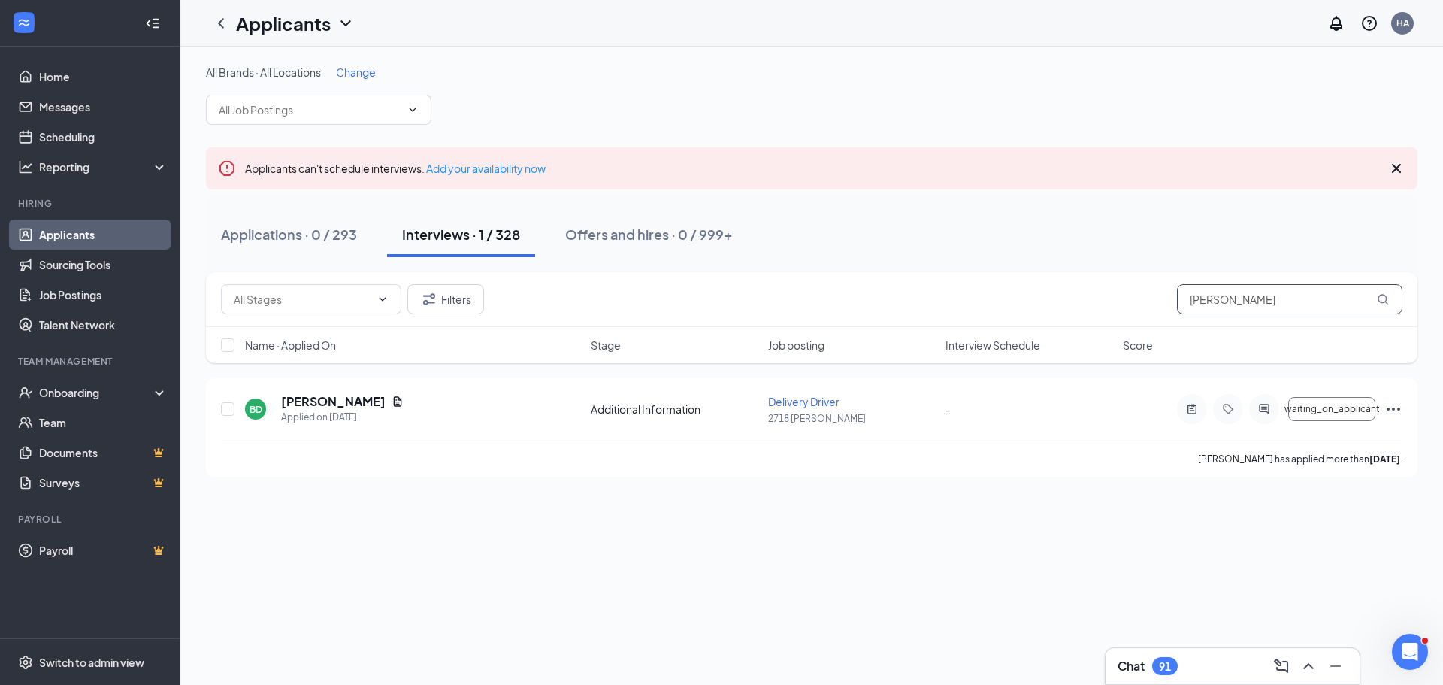
drag, startPoint x: 1327, startPoint y: 303, endPoint x: 991, endPoint y: 313, distance: 336.0
click at [991, 313] on div "Filters Bethany Dowis" at bounding box center [811, 299] width 1181 height 30
paste input "Jamarus Joyner"
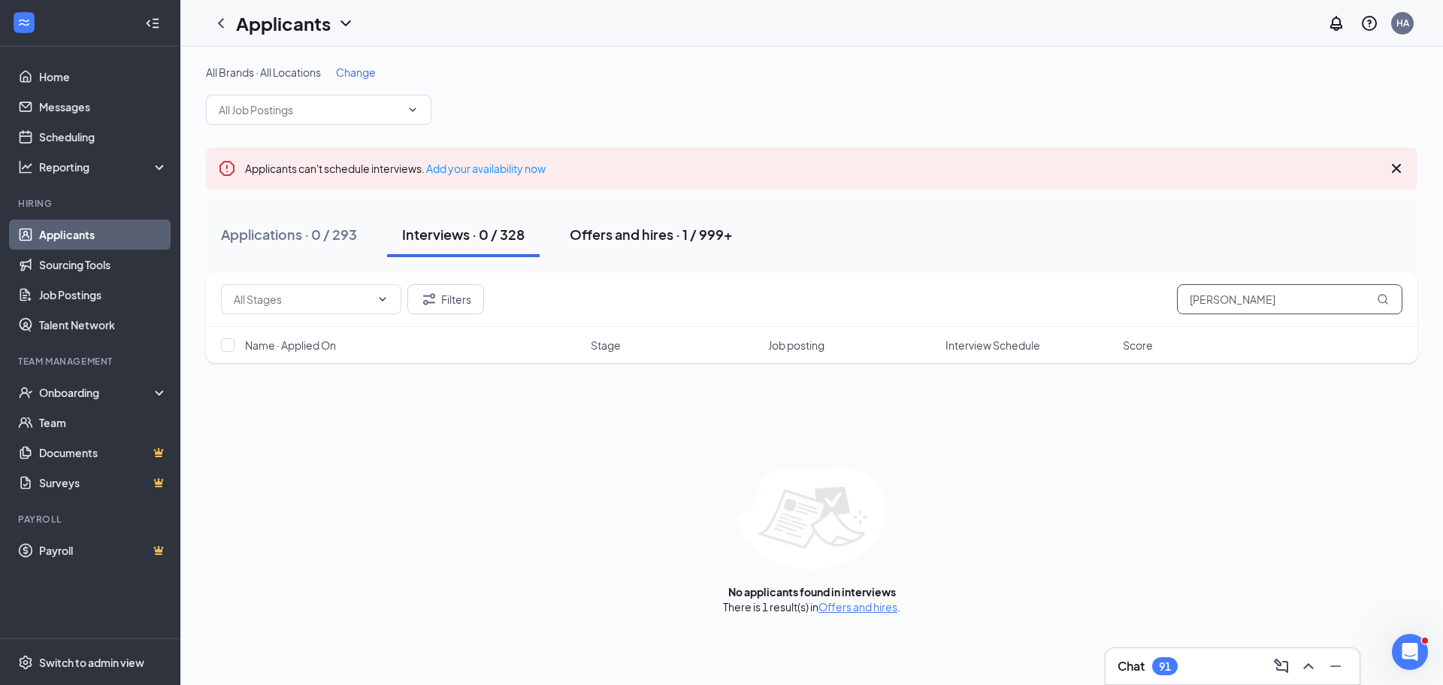
type input "Jamarus Joyner"
click at [660, 234] on div "Offers and hires · 1 / 999+" at bounding box center [651, 234] width 163 height 19
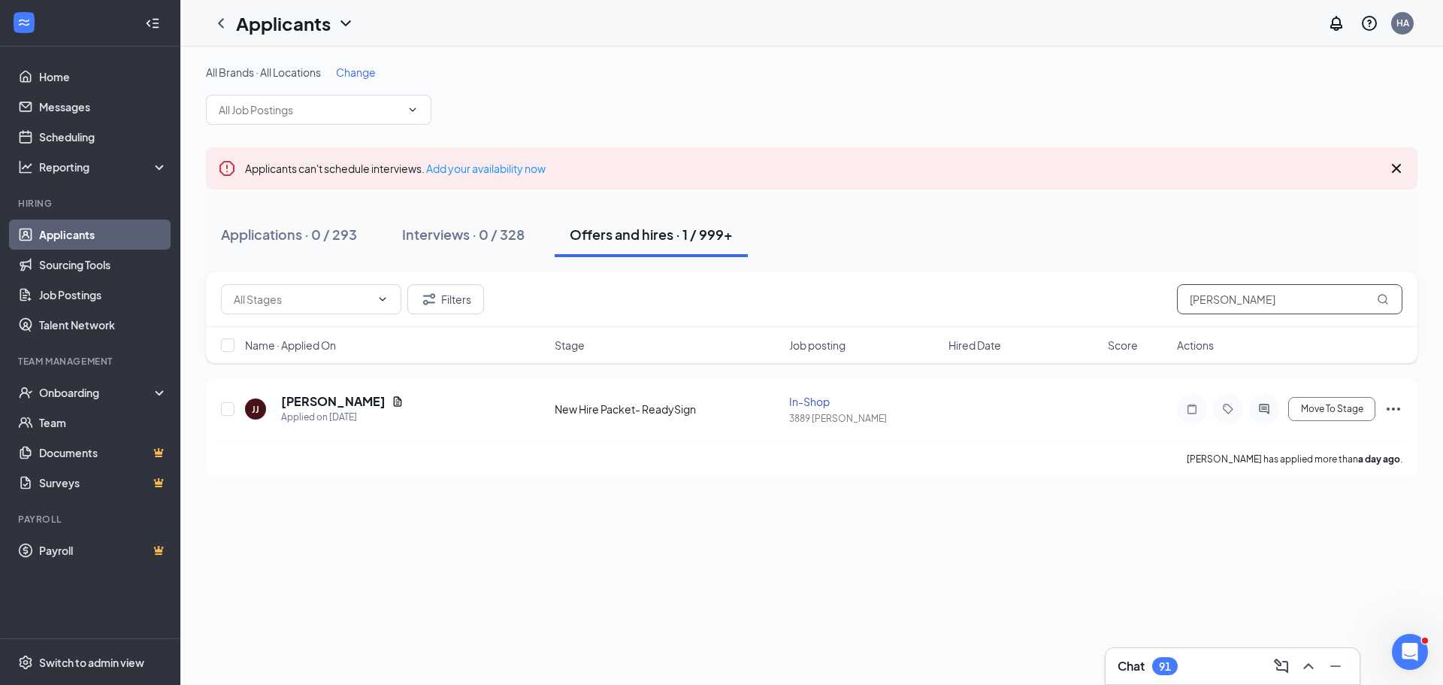
drag, startPoint x: 1274, startPoint y: 297, endPoint x: 987, endPoint y: 310, distance: 287.3
click at [984, 313] on div "Filters Jamarus Joyner" at bounding box center [811, 299] width 1181 height 30
paste input "Casey Burnett"
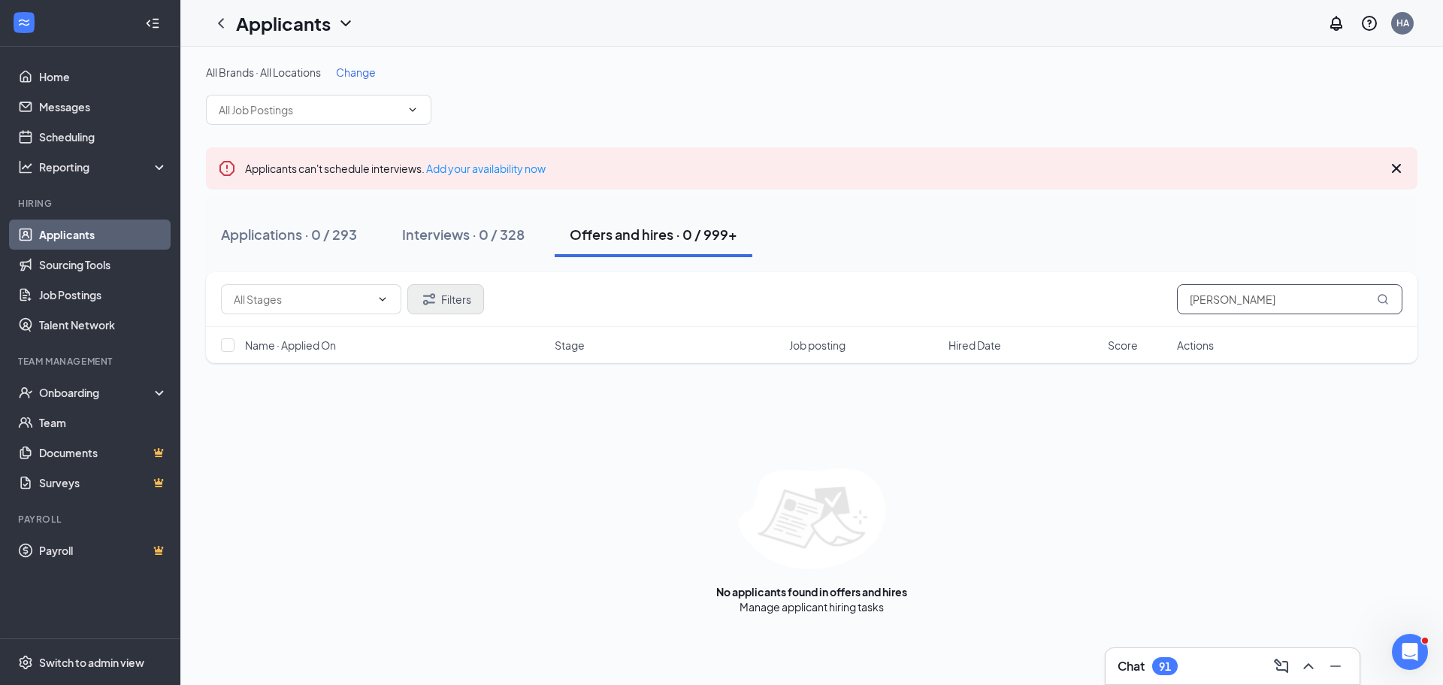
type input "Casey Burnett"
click at [454, 311] on button "Filters" at bounding box center [445, 299] width 77 height 30
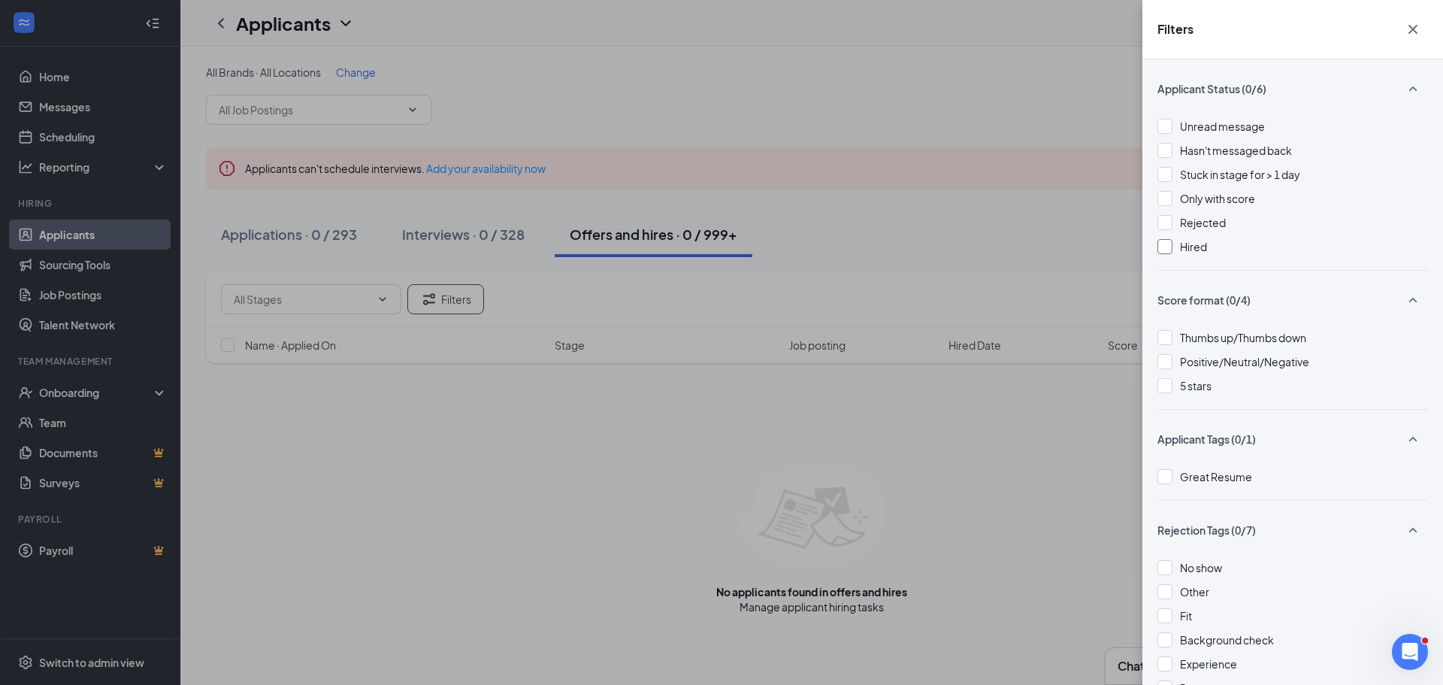
click at [1162, 248] on div at bounding box center [1164, 246] width 15 height 15
click at [1168, 221] on div at bounding box center [1164, 222] width 15 height 15
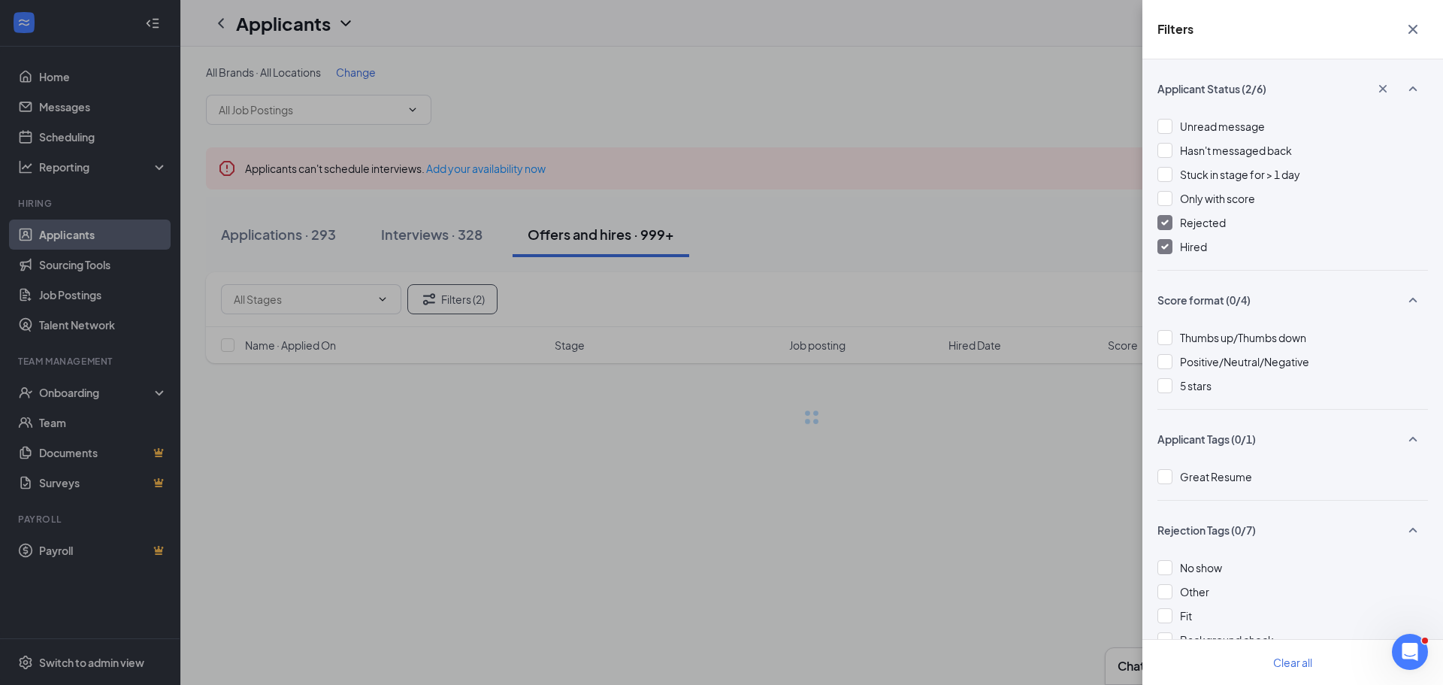
click at [1162, 250] on div at bounding box center [1164, 246] width 15 height 15
click at [872, 242] on div "Filters Applicant Status (1/6) Unread message Hasn't messaged back Stuck in sta…" at bounding box center [721, 342] width 1443 height 685
click at [687, 512] on div "Filters Applicant Status (1/6) Unread message Hasn't messaged back Stuck in sta…" at bounding box center [721, 342] width 1443 height 685
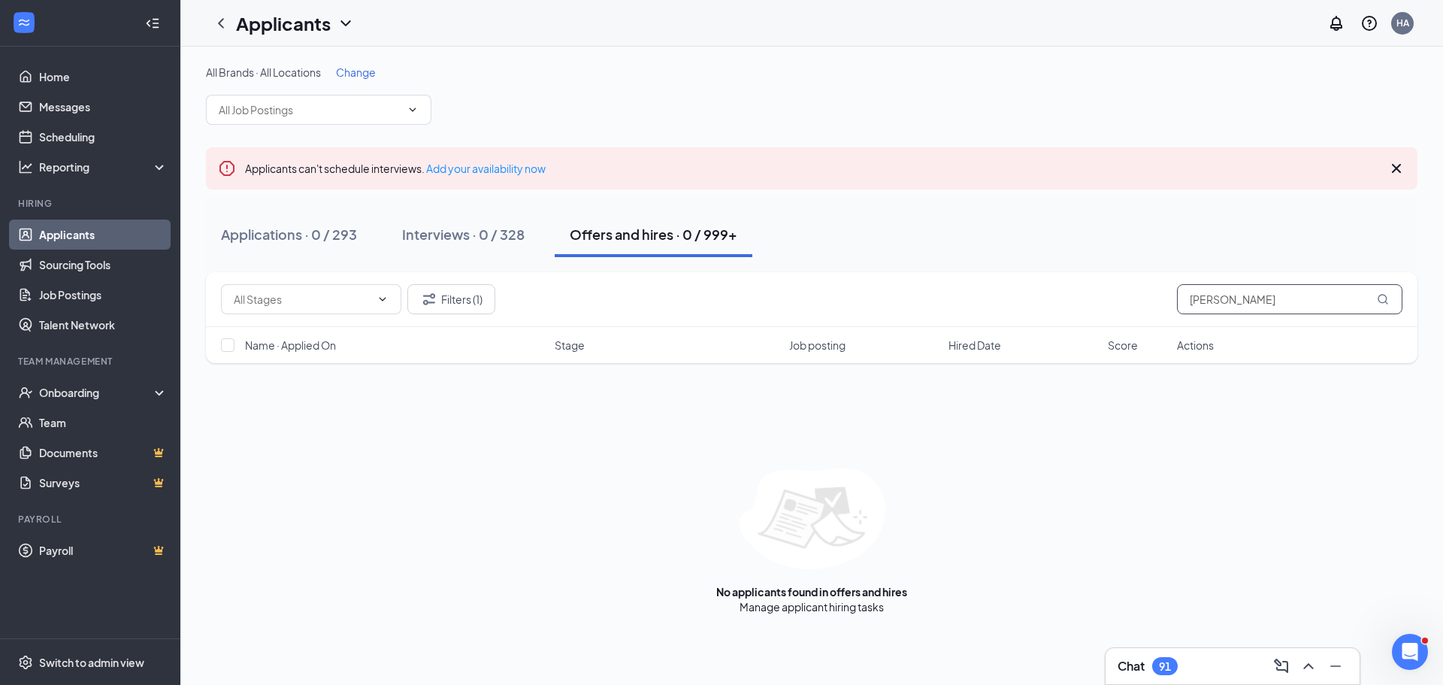
click at [1186, 298] on input "Casey Burnett" at bounding box center [1289, 299] width 225 height 30
click at [55, 326] on link "Talent Network" at bounding box center [103, 325] width 128 height 30
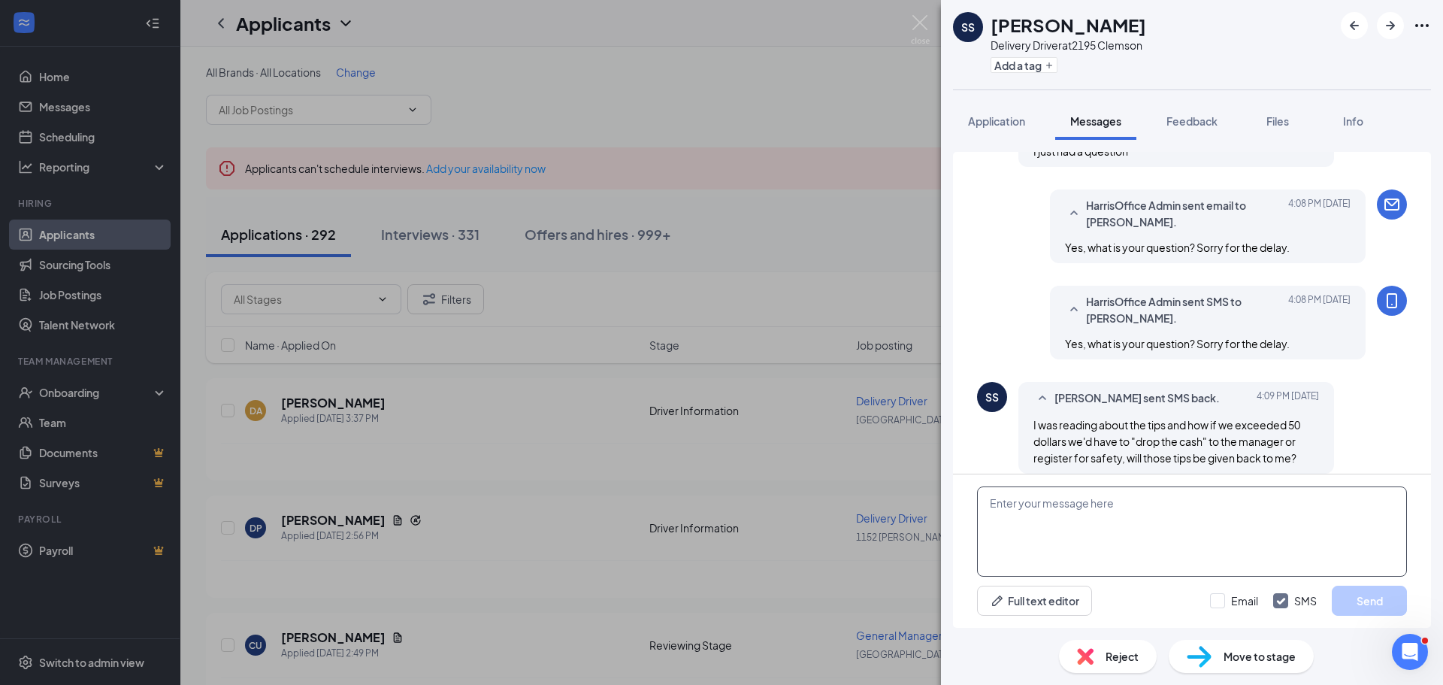
scroll to position [723, 0]
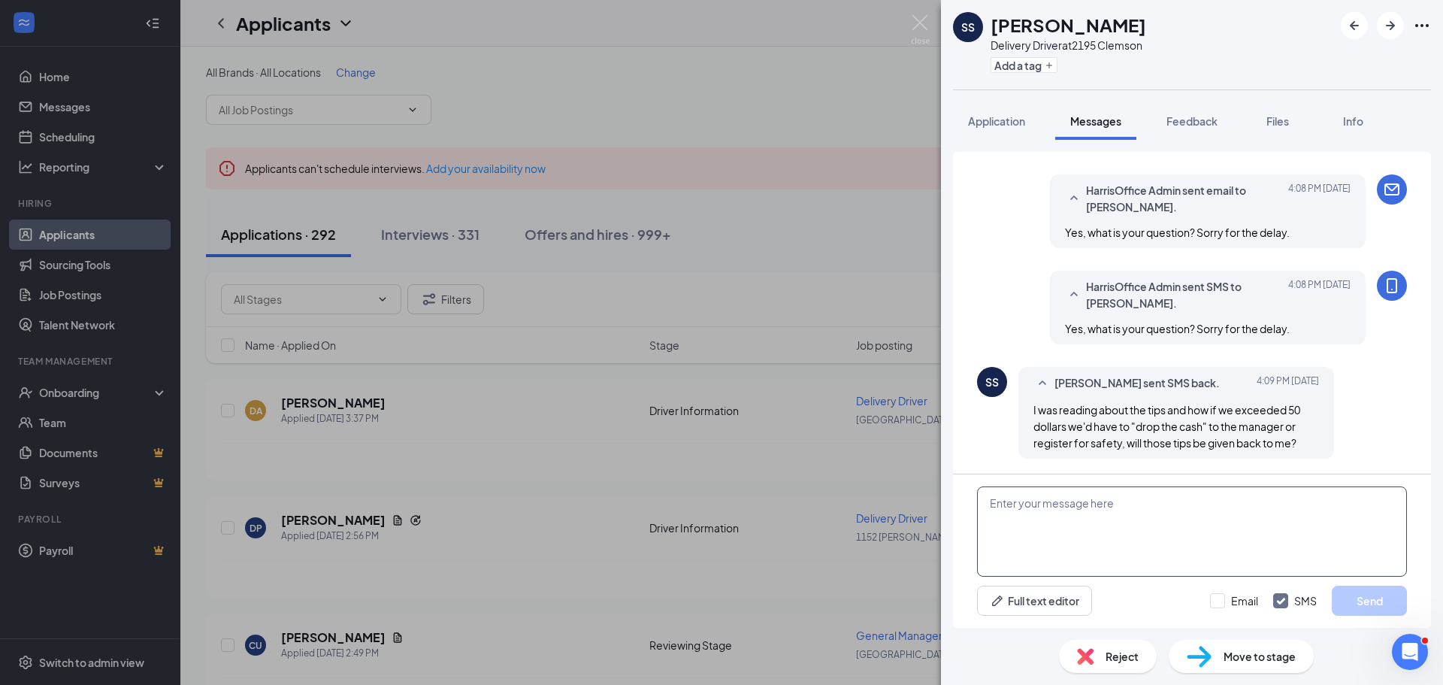
click at [1100, 542] on textarea at bounding box center [1192, 531] width 430 height 90
click at [1320, 503] on textarea "This does not apply to the tip. That would actually be for any deliveryies paid…" at bounding box center [1192, 531] width 430 height 90
click at [1309, 506] on textarea "This does not apply to the tip. That would actually be for any deliveryies paid…" at bounding box center [1192, 531] width 430 height 90
click at [1133, 504] on textarea "This does not apply to the tip. That would actually be for any deliveries paid …" at bounding box center [1192, 531] width 430 height 90
click at [1132, 509] on textarea "This does not apply to the tip. That would actually be for any deliveries paid …" at bounding box center [1192, 531] width 430 height 90
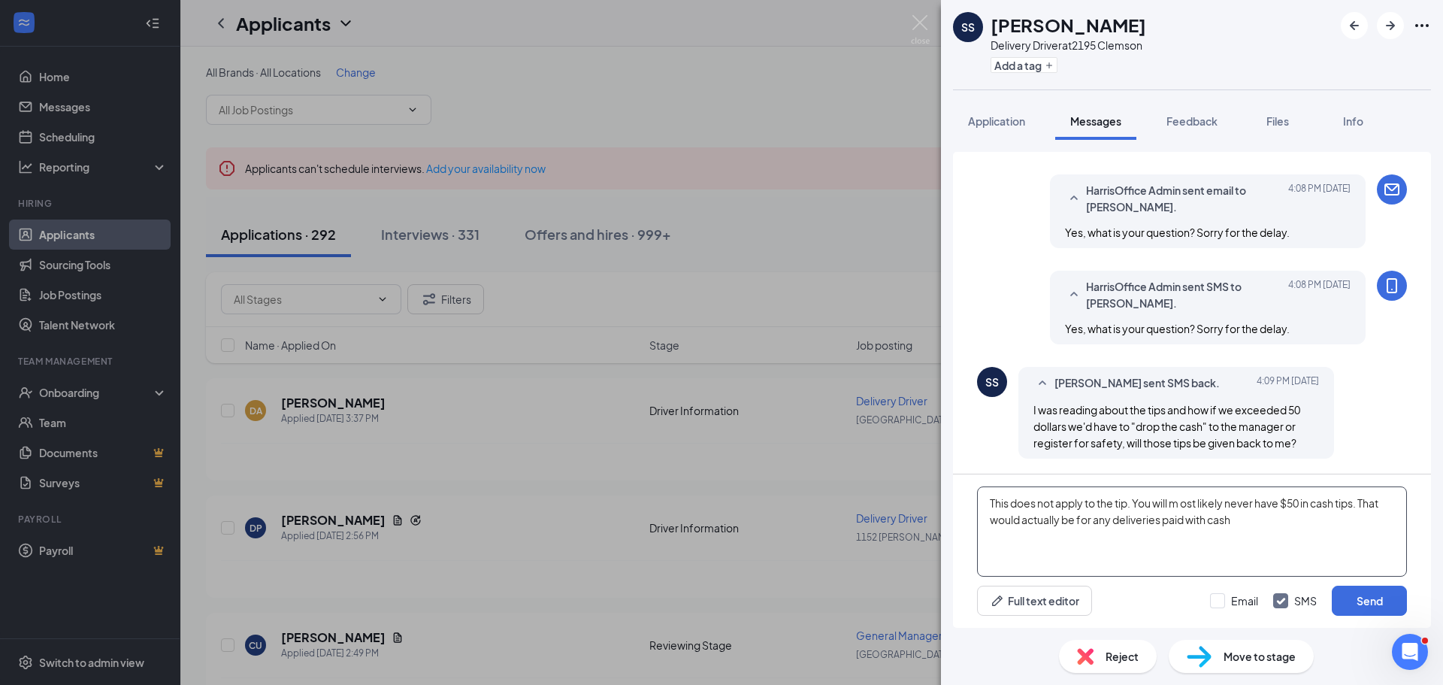
click at [1184, 505] on textarea "This does not apply to the tip. You will m ost likely never have $50 in cash ti…" at bounding box center [1192, 531] width 430 height 90
click at [1235, 524] on textarea "This does not apply to the tip. You will most likely never have $50 in cash tip…" at bounding box center [1192, 531] width 430 height 90
type textarea "This does not apply to the tip. You will most likely never have $50 in cash tip…"
click at [1228, 601] on input "Email" at bounding box center [1234, 600] width 48 height 15
checkbox input "true"
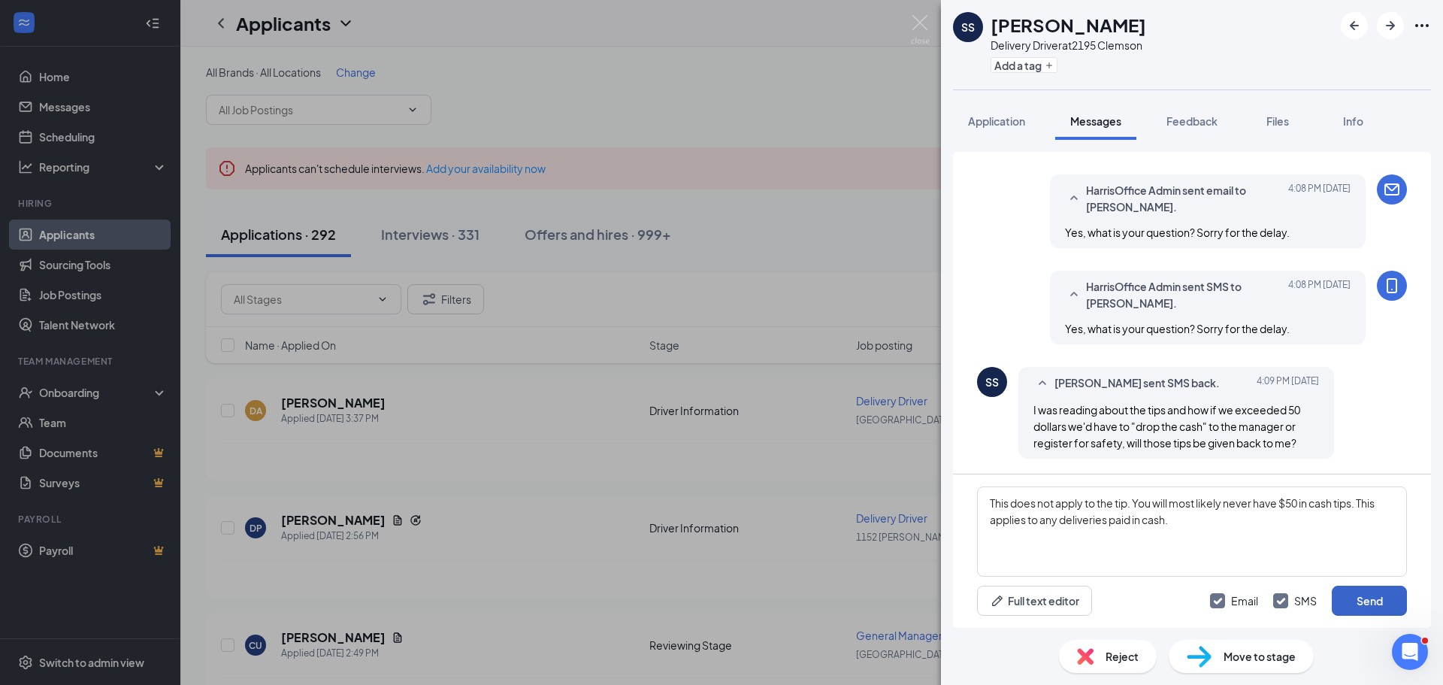
click at [1357, 609] on button "Send" at bounding box center [1368, 600] width 75 height 30
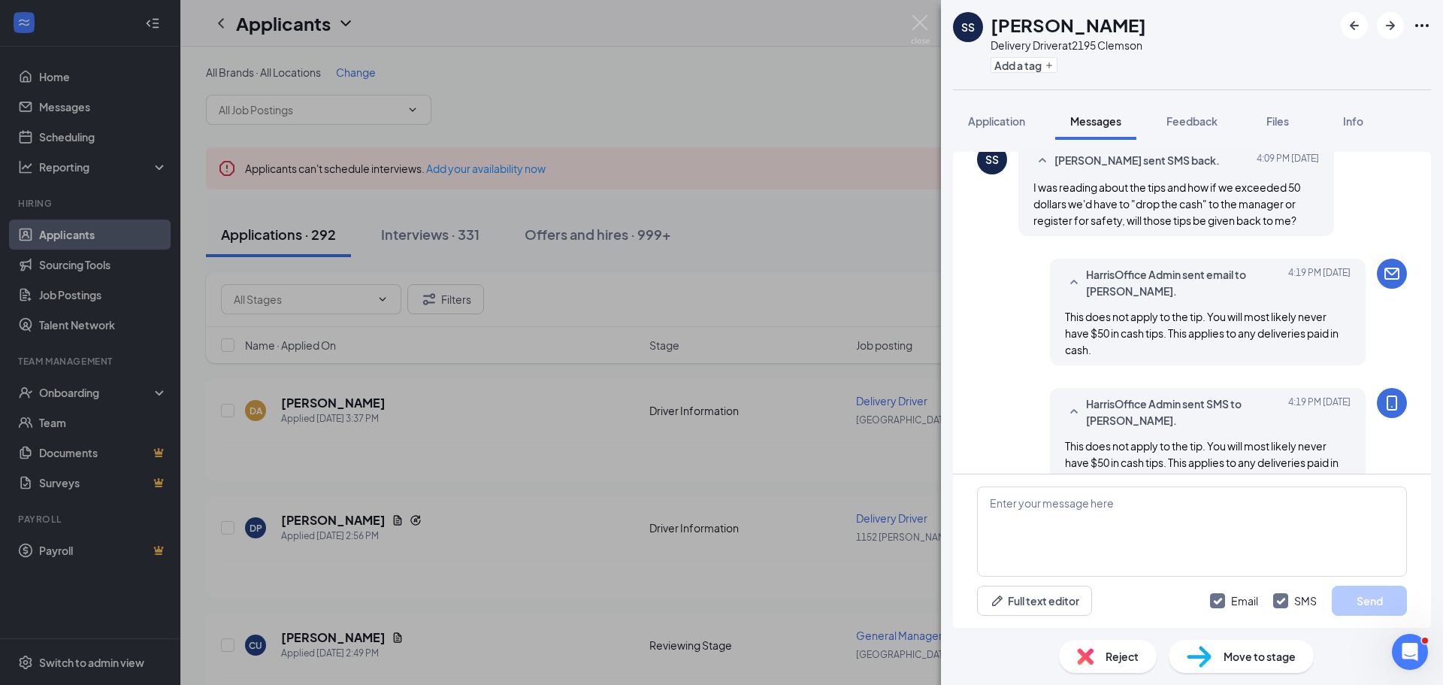
scroll to position [981, 0]
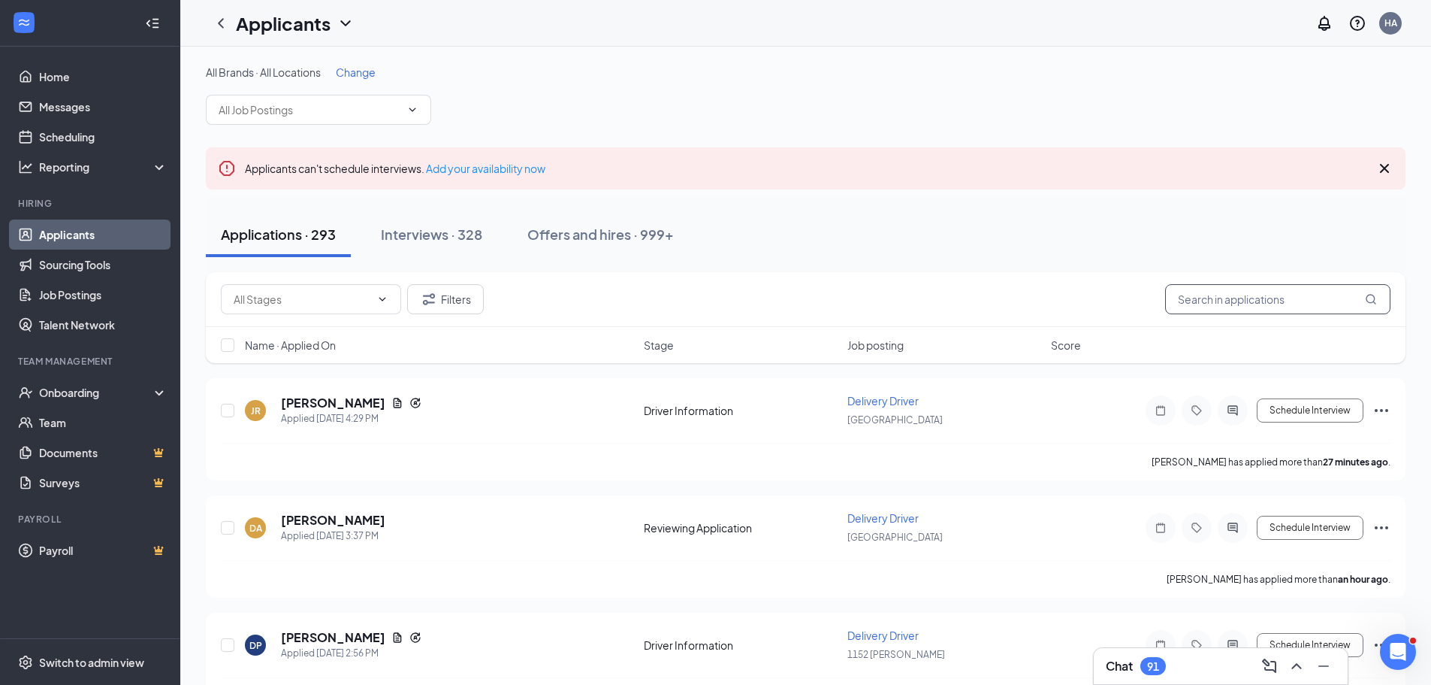
click at [1197, 304] on input "text" at bounding box center [1277, 299] width 225 height 30
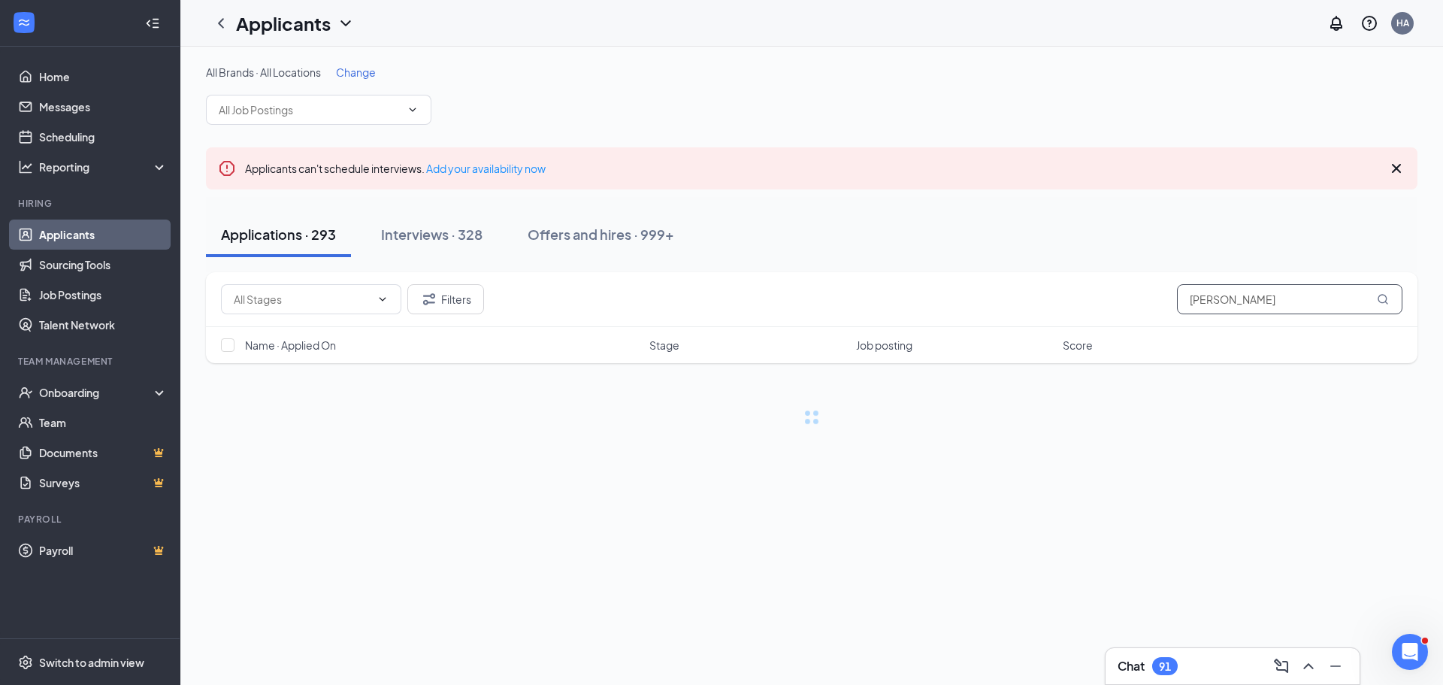
type input "[PERSON_NAME]"
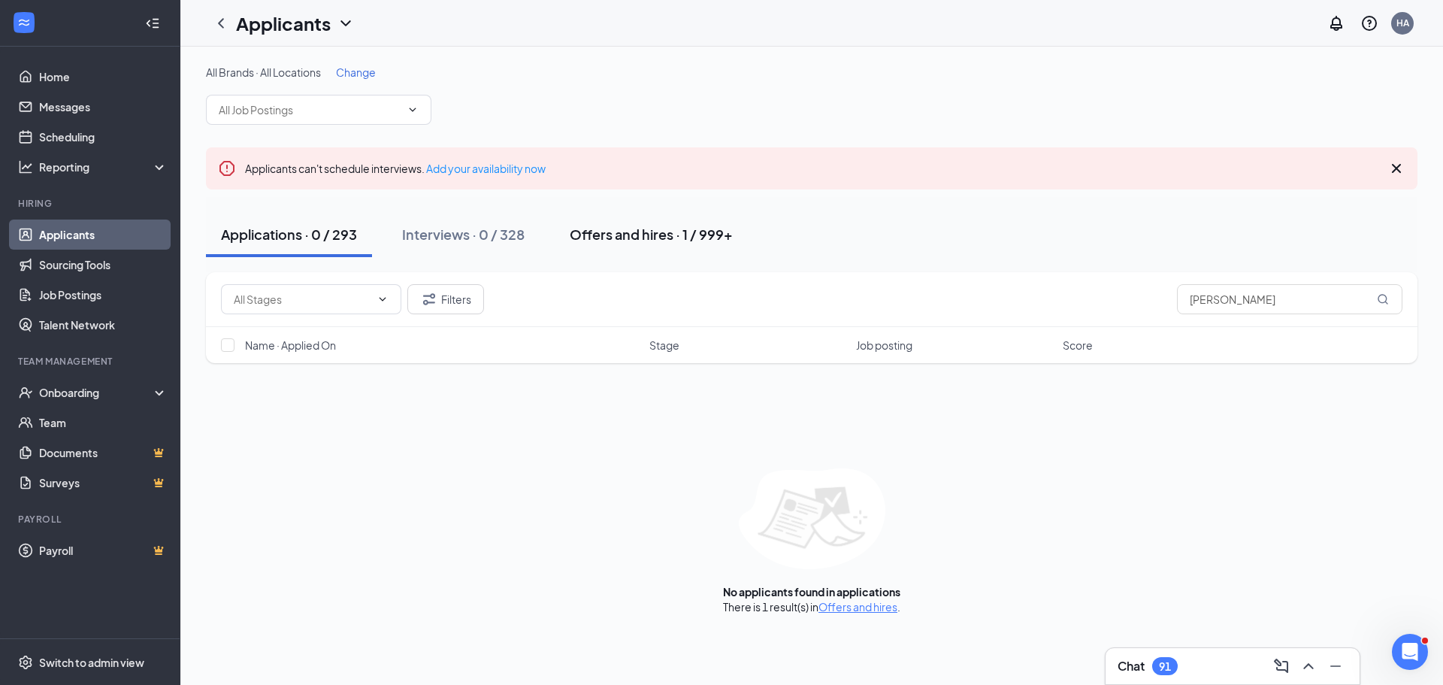
click at [645, 238] on div "Offers and hires · 1 / 999+" at bounding box center [651, 234] width 163 height 19
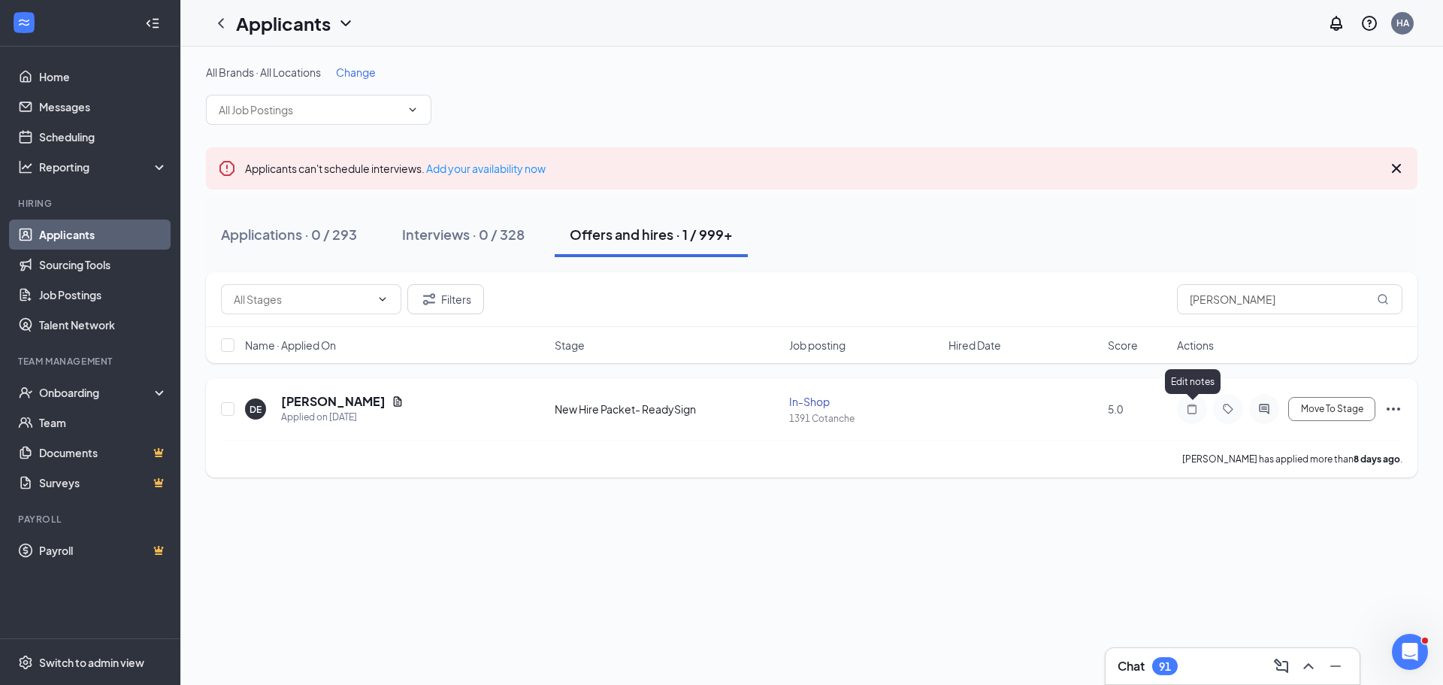
click at [1192, 407] on icon "Note" at bounding box center [1192, 409] width 18 height 12
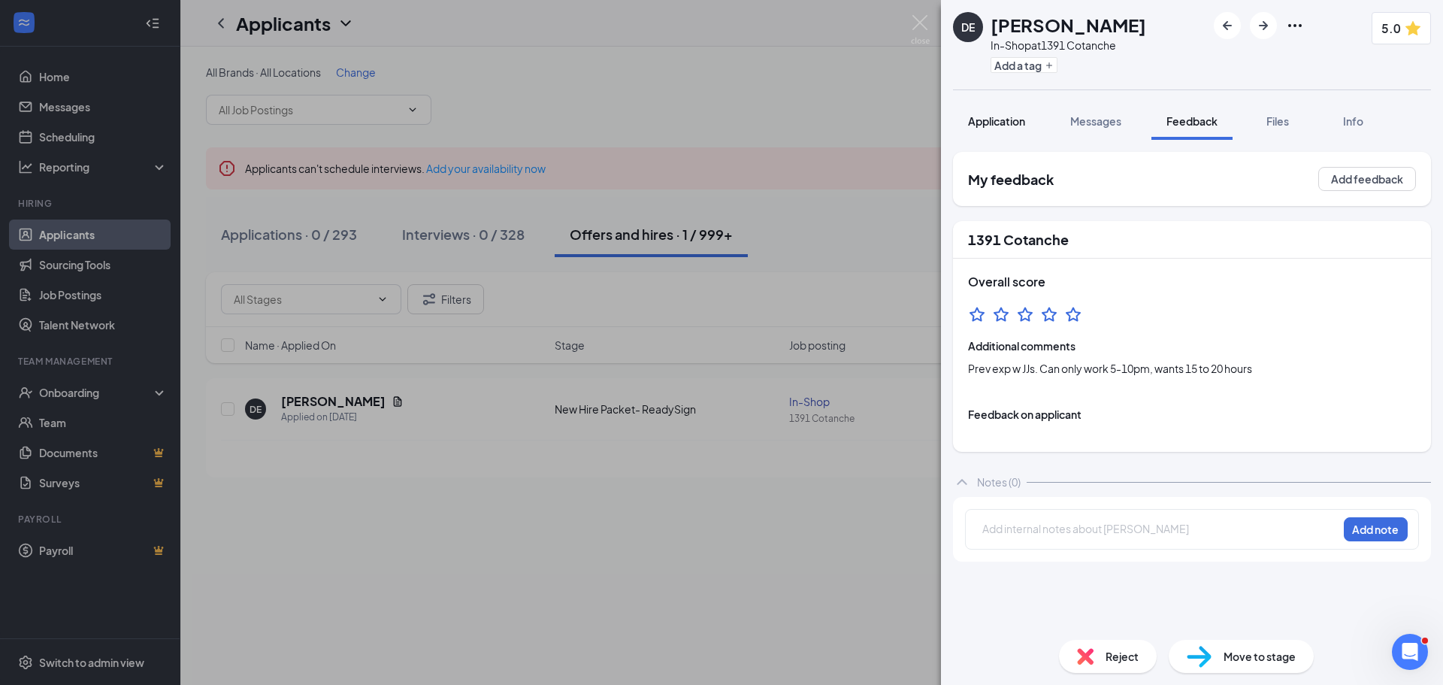
click at [993, 119] on span "Application" at bounding box center [996, 121] width 57 height 14
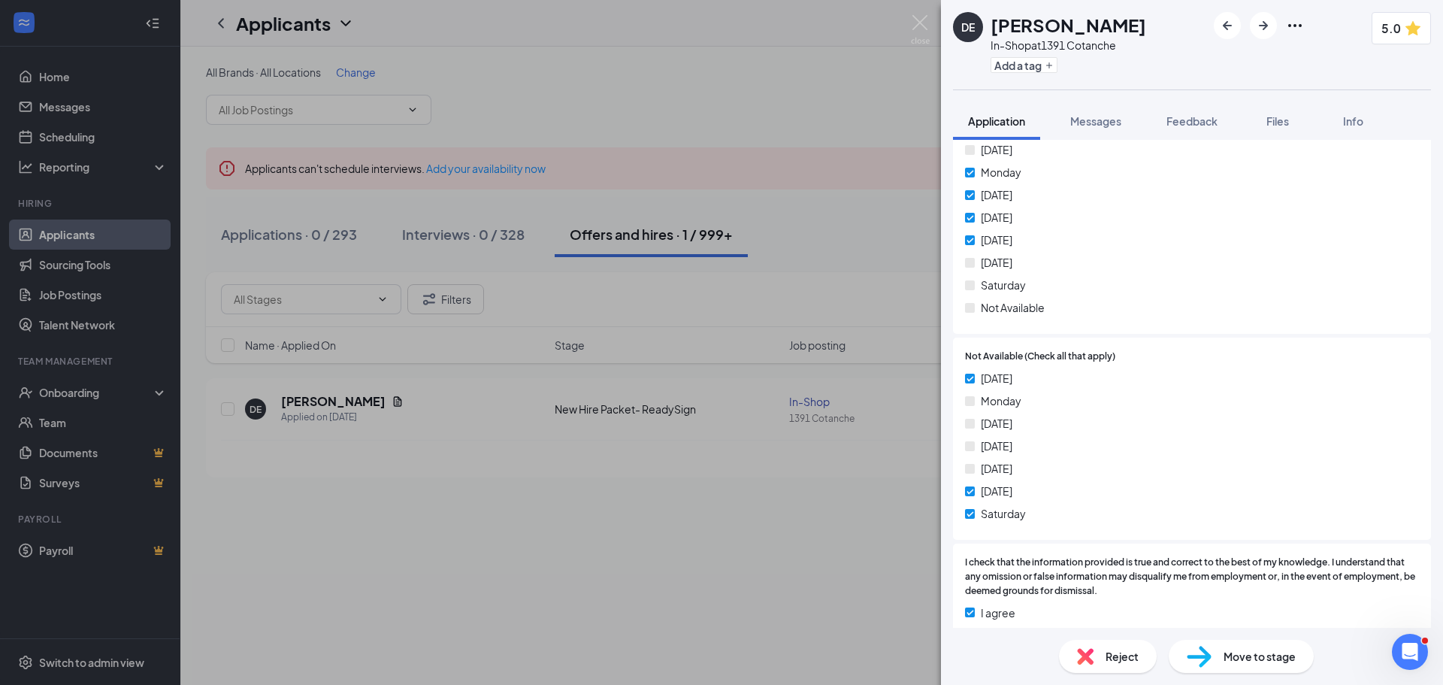
scroll to position [2075, 0]
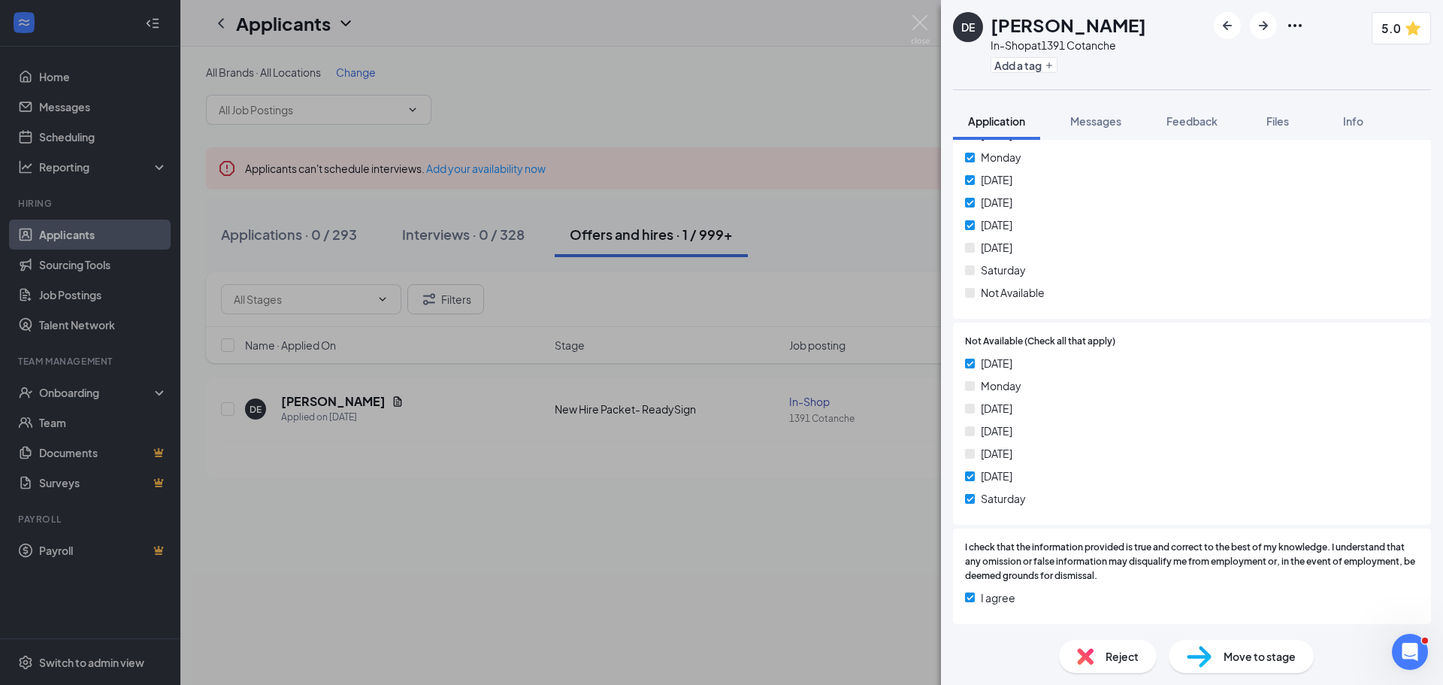
click at [719, 529] on div "DE [PERSON_NAME] In-Shop at 1391 Cotanche Add a tag 5.0 Application Messages Fe…" at bounding box center [721, 342] width 1443 height 685
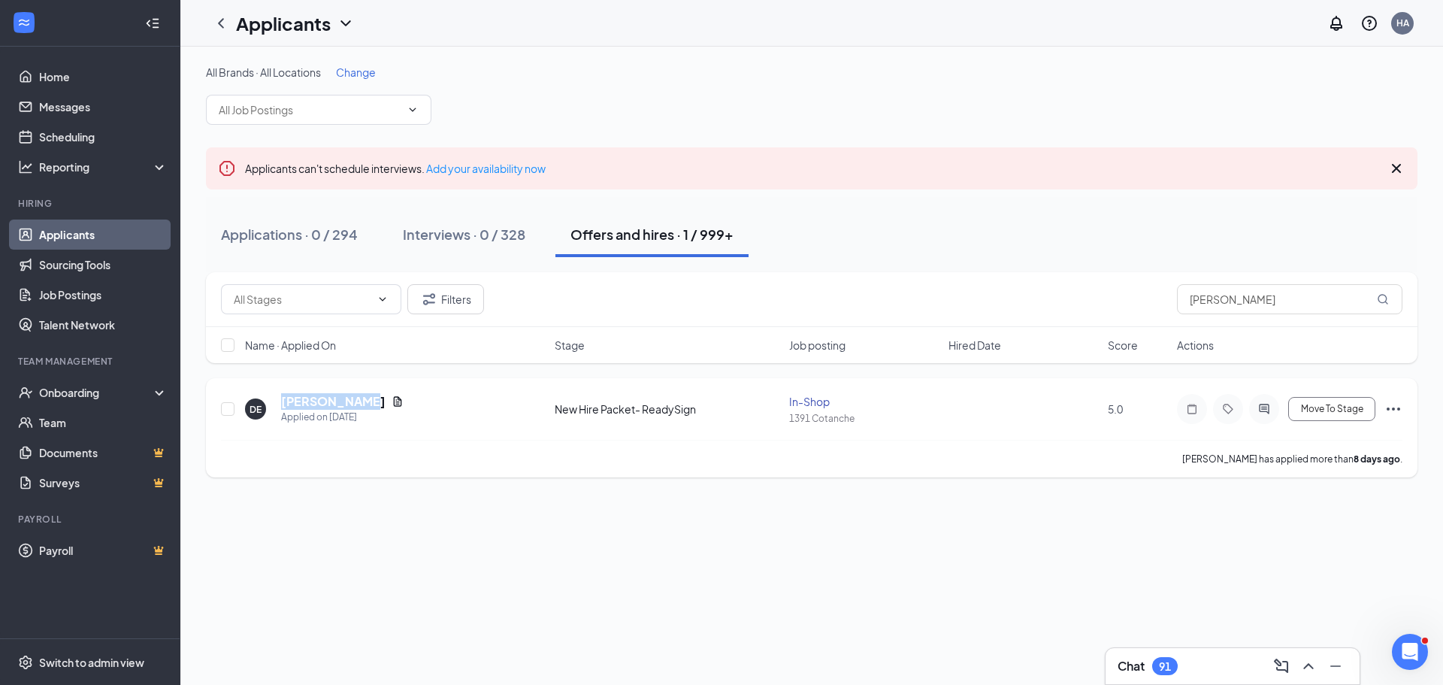
drag, startPoint x: 353, startPoint y: 401, endPoint x: 280, endPoint y: 401, distance: 73.6
click at [280, 401] on div "DE [PERSON_NAME] Applied on [DATE]" at bounding box center [395, 409] width 301 height 32
copy h5 "[PERSON_NAME]"
drag, startPoint x: 1252, startPoint y: 301, endPoint x: 990, endPoint y: 323, distance: 262.4
click at [990, 323] on div "Filters [PERSON_NAME]" at bounding box center [811, 299] width 1211 height 55
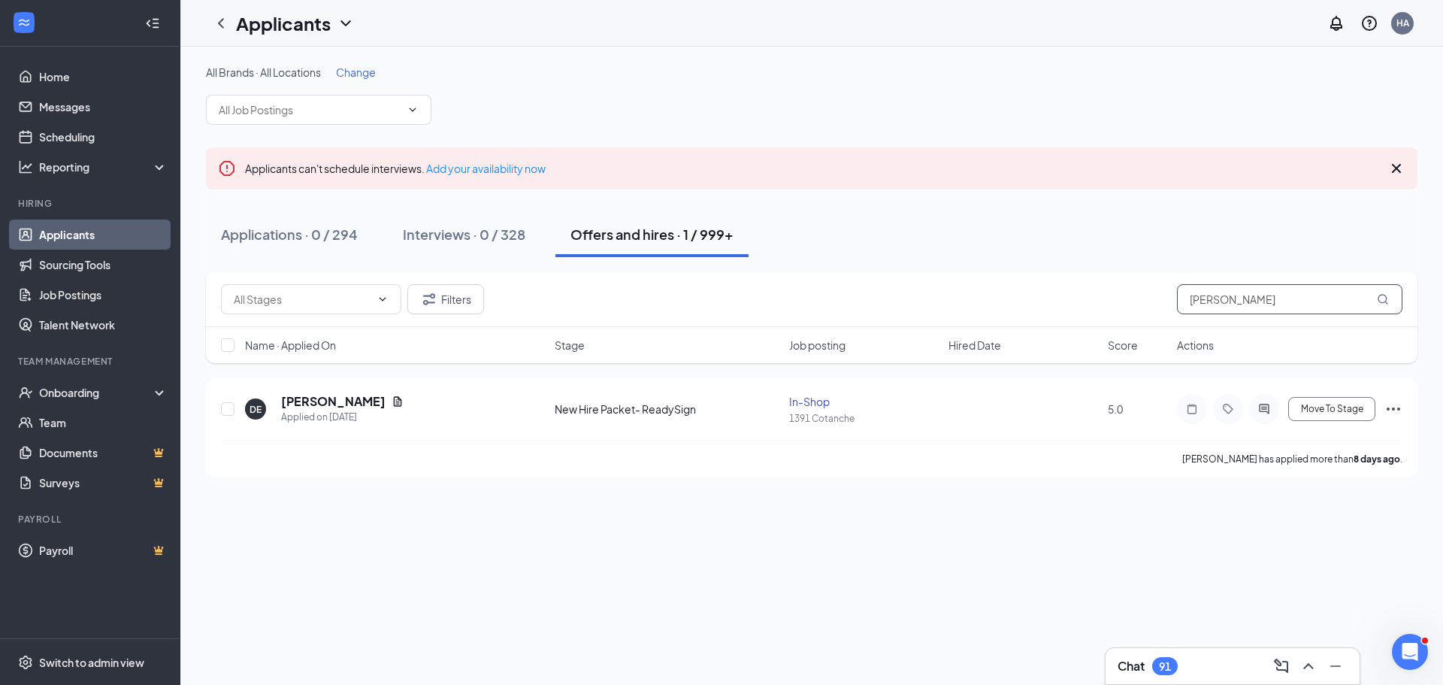
paste input "[PERSON_NAME]"
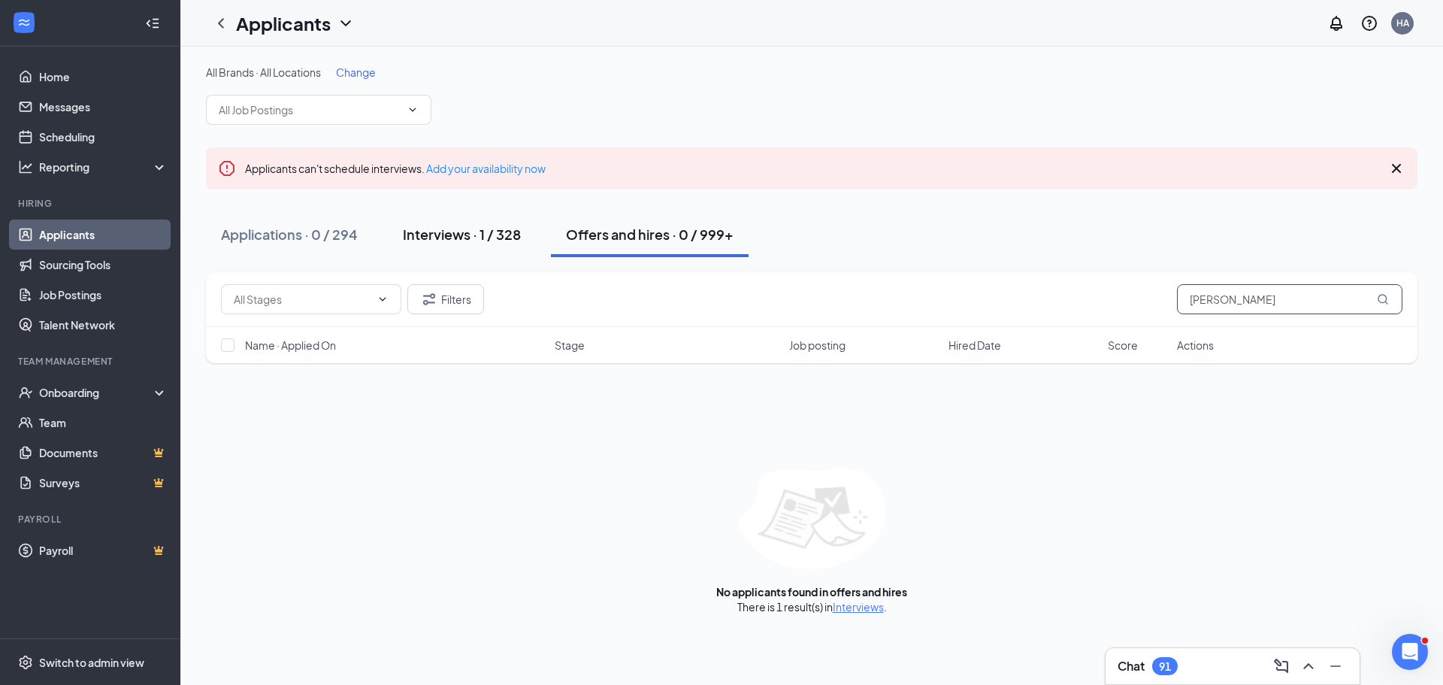
type input "[PERSON_NAME]"
click at [502, 238] on div "Interviews · 1 / 328" at bounding box center [462, 234] width 118 height 19
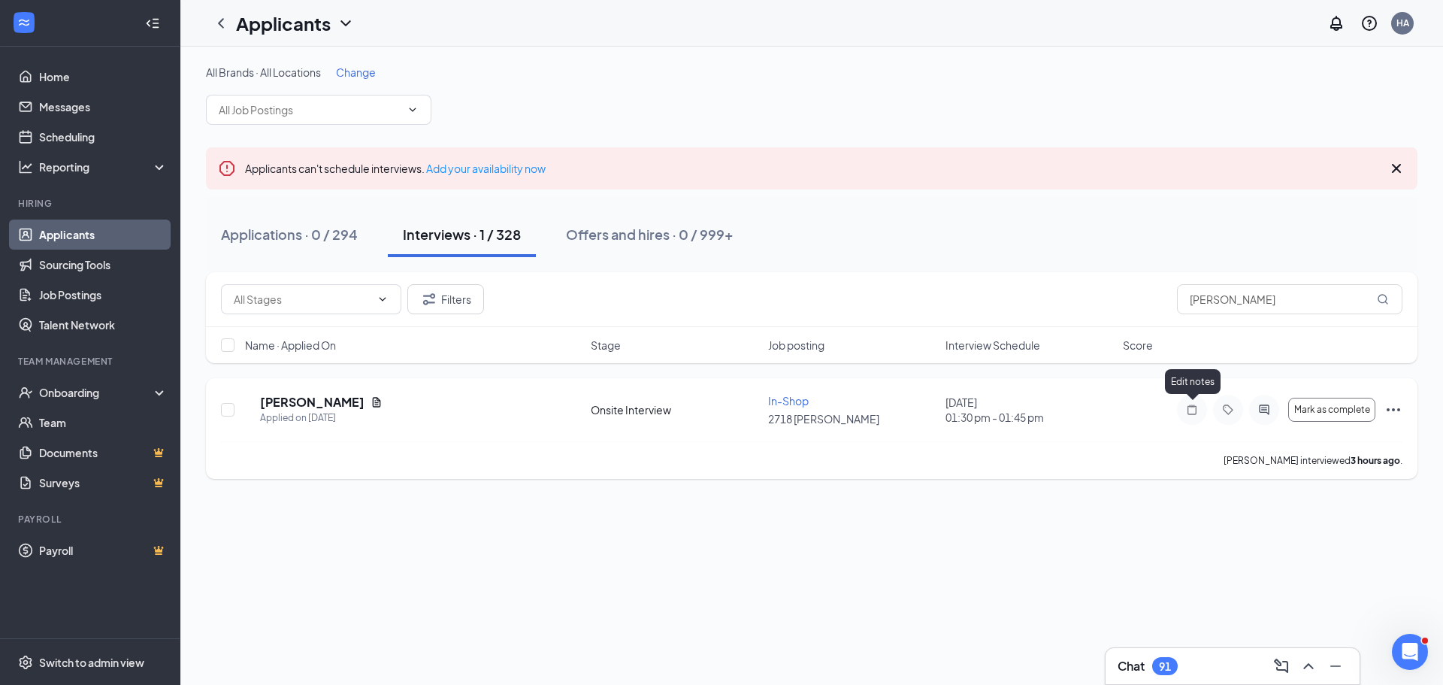
click at [1195, 414] on icon "Note" at bounding box center [1192, 409] width 18 height 12
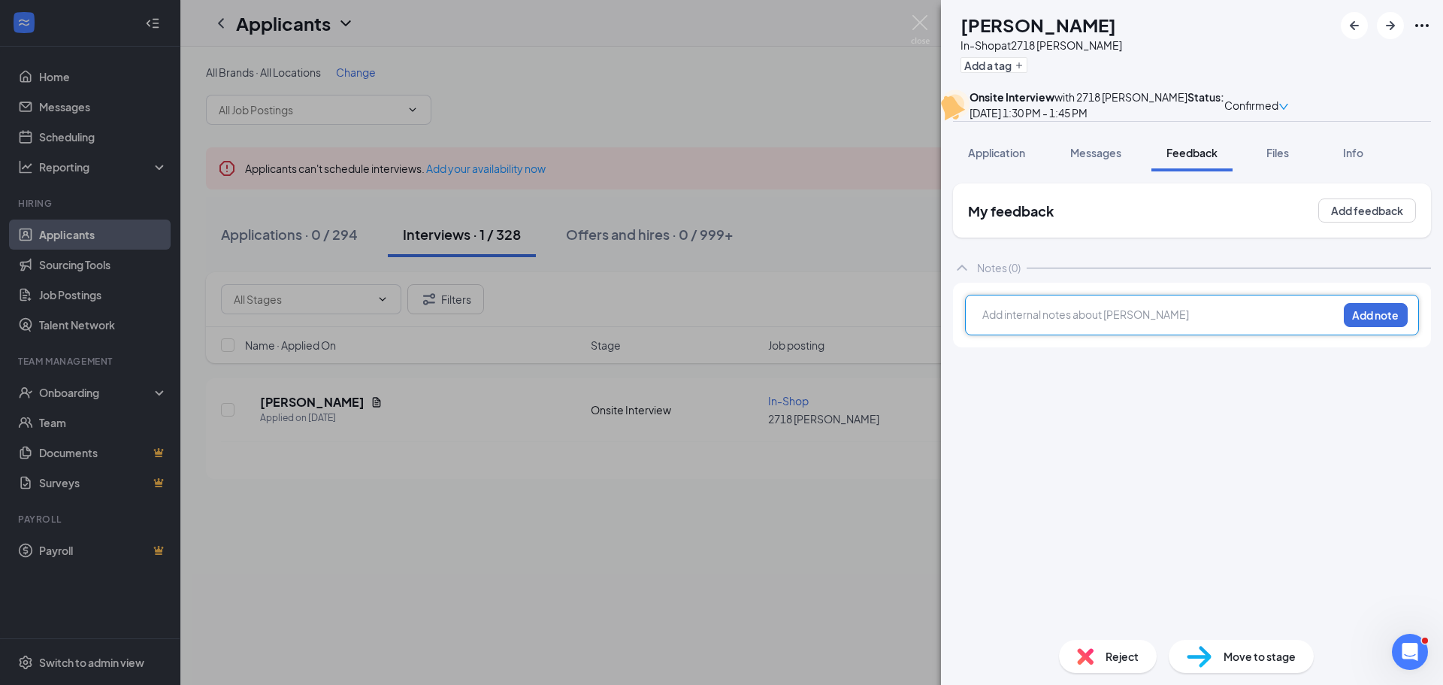
click at [1059, 322] on div at bounding box center [1160, 315] width 354 height 16
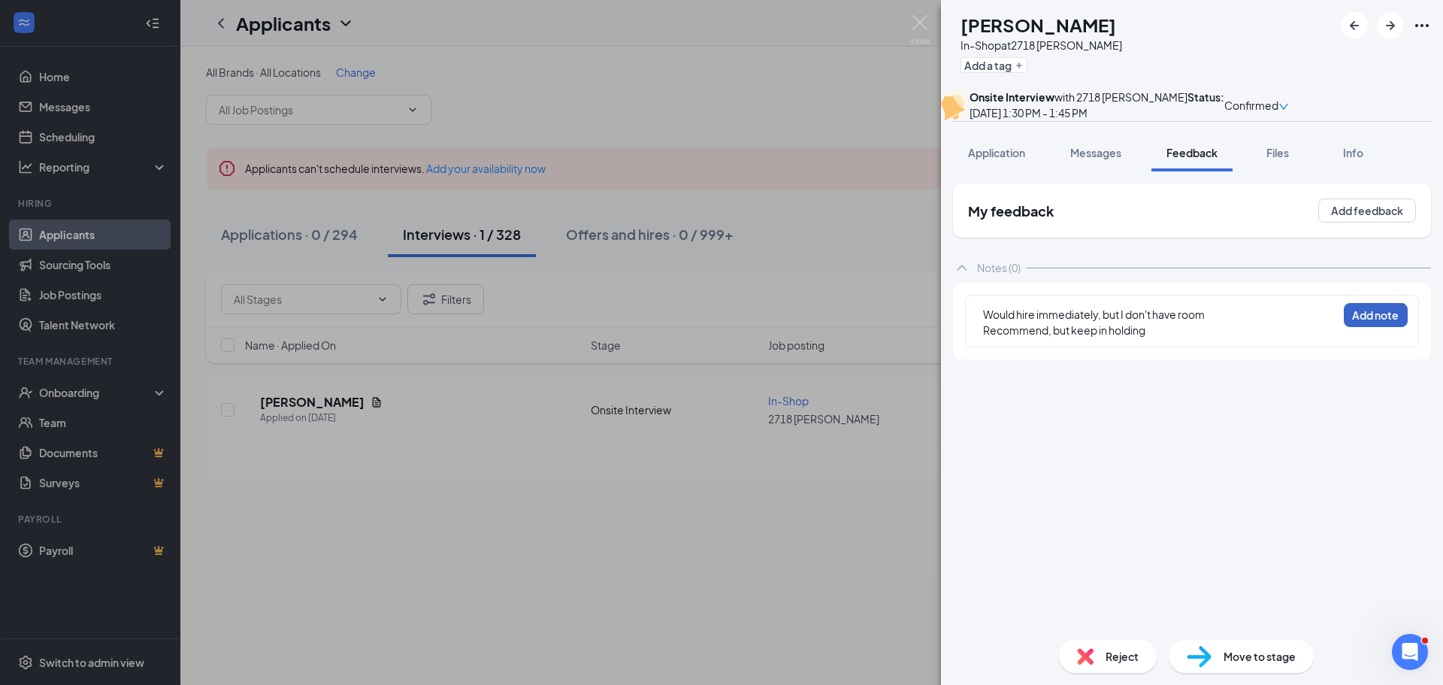
click at [1369, 327] on button "Add note" at bounding box center [1375, 315] width 64 height 24
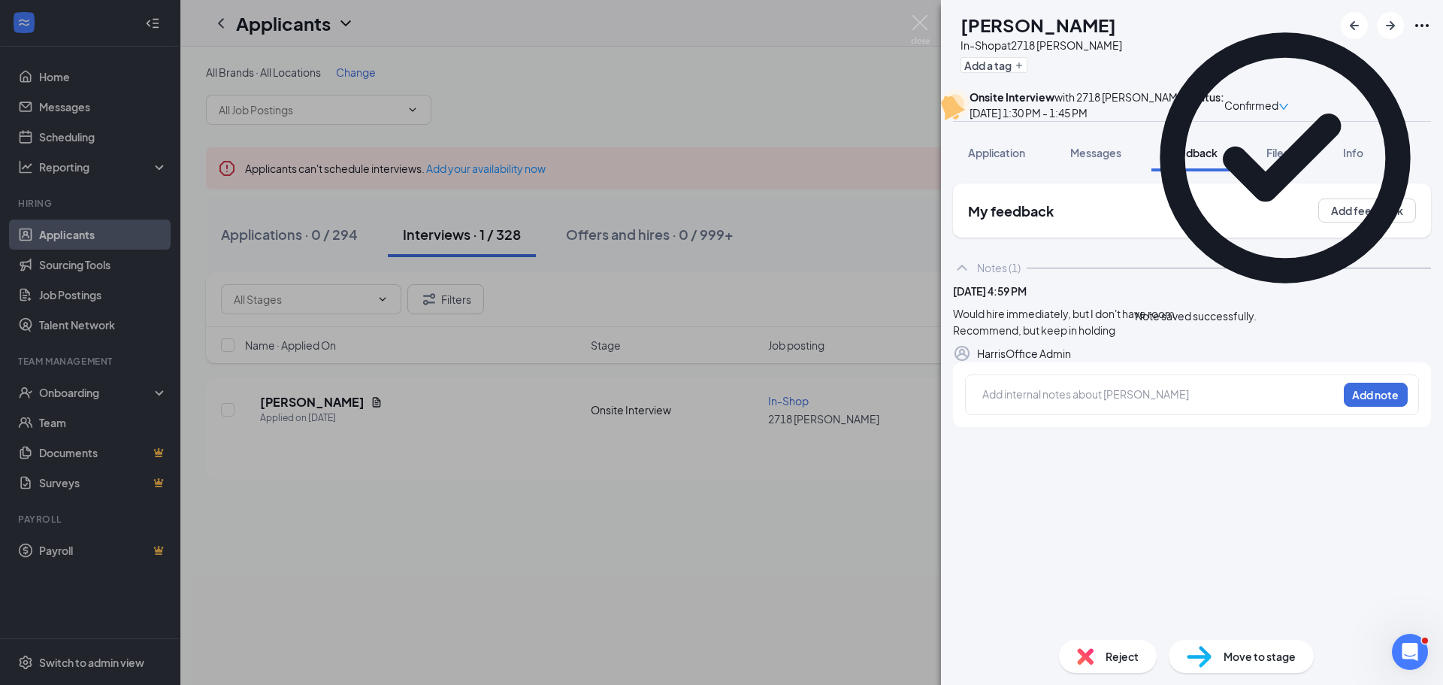
click at [1278, 108] on span "Confirmed" at bounding box center [1251, 105] width 54 height 17
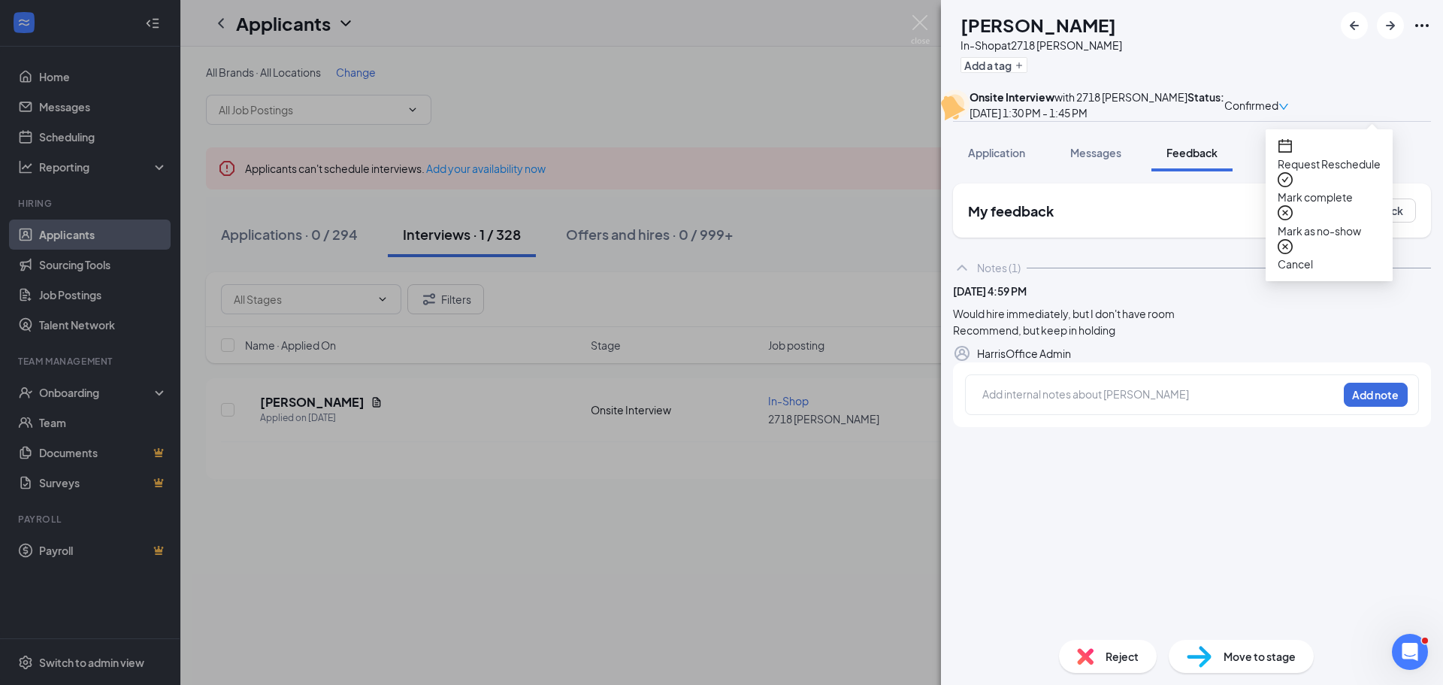
click at [1301, 189] on span "Mark complete" at bounding box center [1328, 197] width 103 height 17
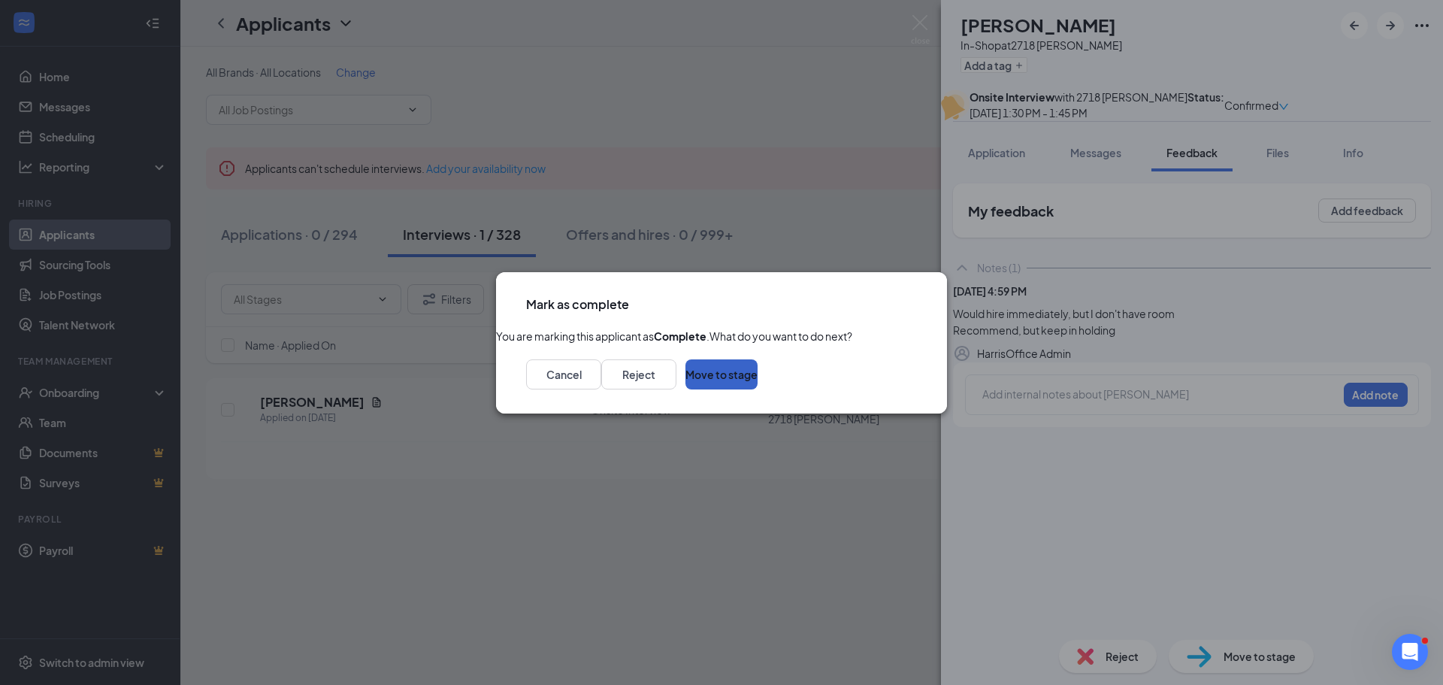
click at [757, 389] on button "Move to stage" at bounding box center [721, 374] width 72 height 30
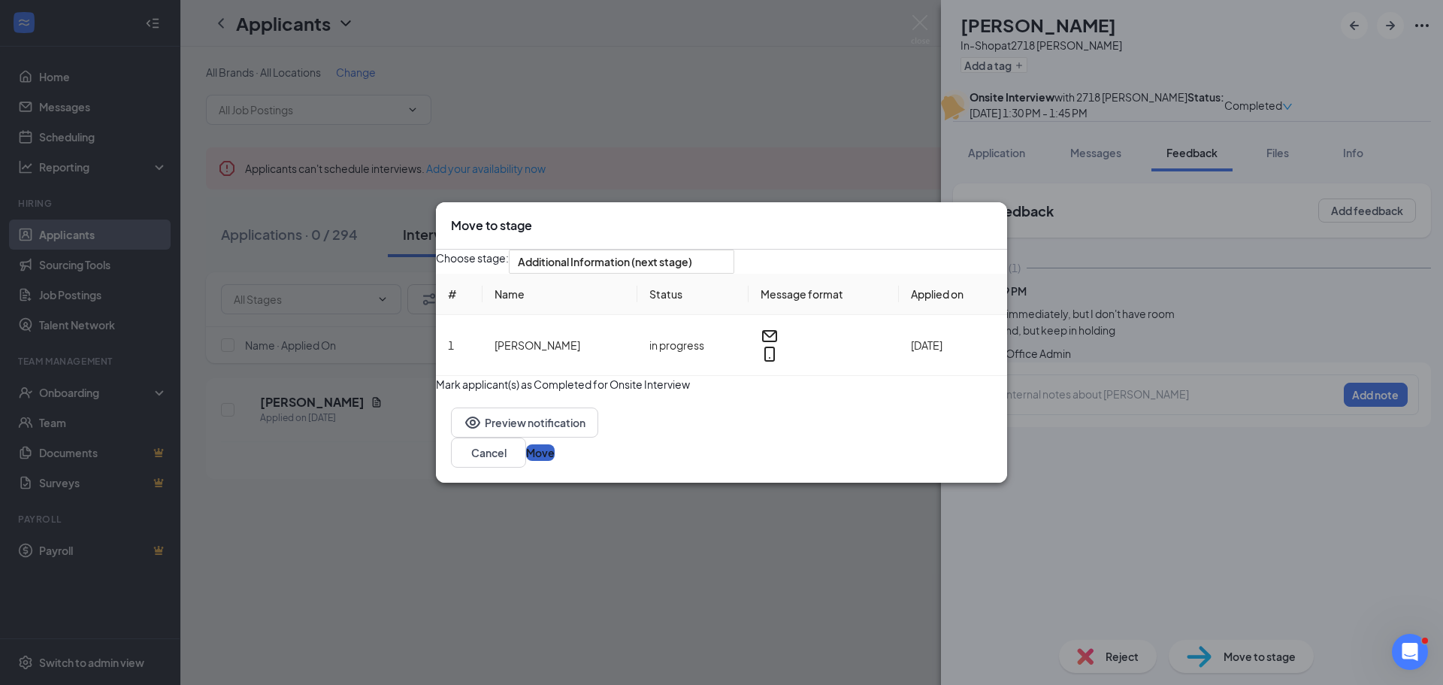
click at [555, 461] on button "Move" at bounding box center [540, 452] width 29 height 17
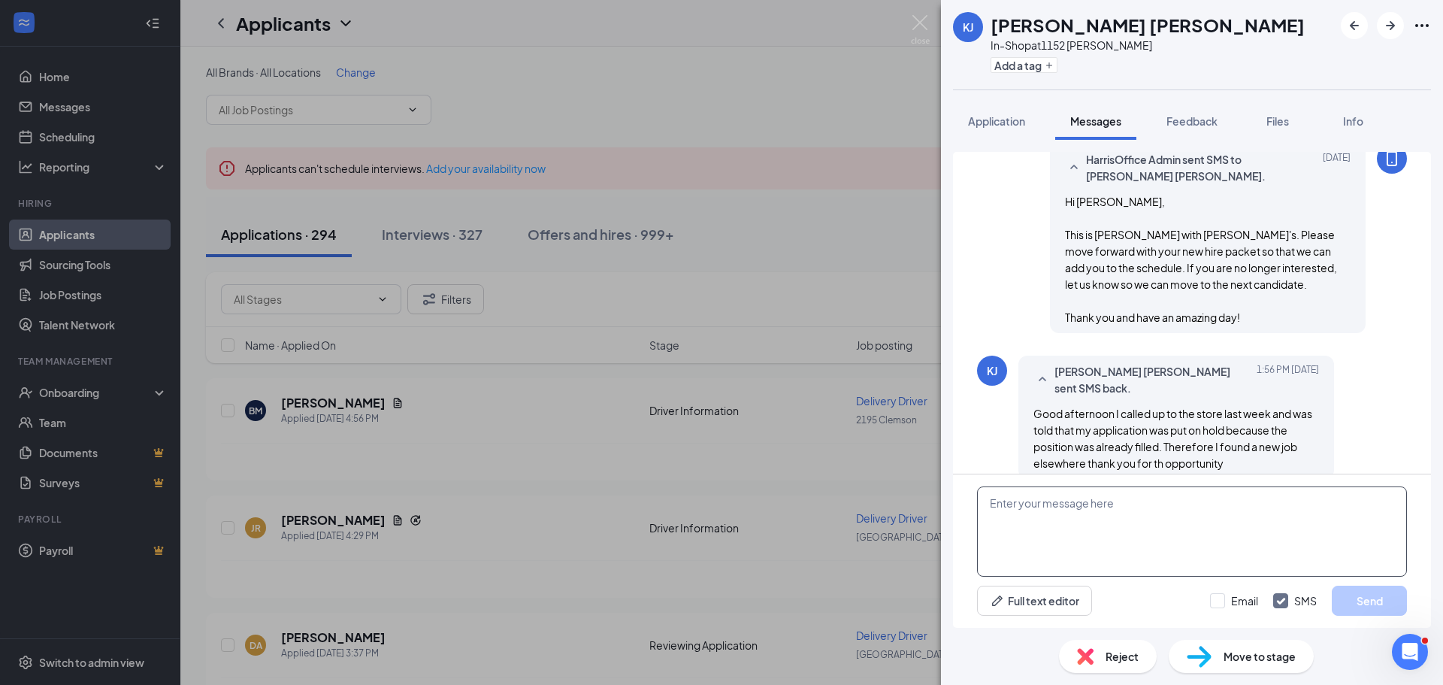
scroll to position [651, 0]
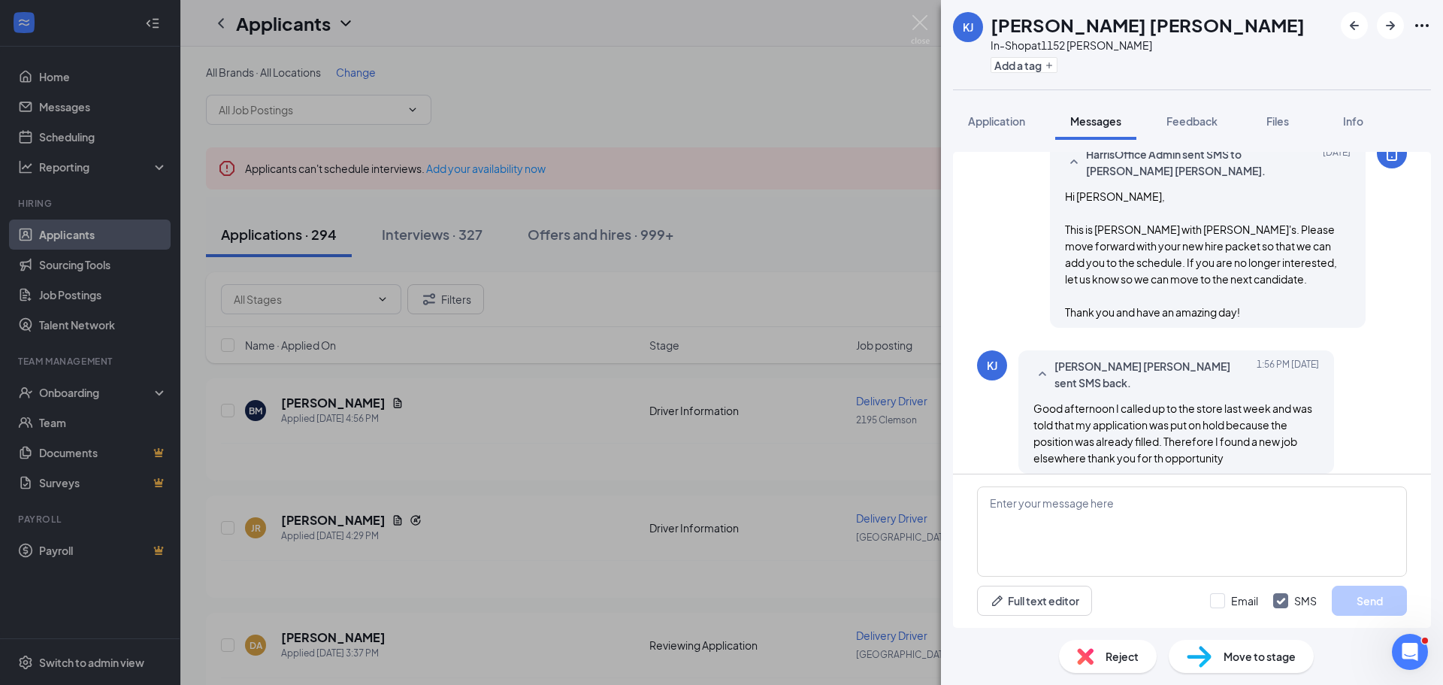
click at [1102, 654] on div "Reject" at bounding box center [1108, 655] width 98 height 33
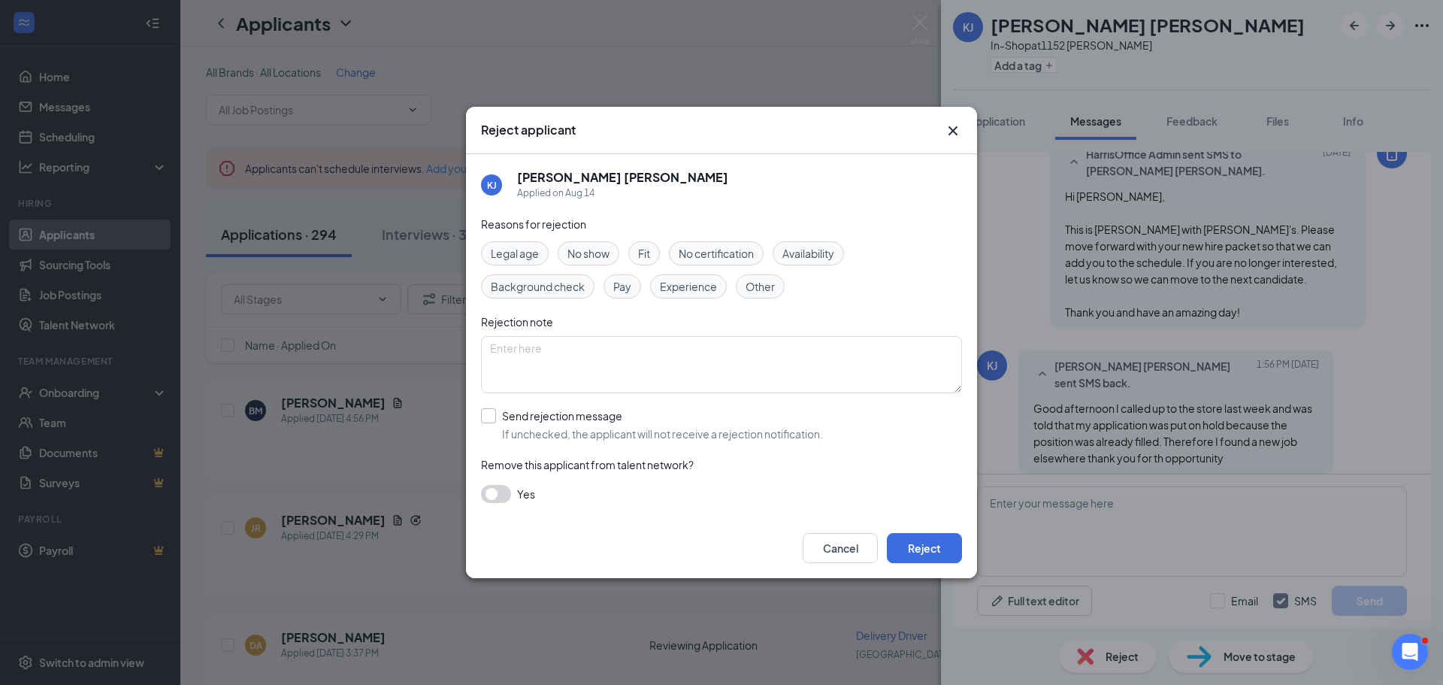
click at [486, 418] on input "Send rejection message If unchecked, the applicant will not receive a rejection…" at bounding box center [652, 424] width 342 height 33
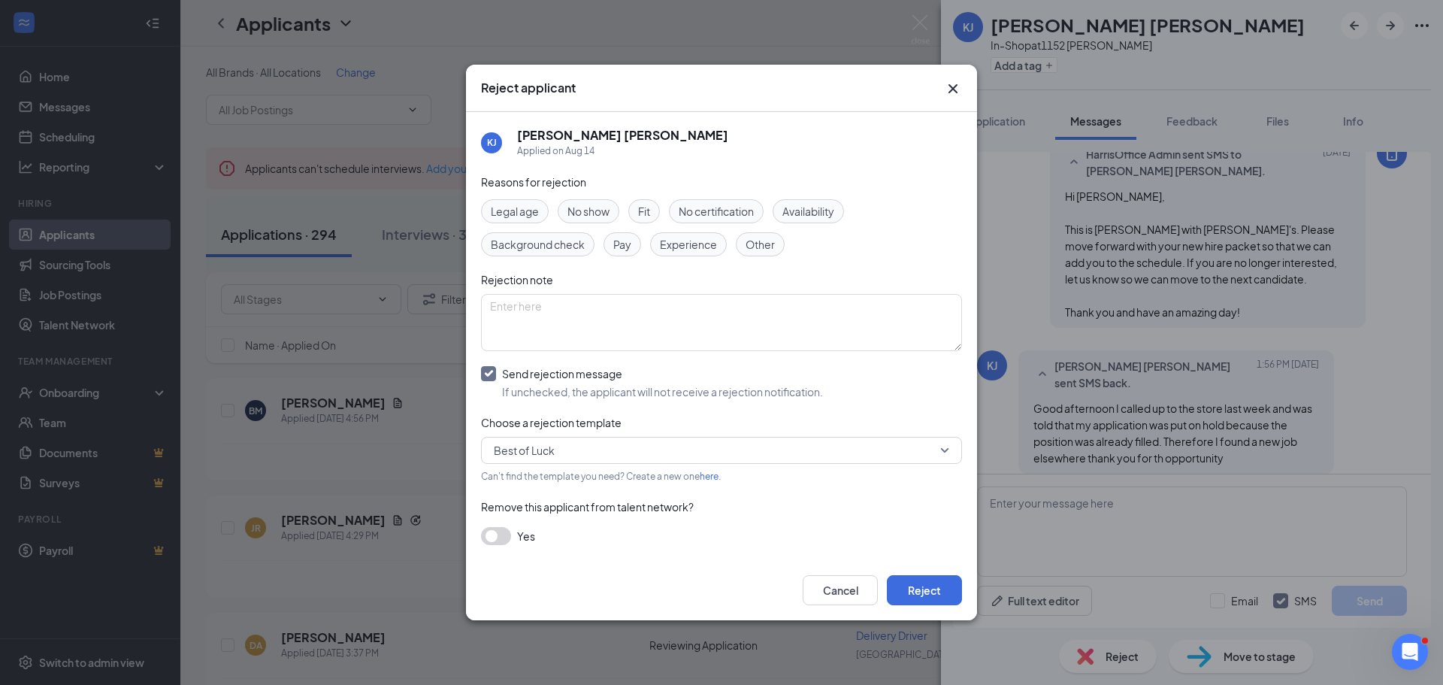
click at [612, 455] on span "Best of Luck" at bounding box center [715, 450] width 442 height 23
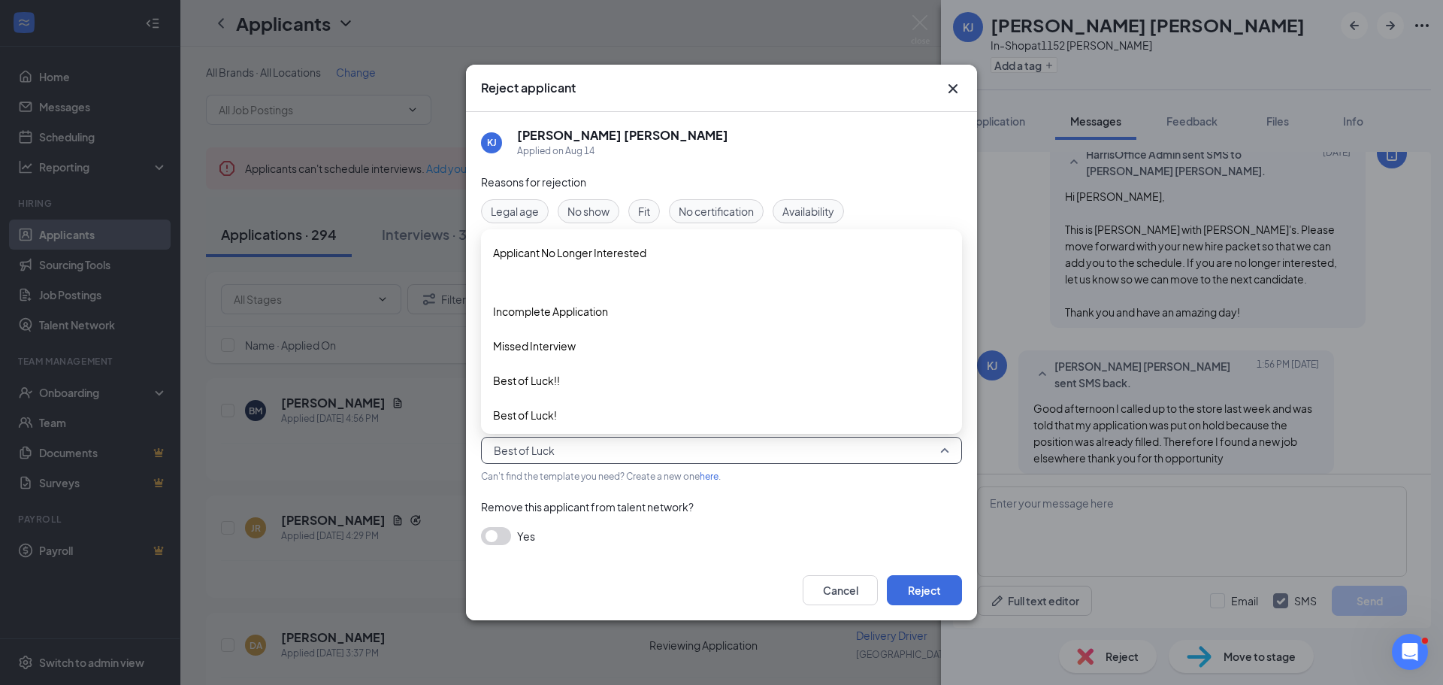
scroll to position [41, 0]
click at [763, 509] on div "Remove this applicant from talent network?" at bounding box center [721, 506] width 481 height 17
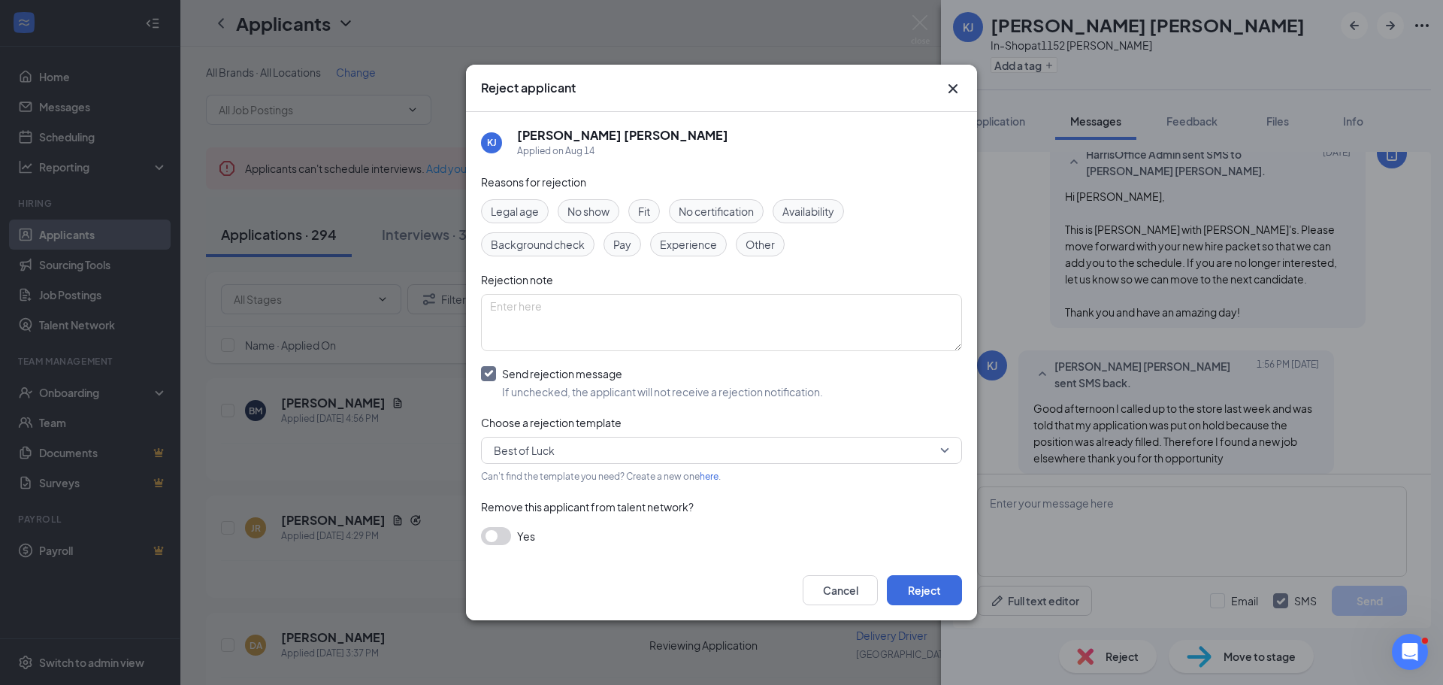
click at [484, 377] on input "Send rejection message If unchecked, the applicant will not receive a rejection…" at bounding box center [652, 382] width 342 height 33
checkbox input "false"
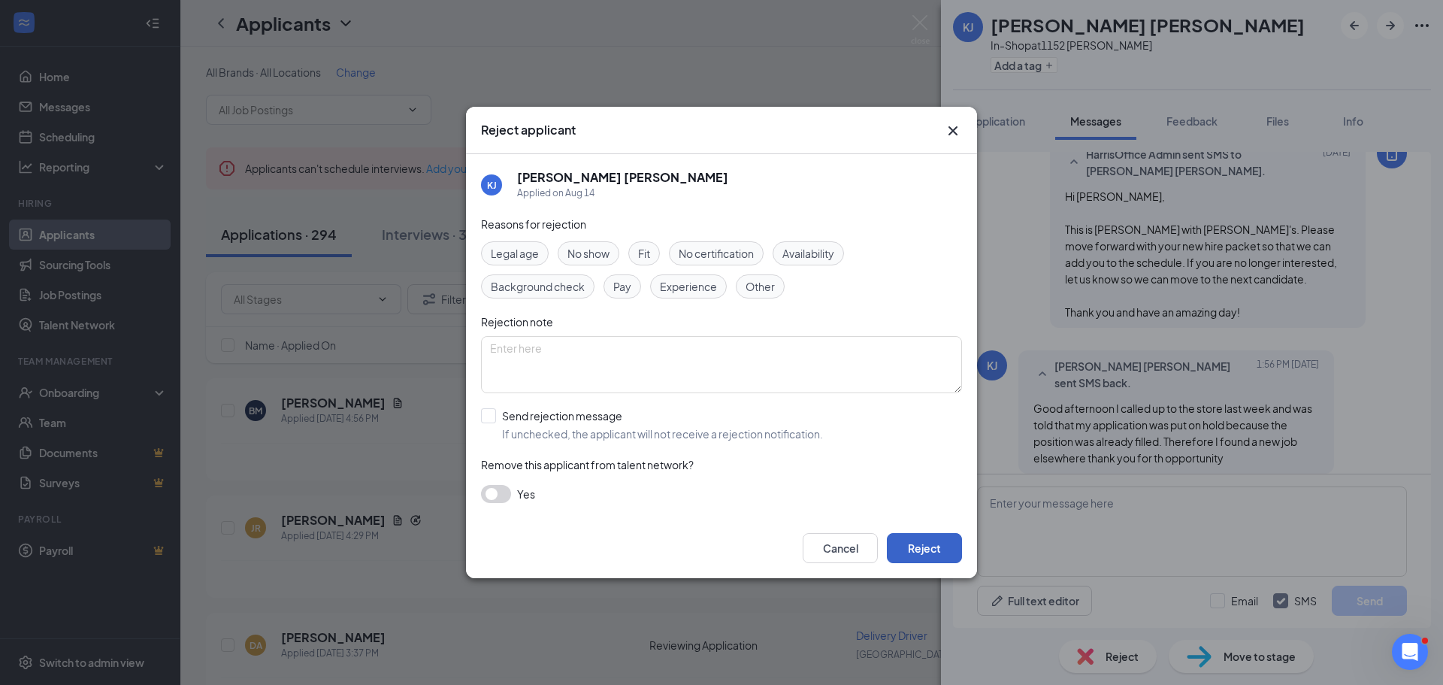
click at [923, 544] on button "Reject" at bounding box center [924, 548] width 75 height 30
